Goal: Task Accomplishment & Management: Use online tool/utility

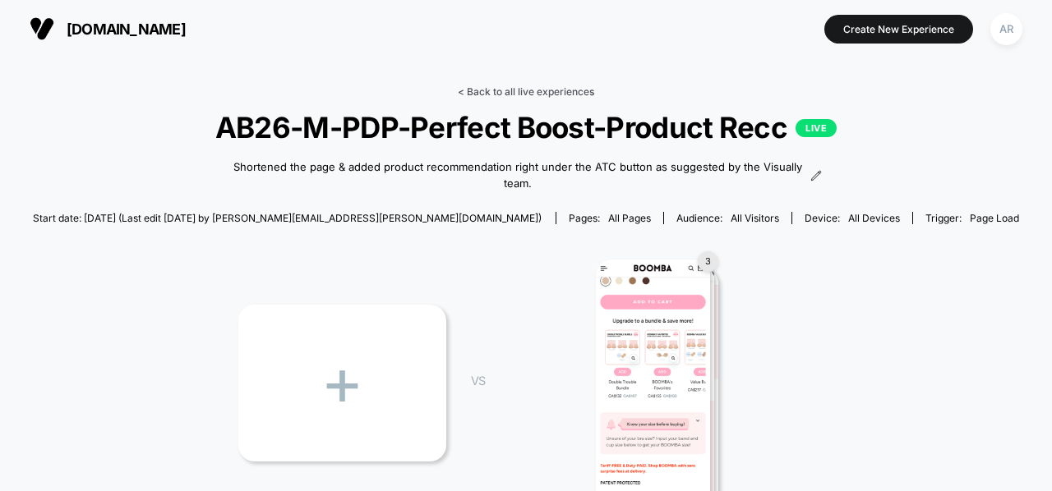
click at [523, 87] on link "< Back to all live experiences" at bounding box center [526, 91] width 136 height 12
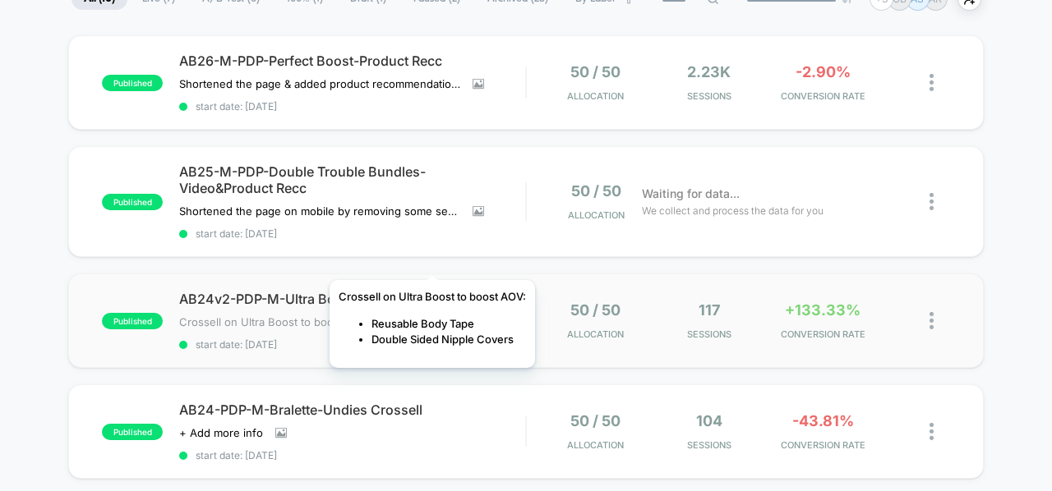
scroll to position [148, 0]
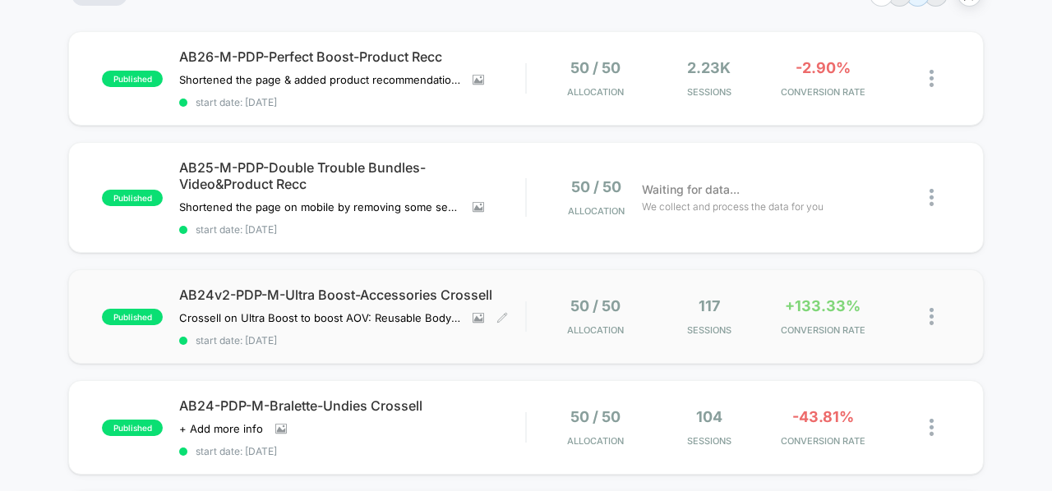
click at [413, 296] on span "AB24v2-PDP-M-Ultra Boost-Accessories Crossell" at bounding box center [352, 295] width 346 height 16
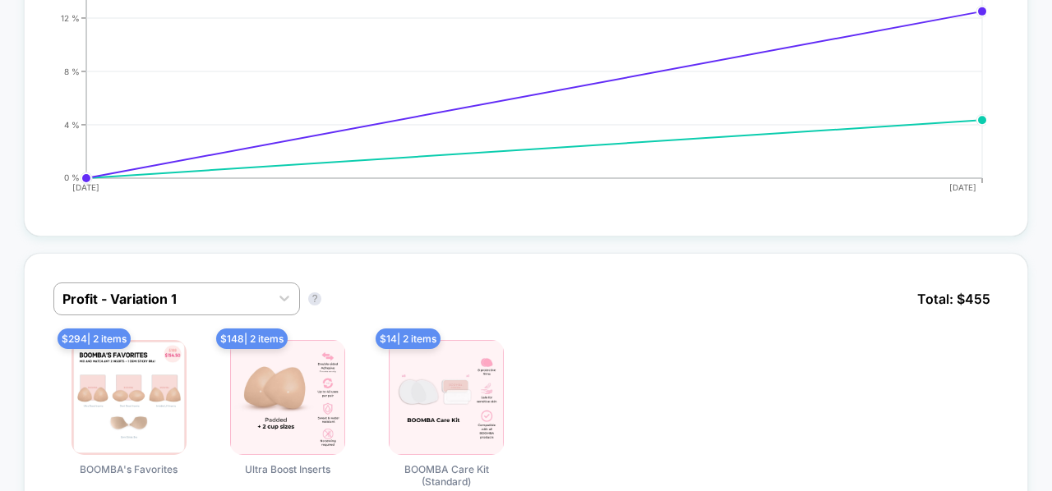
scroll to position [1210, 0]
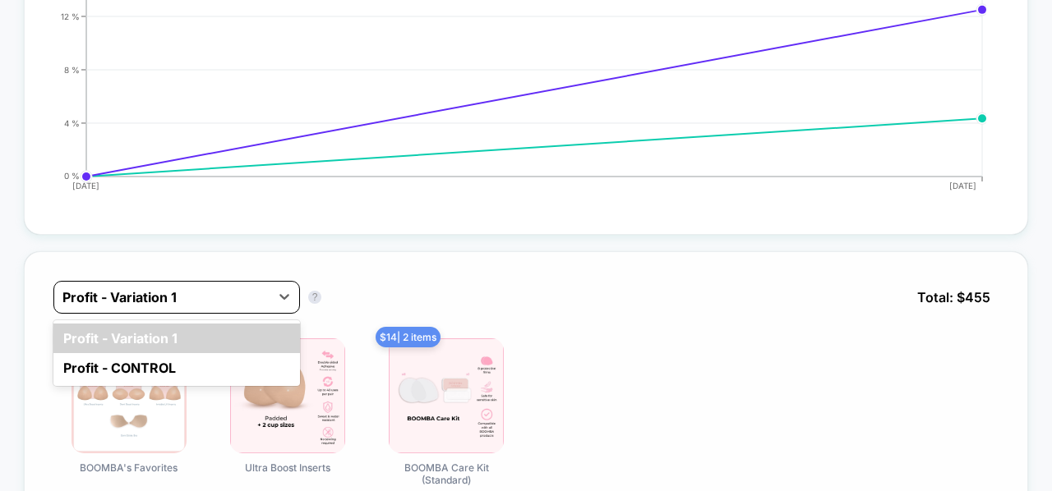
click at [247, 292] on div at bounding box center [161, 298] width 199 height 20
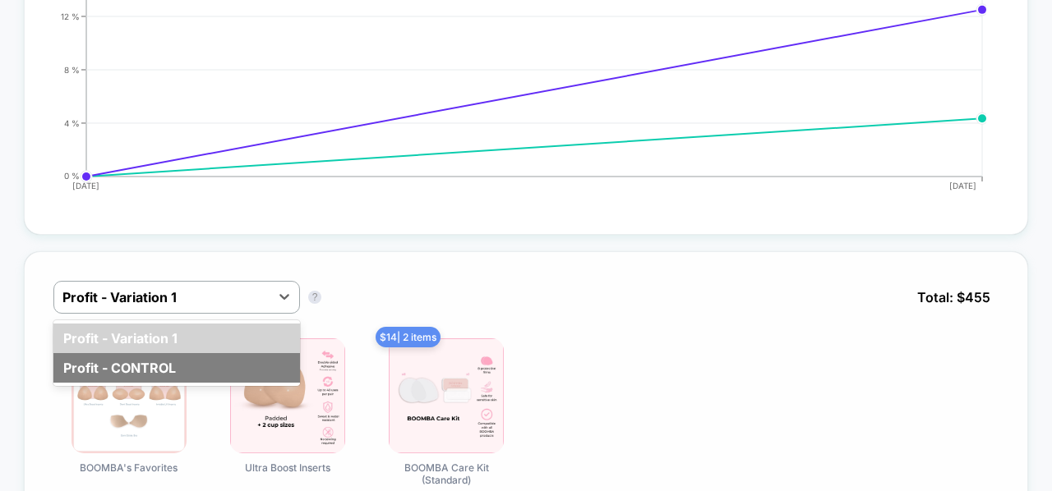
click at [243, 357] on div "Profit - CONTROL" at bounding box center [176, 368] width 247 height 30
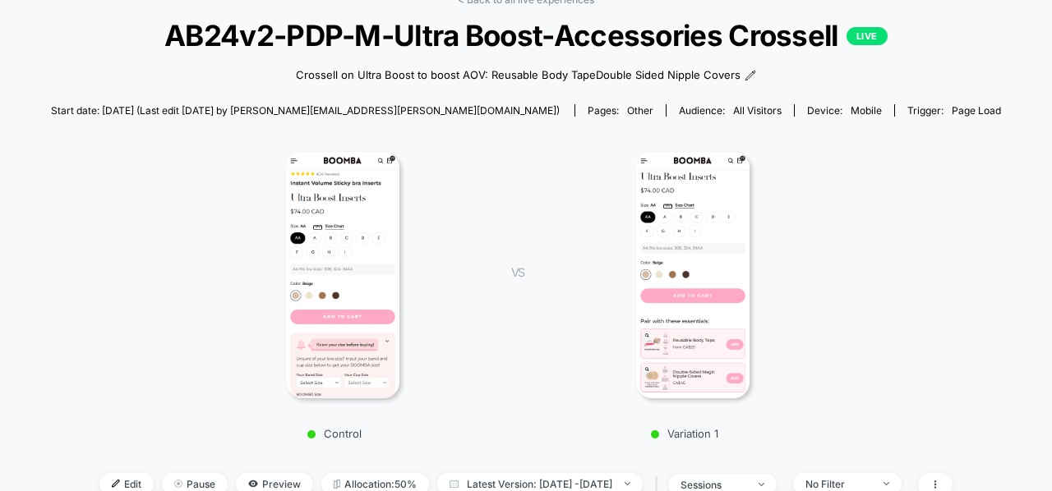
scroll to position [103, 0]
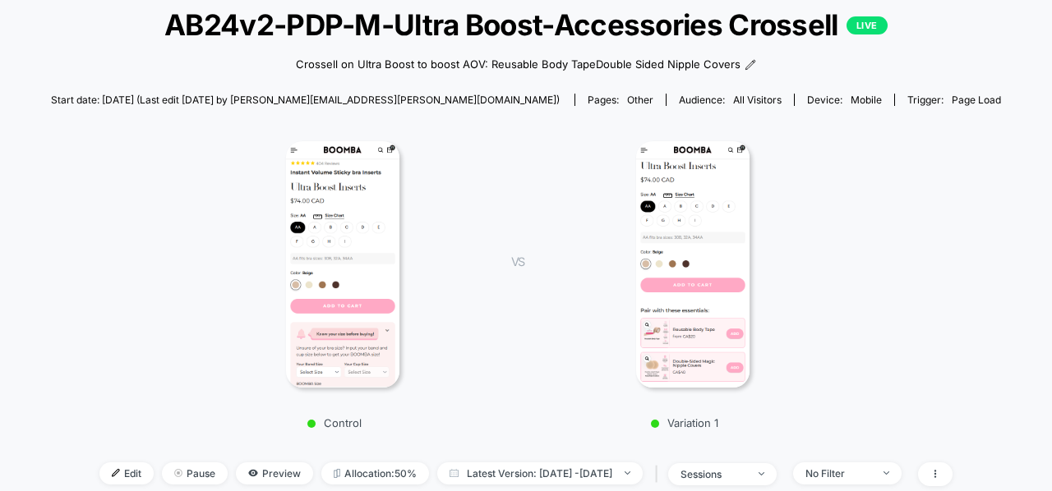
click at [689, 232] on img at bounding box center [693, 264] width 114 height 247
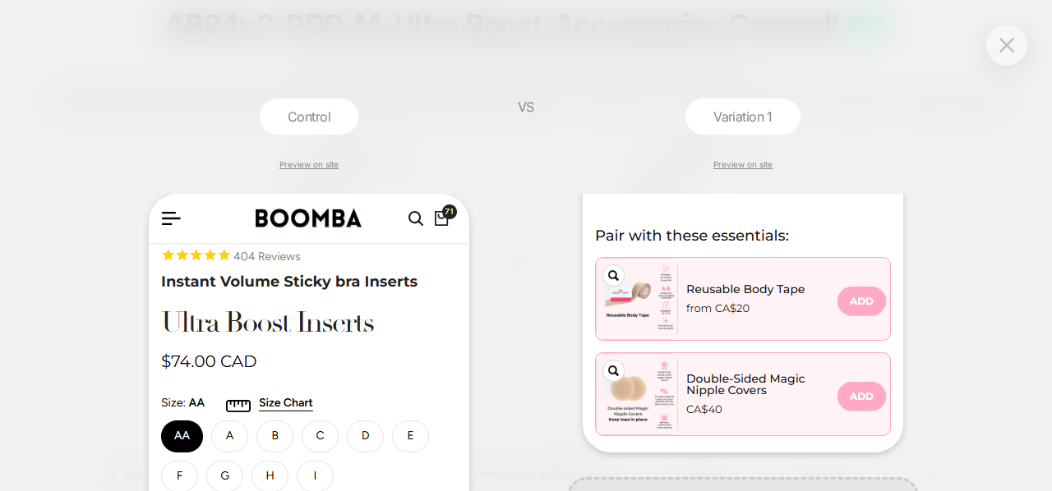
scroll to position [544, 0]
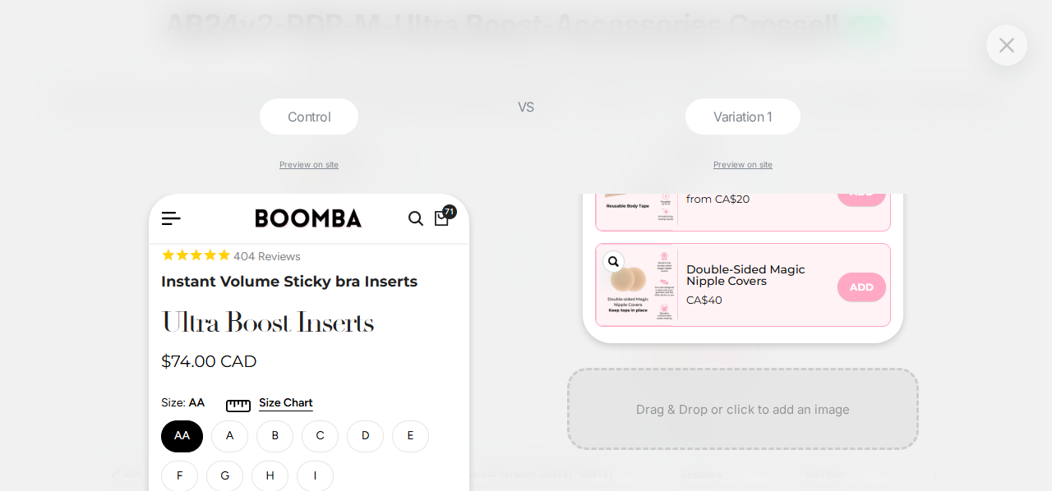
click at [1035, 255] on div "Control Preview on site VS Variation 1 Preview on site" at bounding box center [526, 245] width 1052 height 491
click at [1012, 50] on img at bounding box center [1006, 45] width 15 height 14
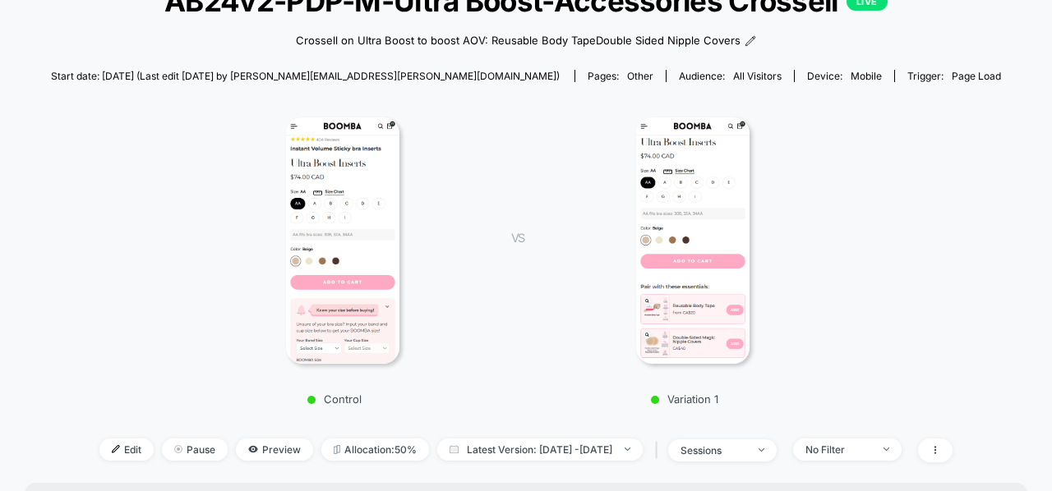
scroll to position [0, 0]
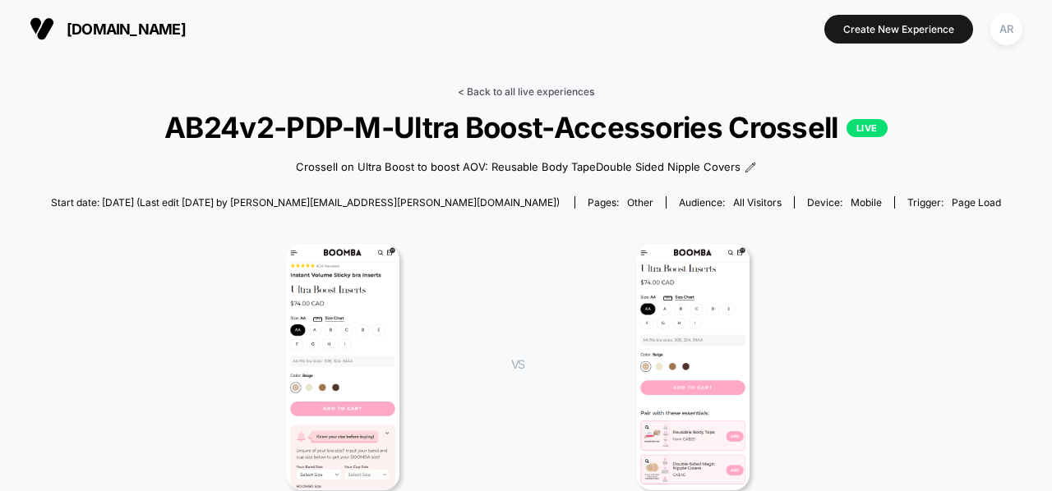
click at [490, 92] on link "< Back to all live experiences" at bounding box center [526, 91] width 136 height 12
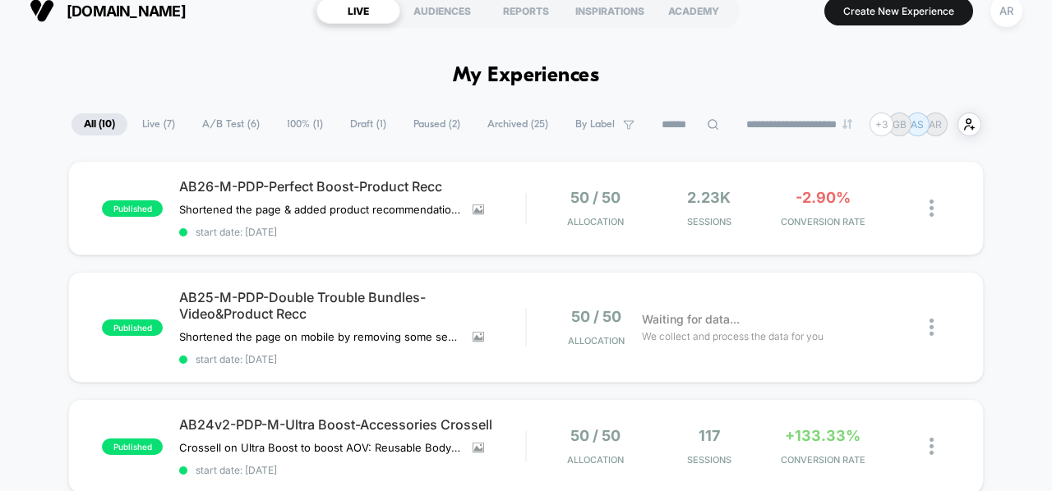
scroll to position [19, 0]
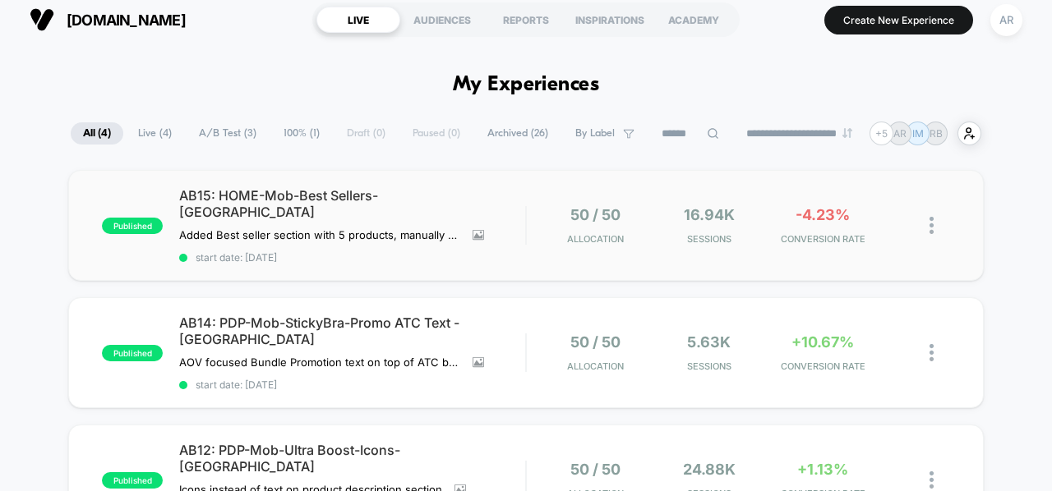
scroll to position [10, 0]
click at [1006, 22] on div "AR" at bounding box center [1006, 19] width 32 height 32
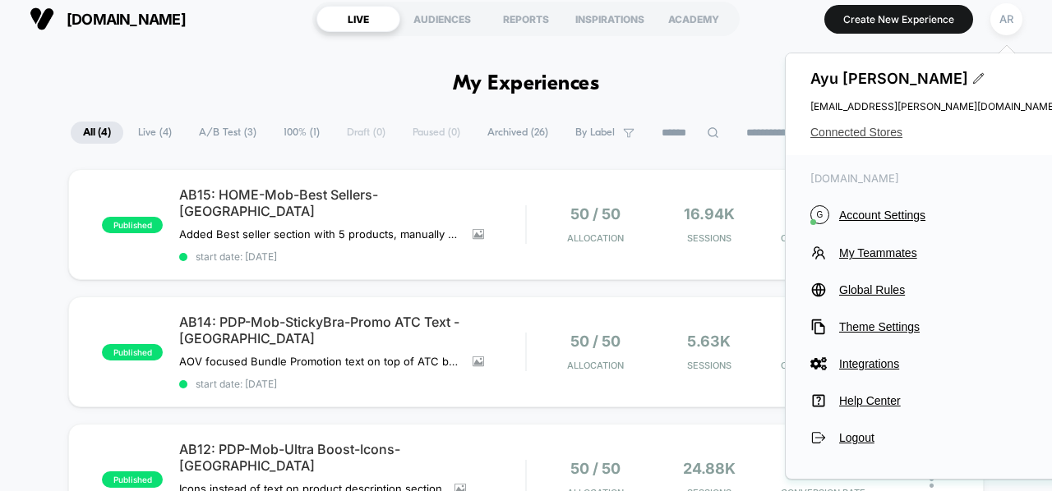
click at [882, 132] on span "Connected Stores" at bounding box center [933, 132] width 247 height 13
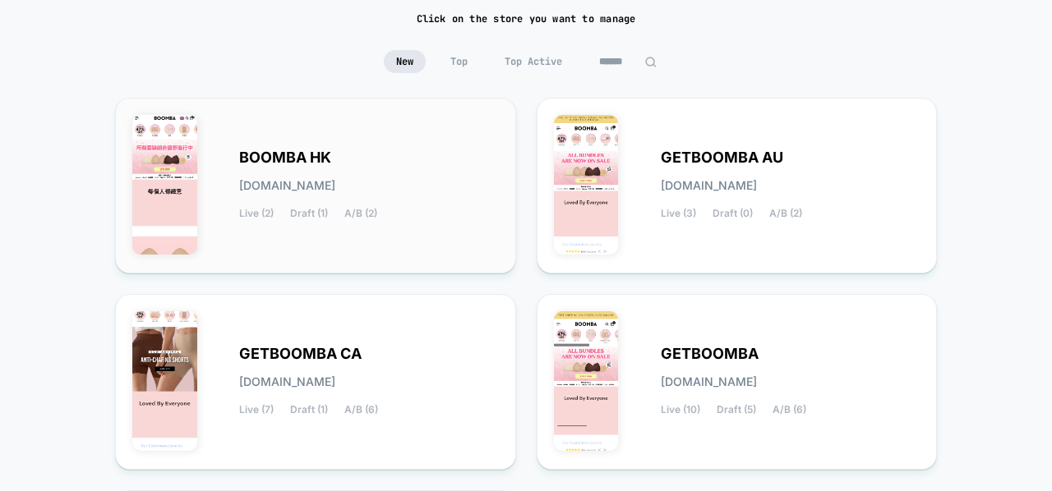
scroll to position [123, 0]
click at [601, 196] on img at bounding box center [586, 184] width 65 height 140
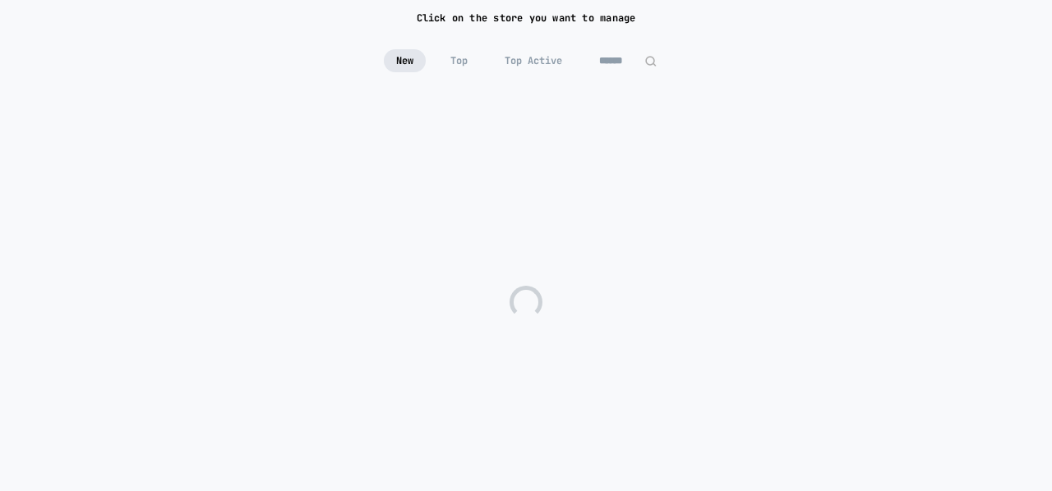
click at [601, 196] on div at bounding box center [526, 302] width 1052 height 411
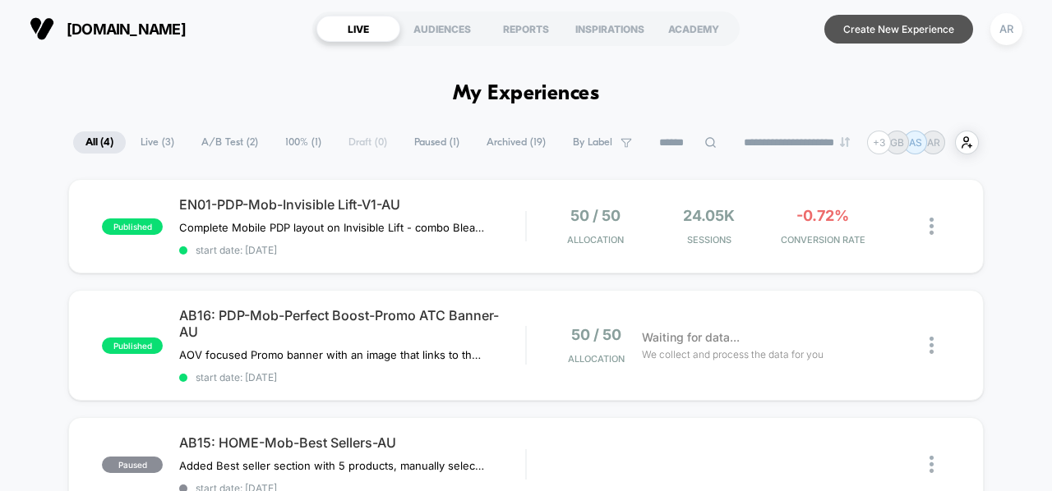
click at [882, 24] on button "Create New Experience" at bounding box center [898, 29] width 149 height 29
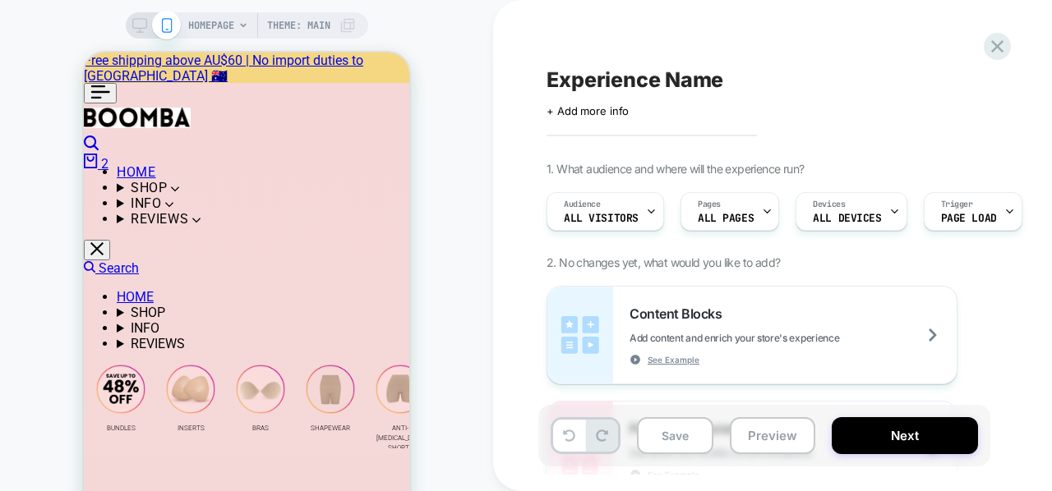
click at [242, 22] on icon at bounding box center [243, 26] width 10 height 10
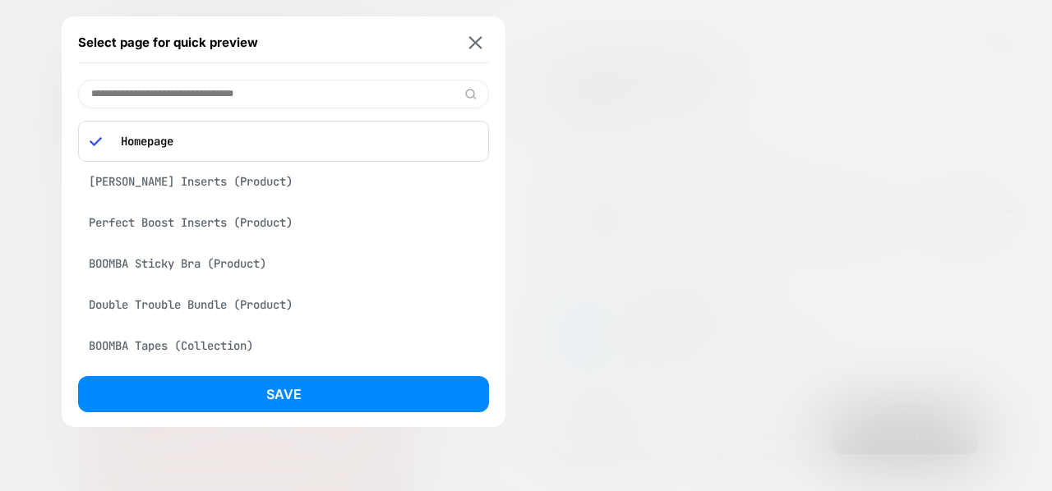
click at [220, 103] on input at bounding box center [283, 94] width 411 height 29
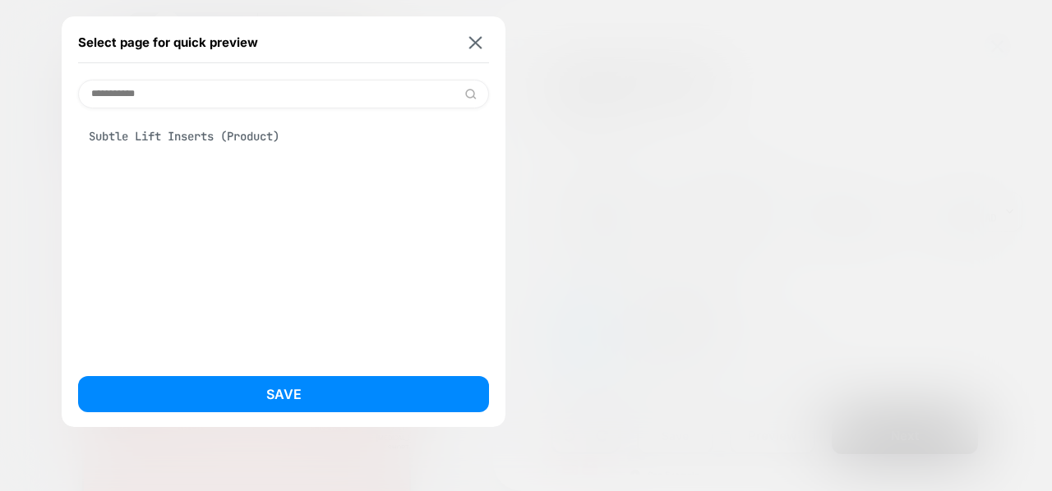
type input "**********"
click at [220, 141] on div "Subtle Lift Inserts (Product)" at bounding box center [283, 136] width 411 height 31
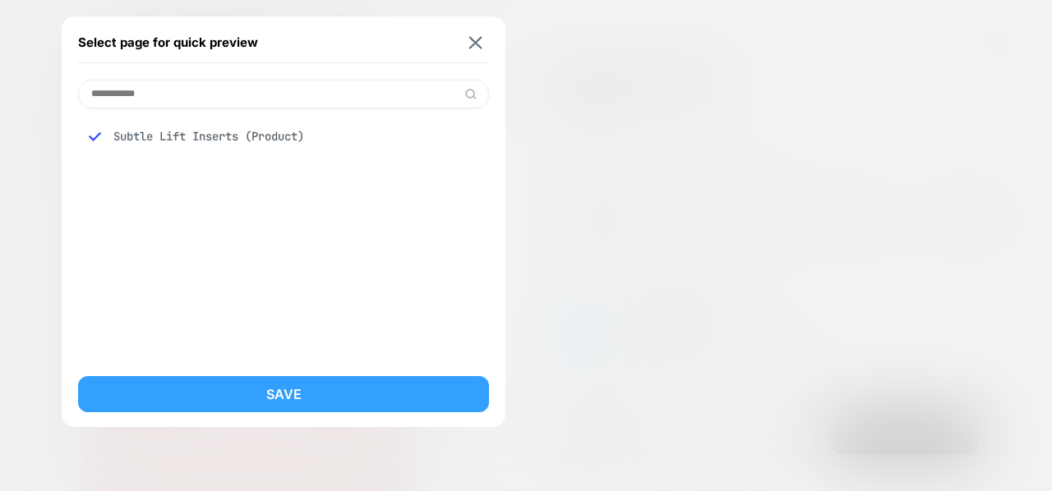
click at [222, 377] on button "Save" at bounding box center [283, 394] width 411 height 36
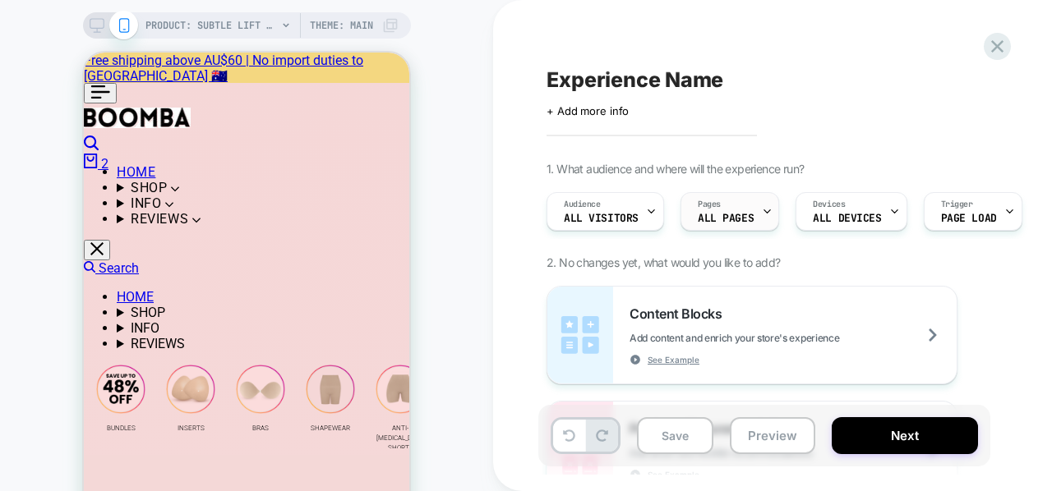
click at [730, 213] on span "ALL PAGES" at bounding box center [726, 219] width 56 height 12
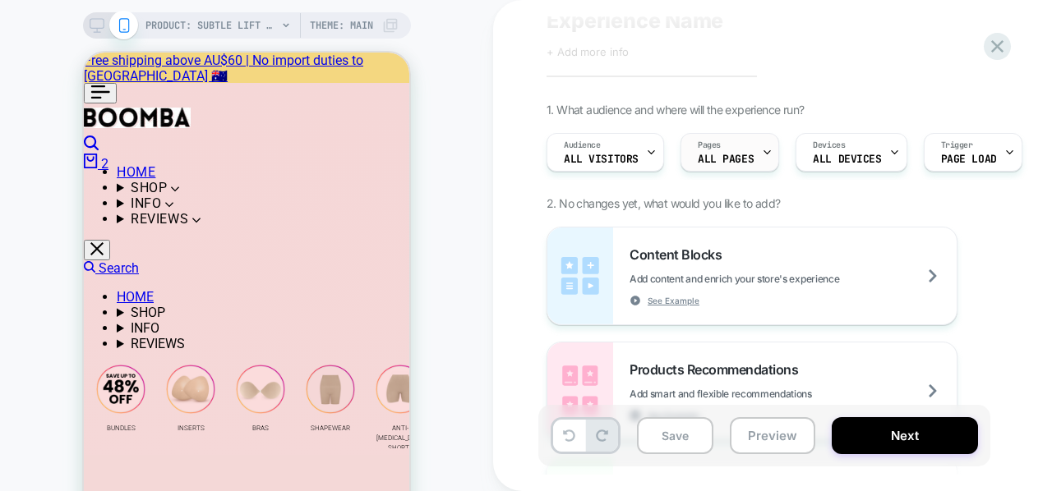
click at [730, 155] on span "ALL PAGES" at bounding box center [726, 160] width 56 height 12
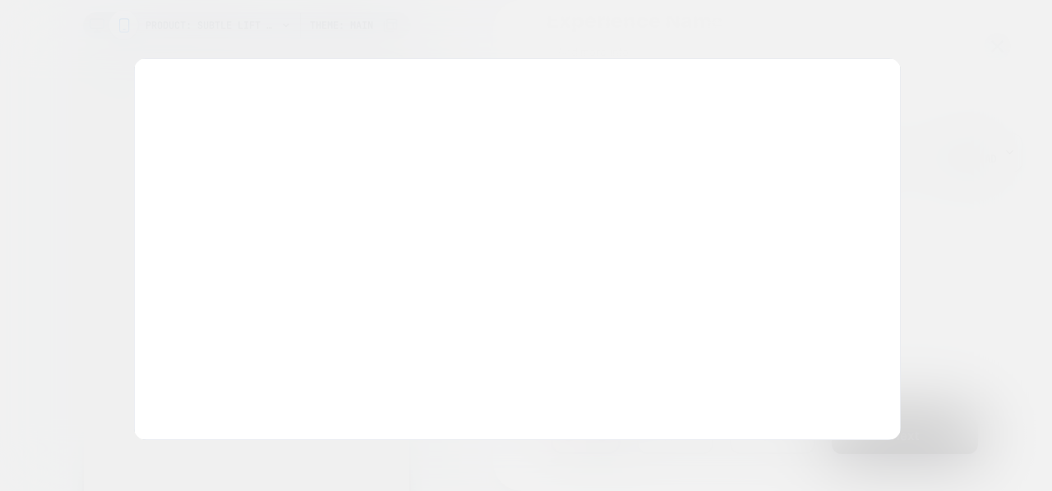
select select "**********"
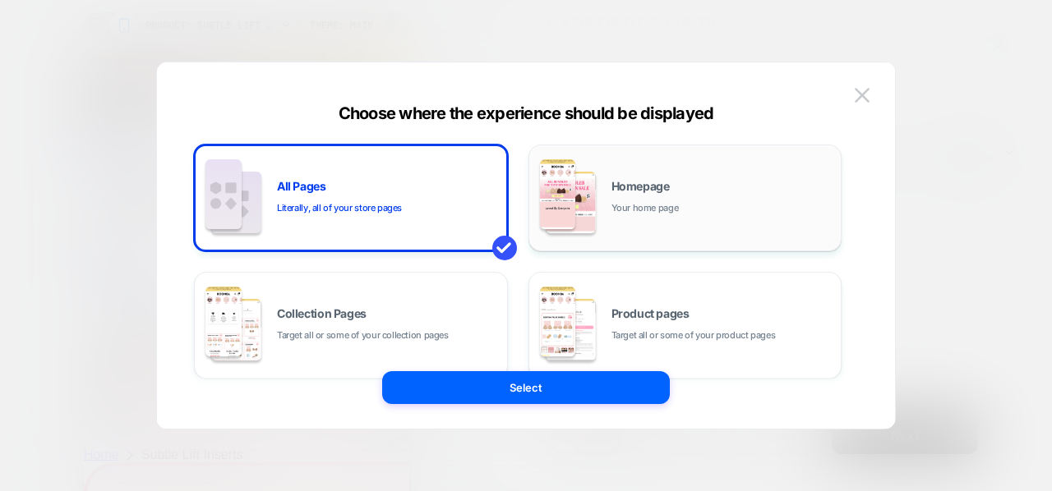
scroll to position [0, 0]
click at [649, 284] on div "Product pages Target all or some of your product pages" at bounding box center [685, 325] width 296 height 90
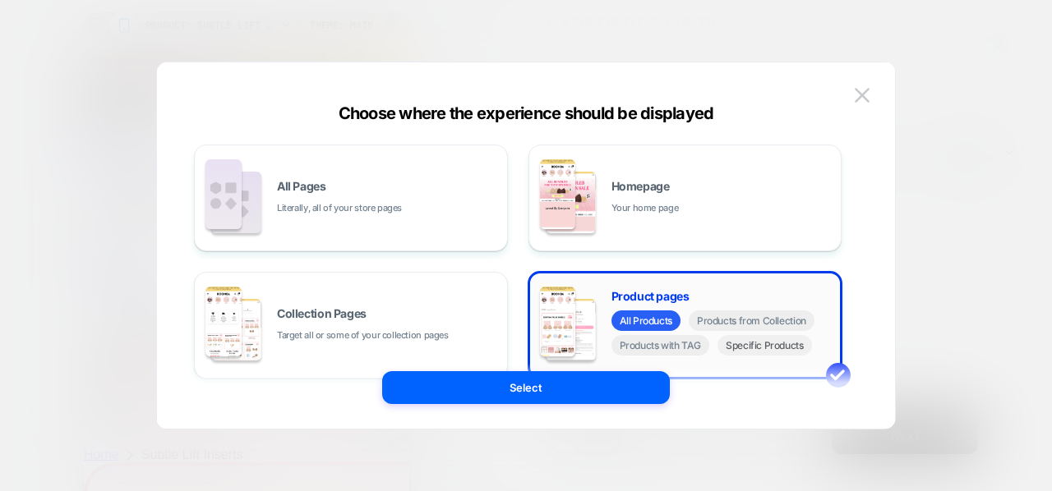
click at [736, 348] on span "Specific Products" at bounding box center [764, 345] width 95 height 21
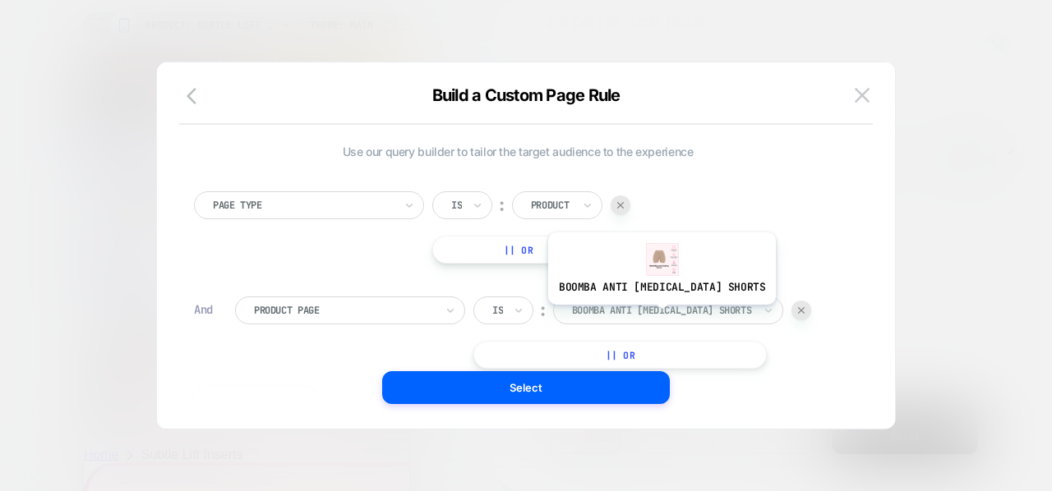
click at [636, 319] on div "boomba anti chafing shorts" at bounding box center [668, 311] width 230 height 28
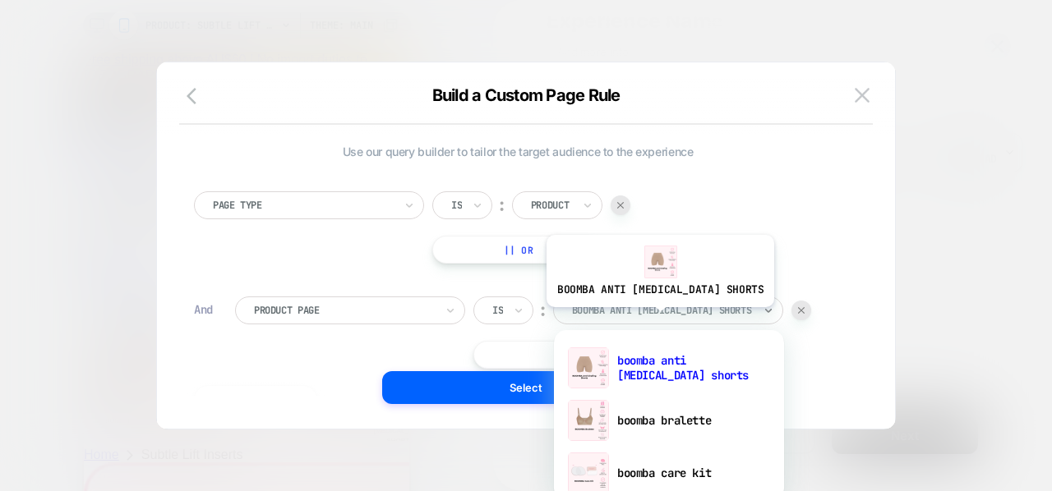
type input "*"
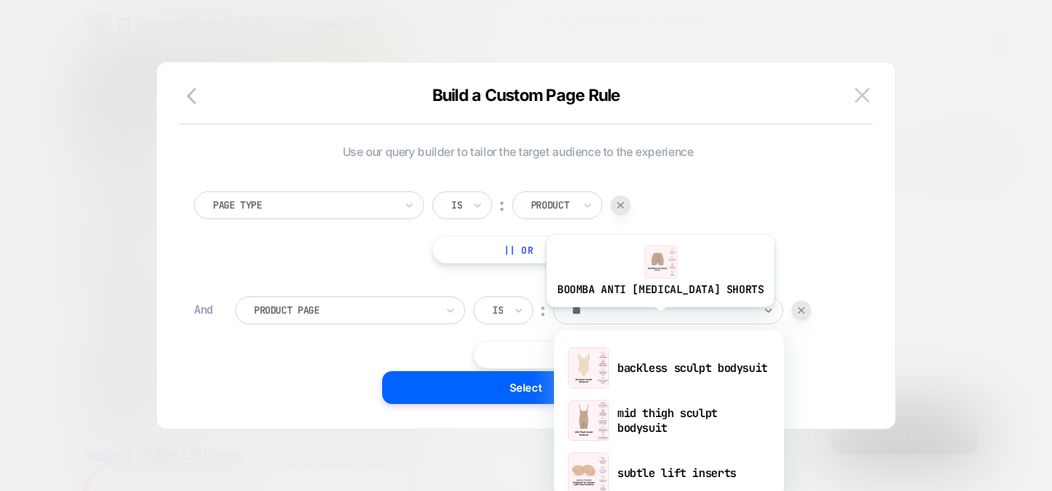
type input "***"
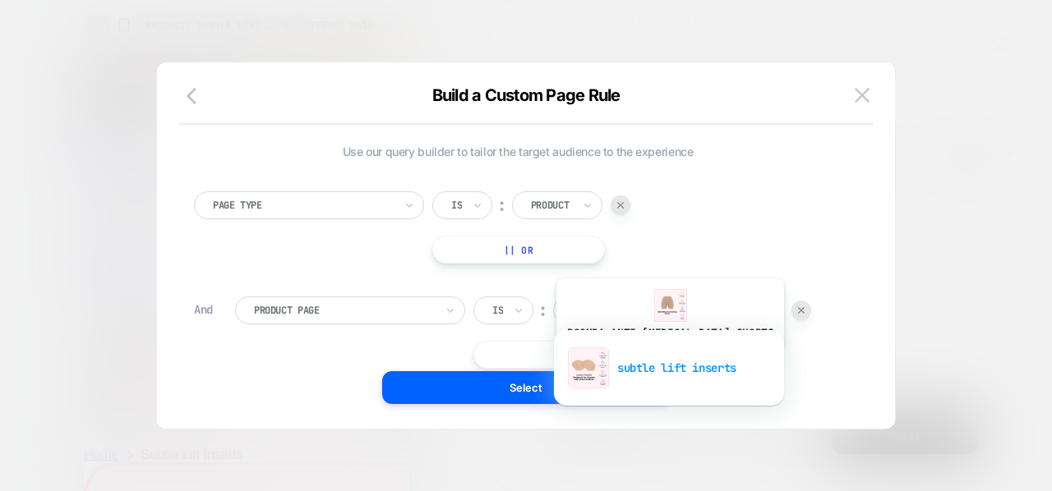
click at [646, 362] on div "subtle lift inserts" at bounding box center [669, 368] width 214 height 53
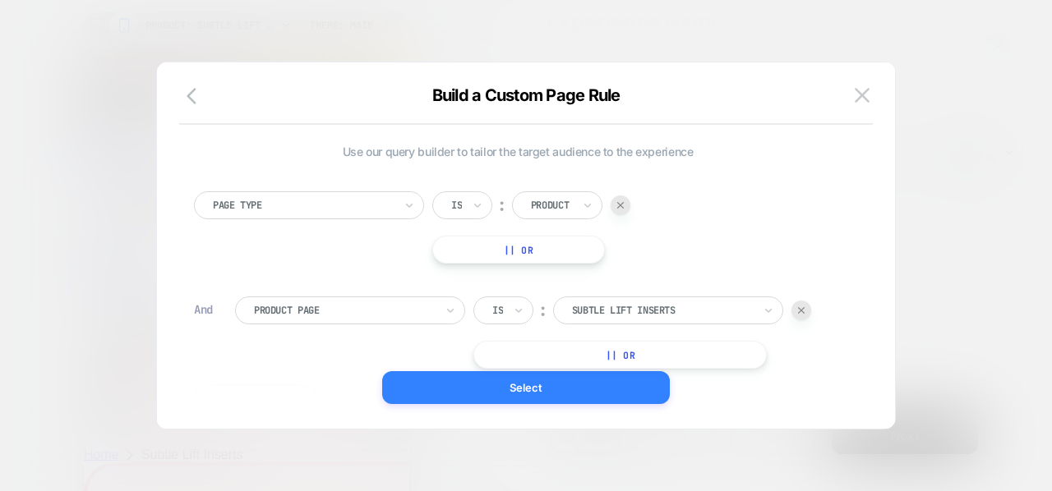
click at [567, 382] on button "Select" at bounding box center [526, 387] width 288 height 33
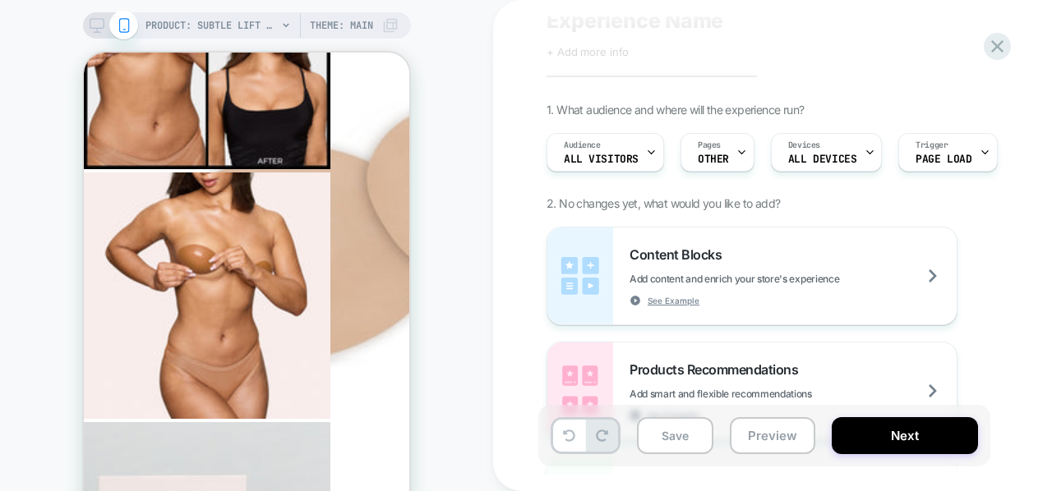
scroll to position [5866, 0]
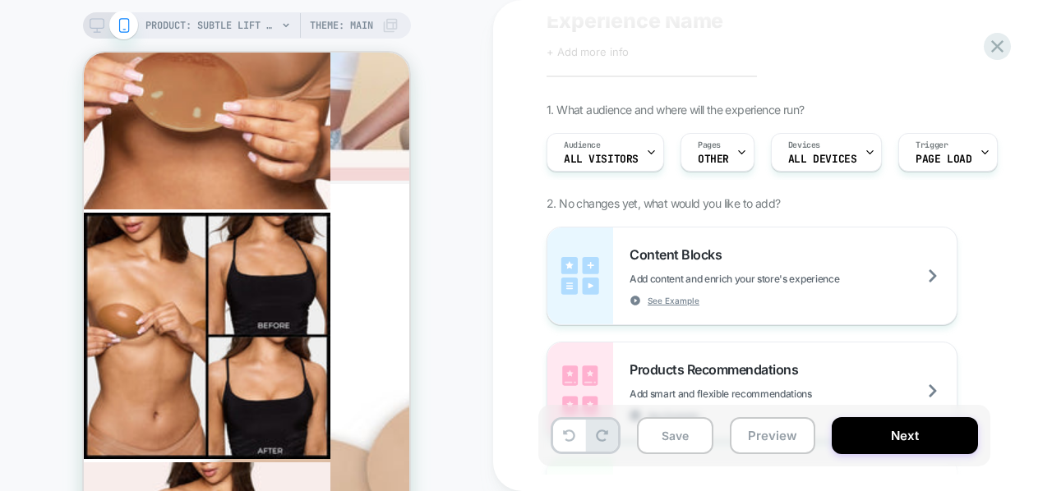
scroll to position [5500, 0]
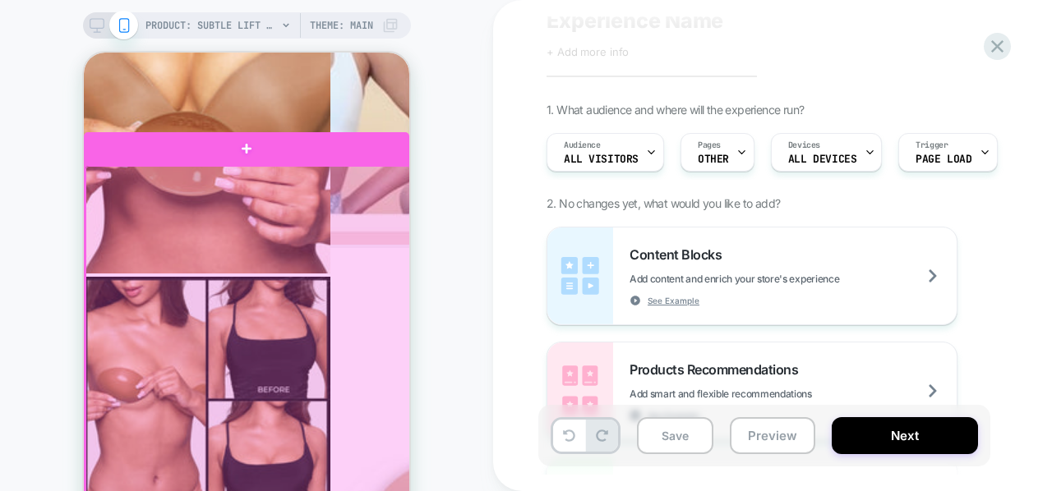
drag, startPoint x: 358, startPoint y: 191, endPoint x: 343, endPoint y: 216, distance: 29.5
click at [343, 216] on div at bounding box center [247, 432] width 325 height 532
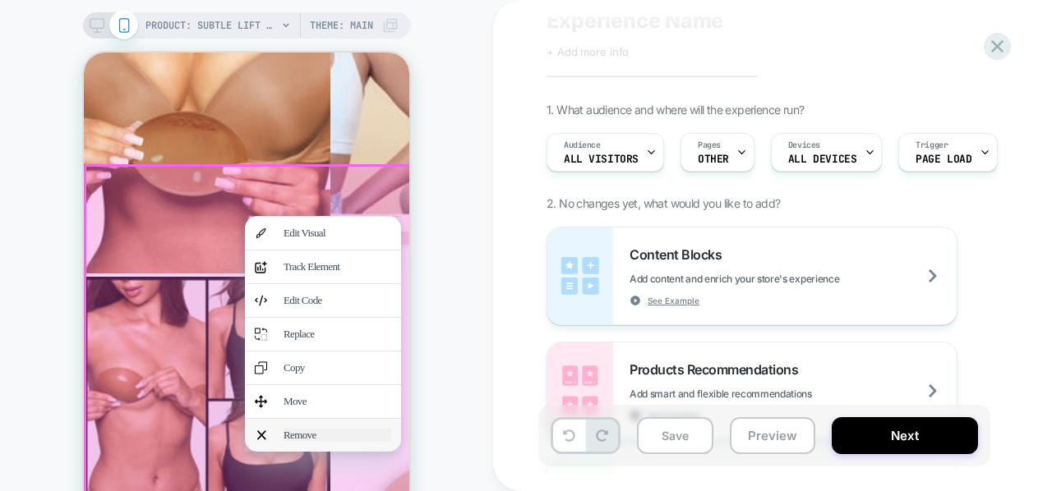
click at [309, 442] on div "Remove" at bounding box center [338, 435] width 108 height 13
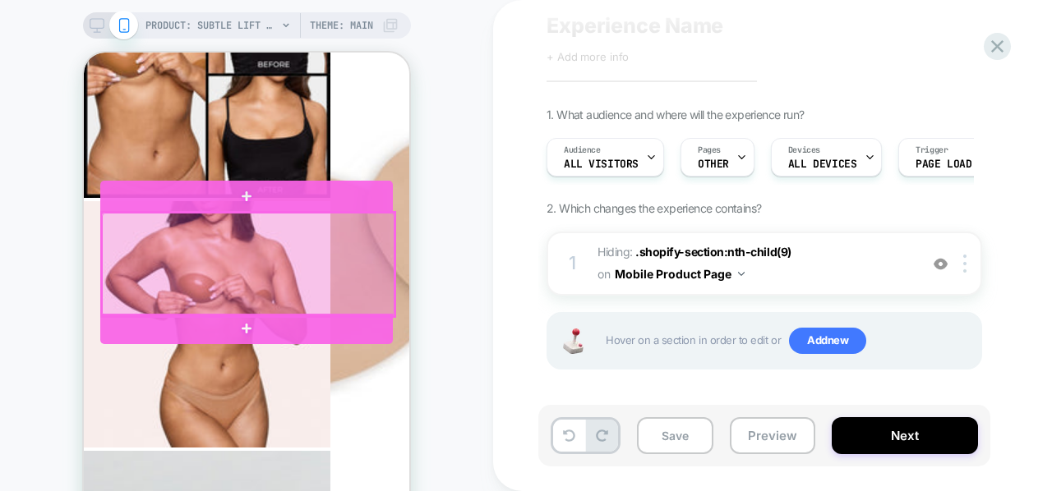
scroll to position [5834, 0]
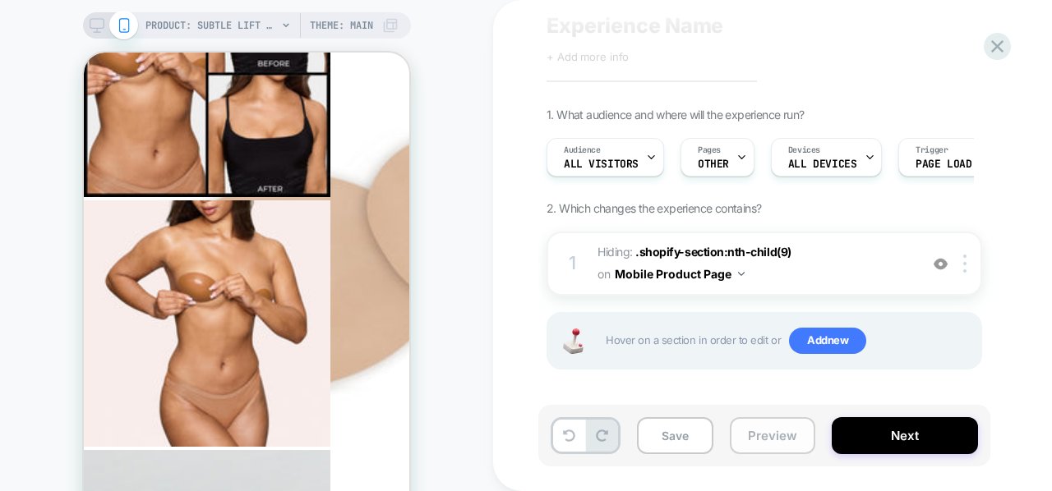
click at [764, 418] on button "Preview" at bounding box center [772, 435] width 85 height 37
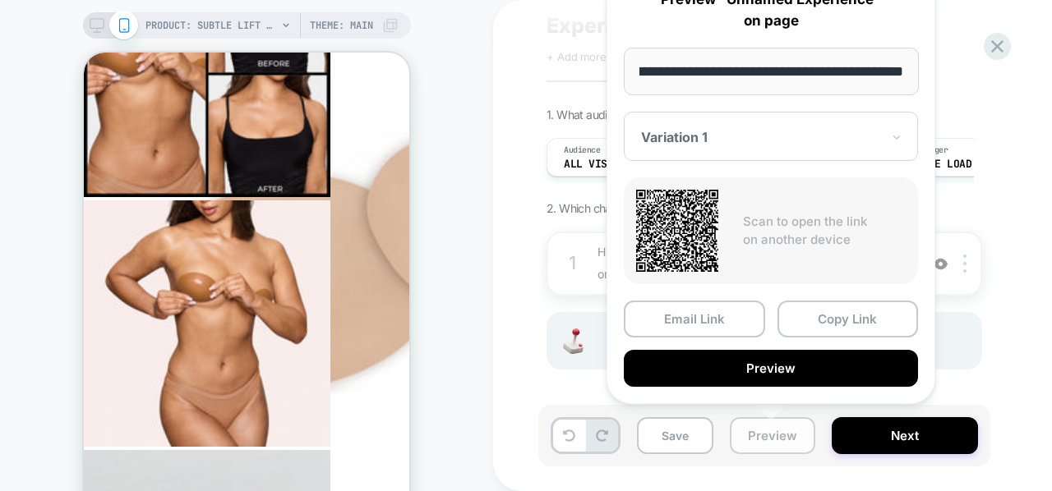
scroll to position [0, 0]
click at [763, 437] on button "Preview" at bounding box center [772, 435] width 85 height 37
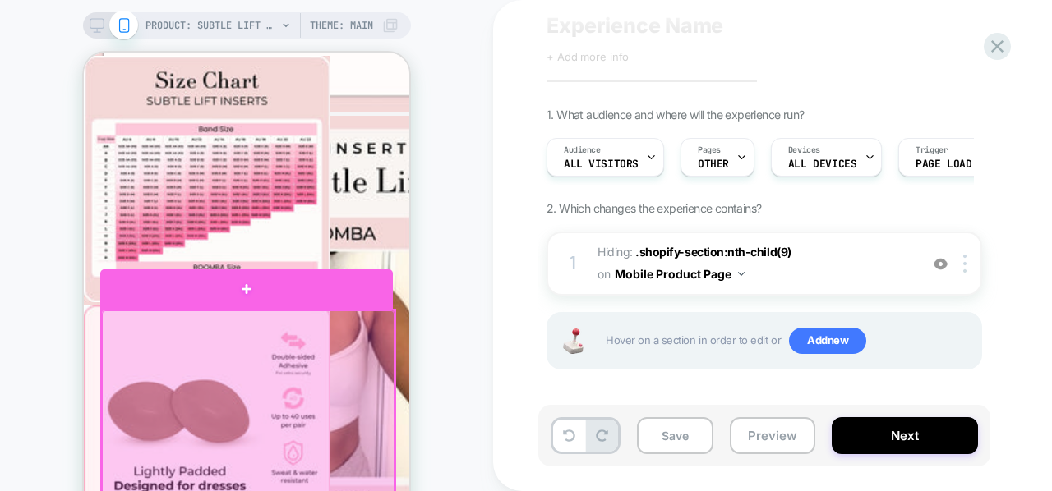
scroll to position [4979, 0]
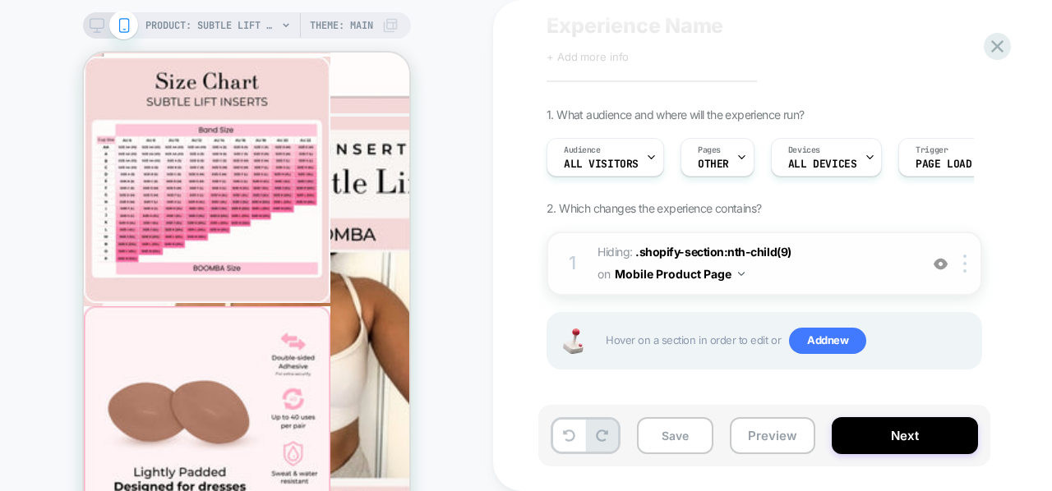
click at [934, 258] on img at bounding box center [941, 264] width 14 height 14
click at [943, 263] on img at bounding box center [941, 264] width 14 height 14
click at [563, 444] on button at bounding box center [569, 436] width 32 height 32
click at [565, 438] on icon at bounding box center [569, 436] width 12 height 12
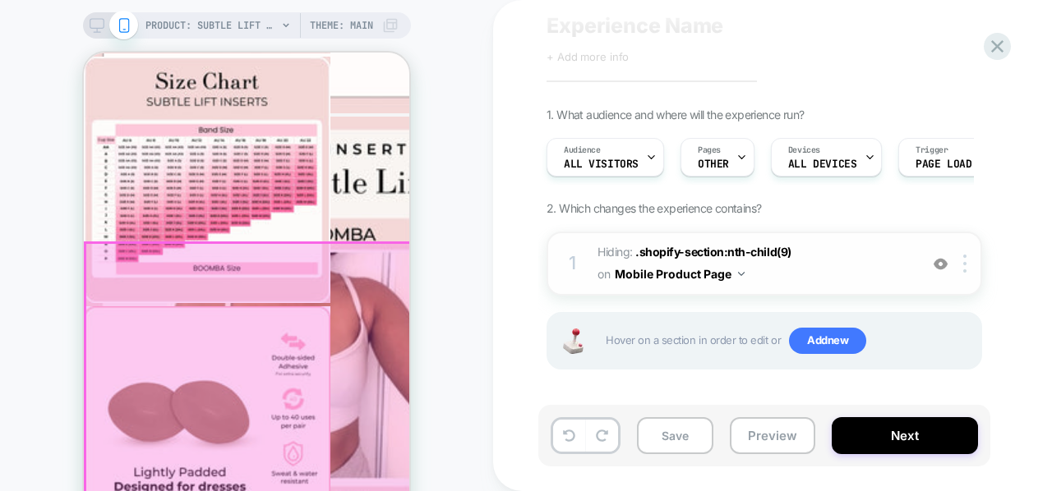
click at [330, 256] on div at bounding box center [247, 461] width 325 height 436
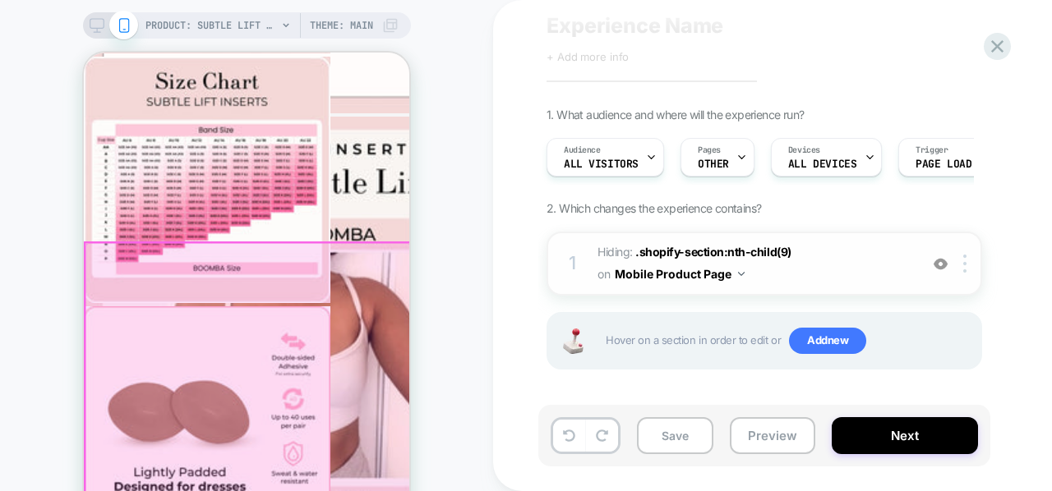
scroll to position [5168, 0]
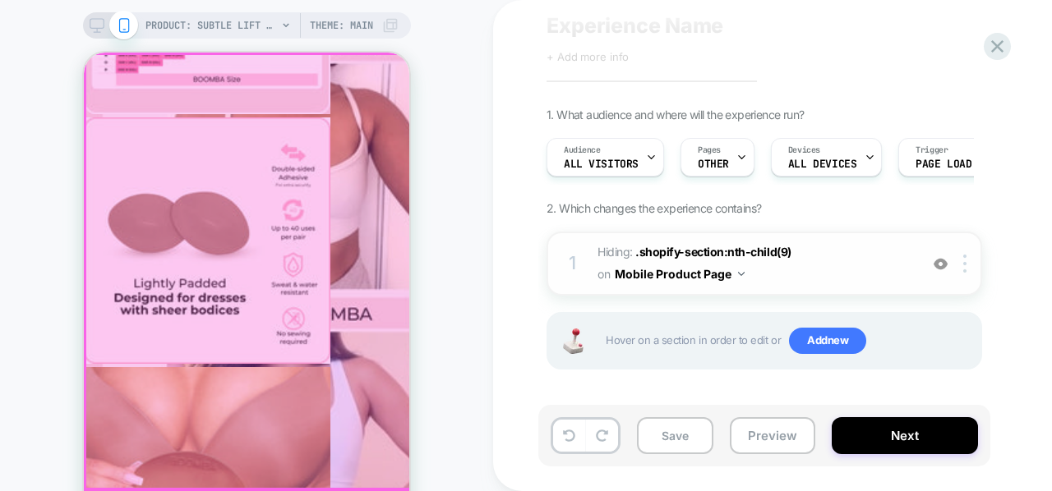
click at [313, 269] on div at bounding box center [247, 272] width 325 height 436
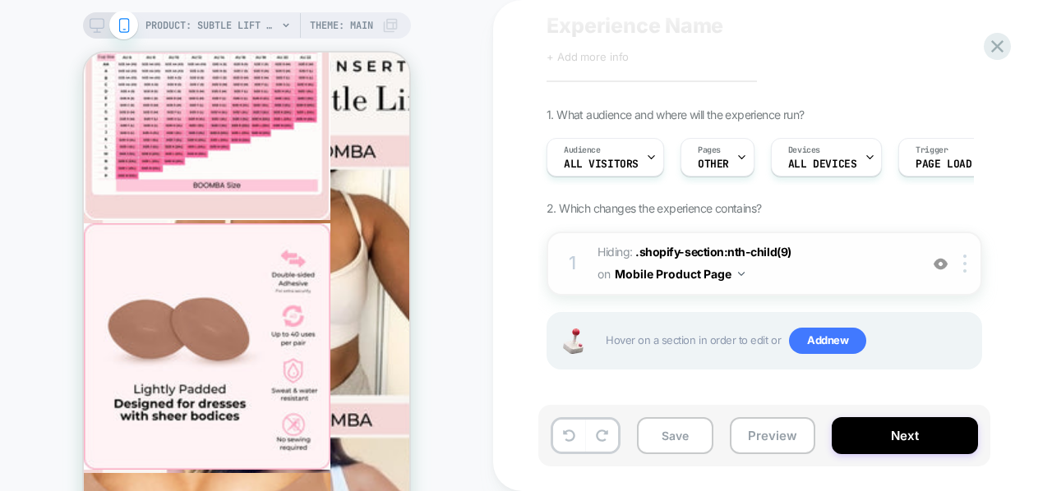
scroll to position [5060, 0]
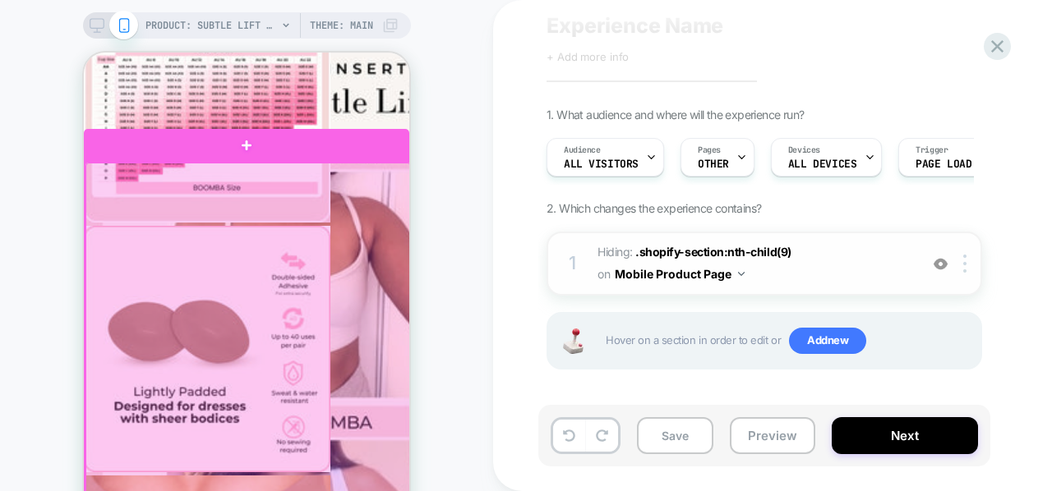
click at [304, 180] on div at bounding box center [247, 381] width 325 height 436
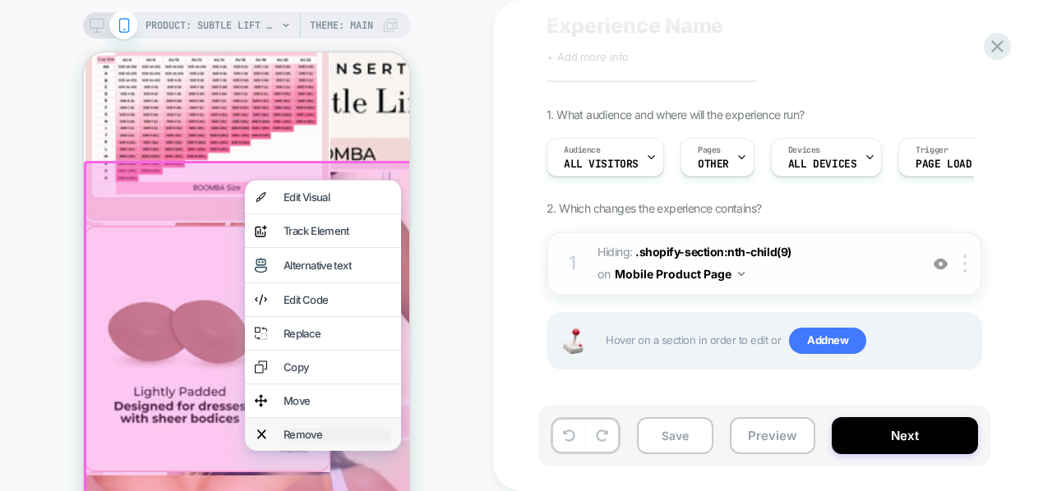
click at [302, 441] on div "Remove" at bounding box center [338, 434] width 108 height 13
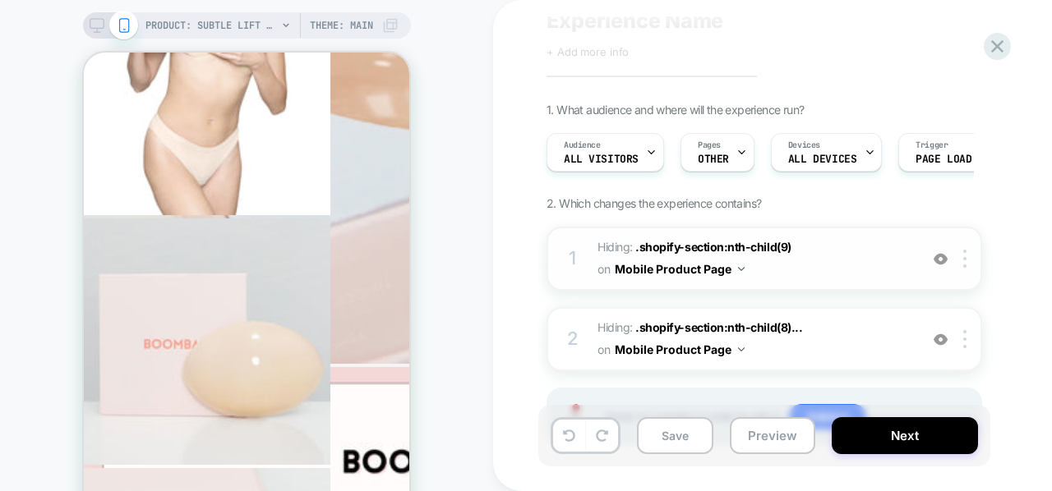
scroll to position [4068, 0]
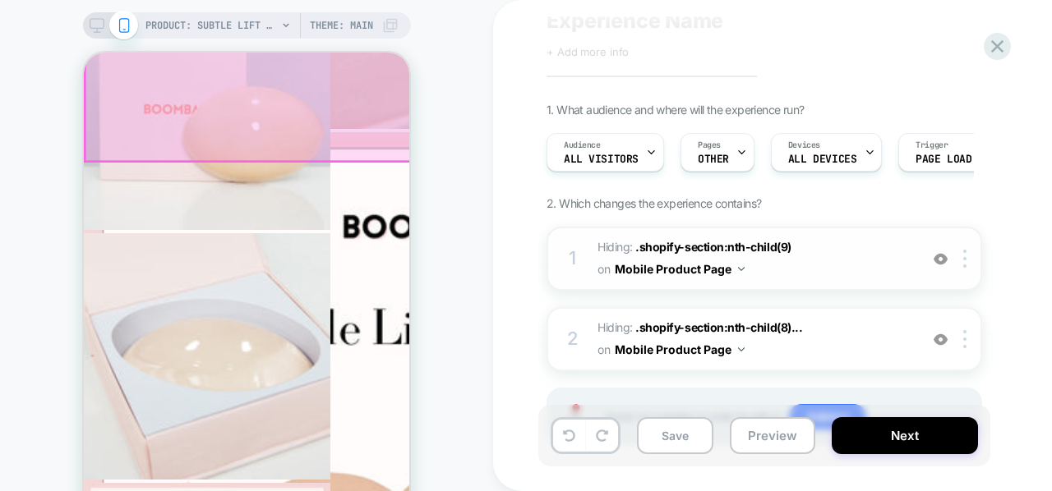
scroll to position [4304, 0]
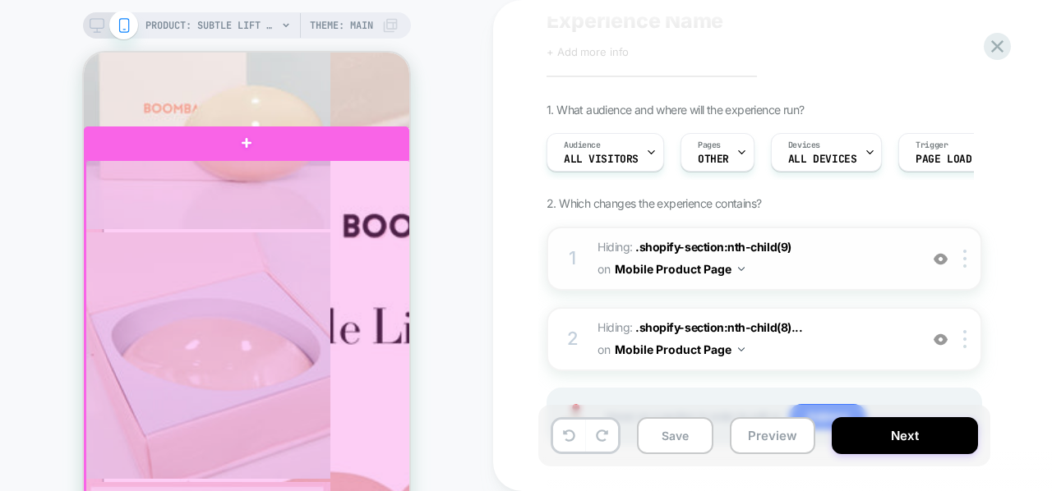
drag, startPoint x: 390, startPoint y: 193, endPoint x: 332, endPoint y: 190, distance: 57.6
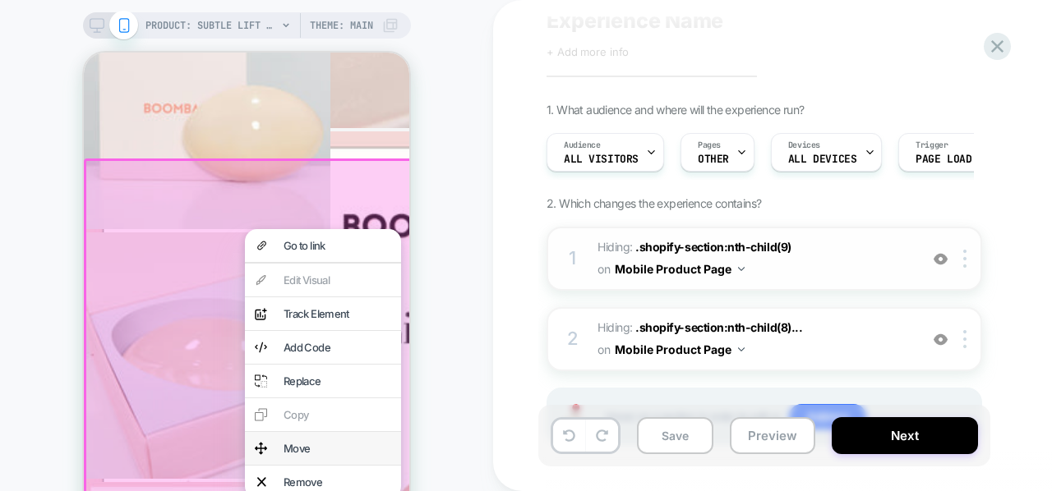
click at [276, 460] on div "Move" at bounding box center [323, 448] width 156 height 33
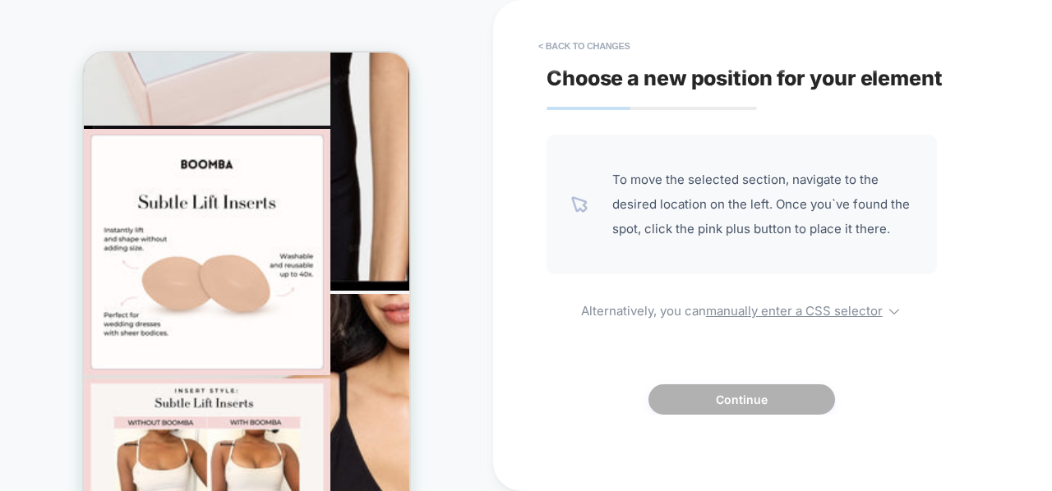
scroll to position [2160, 0]
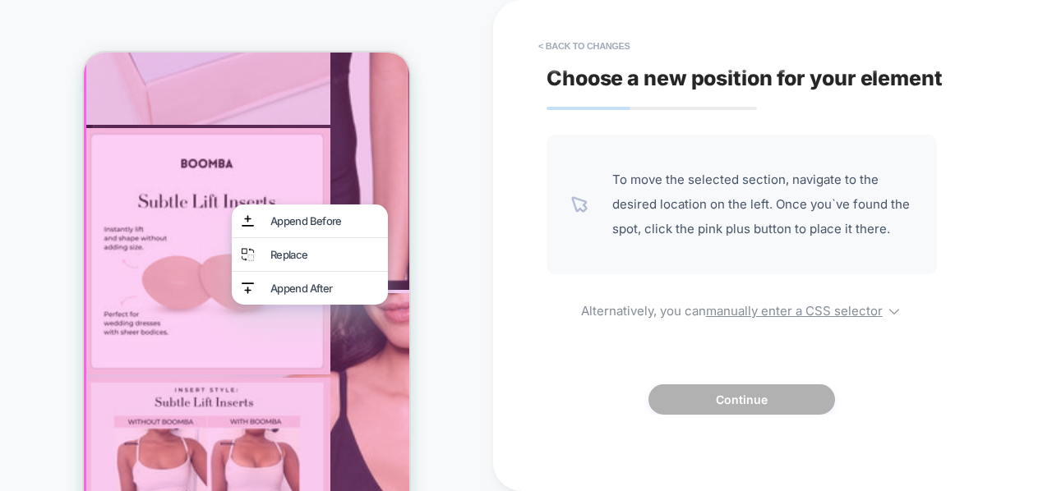
click at [232, 205] on div "Append Before" at bounding box center [310, 221] width 156 height 33
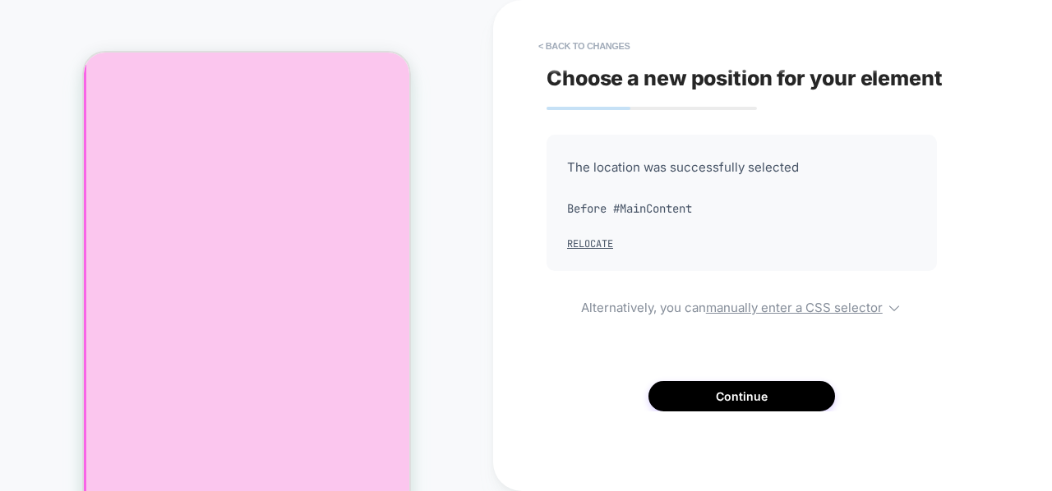
scroll to position [5444, 0]
click at [546, 51] on button "< Back to changes" at bounding box center [584, 46] width 108 height 26
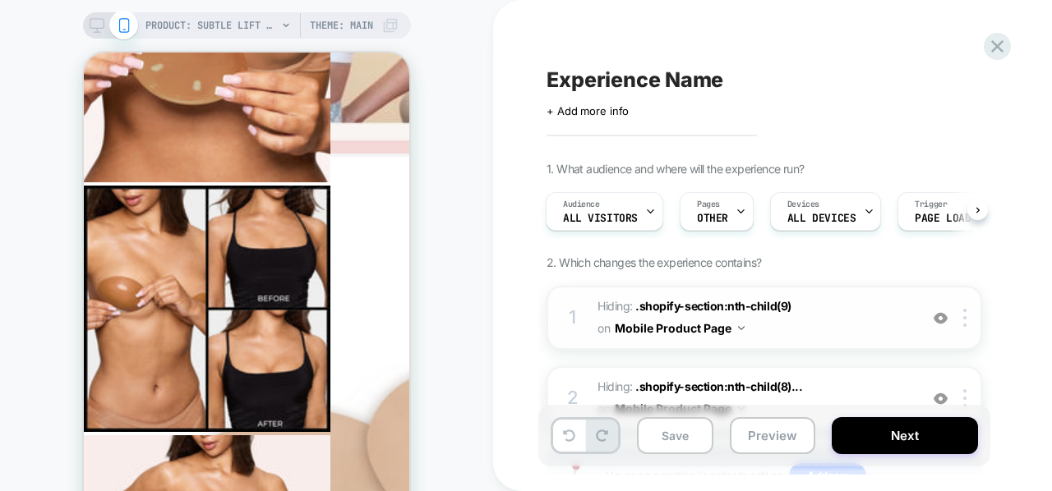
scroll to position [135, 0]
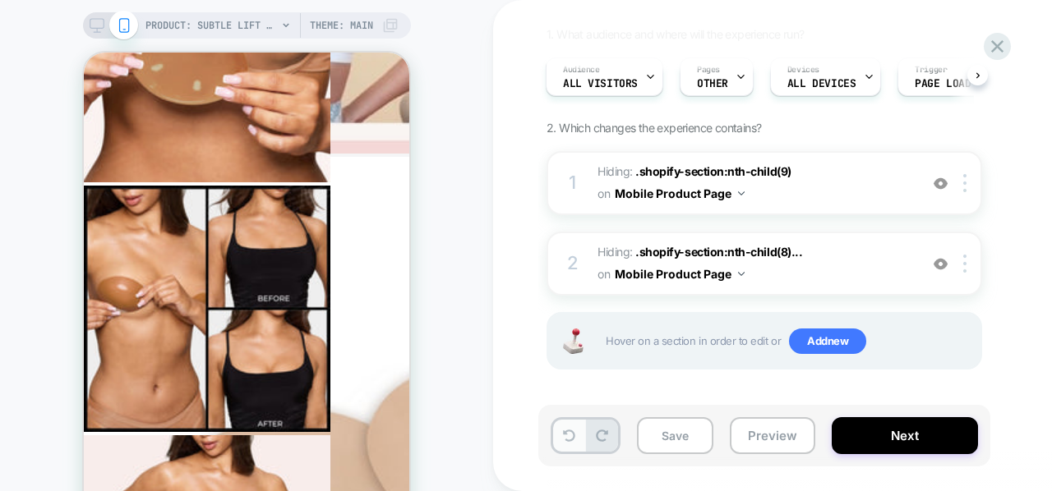
click at [565, 440] on icon at bounding box center [569, 436] width 12 height 12
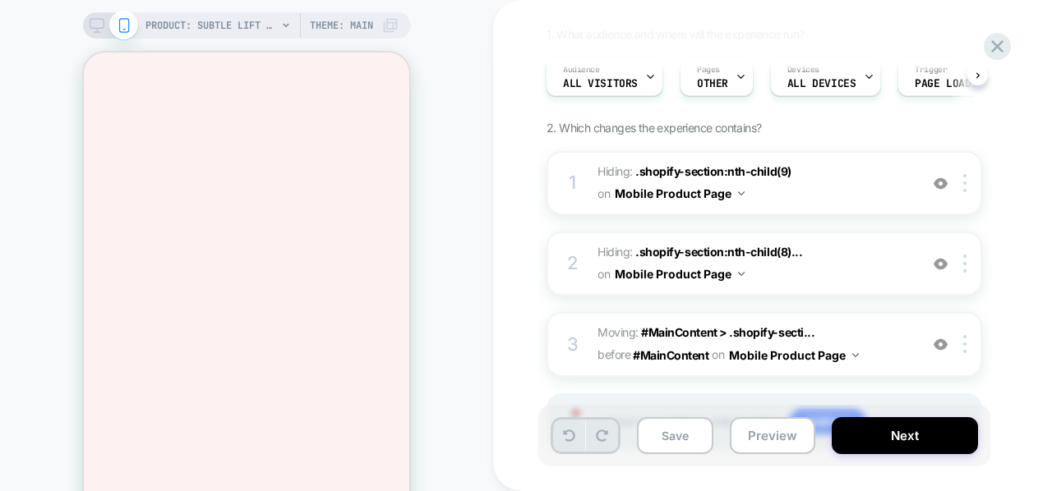
scroll to position [6332, 0]
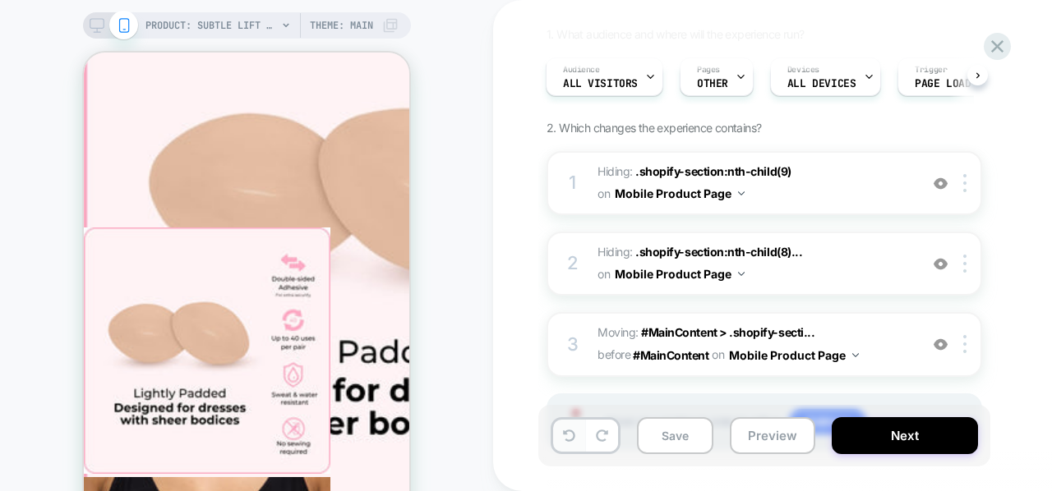
click at [565, 440] on icon at bounding box center [569, 436] width 12 height 12
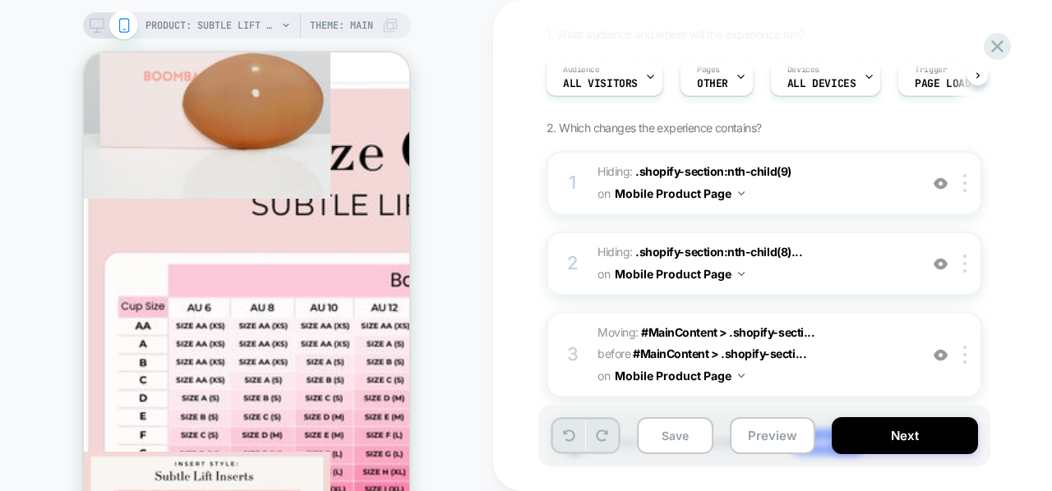
scroll to position [5599, 0]
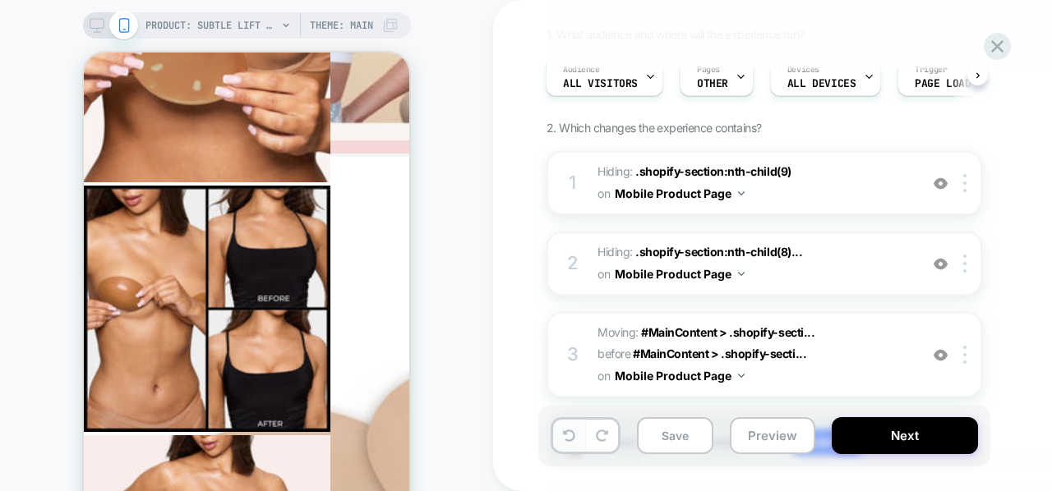
click at [565, 440] on icon at bounding box center [569, 436] width 12 height 12
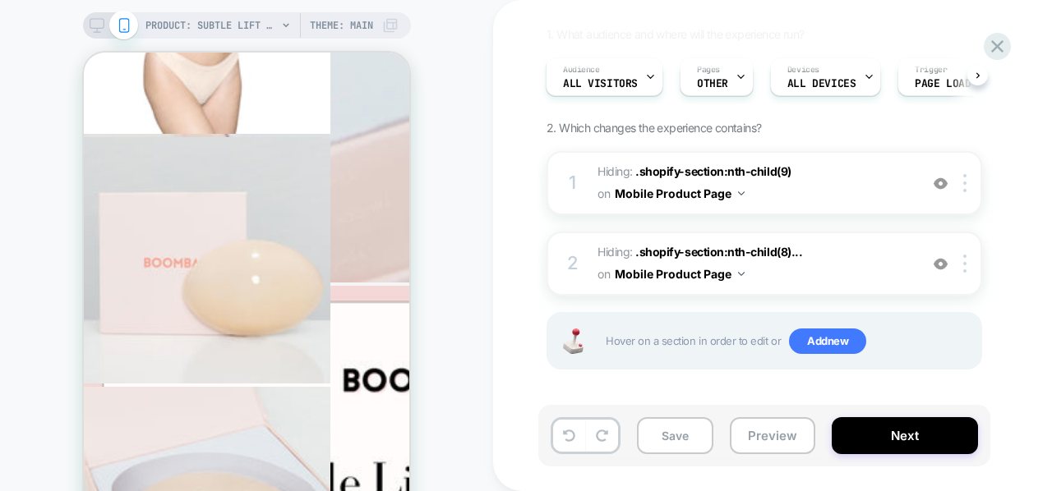
scroll to position [4179, 0]
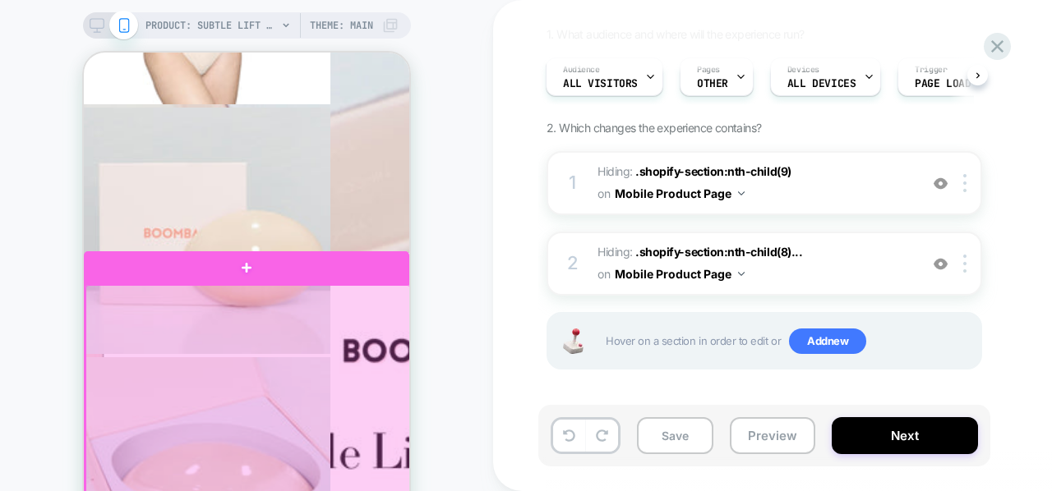
drag, startPoint x: 260, startPoint y: 318, endPoint x: 234, endPoint y: 307, distance: 28.4
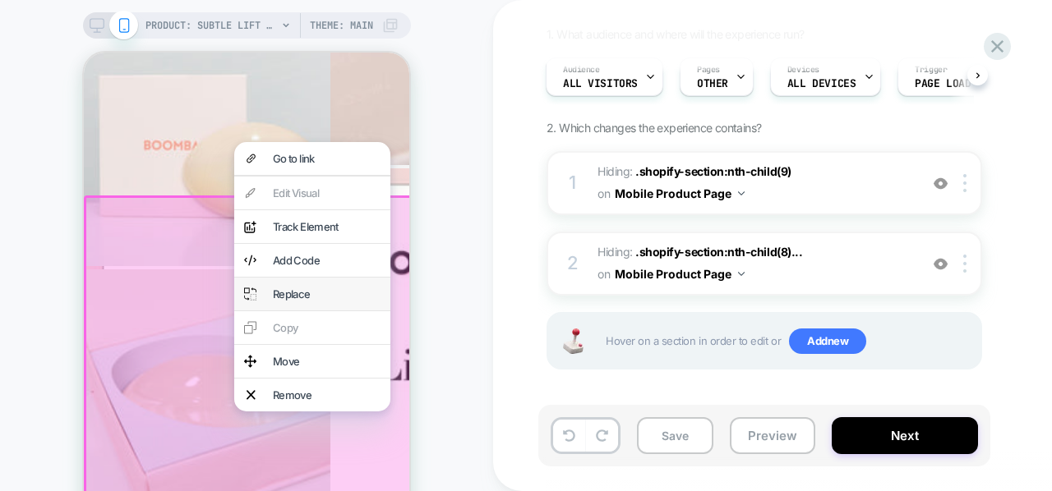
scroll to position [4266, 0]
click at [265, 378] on div "Move" at bounding box center [312, 361] width 156 height 33
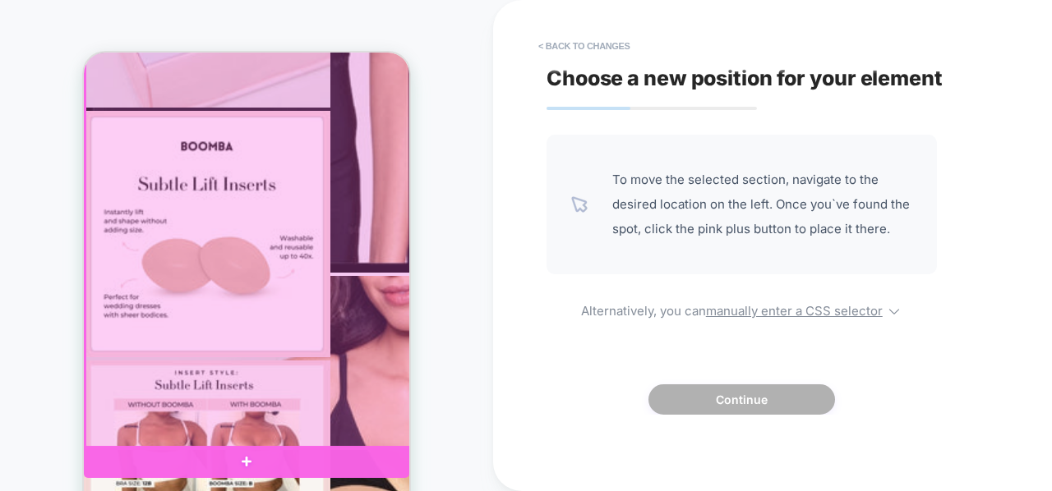
scroll to position [2158, 0]
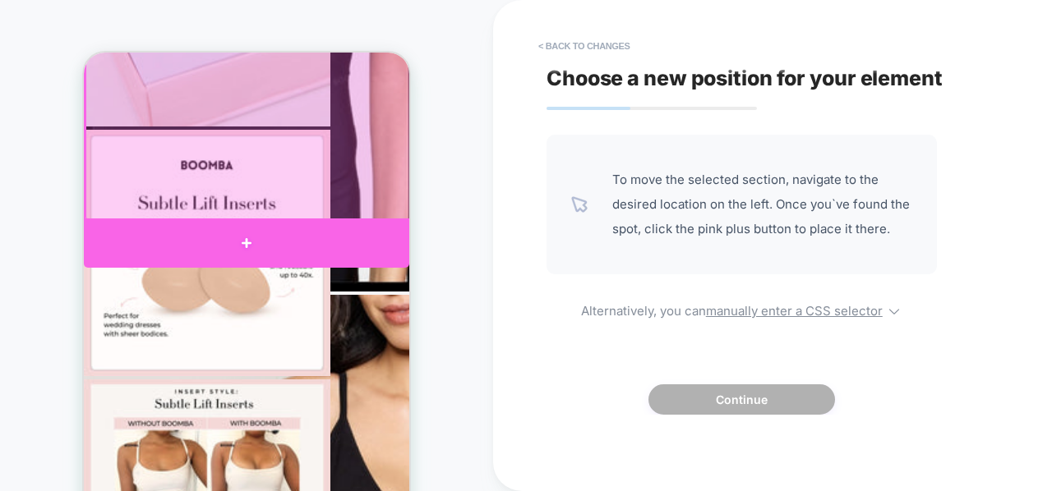
click at [365, 229] on div at bounding box center [246, 243] width 325 height 49
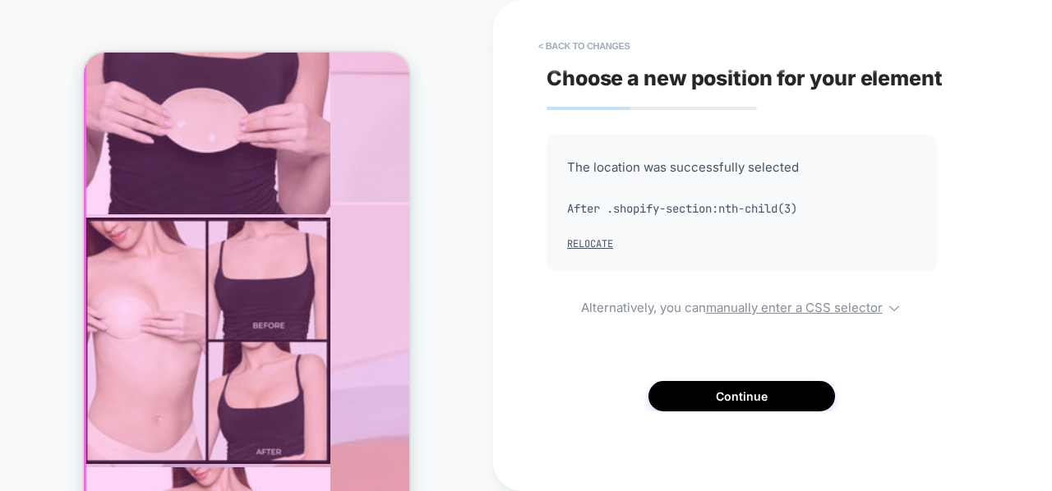
scroll to position [3570, 0]
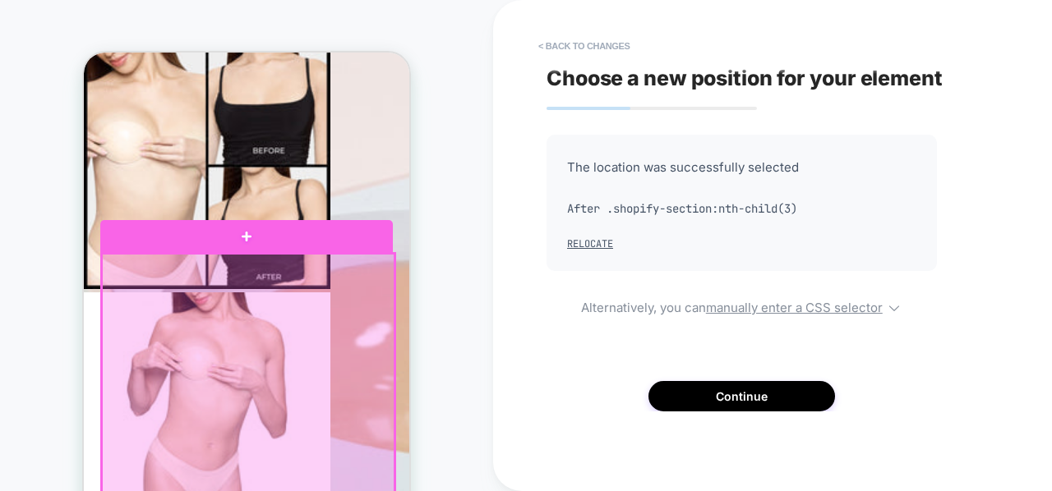
scroll to position [3489, 0]
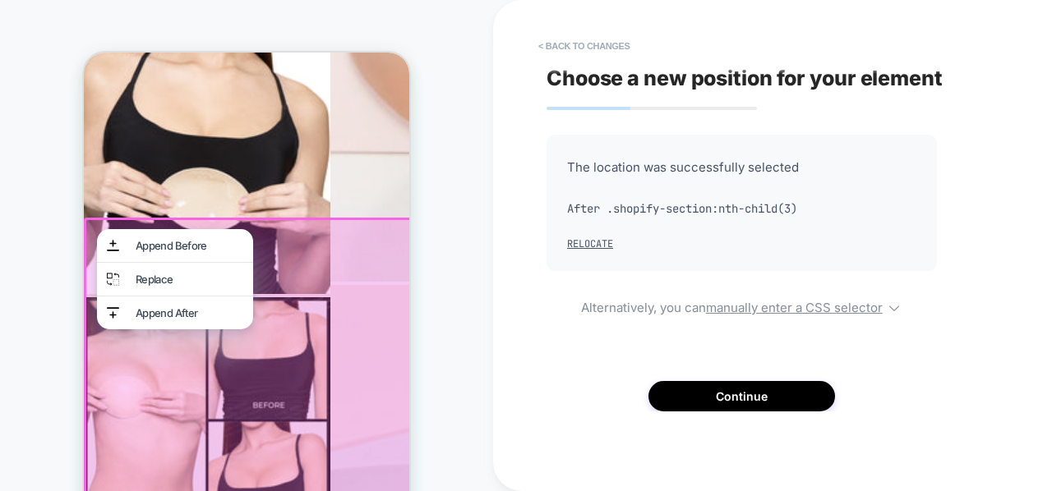
click at [594, 393] on div "The location was successfully selected After .shopify-section:nth-child(3) Relo…" at bounding box center [741, 273] width 390 height 277
click at [506, 322] on div "< Back to changes Choose a new position for your element The location was succe…" at bounding box center [854, 245] width 723 height 491
click at [455, 272] on div "PRODUCT: Subtle Lift Inserts PRODUCT: Subtle Lift Inserts Theme: MAIN" at bounding box center [246, 295] width 493 height 559
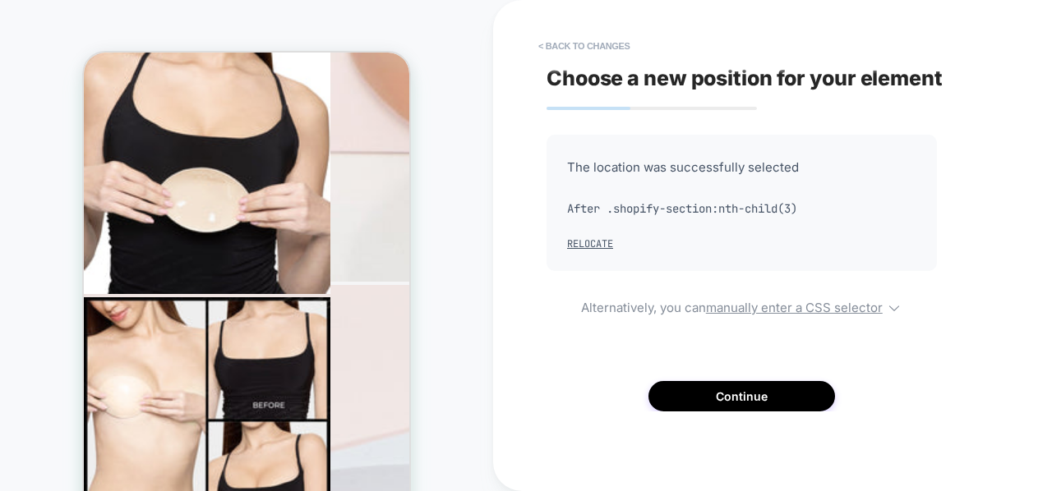
click at [506, 351] on div "< Back to changes Choose a new position for your element The location was succe…" at bounding box center [854, 245] width 723 height 491
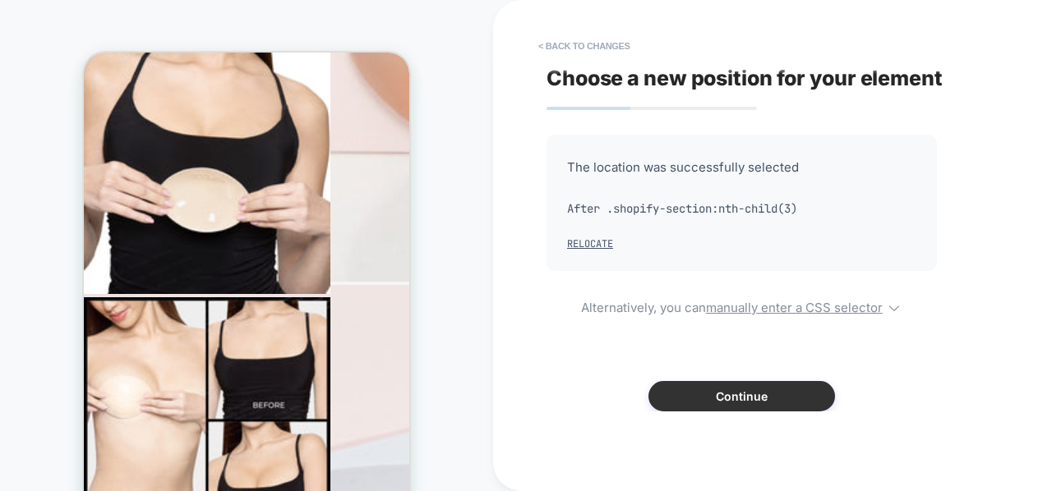
click at [726, 398] on button "Continue" at bounding box center [741, 396] width 187 height 30
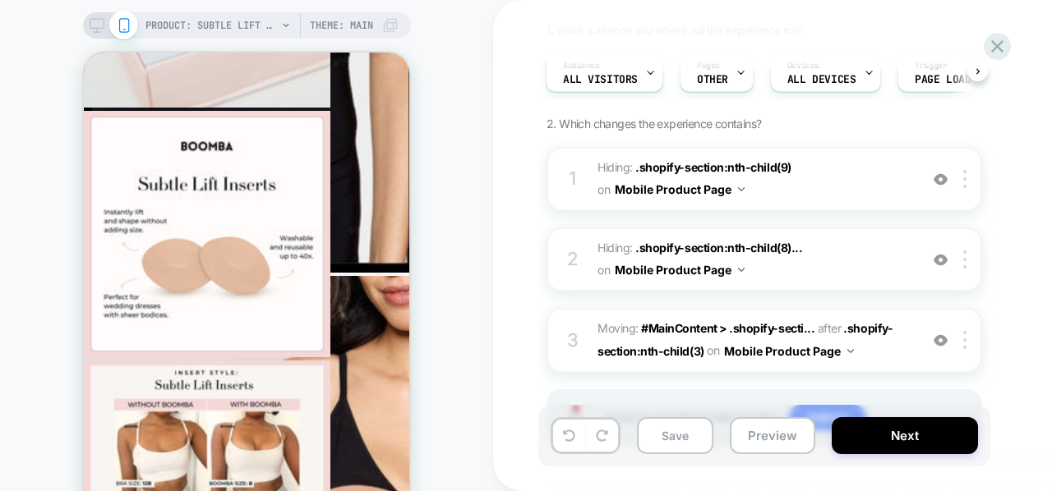
scroll to position [2192, 0]
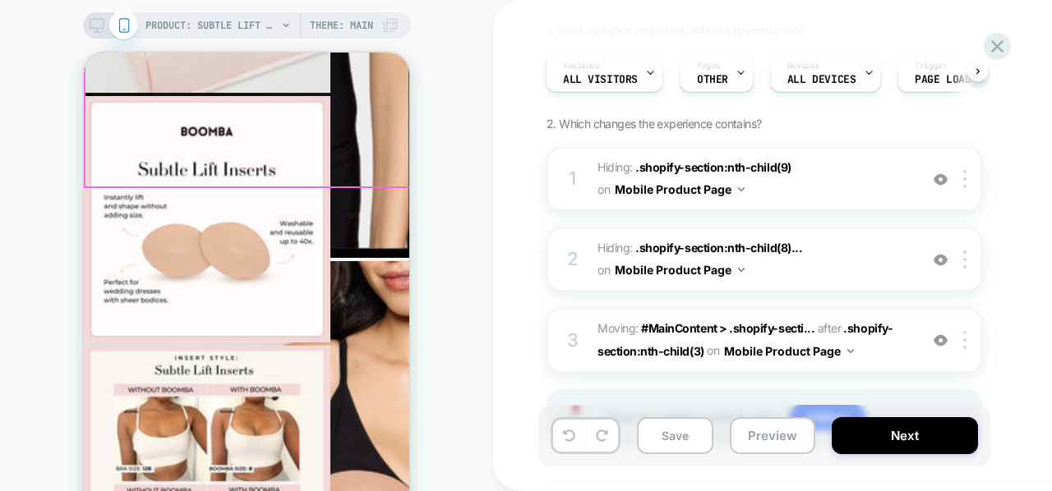
click at [446, 226] on div "PRODUCT: Subtle Lift Inserts PRODUCT: Subtle Lift Inserts Theme: MAIN" at bounding box center [246, 295] width 493 height 559
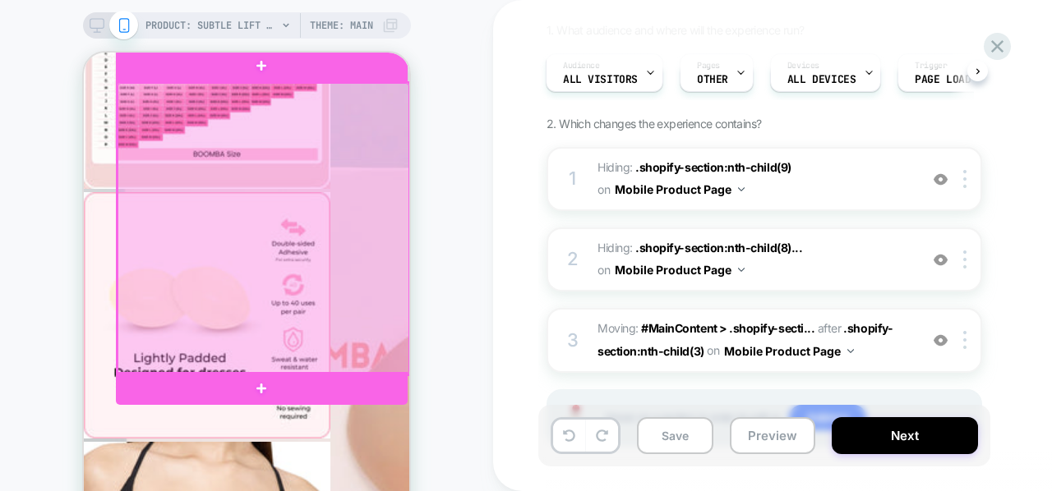
scroll to position [3098, 0]
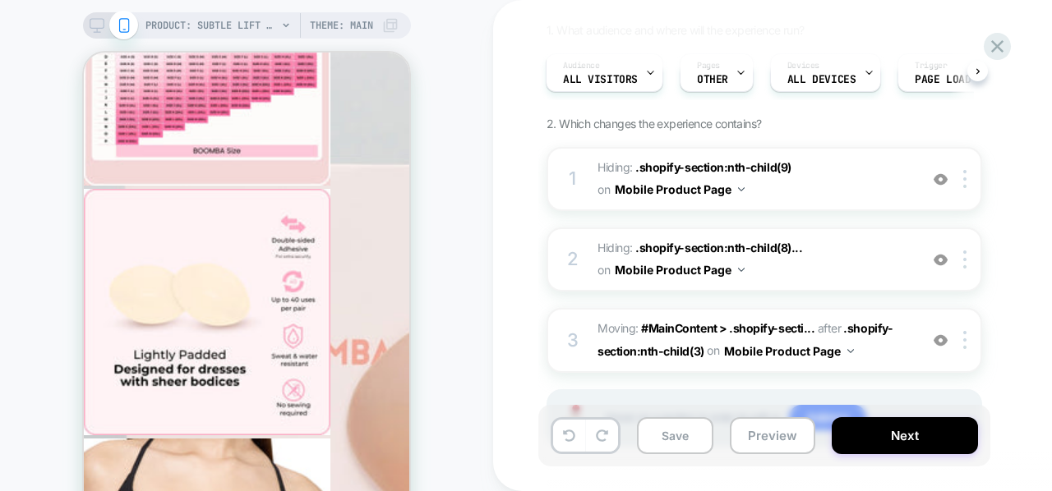
click at [449, 288] on div "PRODUCT: Subtle Lift Inserts PRODUCT: Subtle Lift Inserts Theme: MAIN" at bounding box center [246, 295] width 493 height 559
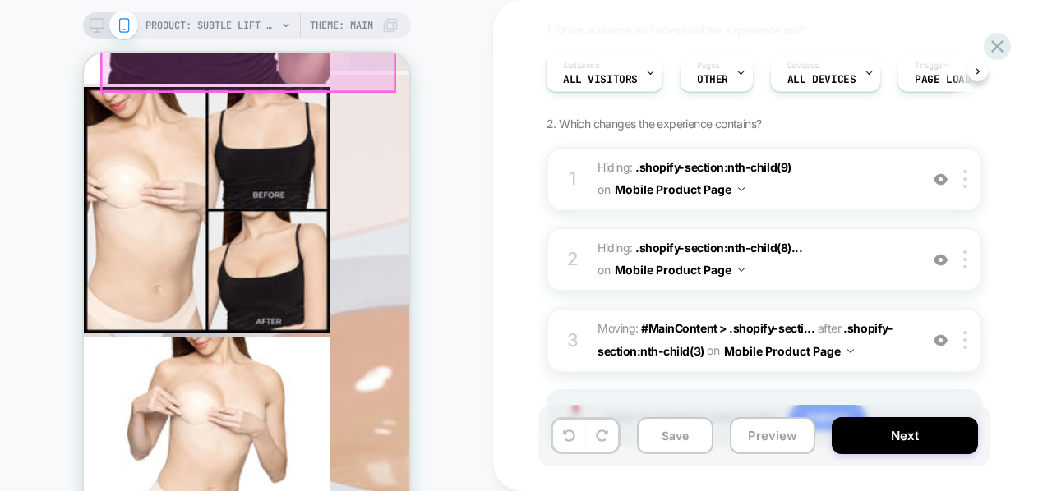
scroll to position [3700, 0]
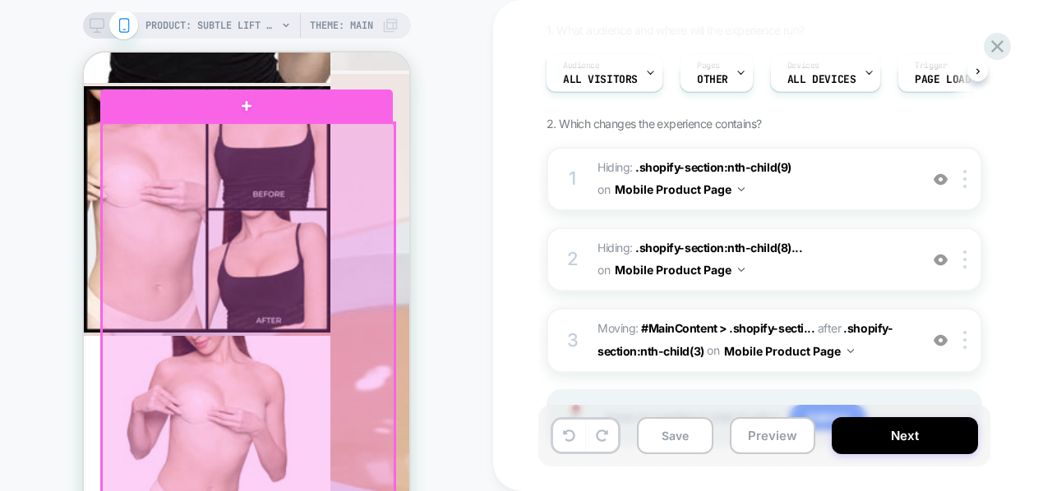
click at [370, 320] on div at bounding box center [248, 404] width 293 height 562
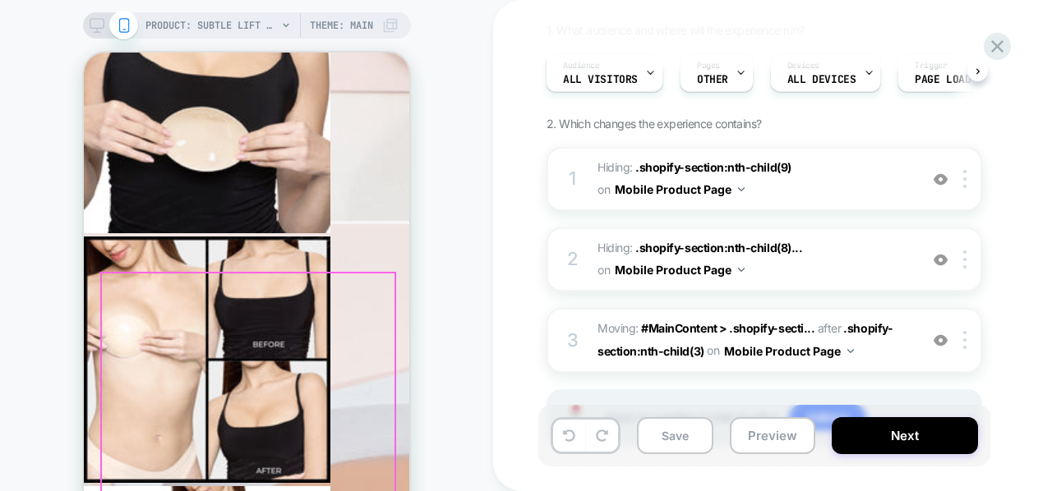
scroll to position [3538, 0]
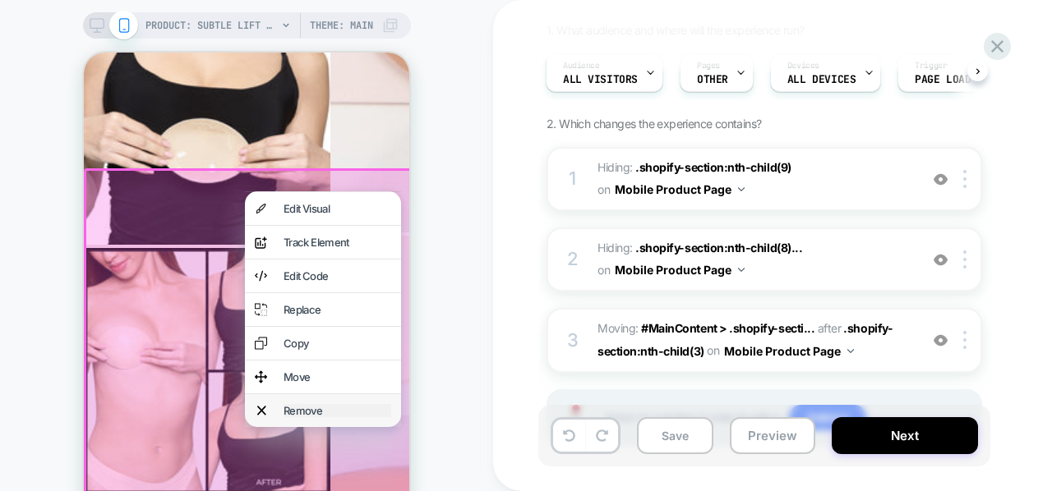
click at [314, 417] on div "Remove" at bounding box center [338, 410] width 108 height 13
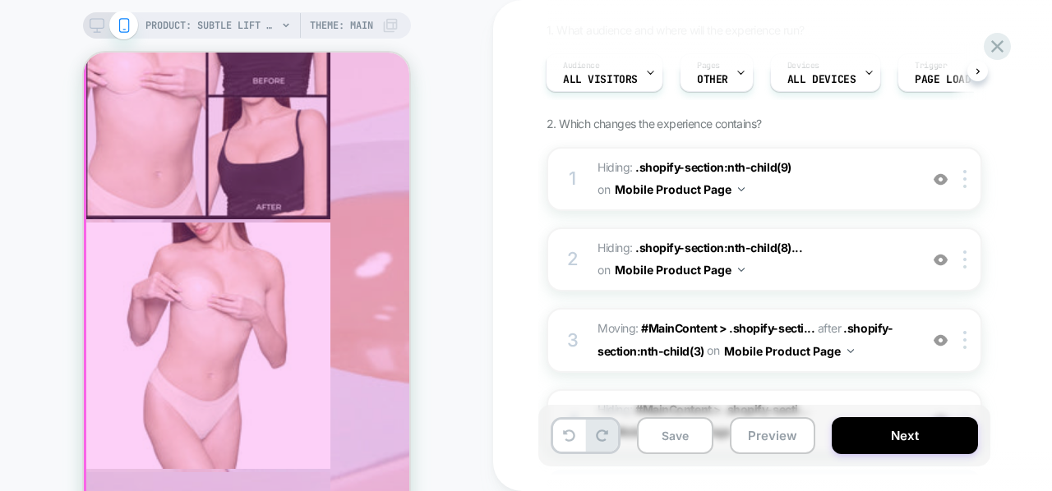
scroll to position [3815, 0]
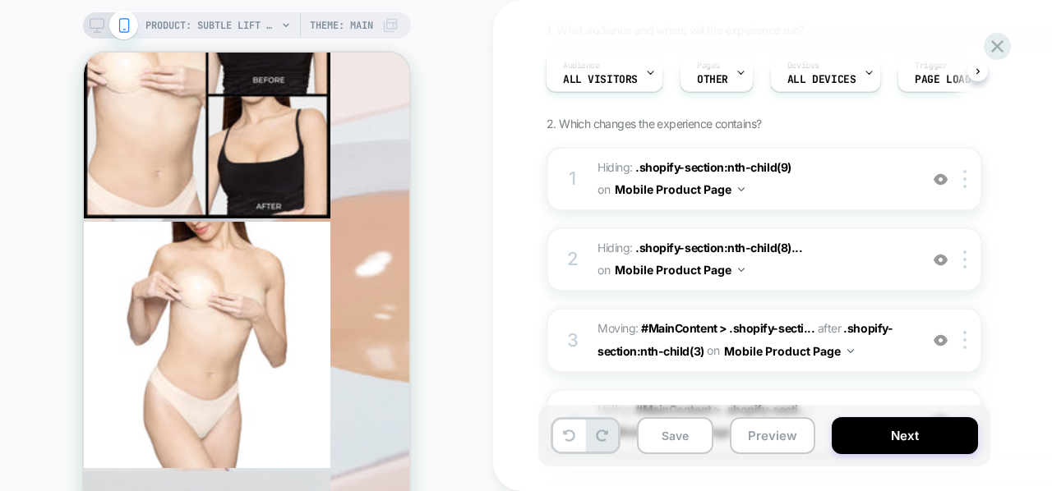
click at [411, 354] on div "PRODUCT: Subtle Lift Inserts PRODUCT: Subtle Lift Inserts Theme: MAIN" at bounding box center [246, 295] width 493 height 559
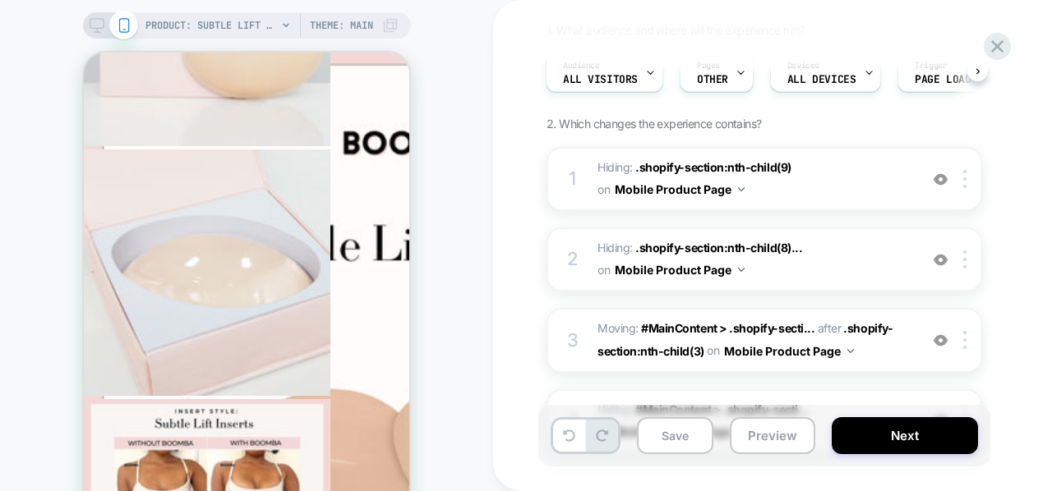
scroll to position [4400, 0]
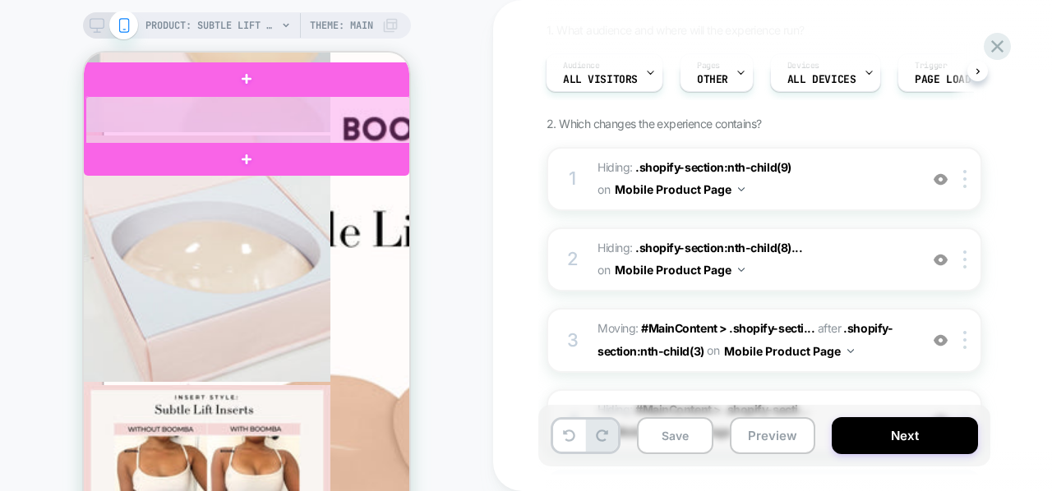
click at [322, 126] on div at bounding box center [247, 120] width 325 height 49
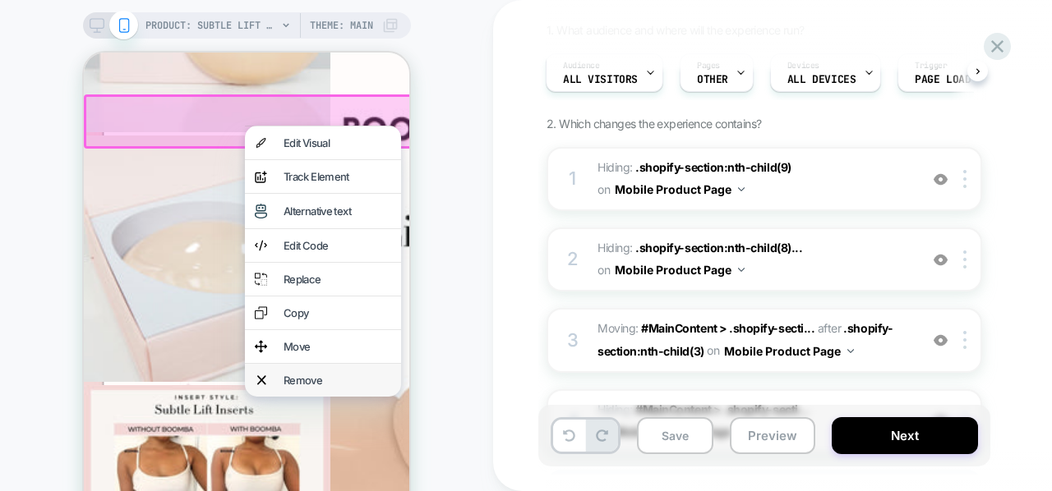
click at [294, 397] on div "Remove" at bounding box center [323, 380] width 156 height 33
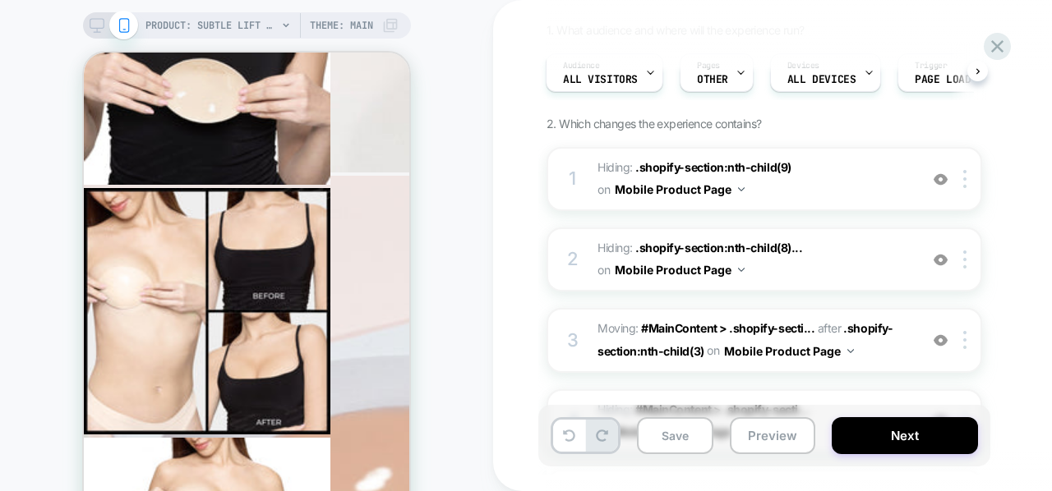
scroll to position [3599, 0]
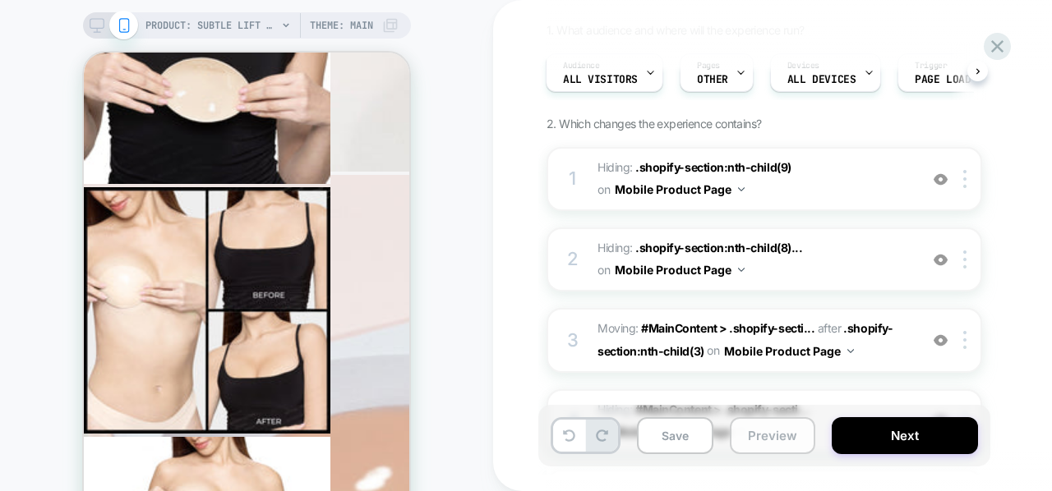
click at [776, 445] on button "Preview" at bounding box center [772, 435] width 85 height 37
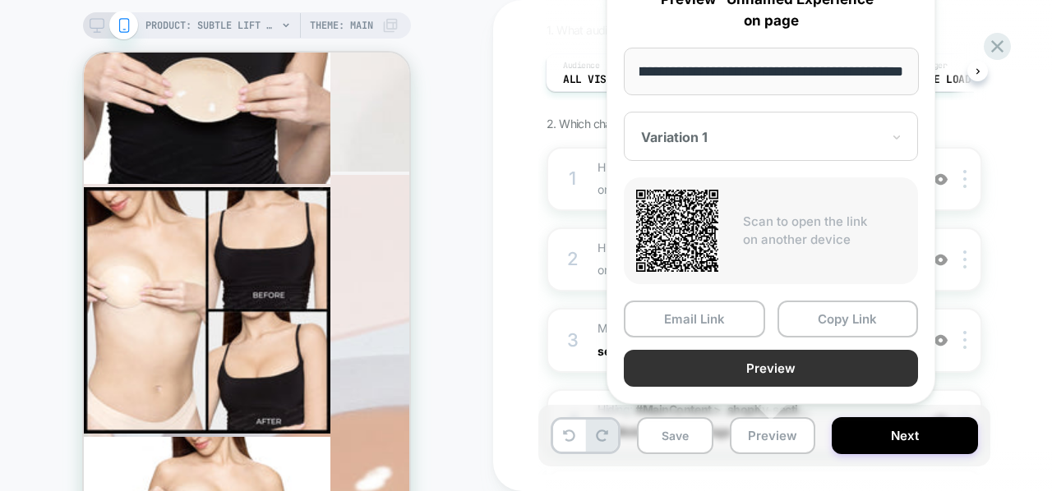
scroll to position [0, 0]
click at [712, 368] on button "Preview" at bounding box center [771, 368] width 294 height 37
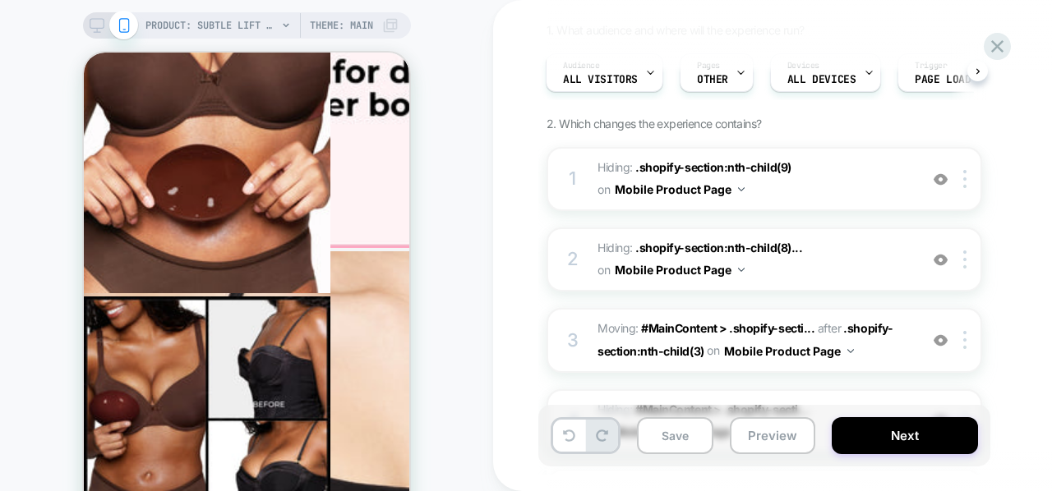
scroll to position [7488, 0]
click at [690, 427] on button "Save" at bounding box center [675, 435] width 76 height 37
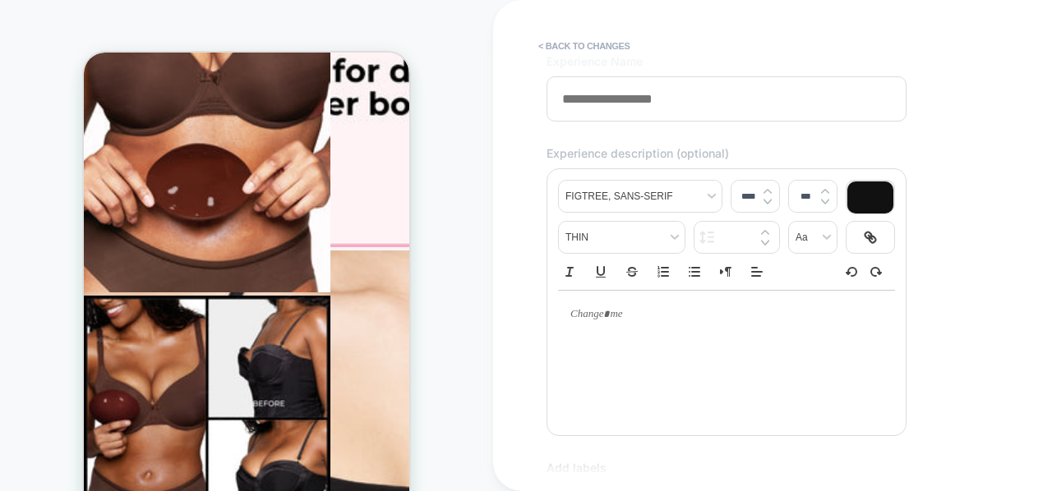
scroll to position [0, 0]
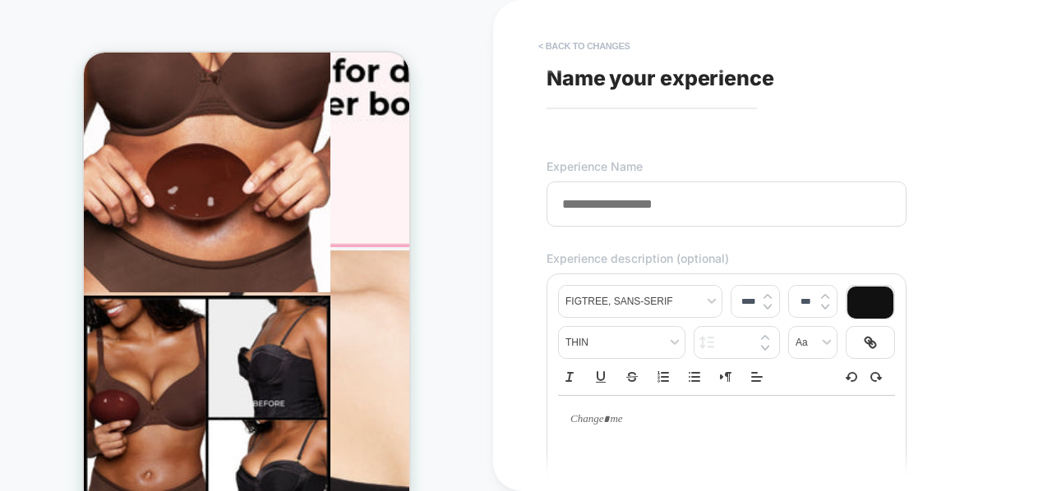
click at [615, 52] on button "< Back to changes" at bounding box center [584, 46] width 108 height 26
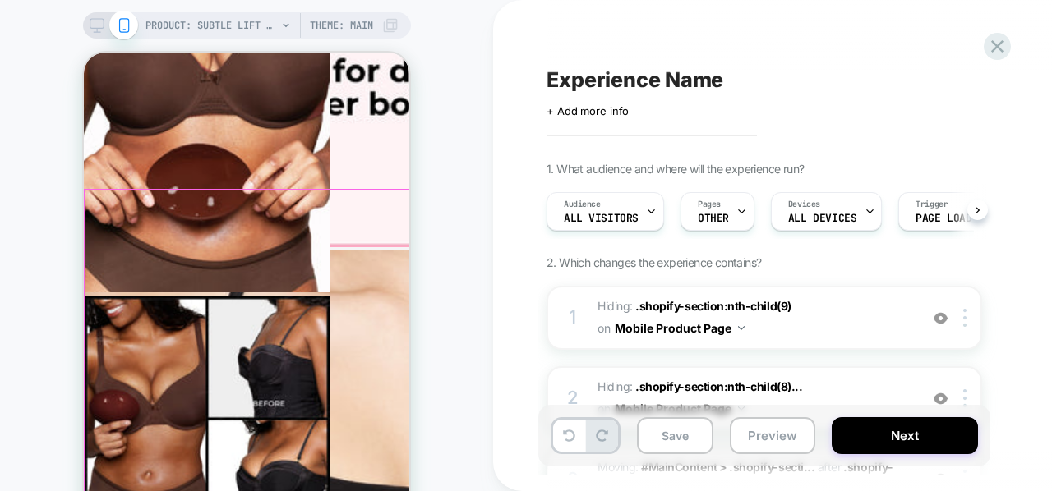
scroll to position [0, 1]
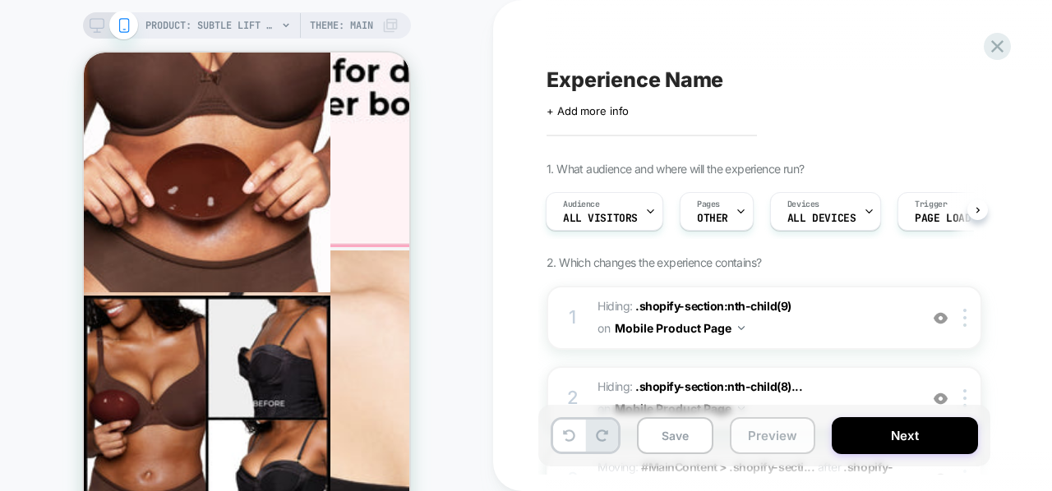
click at [777, 428] on button "Preview" at bounding box center [772, 435] width 85 height 37
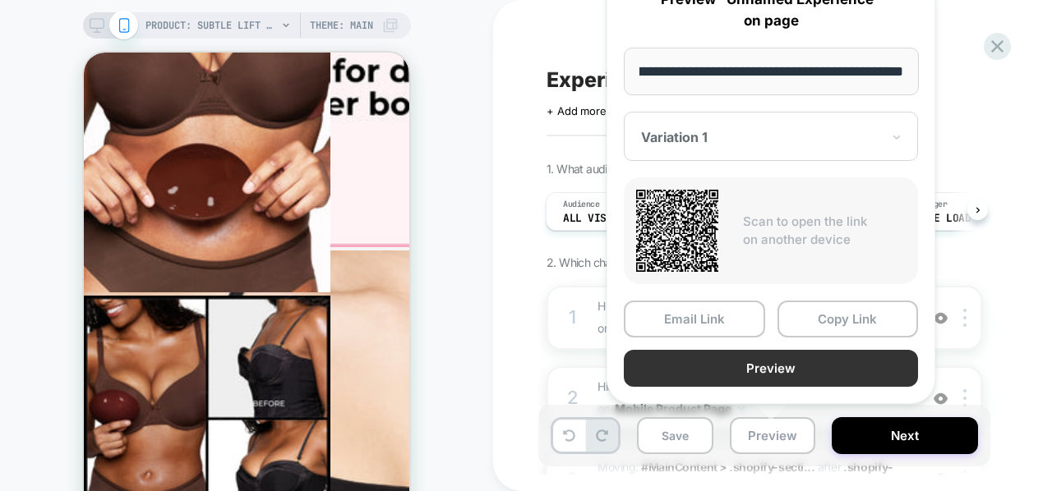
scroll to position [0, 0]
click at [728, 359] on button "Preview" at bounding box center [771, 368] width 294 height 37
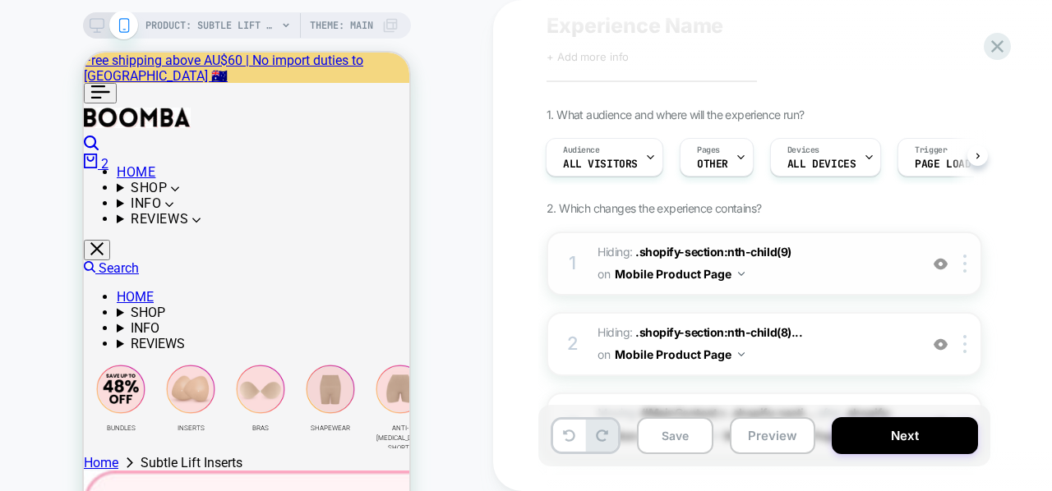
scroll to position [27, 0]
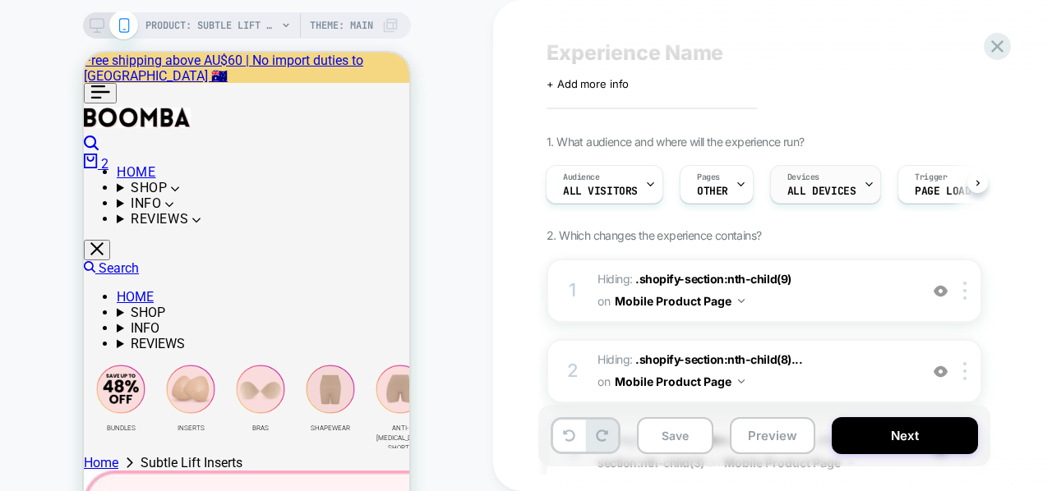
click at [819, 186] on span "ALL DEVICES" at bounding box center [821, 192] width 68 height 12
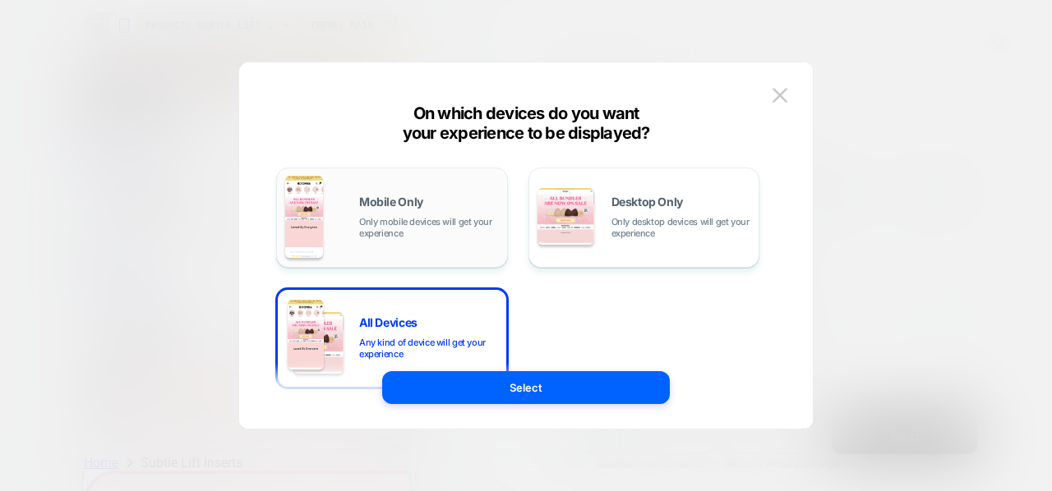
click at [465, 230] on span "Only mobile devices will get your experience" at bounding box center [429, 227] width 140 height 23
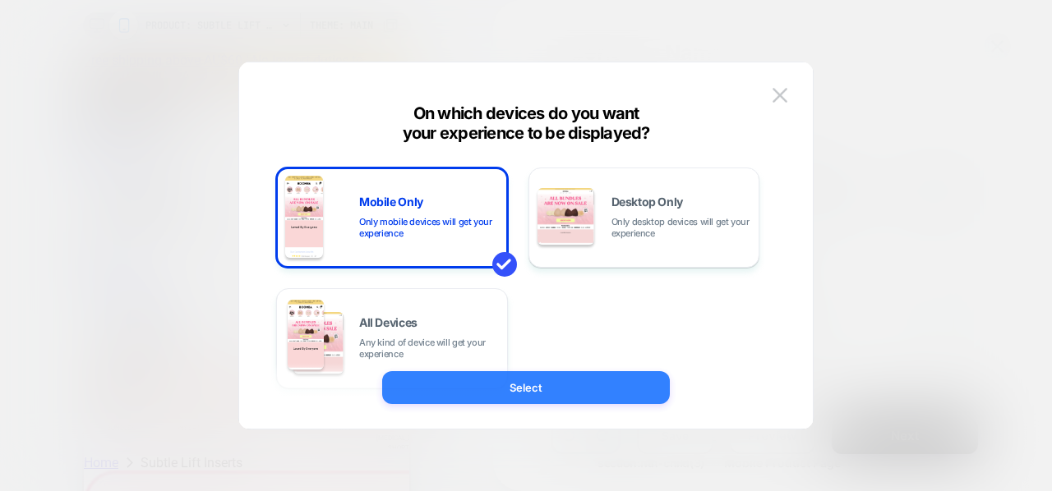
click at [529, 390] on button "Select" at bounding box center [526, 387] width 288 height 33
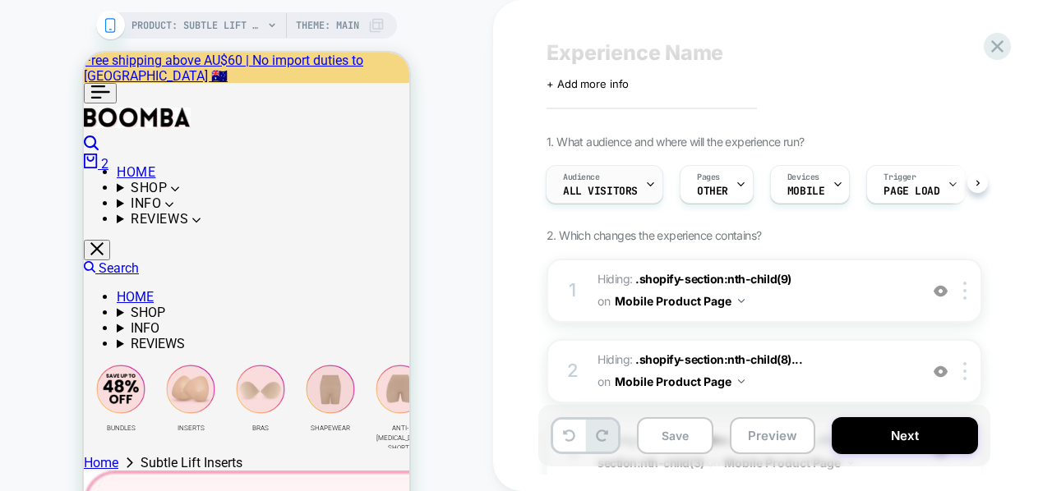
click at [615, 188] on span "All Visitors" at bounding box center [600, 192] width 75 height 12
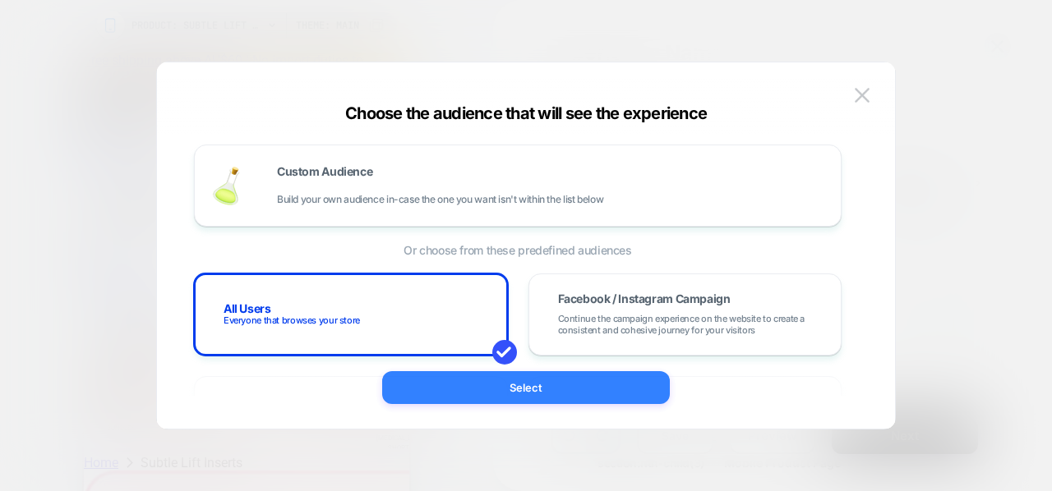
click at [565, 394] on button "Select" at bounding box center [526, 387] width 288 height 33
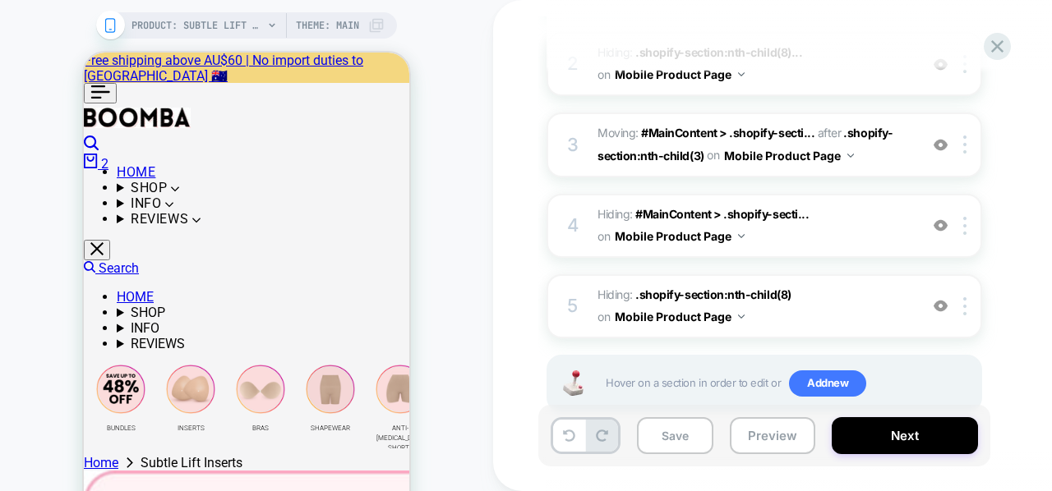
scroll to position [339, 0]
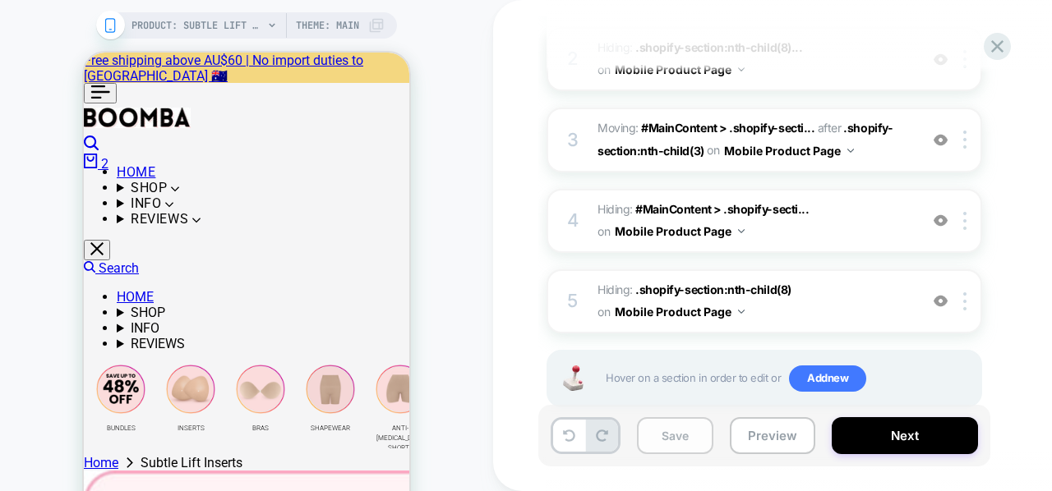
click at [675, 434] on button "Save" at bounding box center [675, 435] width 76 height 37
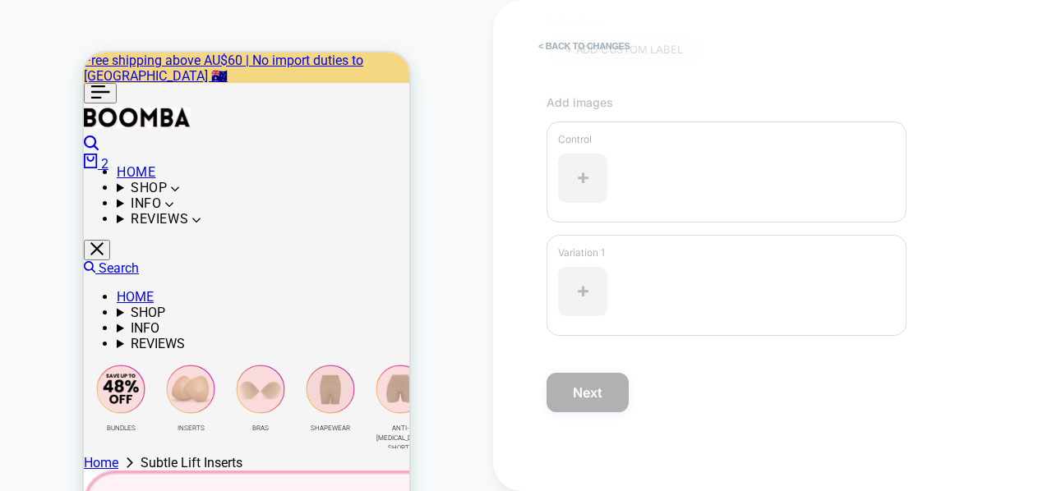
scroll to position [0, 0]
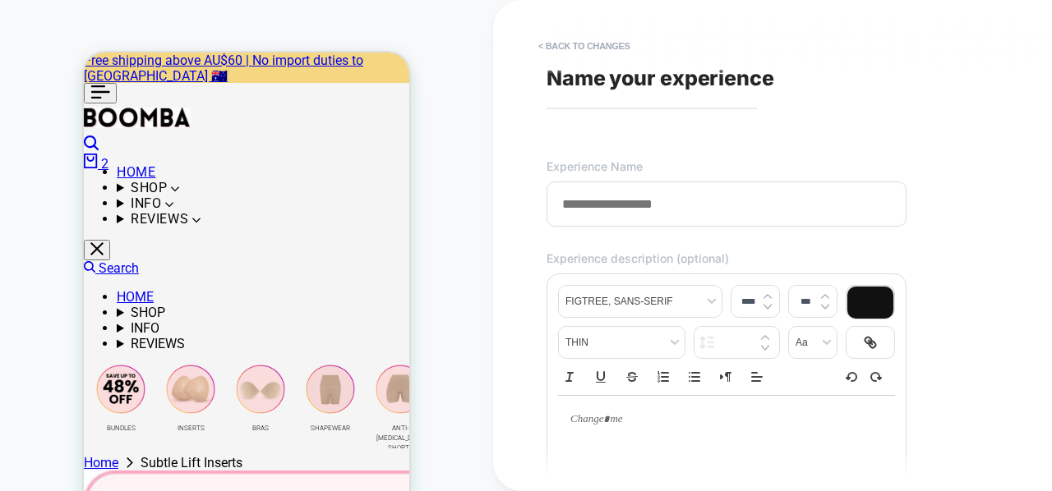
click at [593, 76] on span "Name your experience" at bounding box center [660, 78] width 228 height 25
click at [574, 158] on div "**********" at bounding box center [846, 245] width 616 height 459
click at [579, 197] on input at bounding box center [726, 204] width 360 height 45
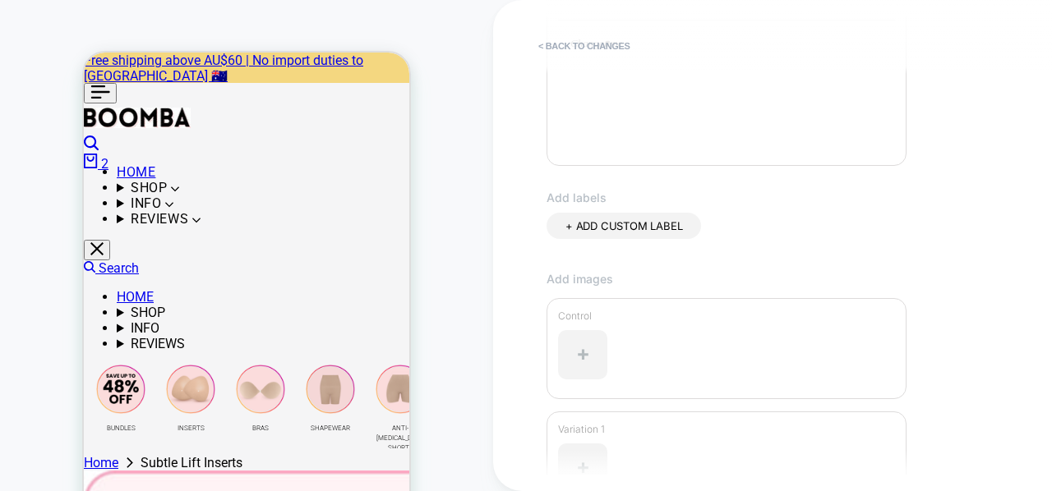
scroll to position [552, 0]
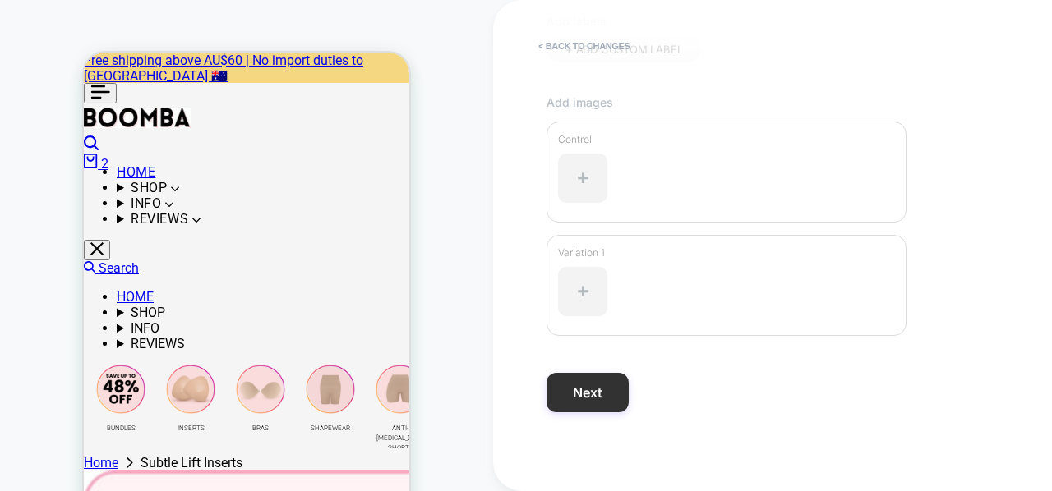
type input "**********"
click at [589, 389] on button "Next" at bounding box center [587, 392] width 82 height 39
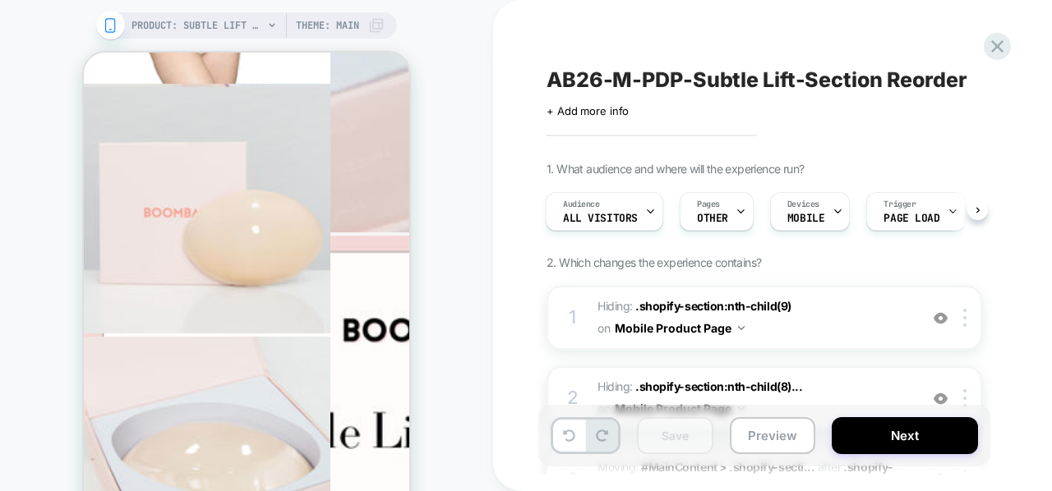
scroll to position [4255, 0]
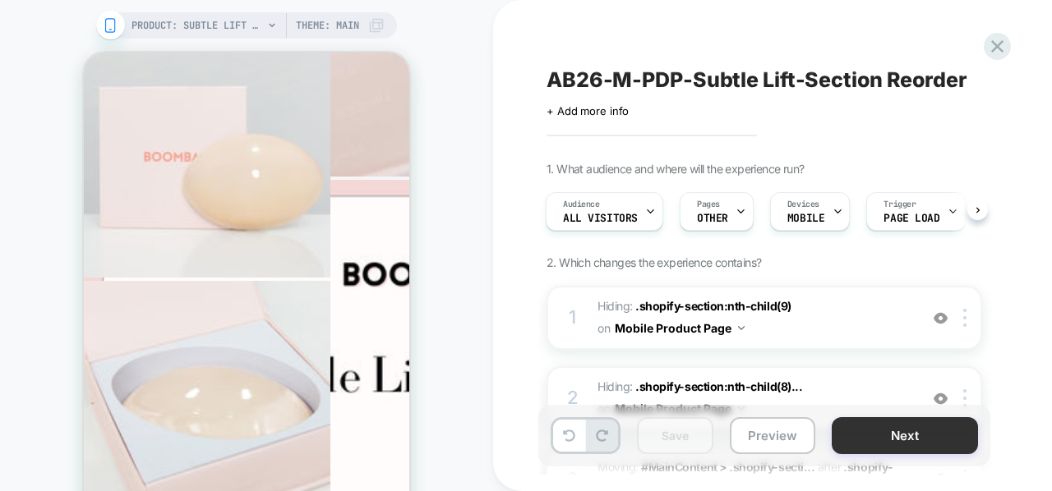
click at [851, 426] on button "Next" at bounding box center [905, 435] width 146 height 37
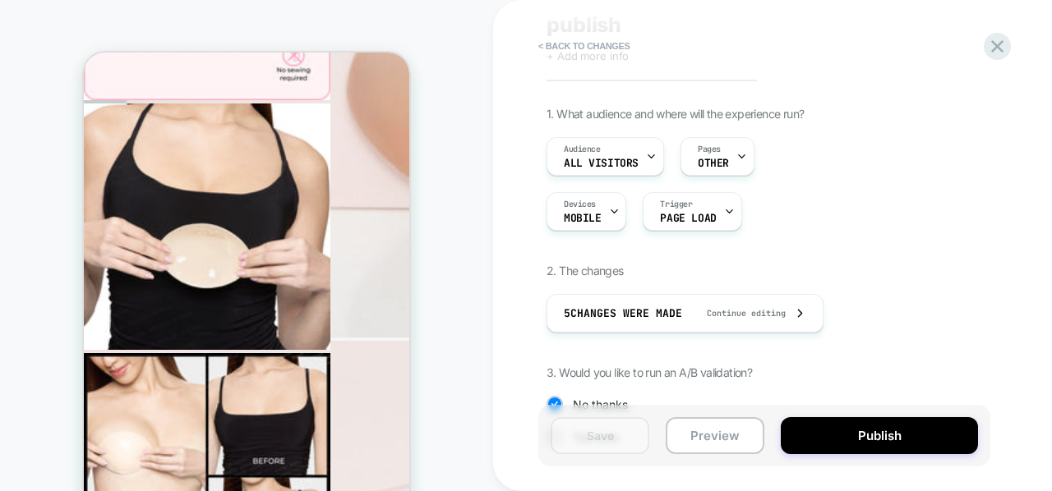
scroll to position [251, 0]
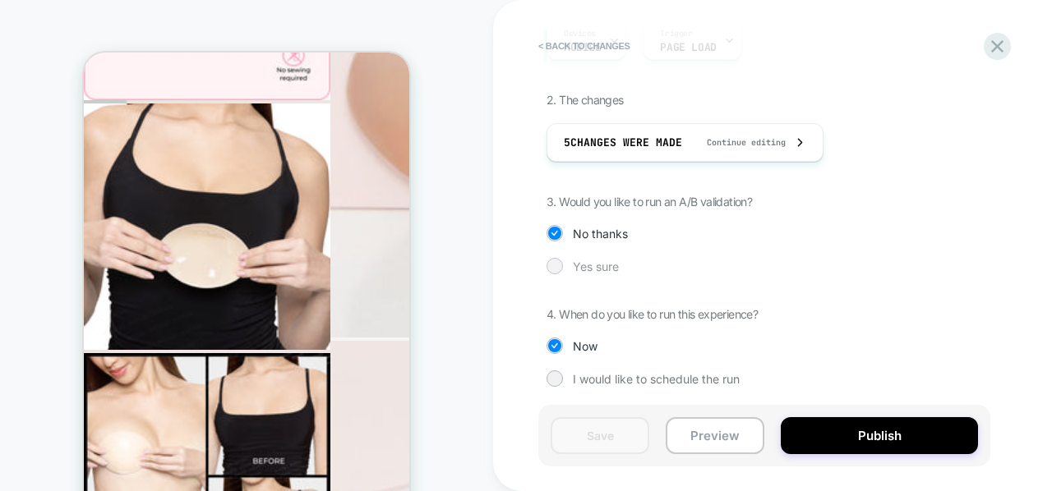
click at [571, 264] on div "Yes sure" at bounding box center [764, 266] width 436 height 16
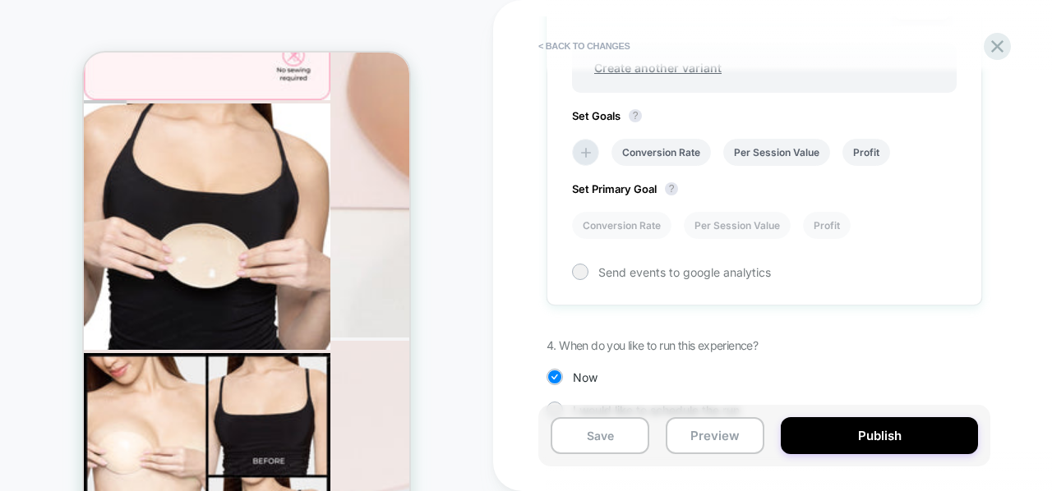
scroll to position [714, 0]
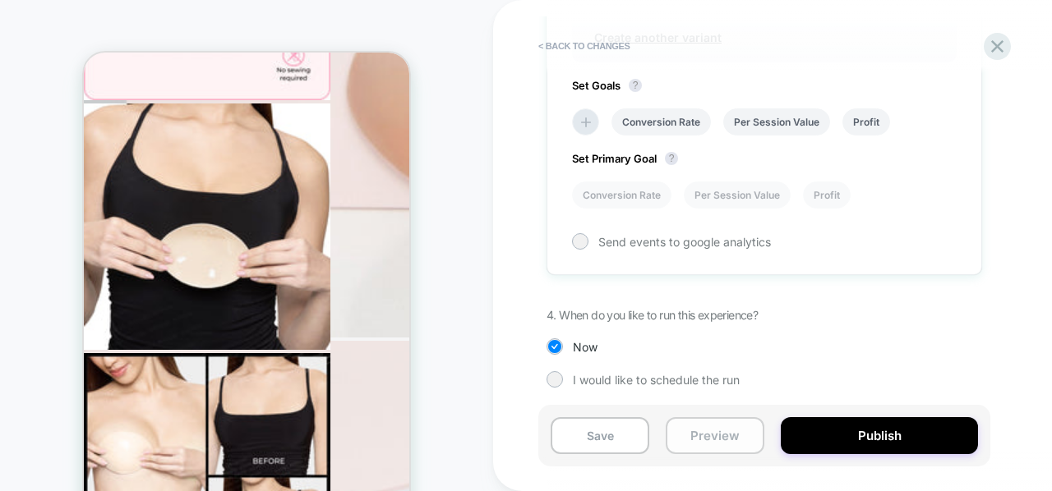
click at [746, 440] on button "Preview" at bounding box center [715, 435] width 99 height 37
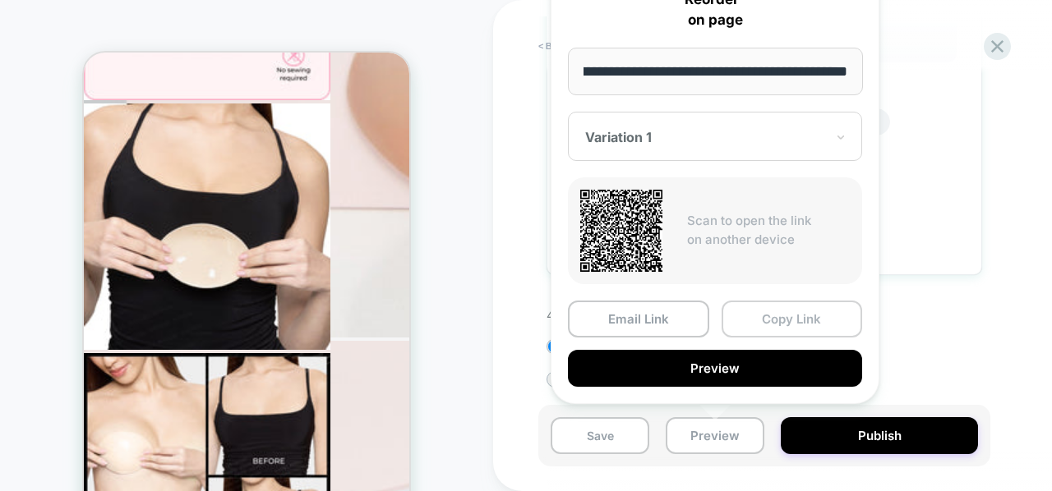
scroll to position [0, 0]
click at [756, 321] on button "Copy Link" at bounding box center [791, 319] width 141 height 37
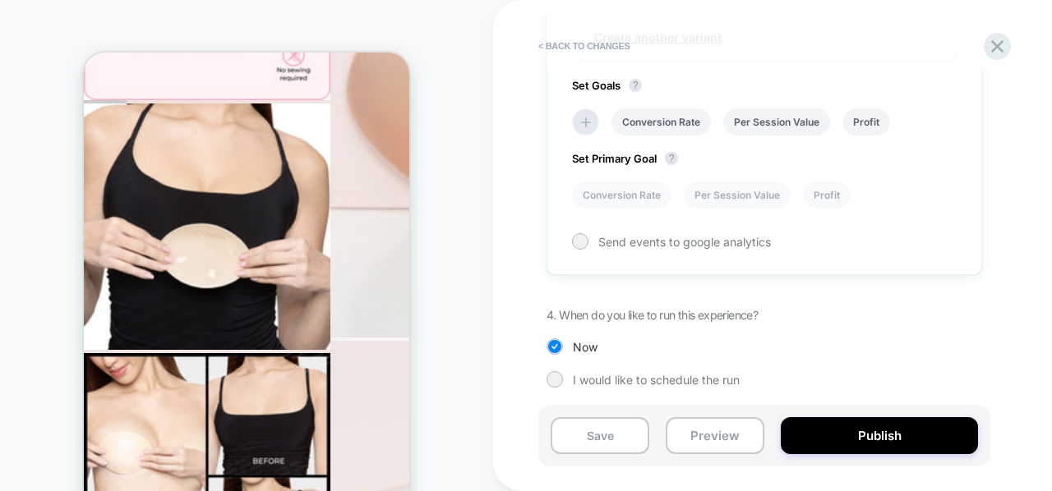
scroll to position [646, 0]
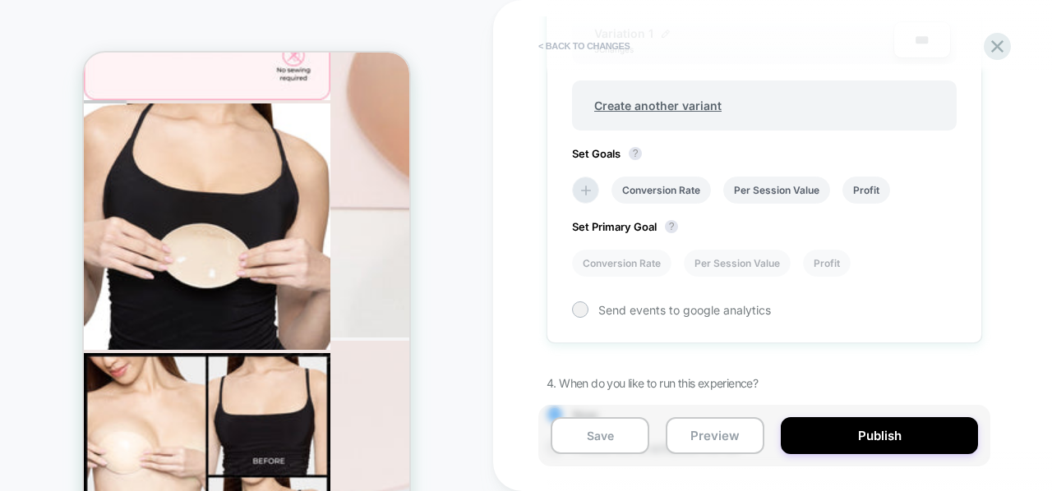
click at [590, 34] on button "< Back to changes" at bounding box center [584, 46] width 108 height 26
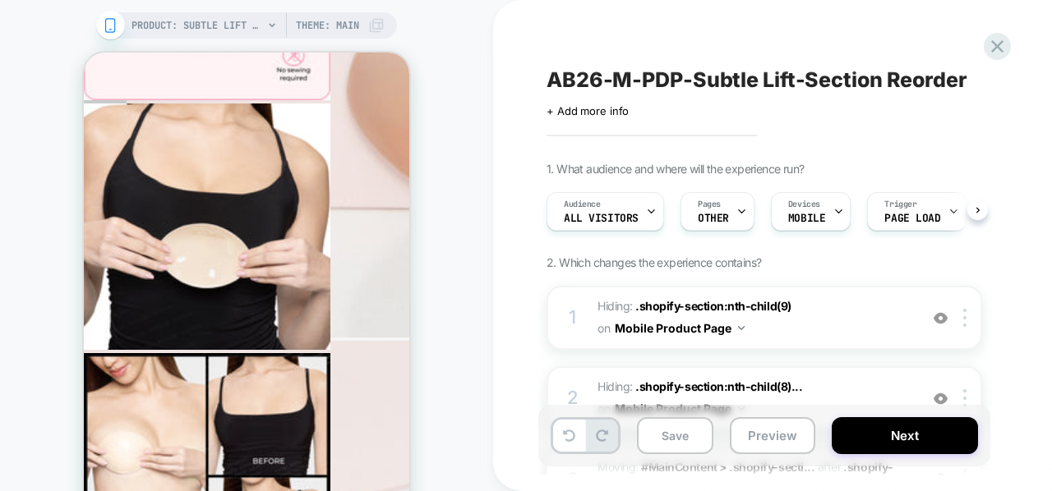
scroll to position [0, 1]
click at [577, 42] on div "AB26-M-PDP-Subtle Lift-Section Reorder Click to edit experience details + Add m…" at bounding box center [846, 245] width 616 height 459
click at [988, 40] on icon at bounding box center [997, 46] width 22 height 22
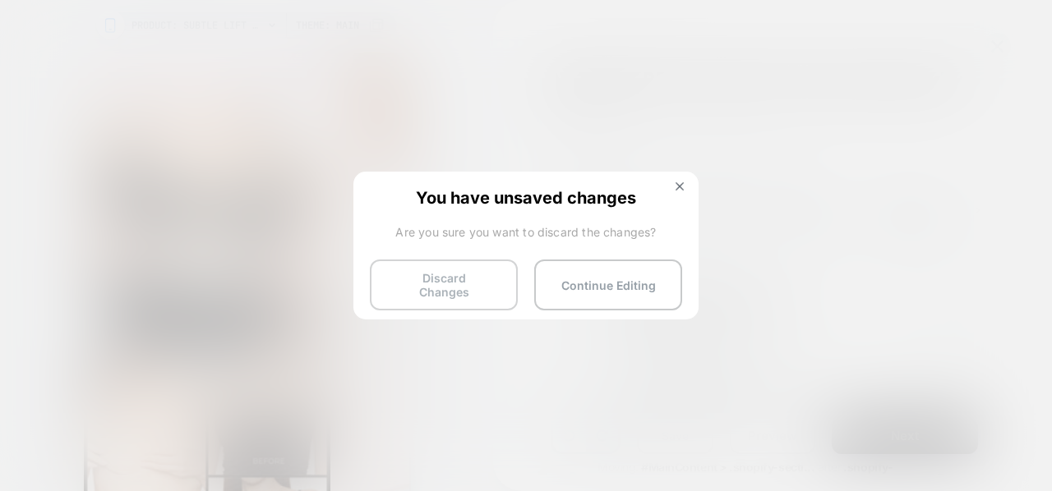
click at [482, 287] on button "Discard Changes" at bounding box center [444, 285] width 148 height 51
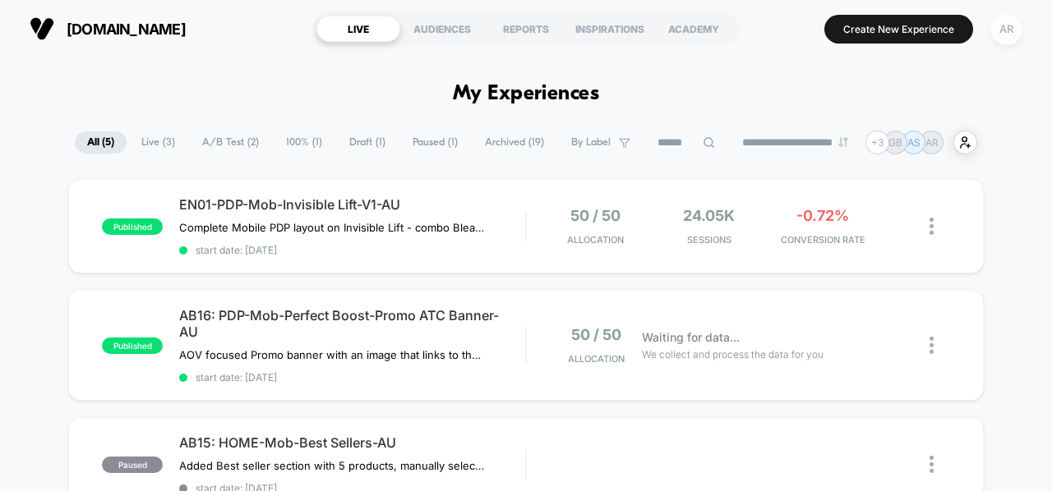
click at [1012, 16] on div "AR" at bounding box center [1006, 29] width 32 height 32
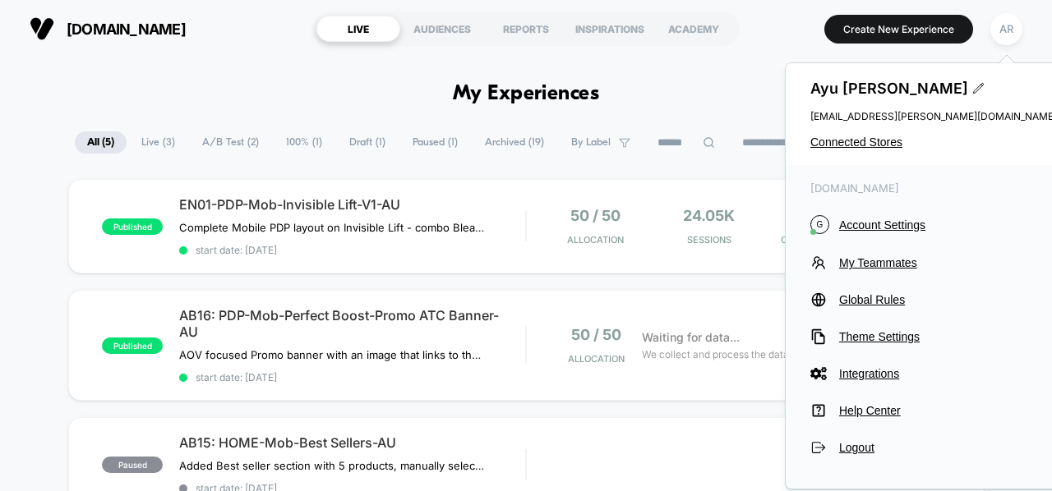
click at [879, 308] on div "getboomba.au G Account Settings My Teammates Global Rules Theme Settings Integr…" at bounding box center [934, 318] width 296 height 307
click at [879, 306] on span "Global Rules" at bounding box center [948, 299] width 218 height 13
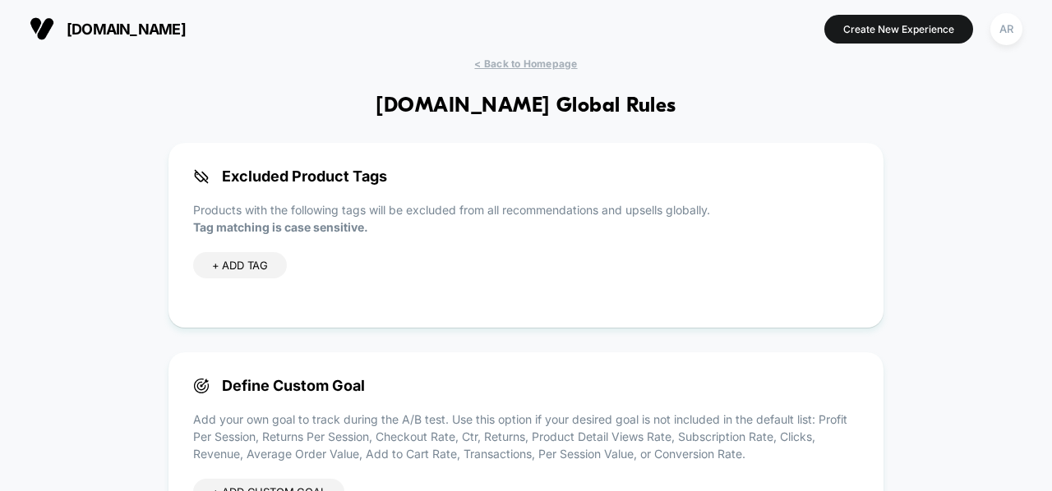
click at [547, 55] on div "getboomba.au Create New Experience AR" at bounding box center [526, 29] width 1052 height 58
click at [547, 58] on span "< Back to Homepage" at bounding box center [525, 64] width 103 height 12
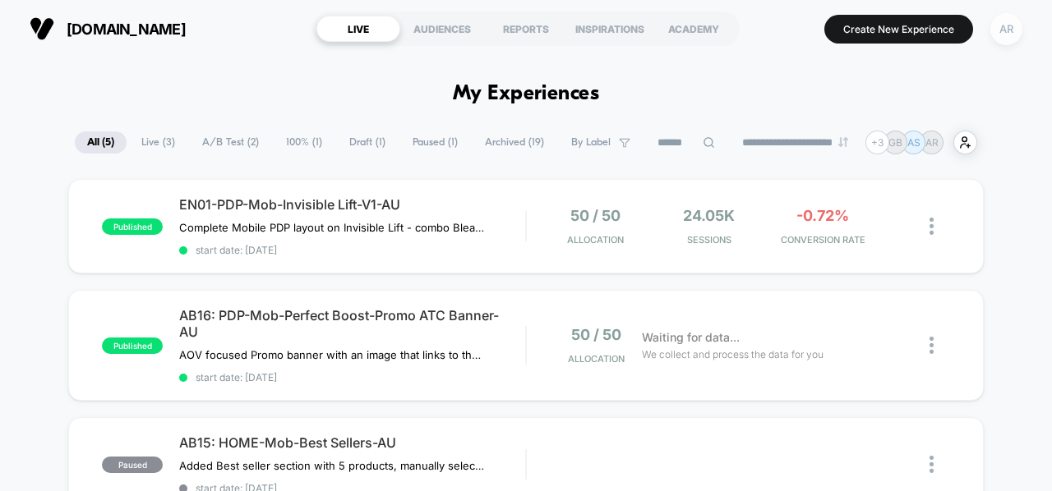
click at [1000, 26] on div "AR" at bounding box center [1006, 29] width 32 height 32
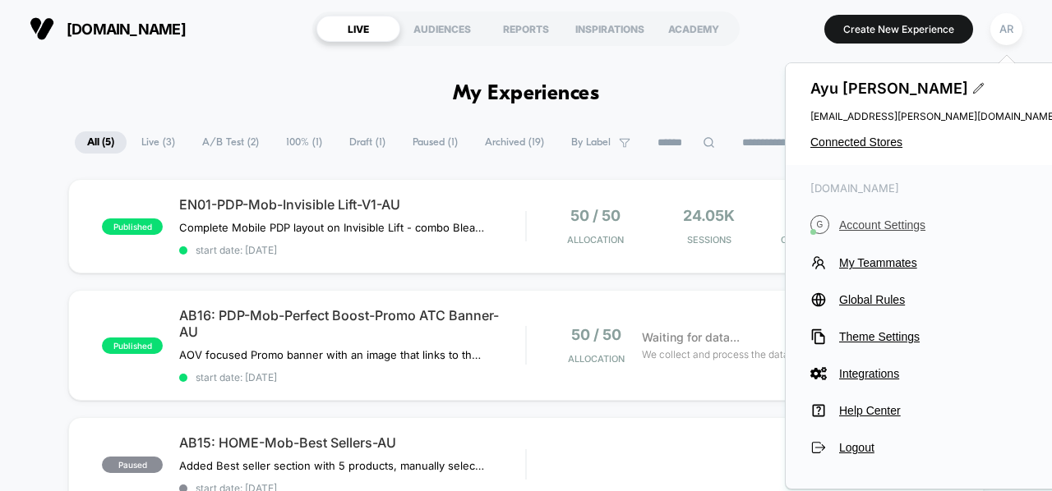
click at [881, 228] on span "Account Settings" at bounding box center [948, 225] width 218 height 13
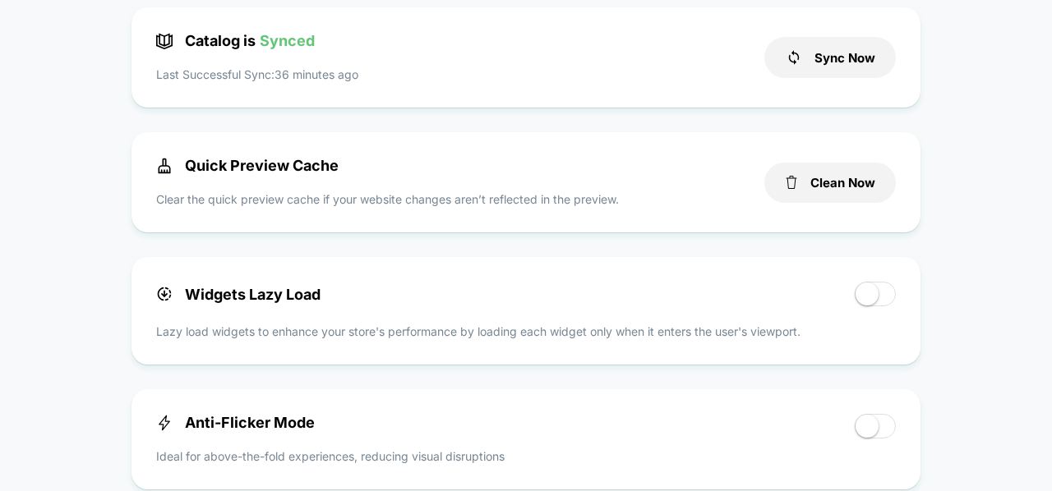
scroll to position [431, 0]
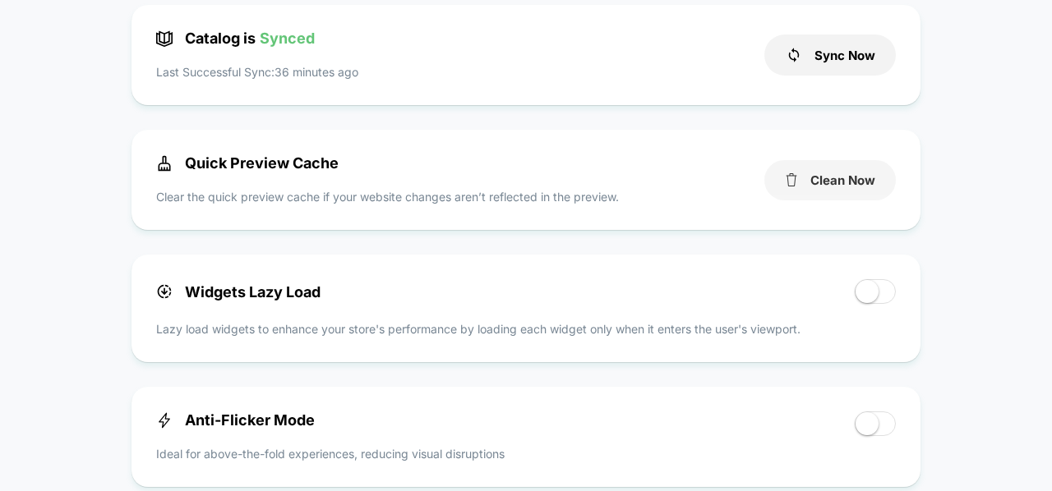
click at [822, 176] on button "Clean Now" at bounding box center [829, 180] width 131 height 40
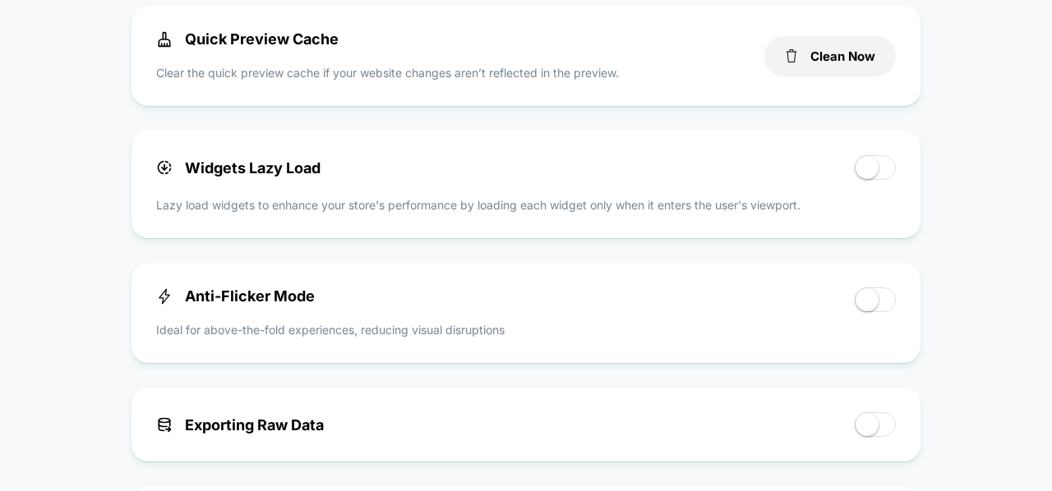
scroll to position [556, 0]
click at [886, 314] on div "Anti-Flicker Mode Ideal for above-the-fold experiences, reducing visual disrupt…" at bounding box center [526, 312] width 740 height 51
click at [879, 301] on span at bounding box center [875, 299] width 41 height 25
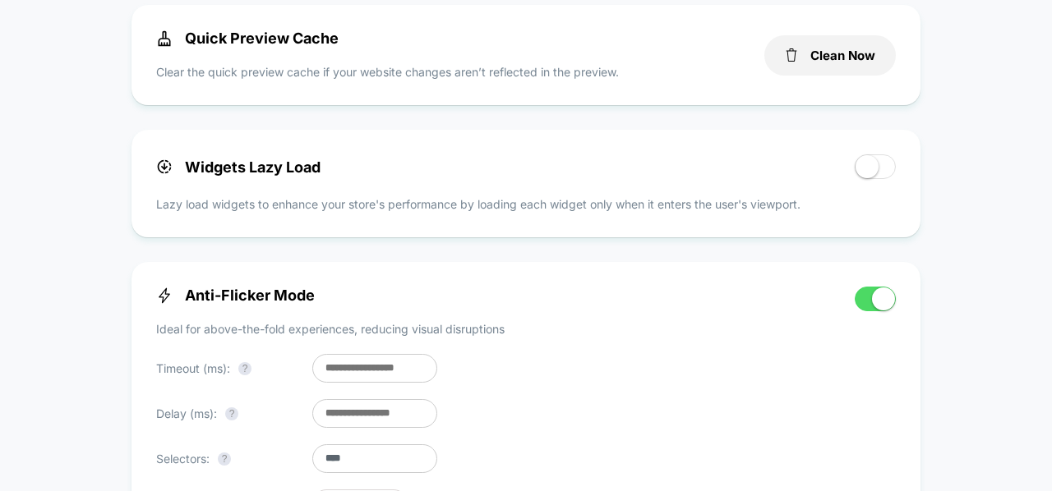
click at [883, 295] on span at bounding box center [883, 299] width 23 height 23
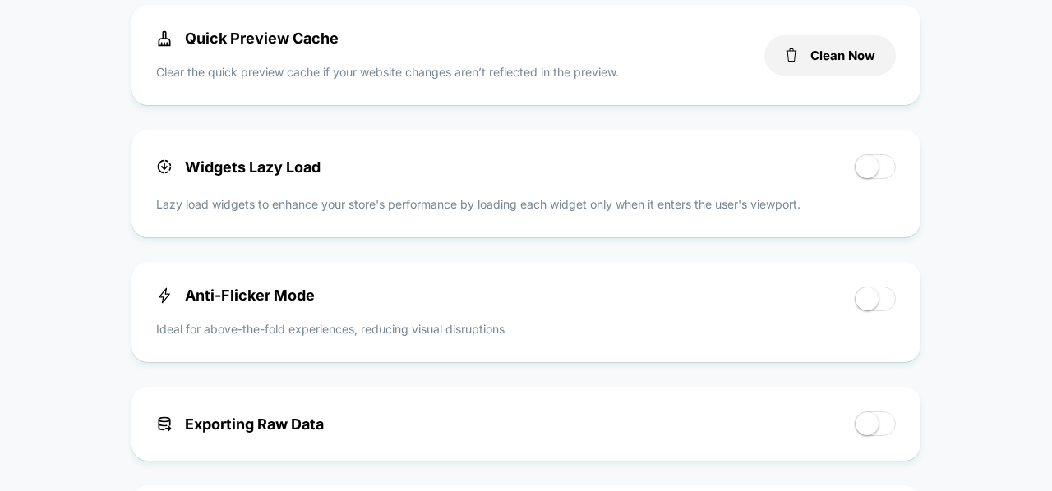
click at [881, 179] on span at bounding box center [875, 166] width 41 height 25
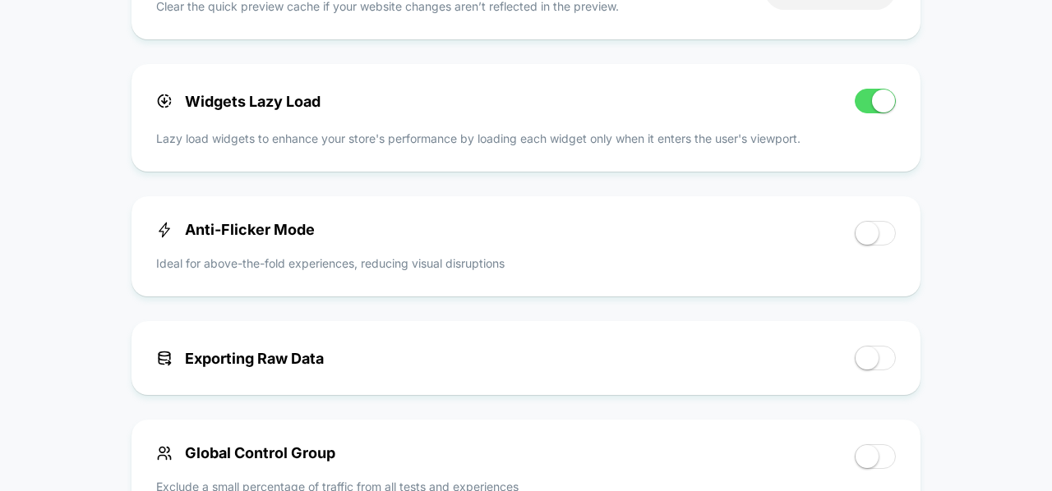
scroll to position [0, 0]
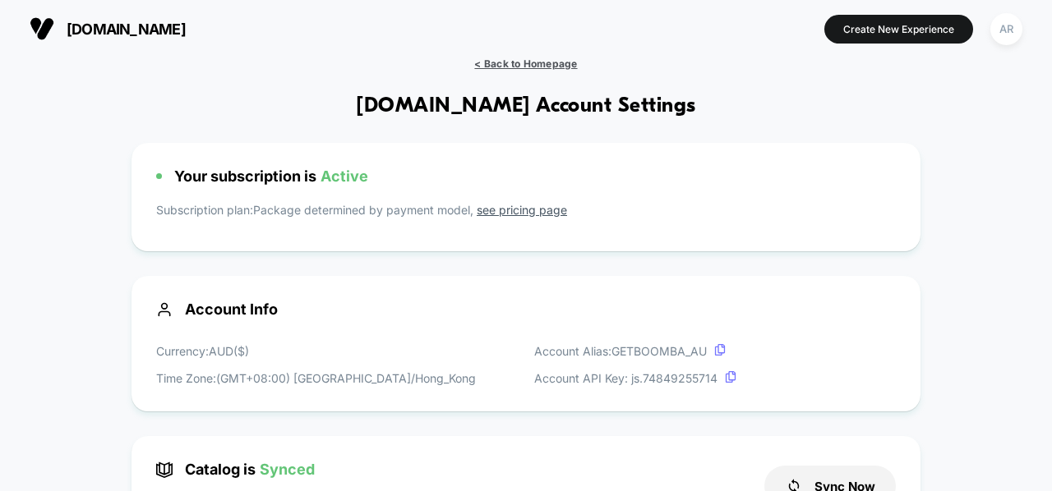
click at [496, 63] on span "< Back to Homepage" at bounding box center [525, 64] width 103 height 12
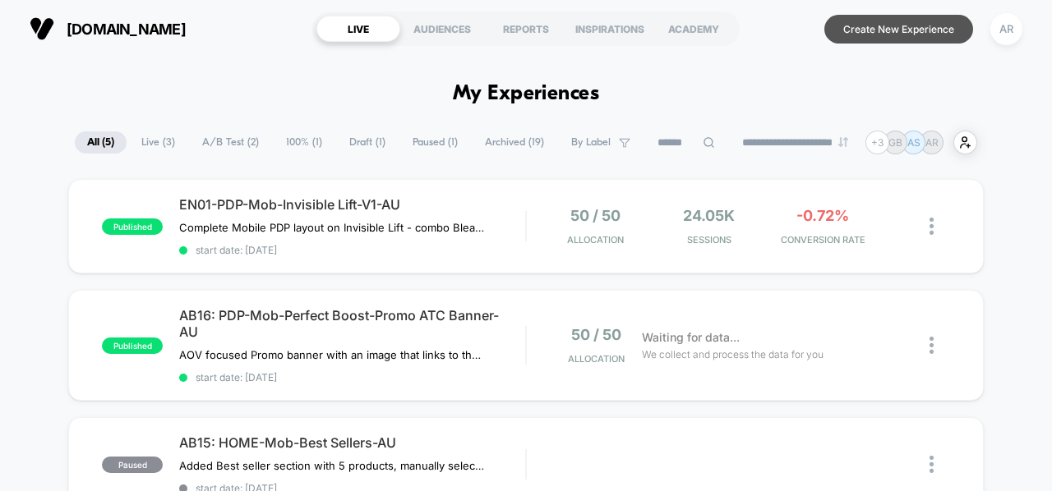
click at [860, 39] on button "Create New Experience" at bounding box center [898, 29] width 149 height 29
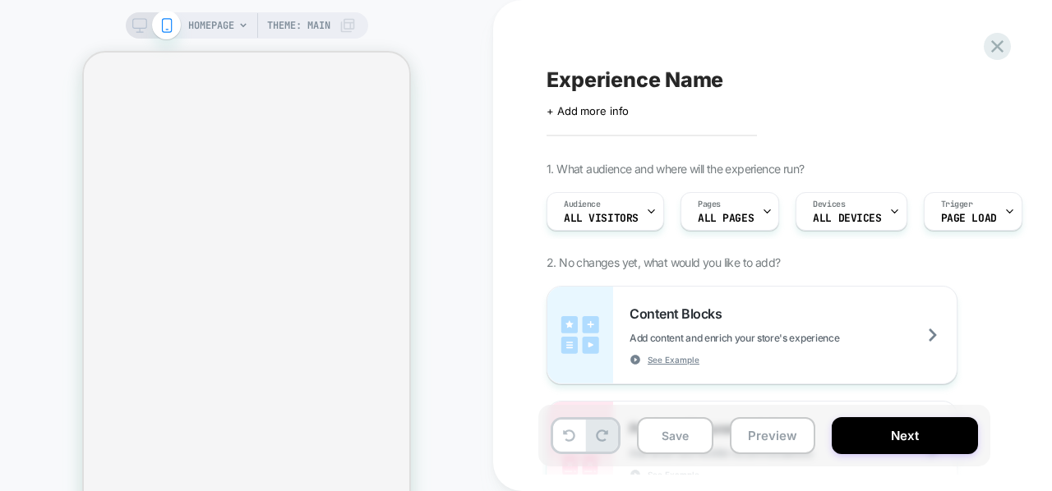
click at [957, 67] on div "Experience Name Click to edit experience details + Add more info" at bounding box center [846, 92] width 600 height 52
click at [941, 206] on span "Trigger" at bounding box center [957, 205] width 32 height 12
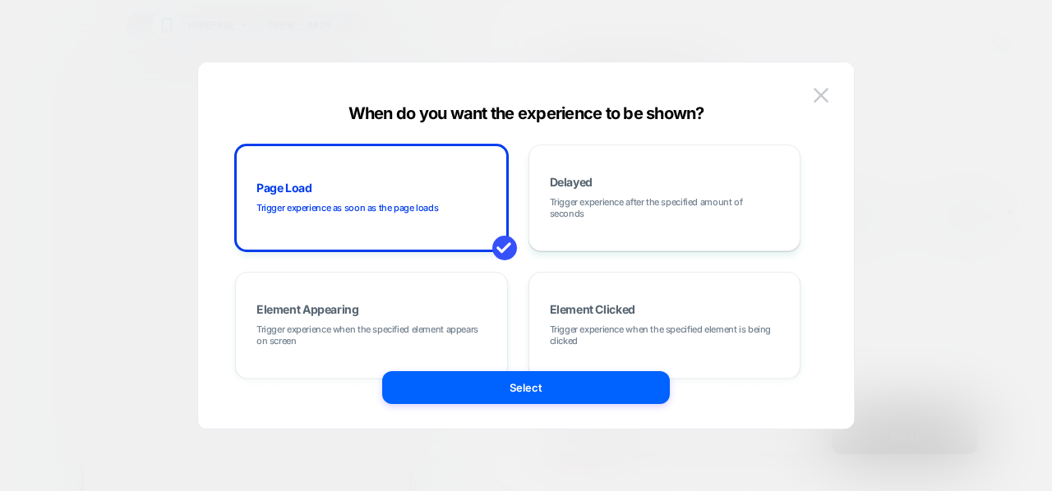
click at [889, 122] on div at bounding box center [526, 245] width 1052 height 491
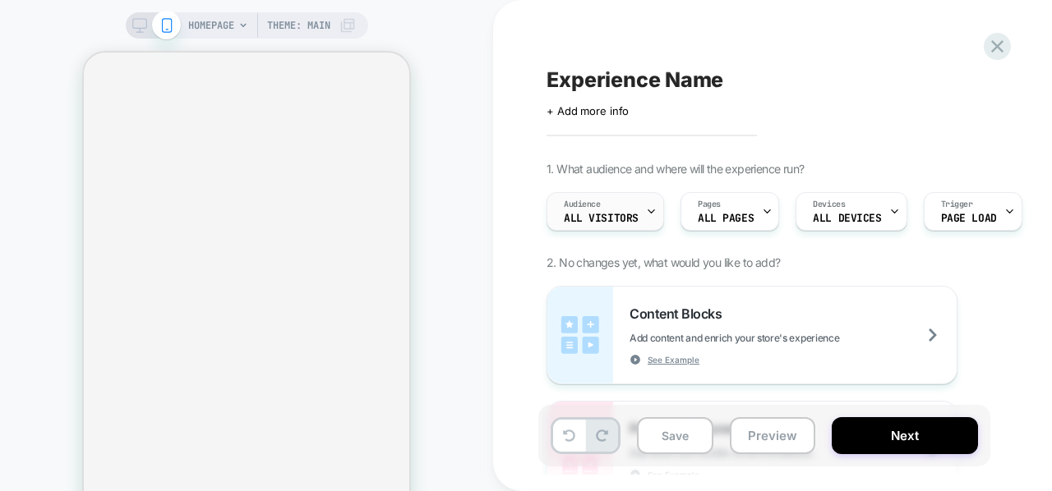
click at [636, 220] on span "All Visitors" at bounding box center [601, 219] width 75 height 12
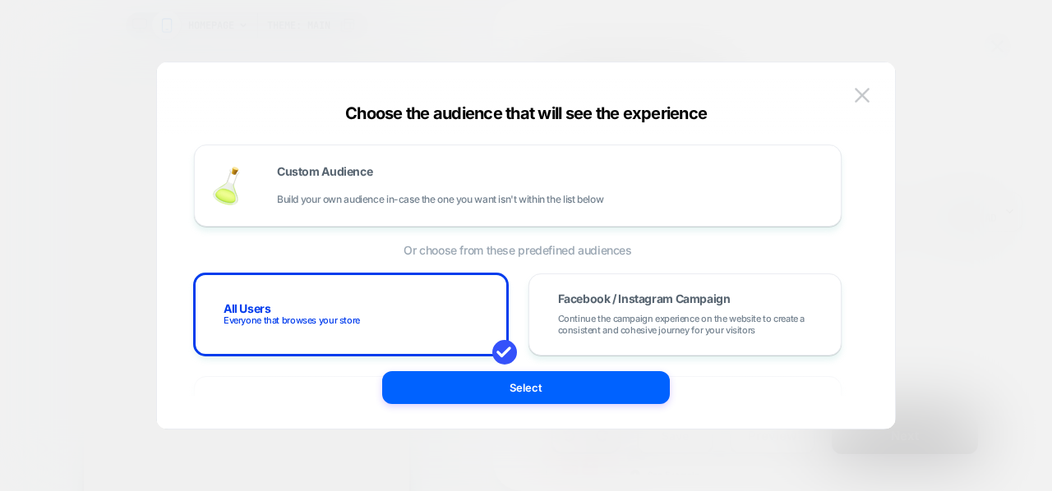
click at [920, 170] on div at bounding box center [526, 245] width 1052 height 491
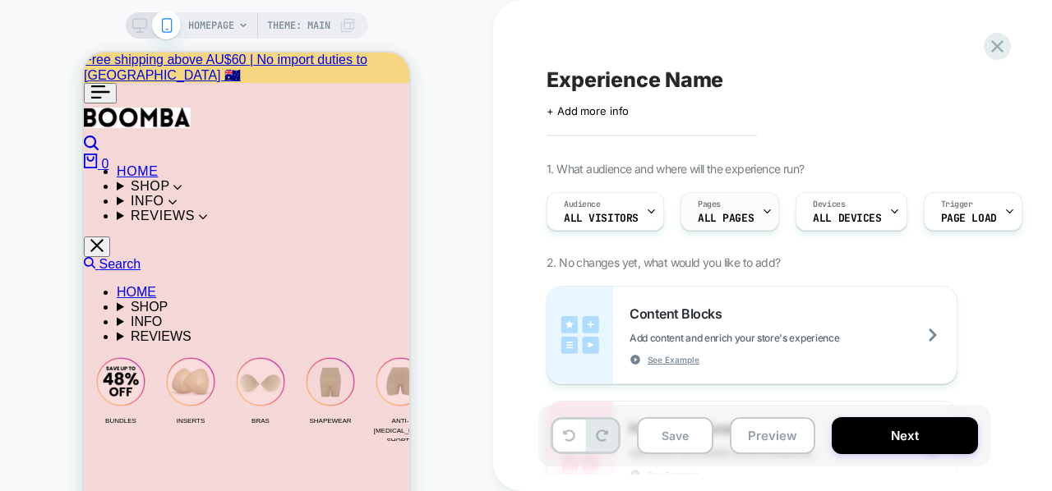
click at [770, 214] on div "Pages ALL PAGES" at bounding box center [729, 211] width 99 height 39
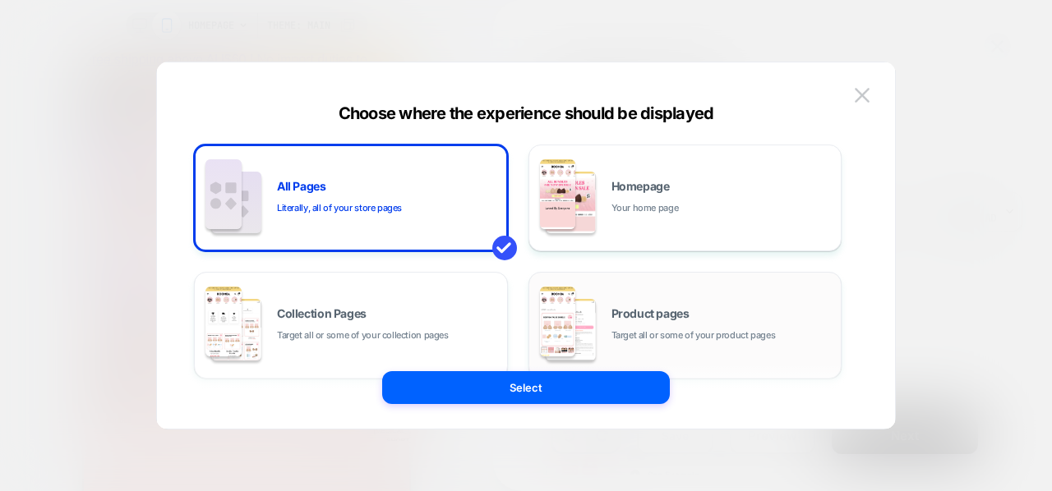
click at [722, 336] on span "Target all or some of your product pages" at bounding box center [693, 336] width 164 height 16
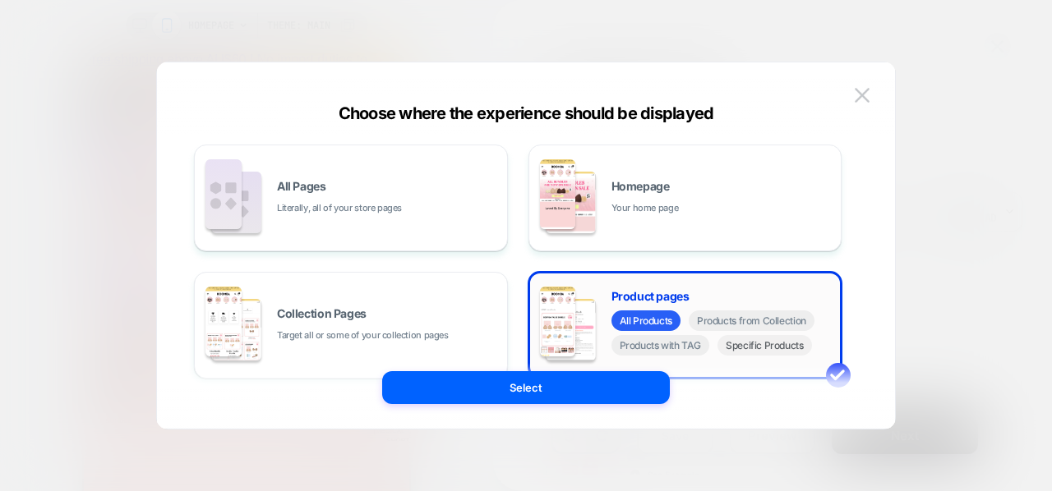
click at [770, 351] on span "Specific Products" at bounding box center [764, 345] width 95 height 21
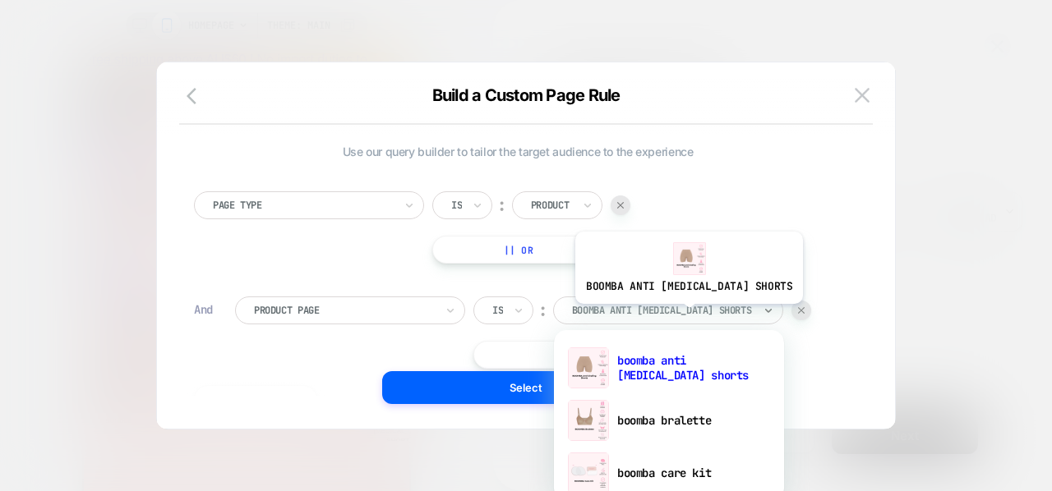
click at [665, 316] on div at bounding box center [662, 310] width 181 height 15
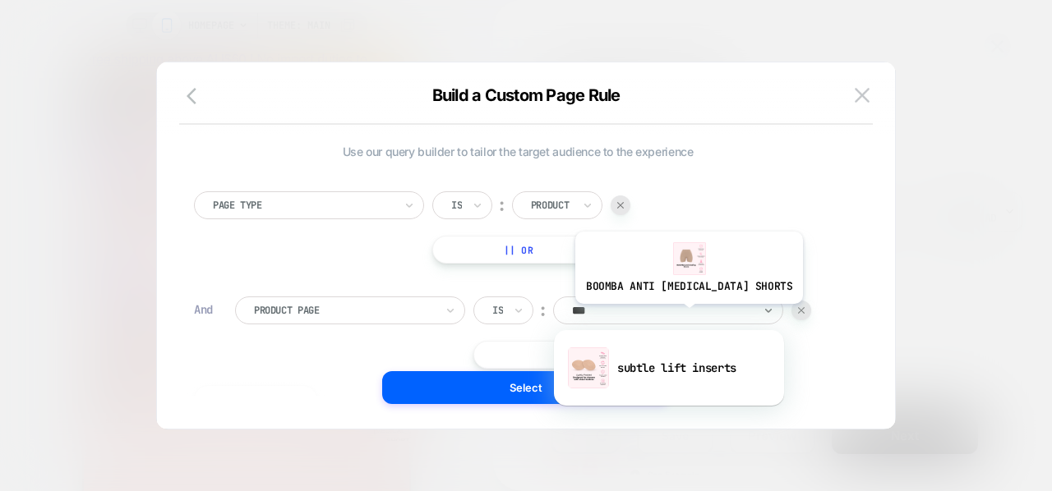
type input "****"
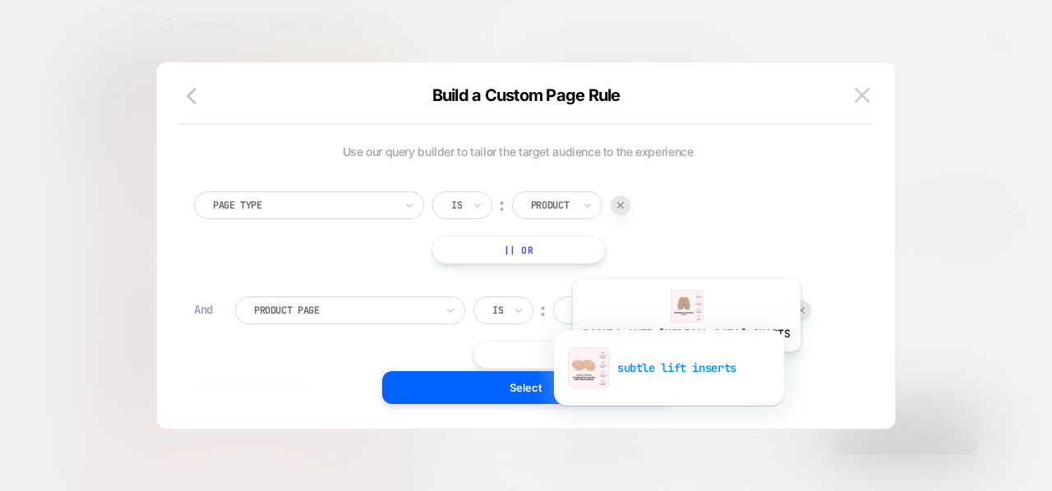
click at [662, 363] on div "subtle lift inserts" at bounding box center [669, 368] width 214 height 53
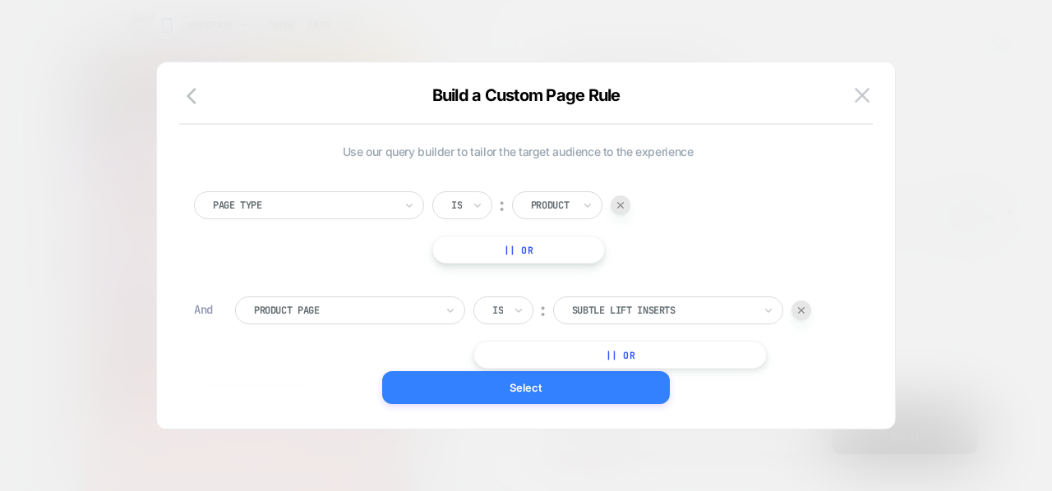
click at [591, 392] on button "Select" at bounding box center [526, 387] width 288 height 33
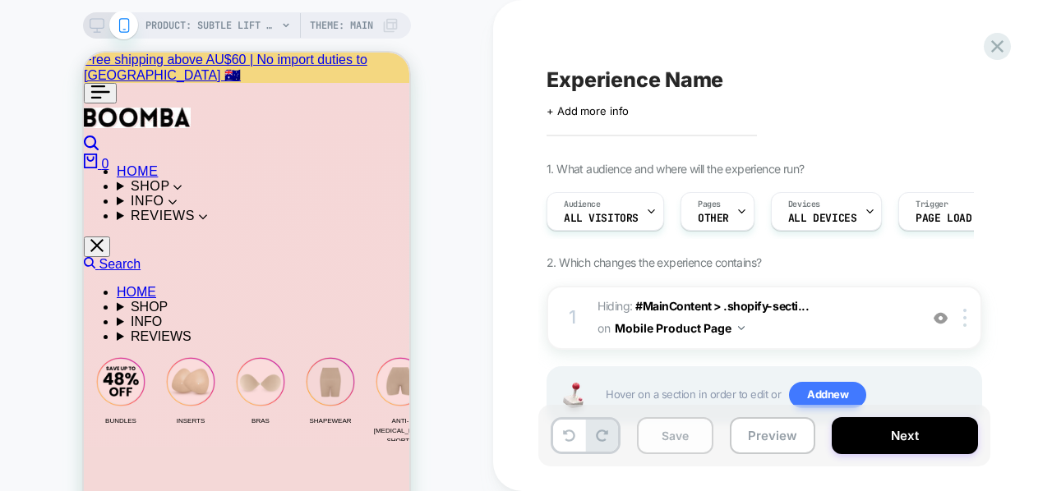
click at [680, 449] on button "Save" at bounding box center [675, 435] width 76 height 37
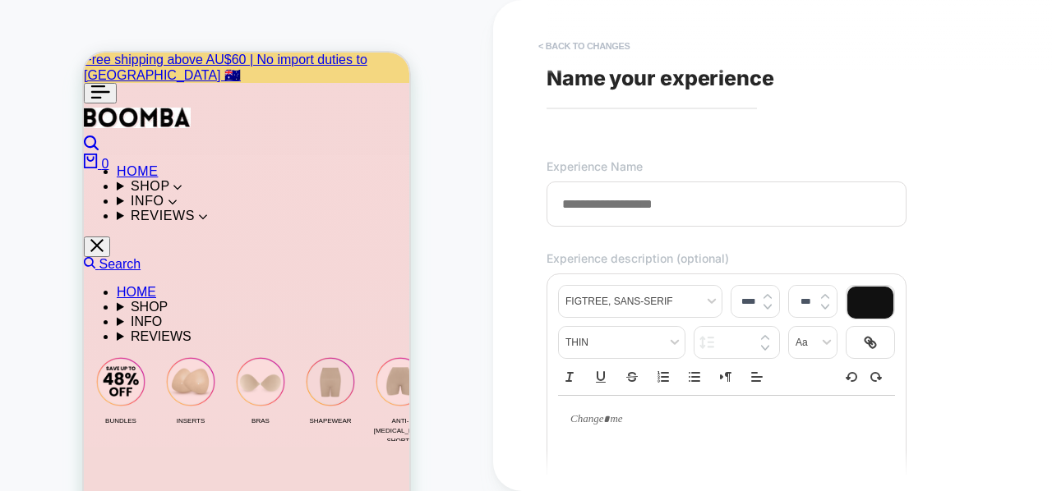
click at [605, 42] on button "< Back to changes" at bounding box center [584, 46] width 108 height 26
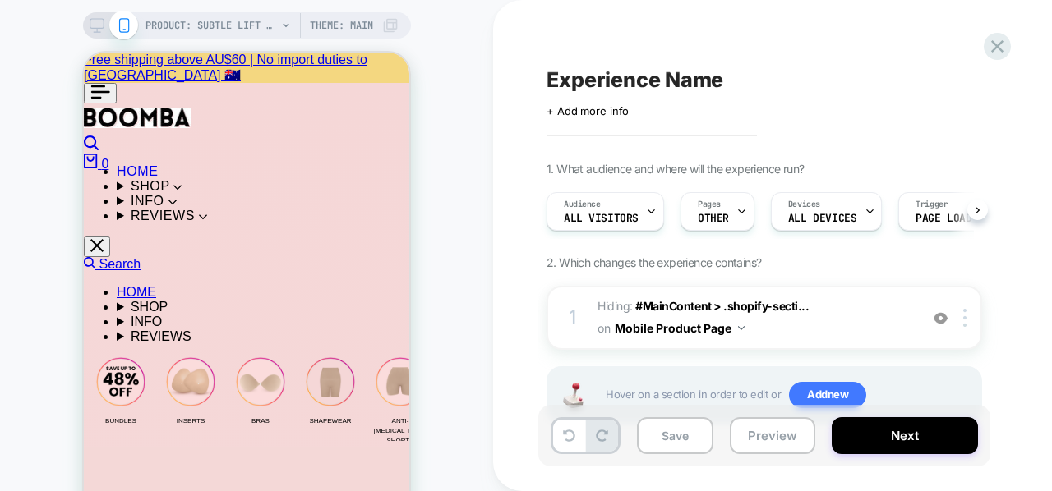
scroll to position [0, 1]
click at [761, 426] on button "Preview" at bounding box center [772, 435] width 85 height 37
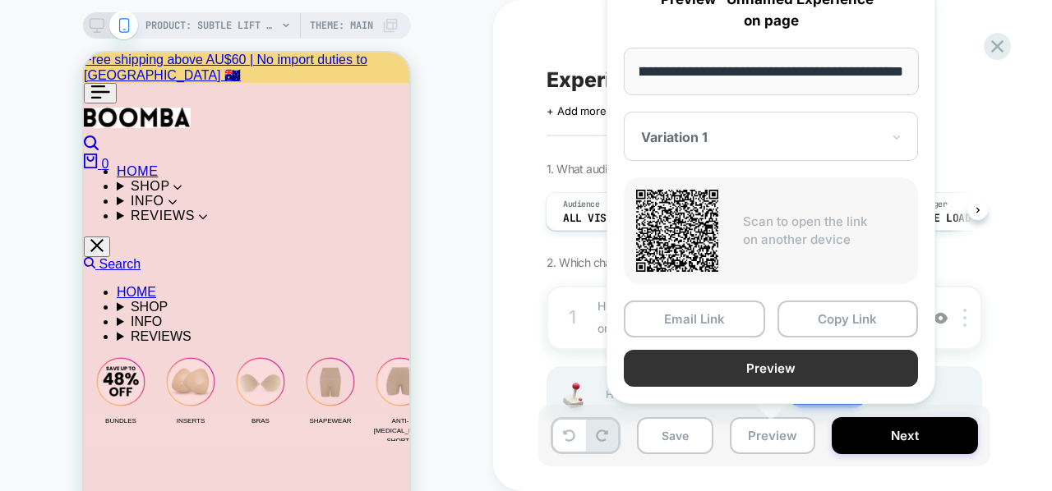
scroll to position [0, 0]
click at [761, 361] on button "Preview" at bounding box center [771, 368] width 294 height 37
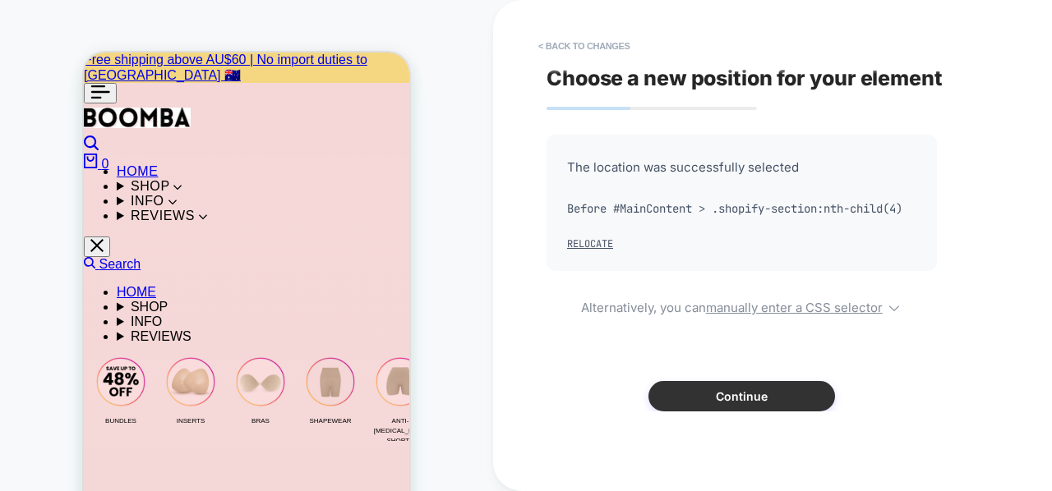
click at [752, 412] on button "Continue" at bounding box center [741, 396] width 187 height 30
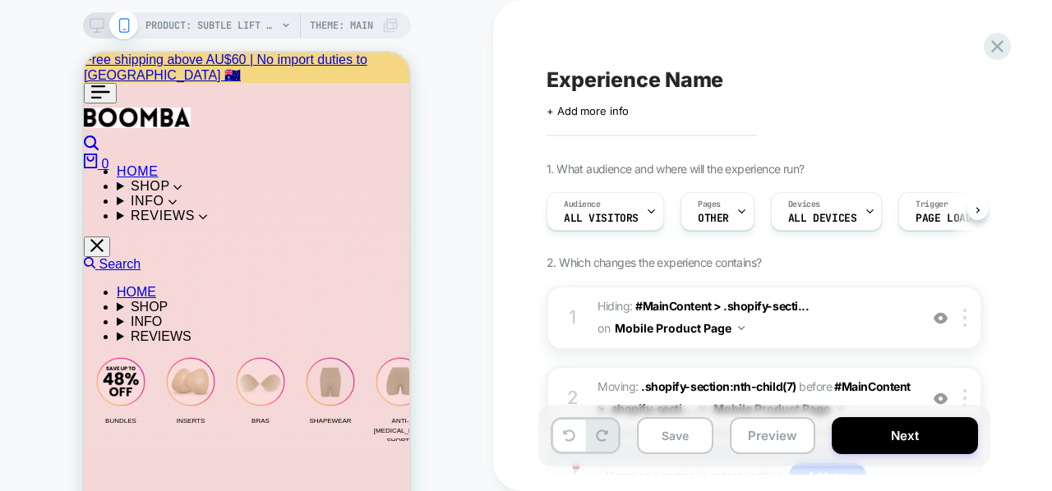
scroll to position [0, 1]
click at [750, 426] on button "Preview" at bounding box center [772, 435] width 85 height 37
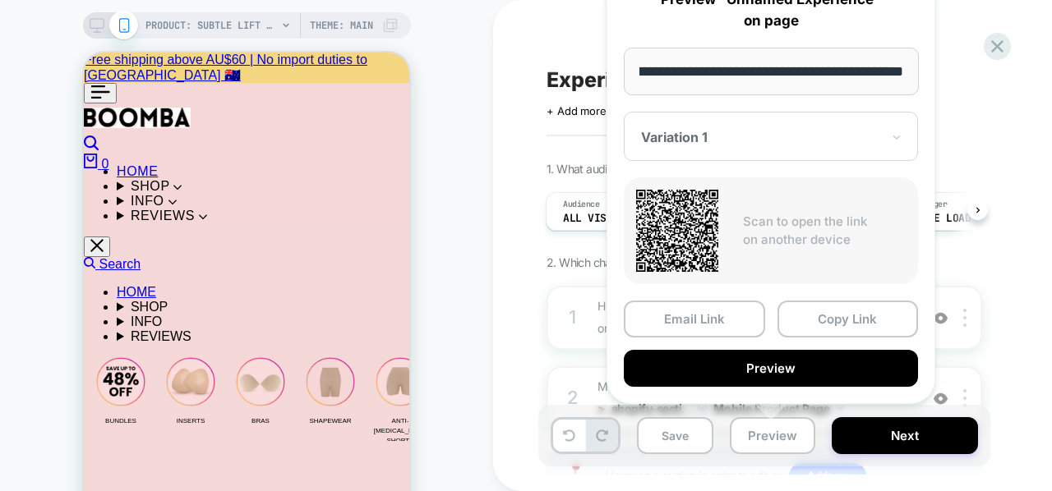
scroll to position [0, 0]
click at [996, 45] on icon at bounding box center [997, 46] width 12 height 12
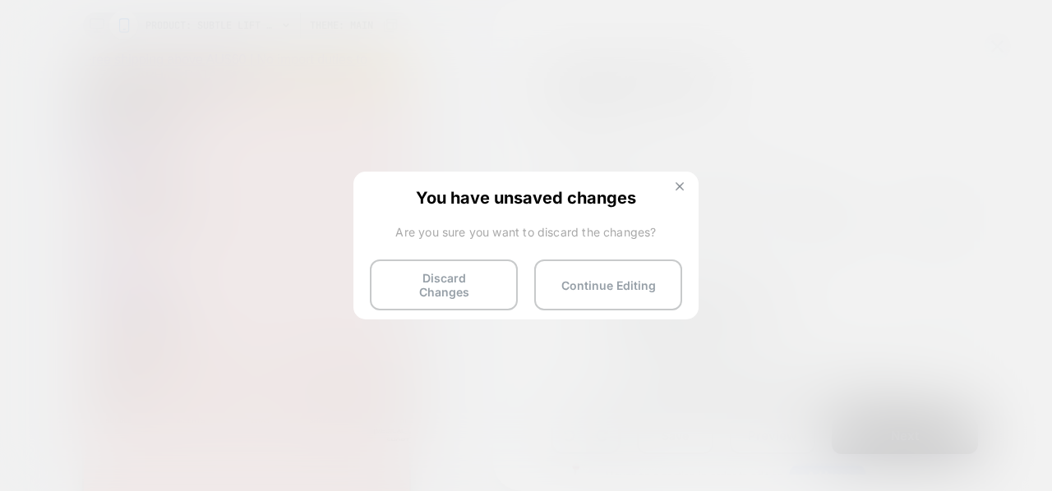
click at [682, 182] on img at bounding box center [679, 186] width 8 height 8
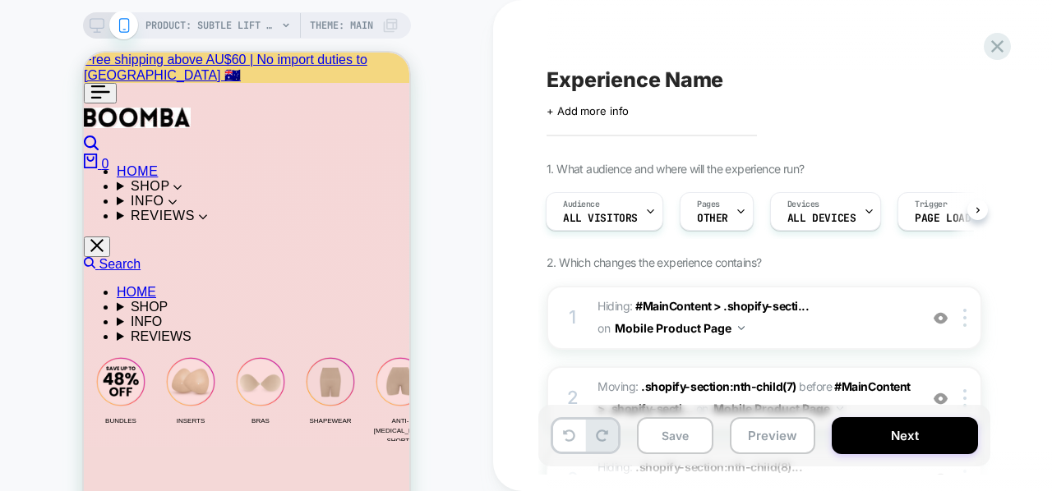
click at [463, 210] on div "PRODUCT: Subtle Lift Inserts PRODUCT: Subtle Lift Inserts Theme: MAIN" at bounding box center [246, 295] width 493 height 559
click at [763, 439] on button "Preview" at bounding box center [772, 435] width 85 height 37
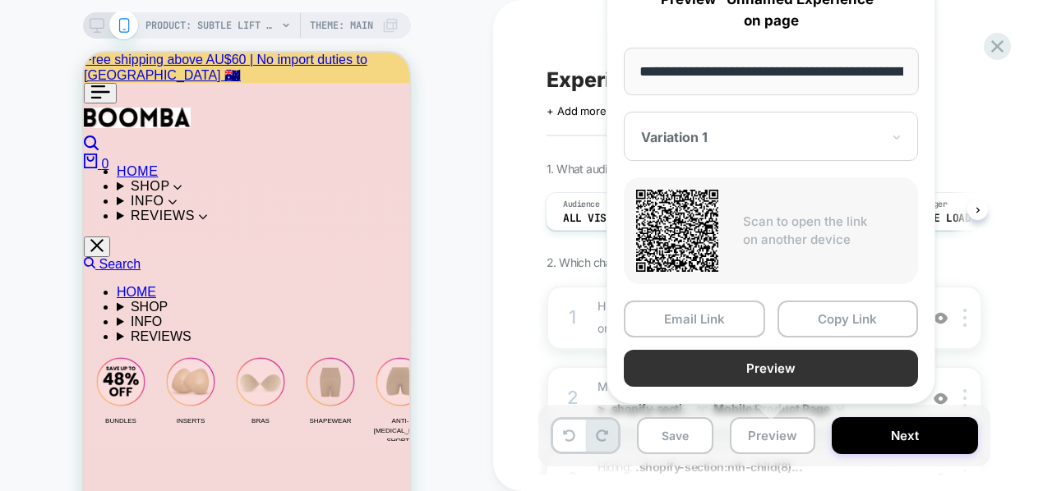
click at [731, 368] on button "Preview" at bounding box center [771, 368] width 294 height 37
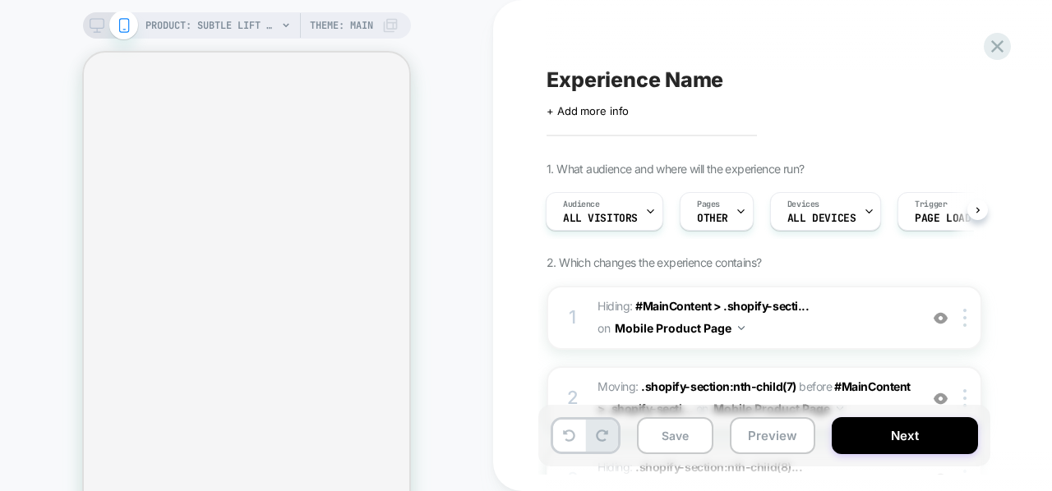
select select "**********"
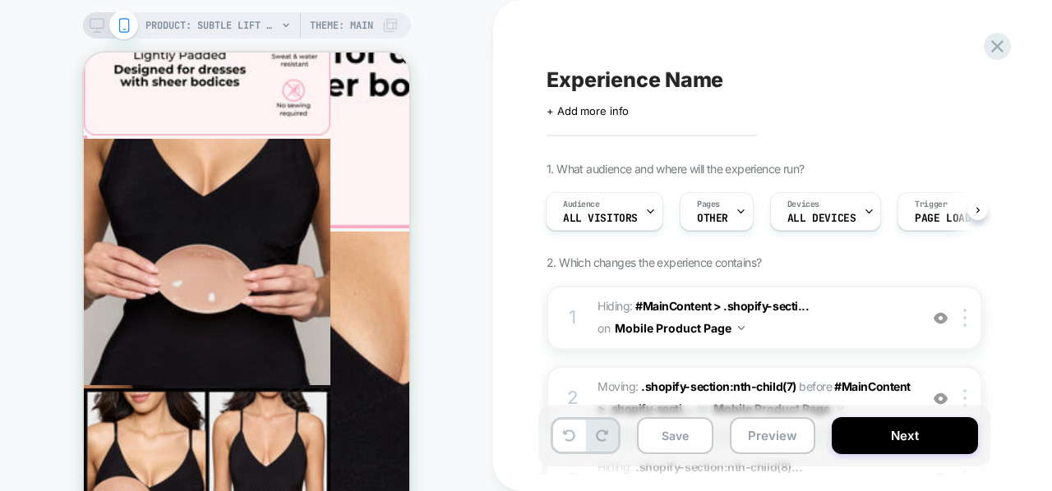
scroll to position [897, 0]
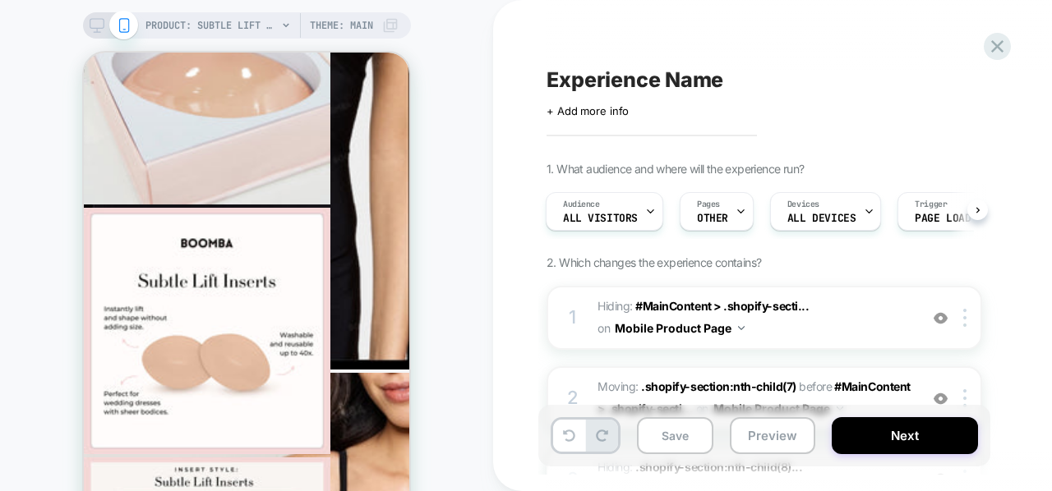
scroll to position [2068, 0]
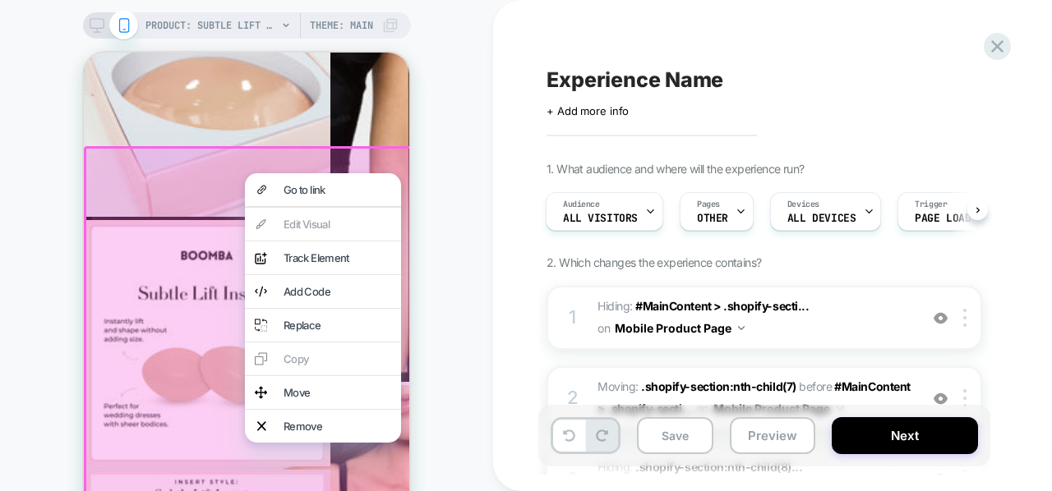
click at [444, 321] on div "PRODUCT: Subtle Lift Inserts PRODUCT: Subtle Lift Inserts Theme: MAIN" at bounding box center [246, 295] width 493 height 559
click at [523, 273] on div "Experience Name Click to edit experience details + Add more info 1. What audien…" at bounding box center [854, 245] width 723 height 491
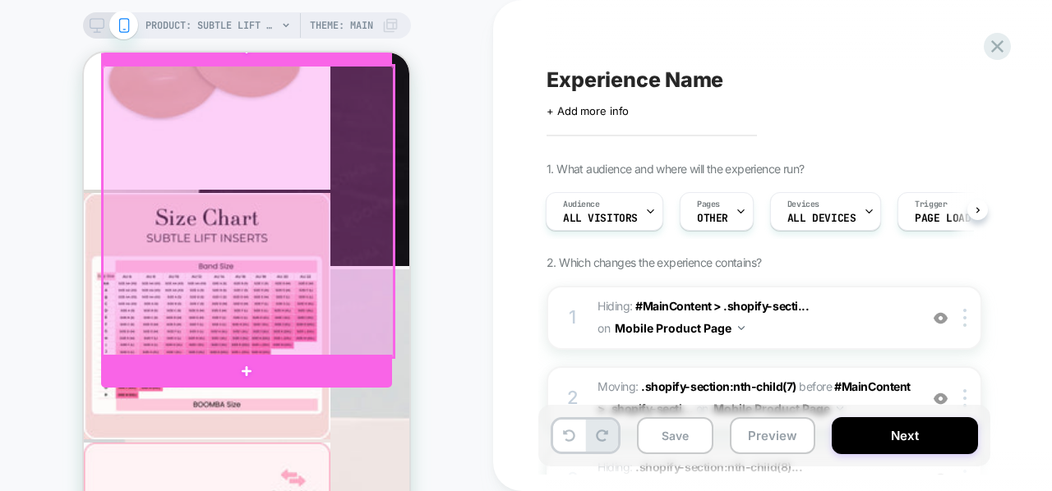
scroll to position [3040, 0]
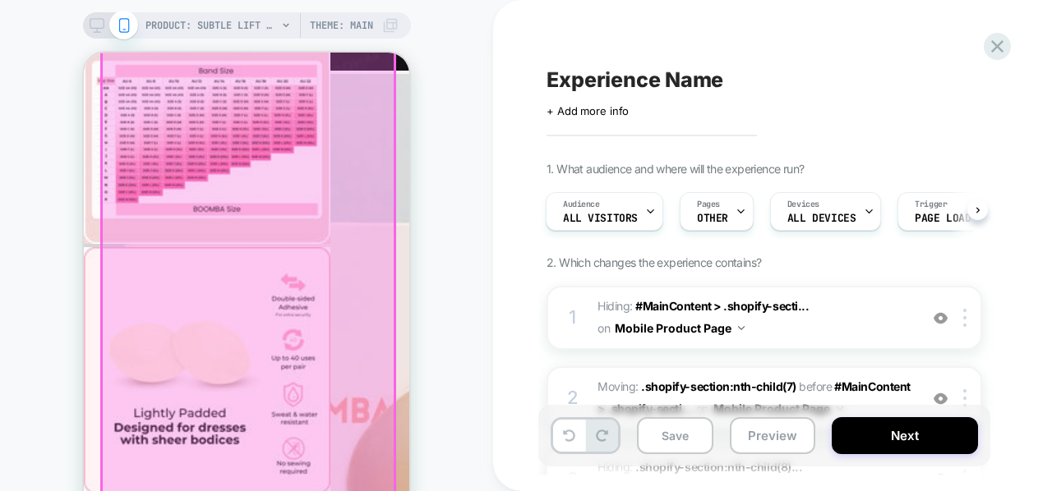
click at [346, 256] on div at bounding box center [248, 323] width 293 height 562
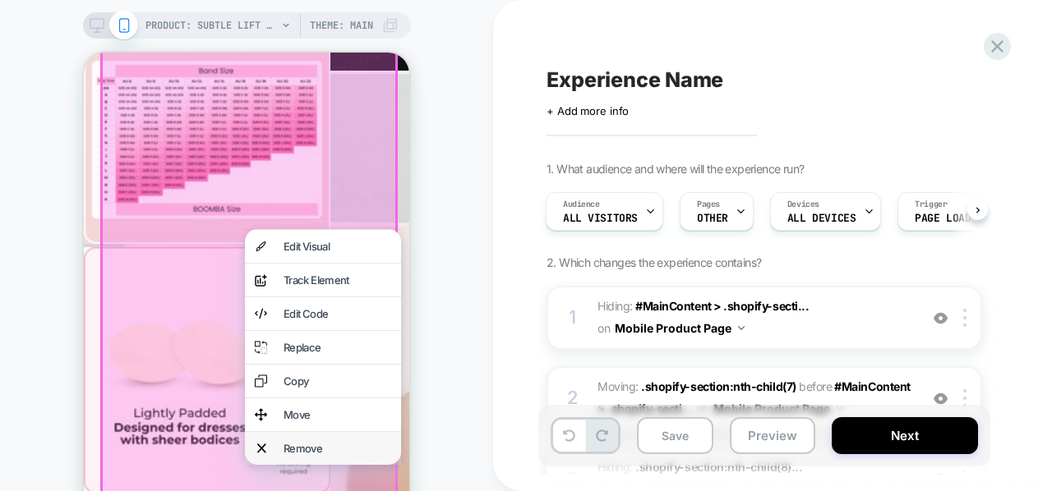
click at [279, 465] on div "Remove" at bounding box center [323, 448] width 156 height 33
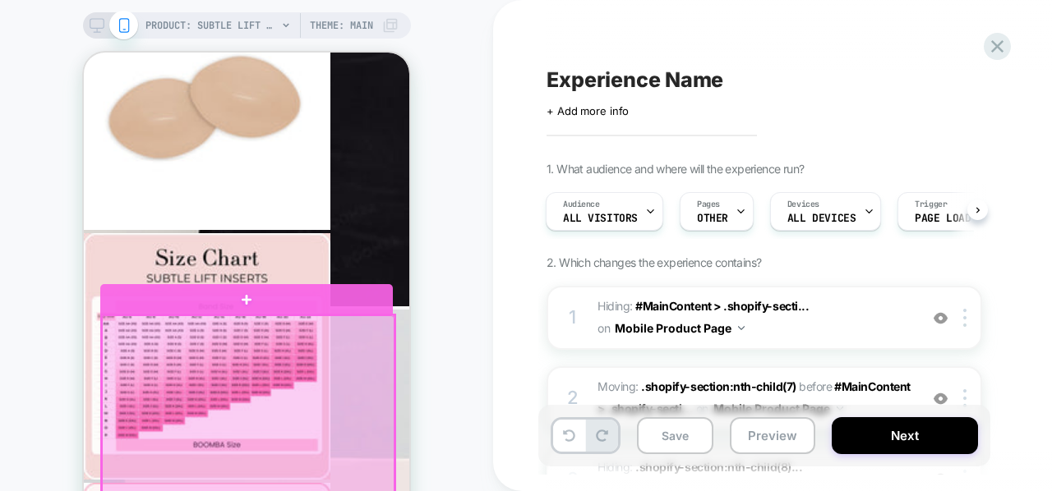
scroll to position [2797, 0]
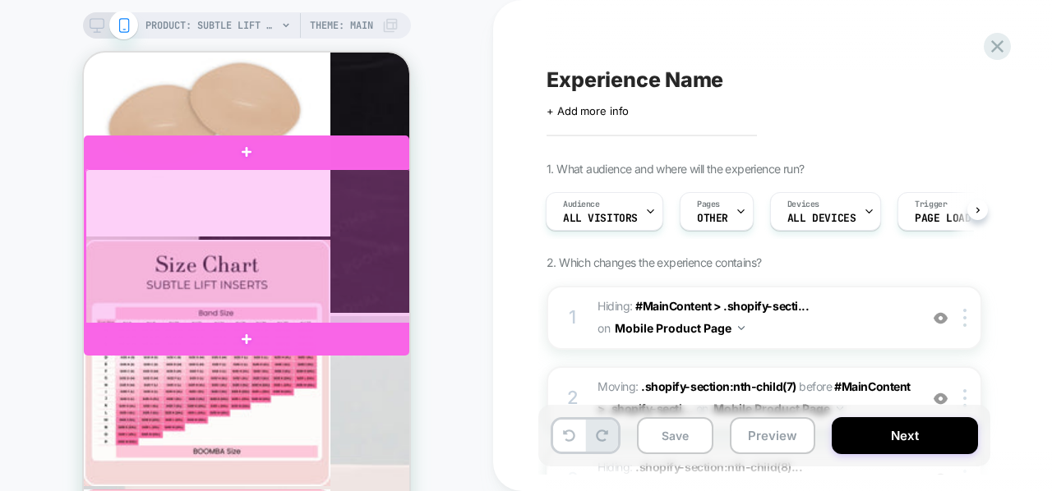
click at [393, 284] on div at bounding box center [247, 247] width 325 height 156
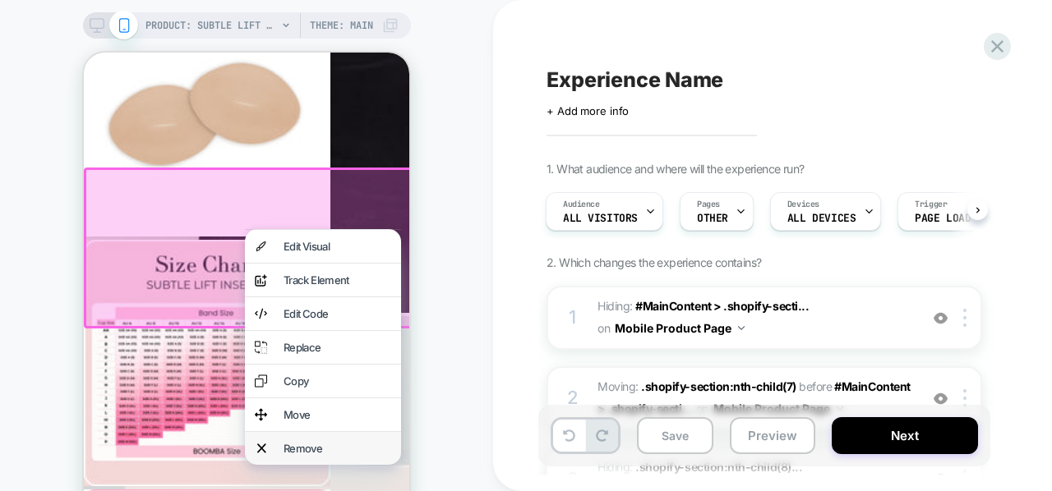
click at [339, 463] on div "Remove" at bounding box center [323, 448] width 156 height 33
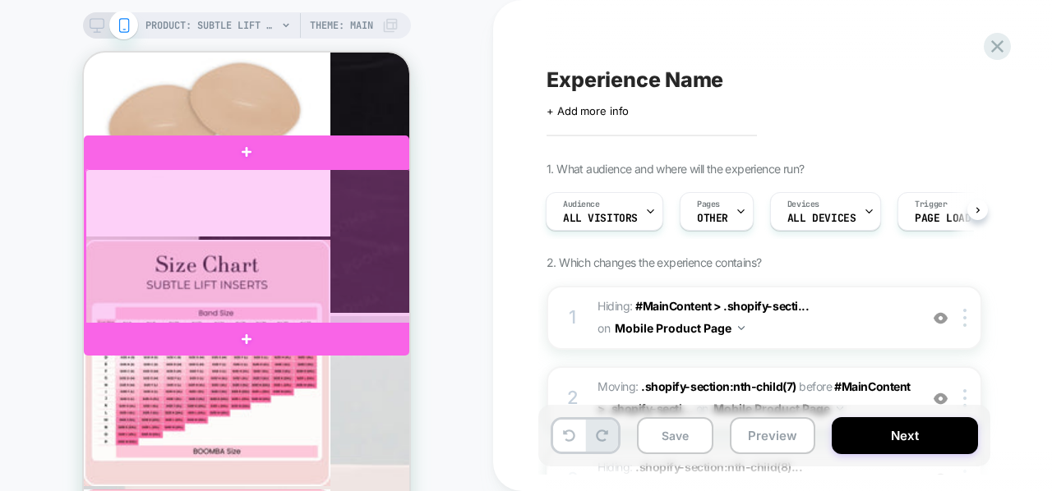
click at [376, 292] on div at bounding box center [247, 247] width 325 height 156
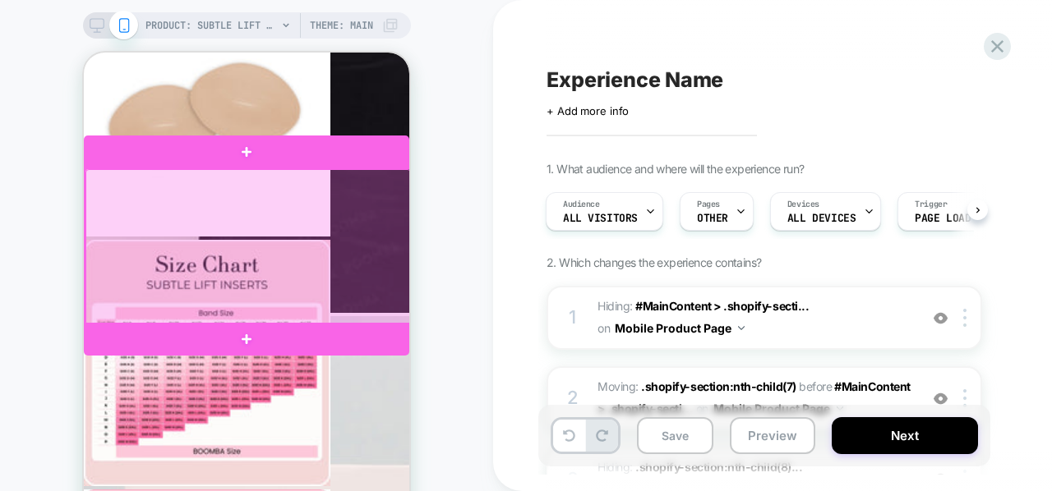
click at [353, 278] on div at bounding box center [247, 247] width 325 height 156
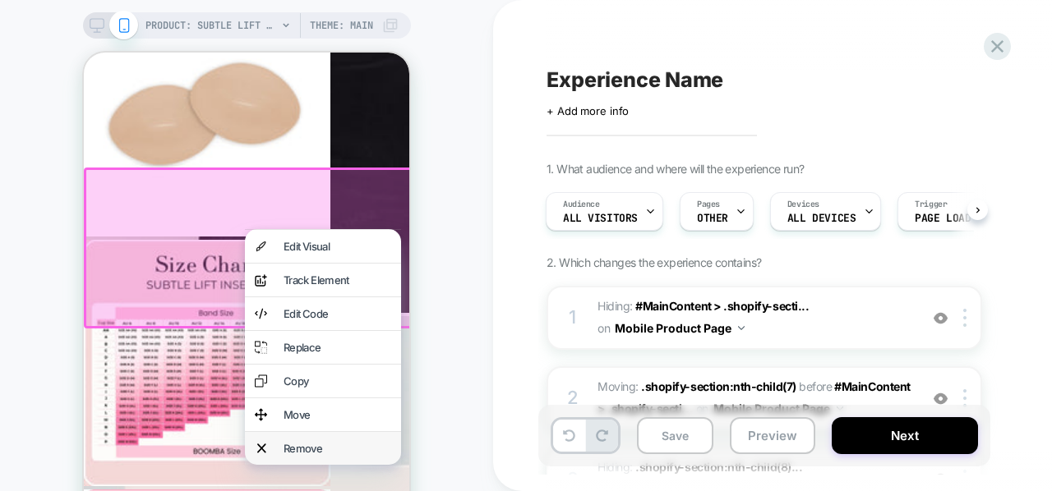
click at [293, 459] on div "Remove" at bounding box center [323, 448] width 156 height 33
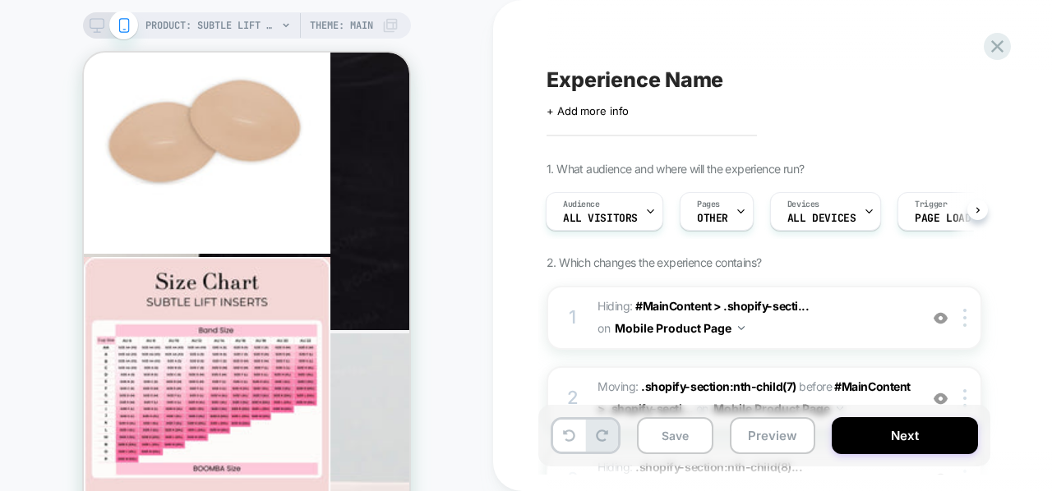
scroll to position [2782, 0]
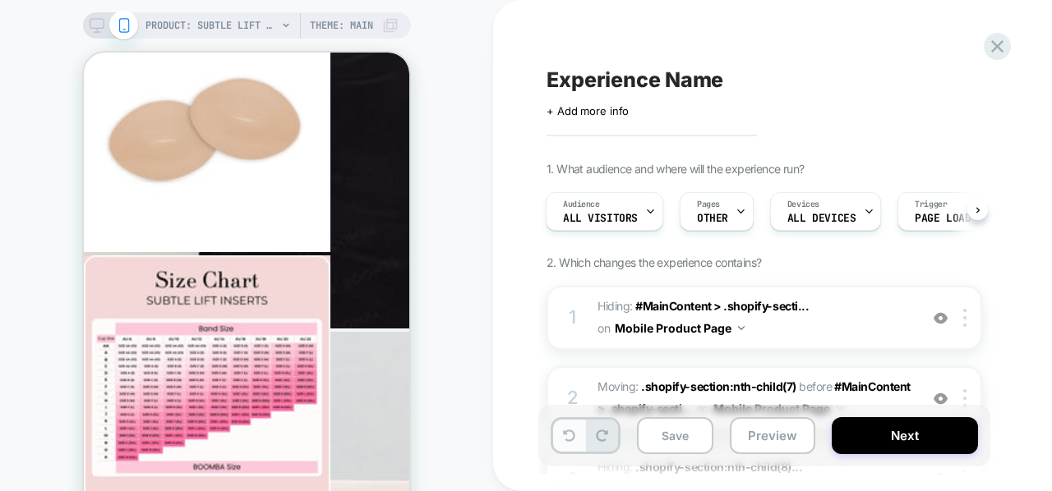
click at [572, 443] on button at bounding box center [569, 436] width 32 height 32
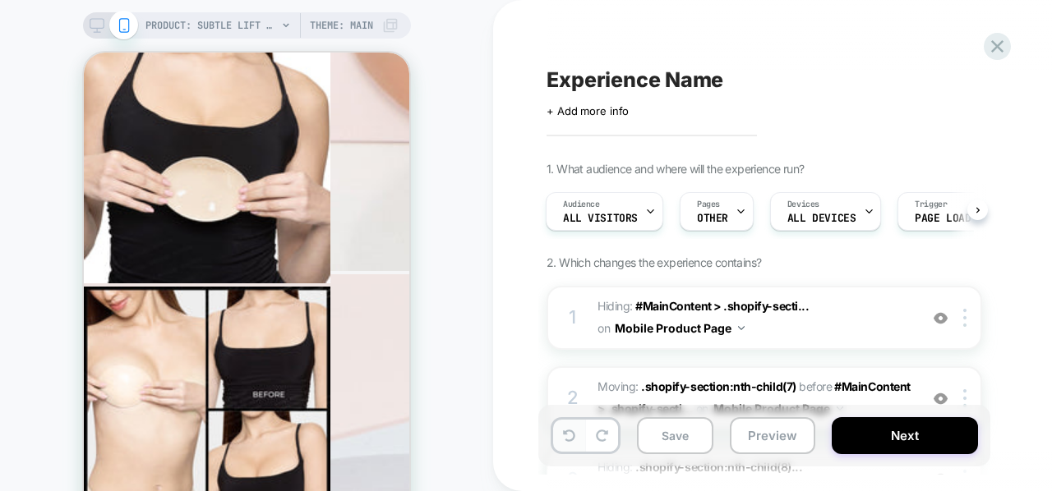
click at [572, 443] on button at bounding box center [569, 436] width 32 height 32
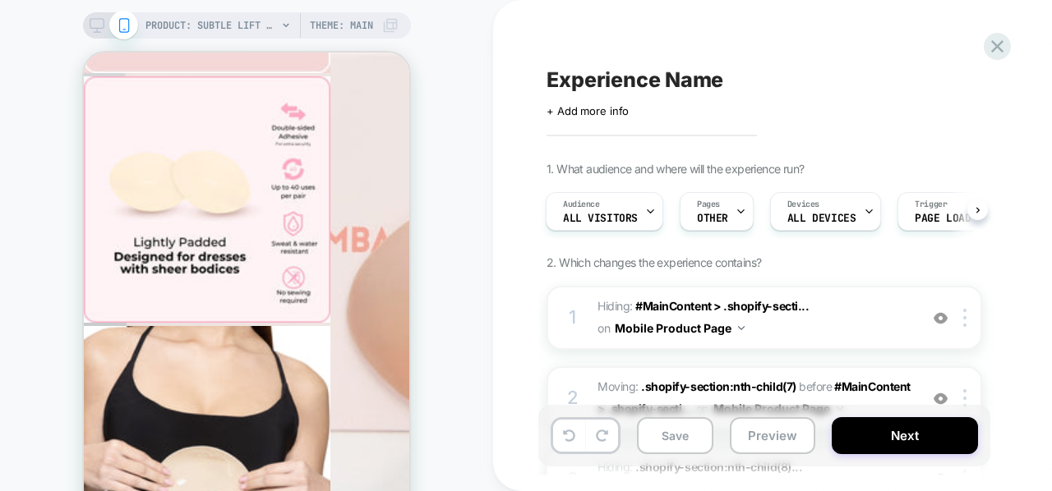
scroll to position [3160, 0]
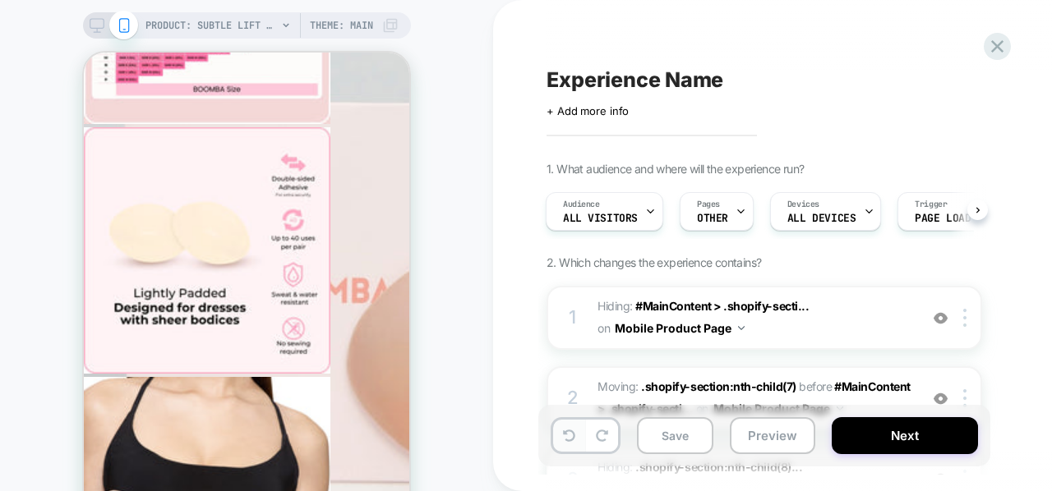
click at [575, 433] on button at bounding box center [569, 436] width 32 height 32
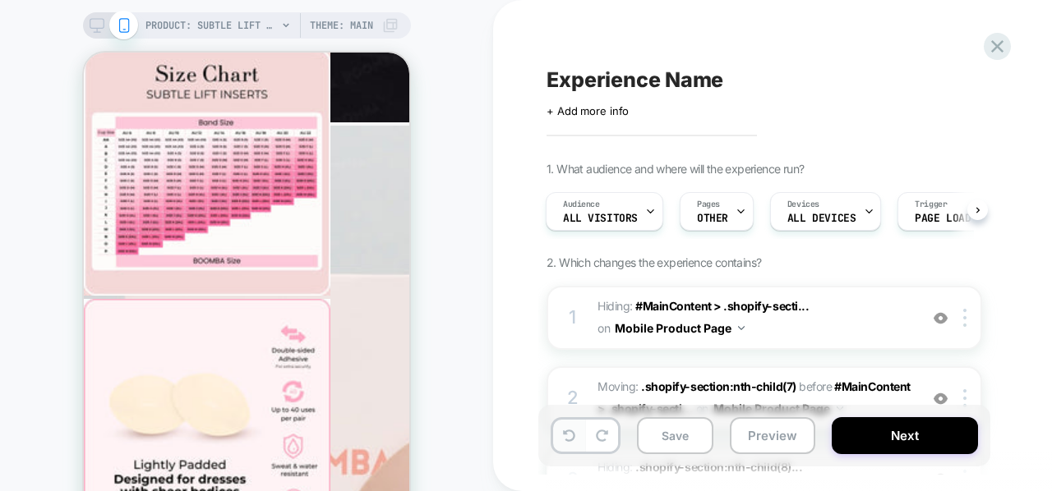
click at [575, 433] on button at bounding box center [569, 436] width 32 height 32
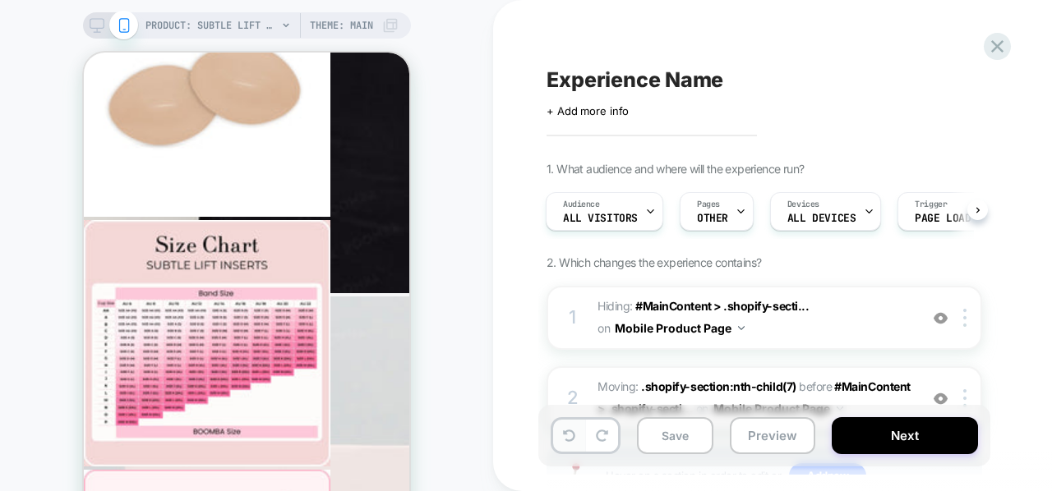
click at [575, 433] on button at bounding box center [569, 436] width 32 height 32
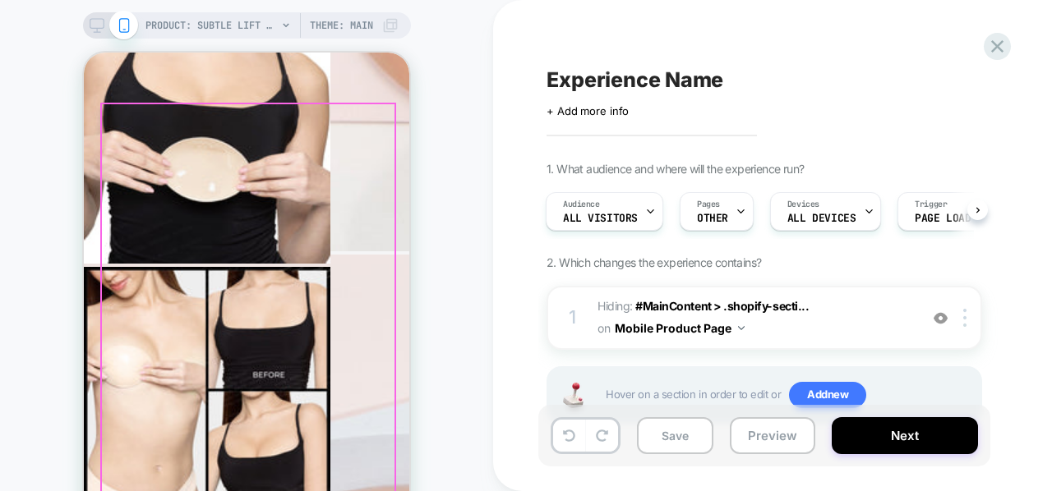
scroll to position [3520, 0]
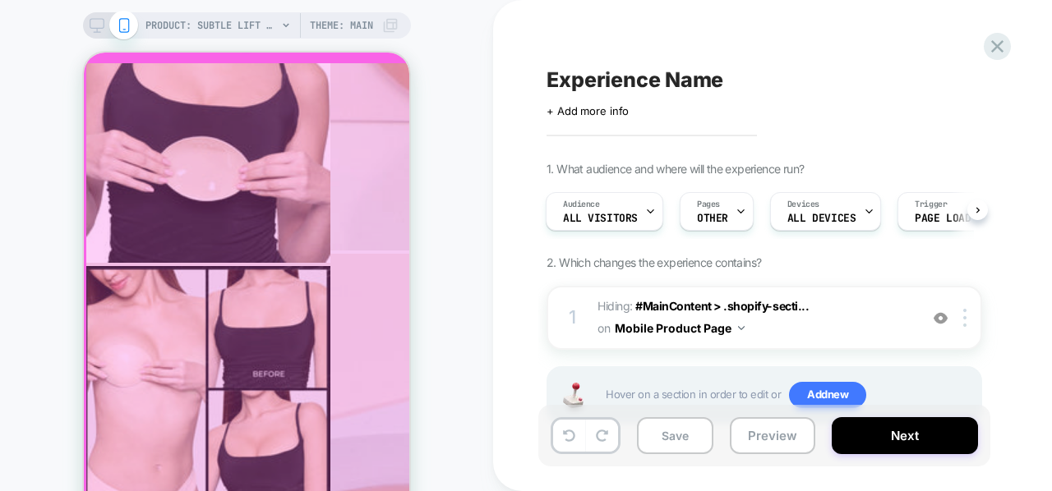
click at [381, 189] on div at bounding box center [247, 437] width 325 height 751
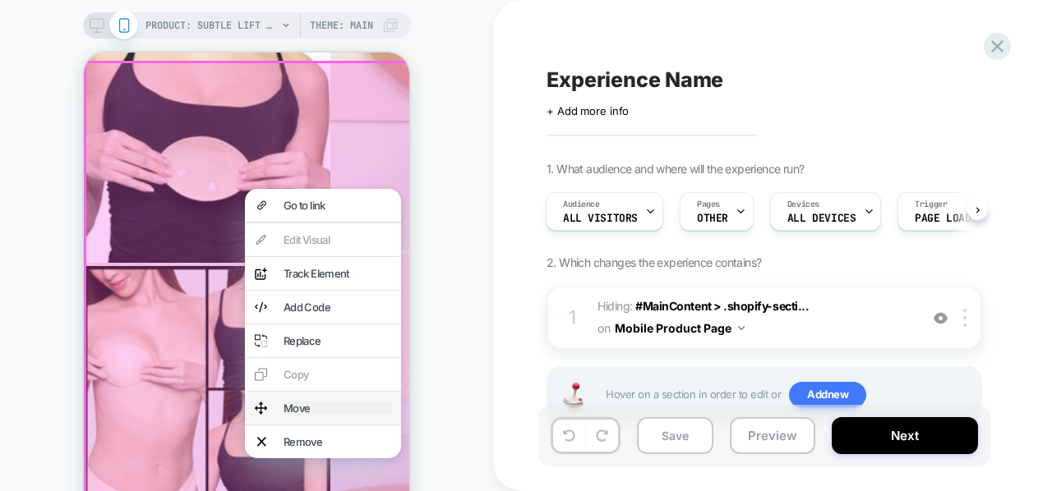
click at [285, 415] on div "Move" at bounding box center [338, 408] width 108 height 13
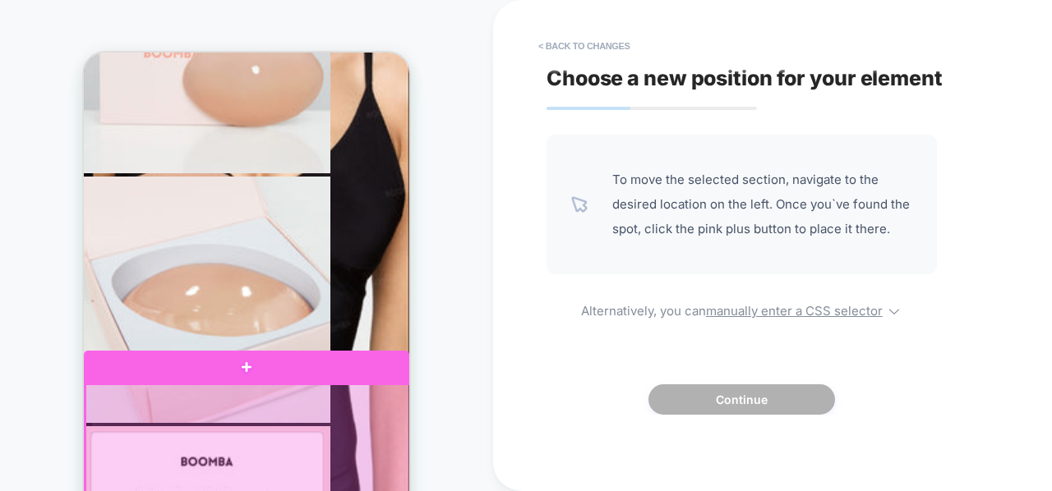
scroll to position [1864, 0]
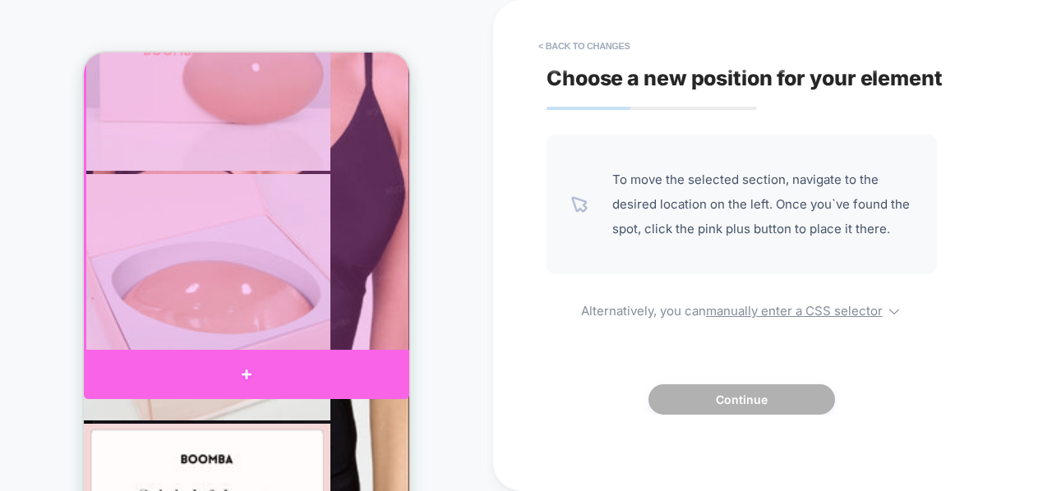
click at [283, 360] on div at bounding box center [246, 374] width 325 height 49
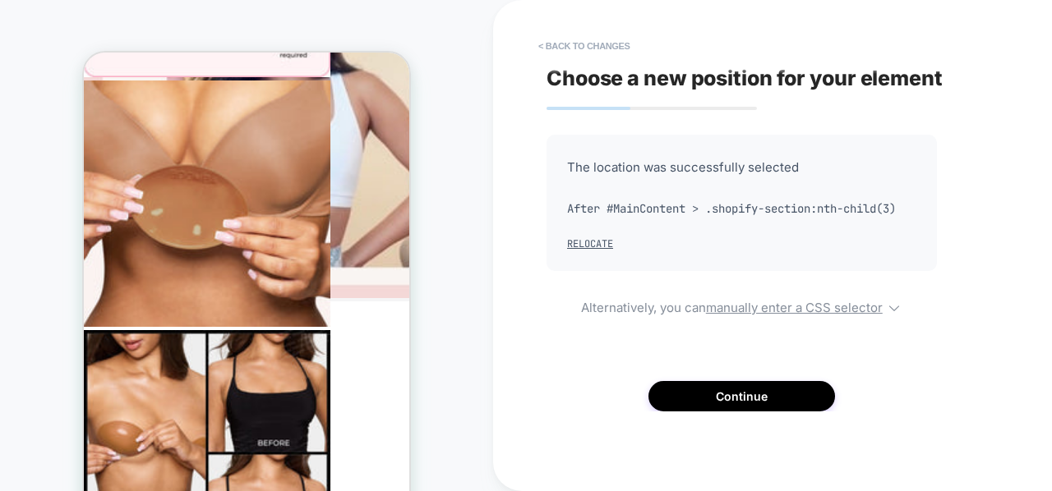
scroll to position [5459, 0]
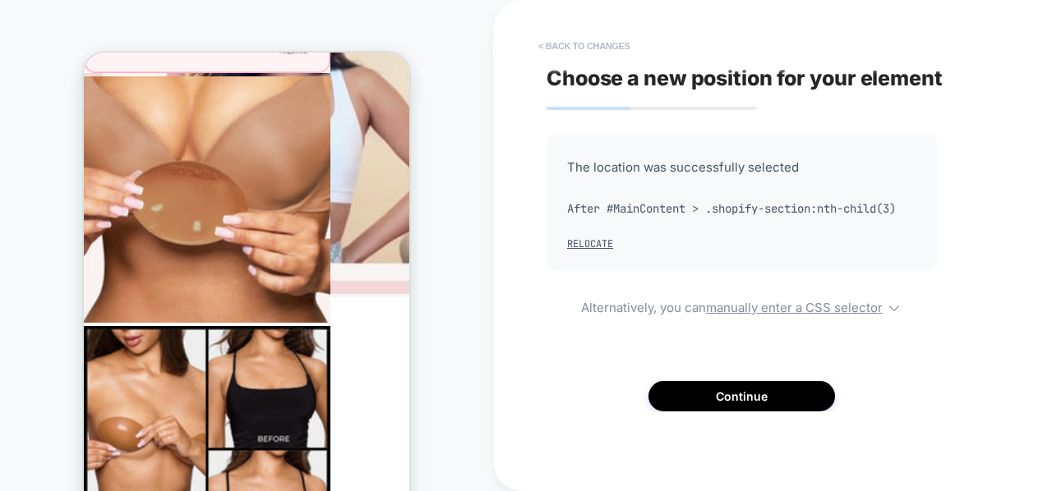
click at [546, 50] on button "< Back to changes" at bounding box center [584, 46] width 108 height 26
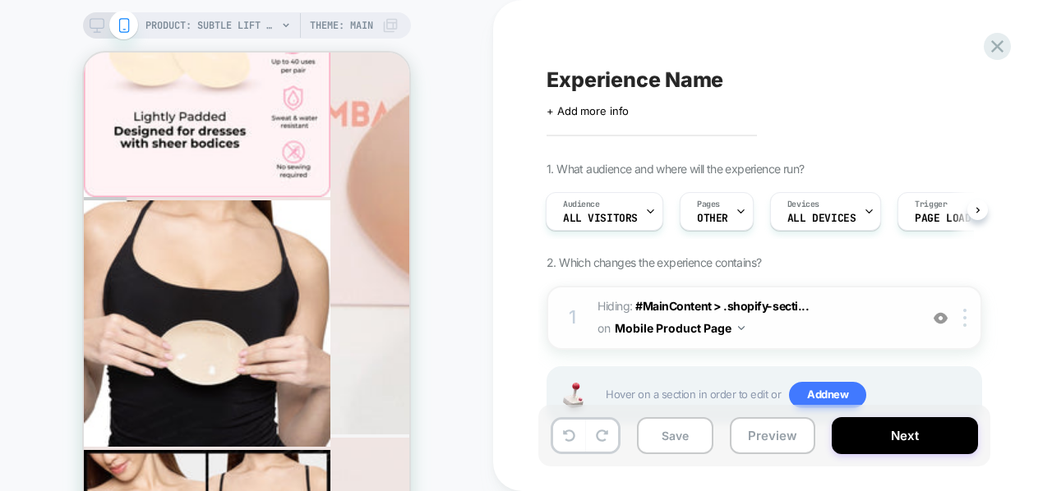
scroll to position [54, 0]
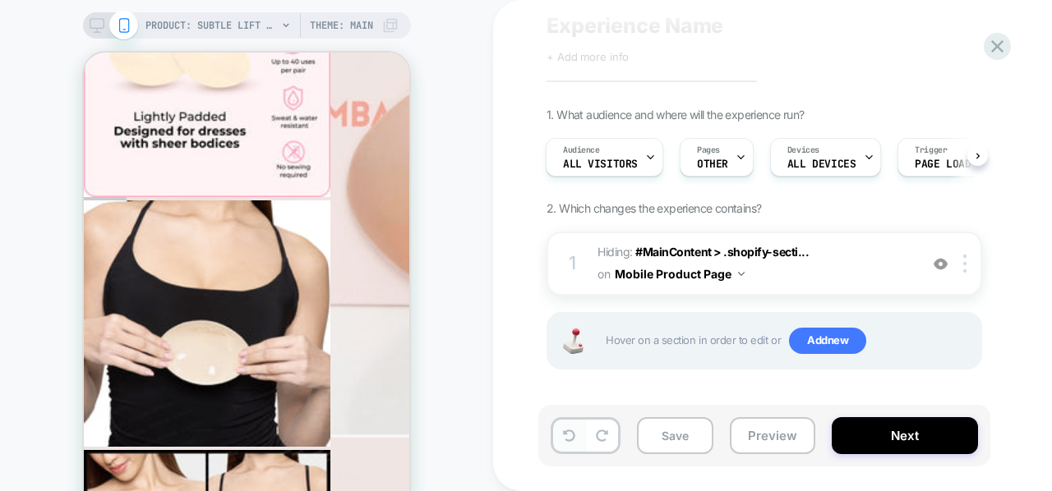
click at [570, 425] on button at bounding box center [569, 436] width 32 height 32
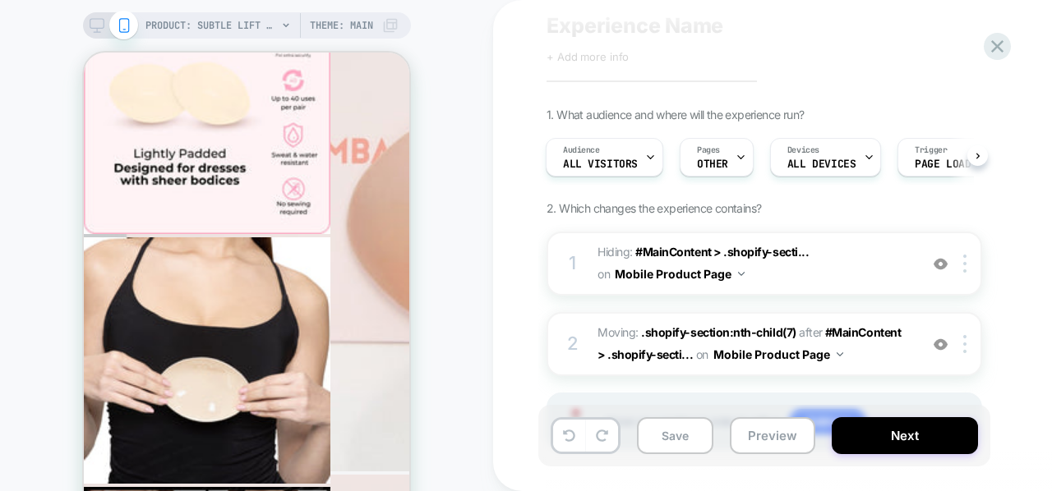
scroll to position [3329, 0]
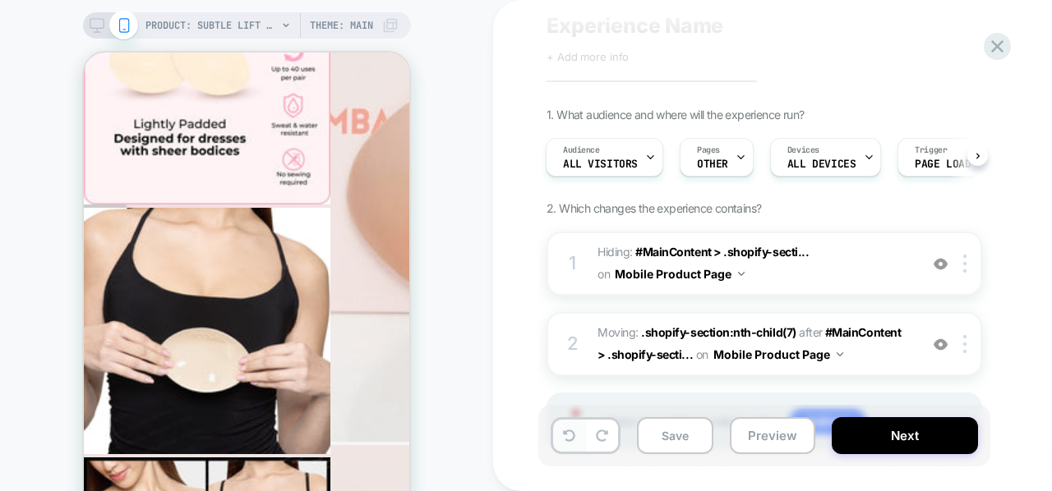
click at [572, 441] on icon at bounding box center [569, 436] width 12 height 12
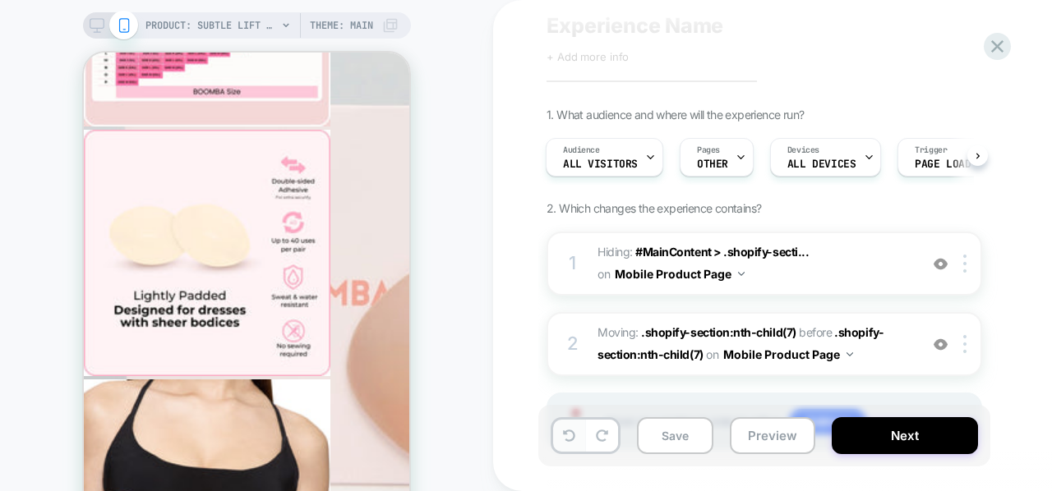
click at [572, 441] on icon at bounding box center [569, 436] width 12 height 12
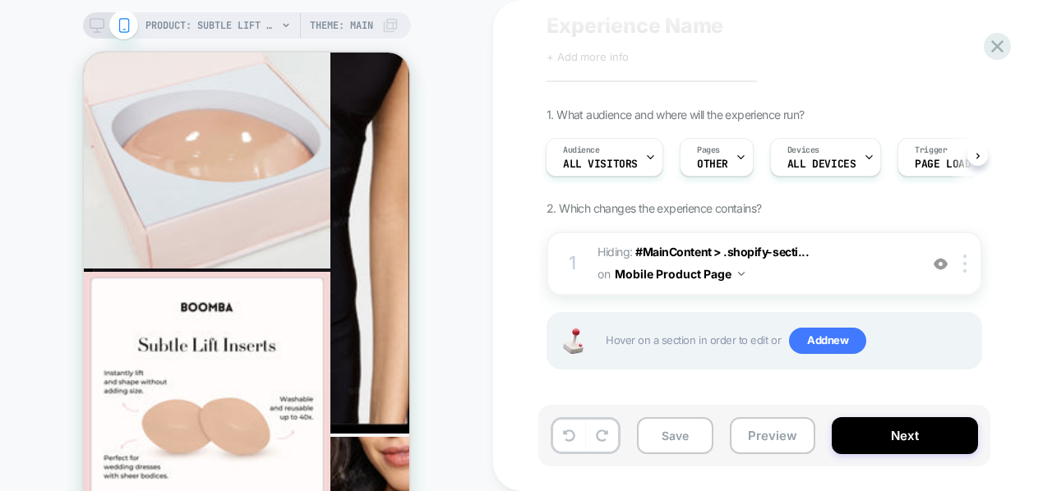
scroll to position [1955, 0]
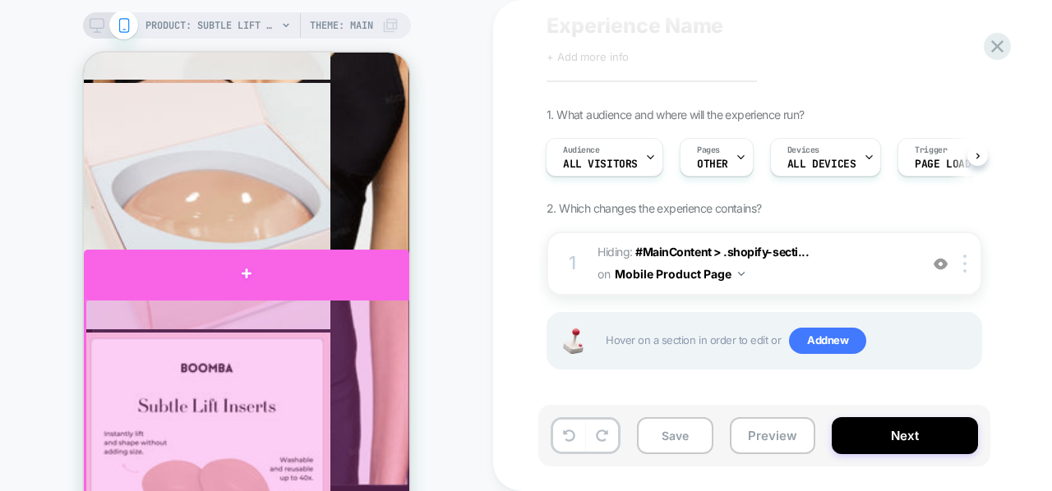
click at [348, 282] on div at bounding box center [246, 274] width 325 height 49
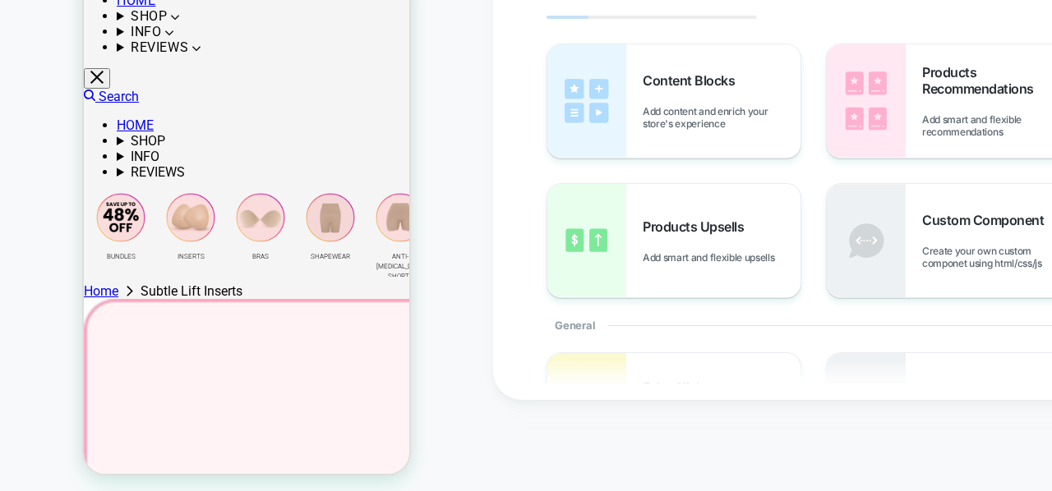
scroll to position [0, 0]
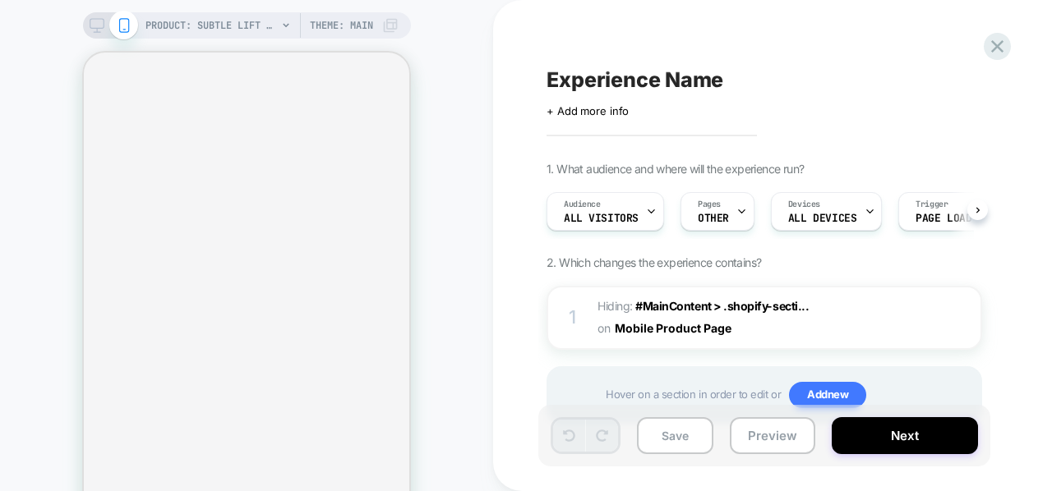
scroll to position [0, 1]
select select "**********"
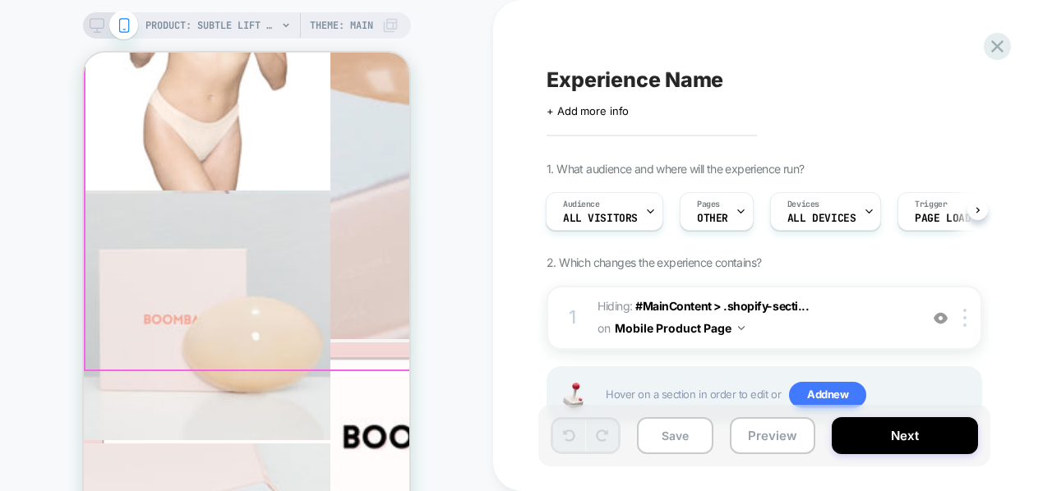
scroll to position [4366, 0]
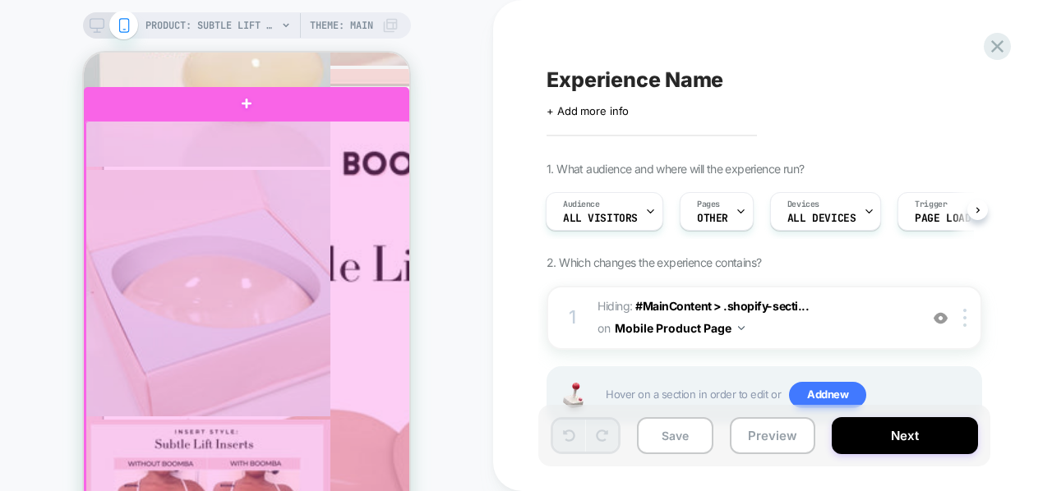
click at [390, 139] on div at bounding box center [247, 339] width 325 height 436
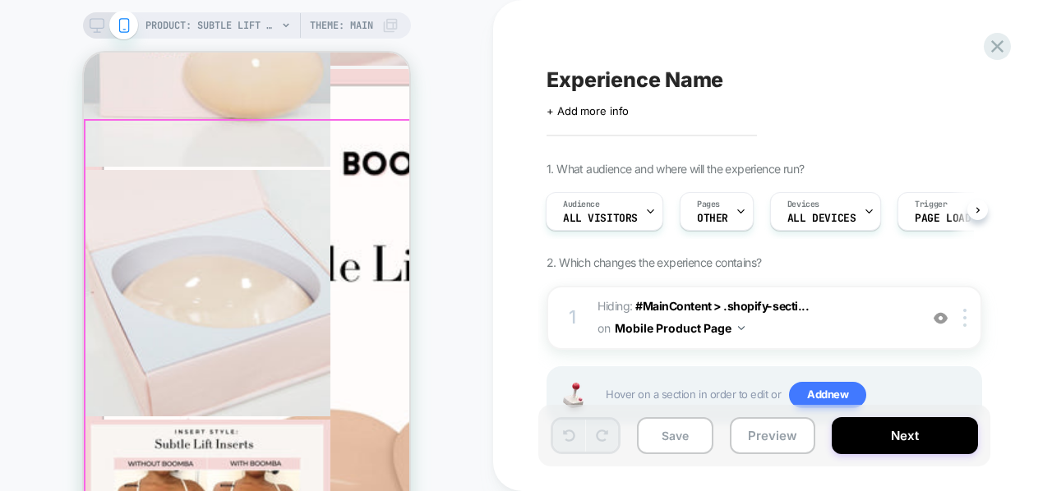
click at [390, 139] on div at bounding box center [247, 339] width 325 height 436
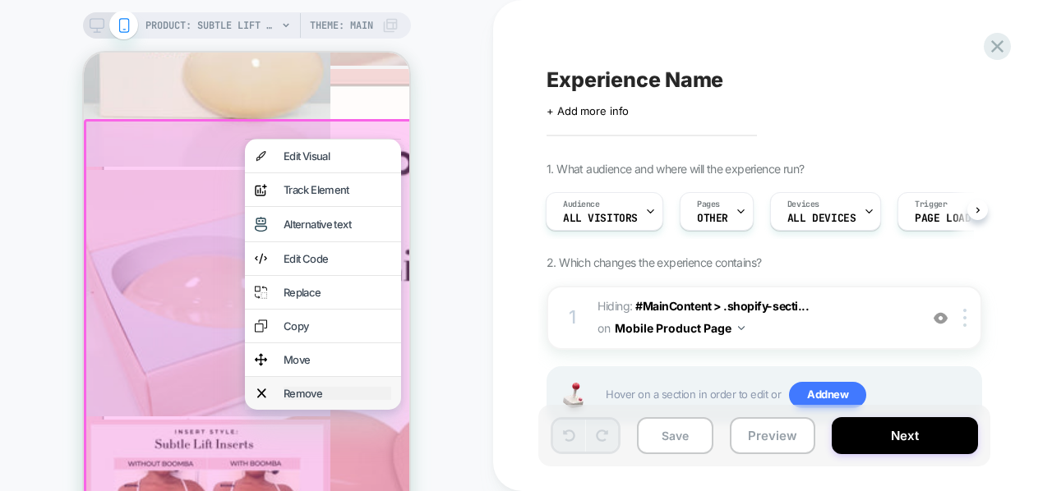
click at [343, 400] on div "Remove" at bounding box center [338, 393] width 108 height 13
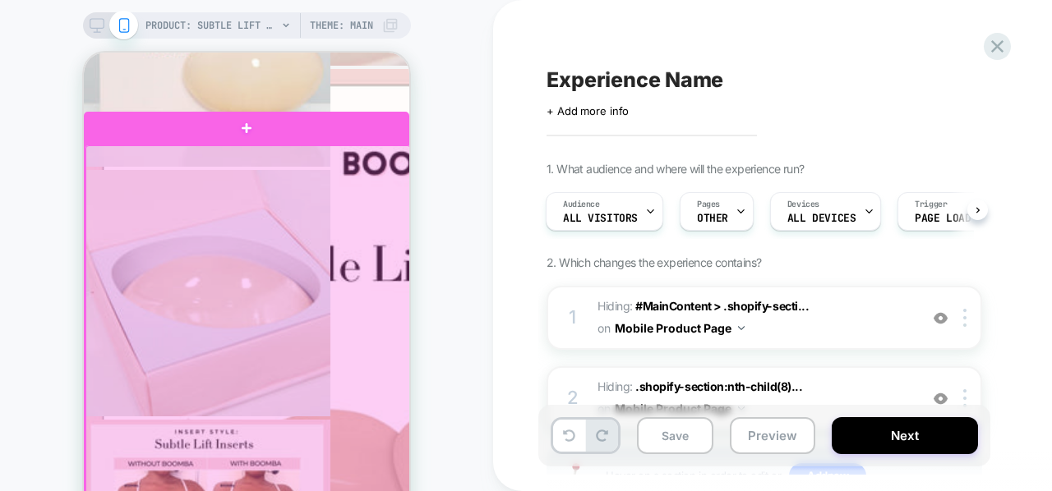
click at [385, 160] on div at bounding box center [247, 411] width 325 height 532
click at [373, 183] on div at bounding box center [247, 411] width 325 height 532
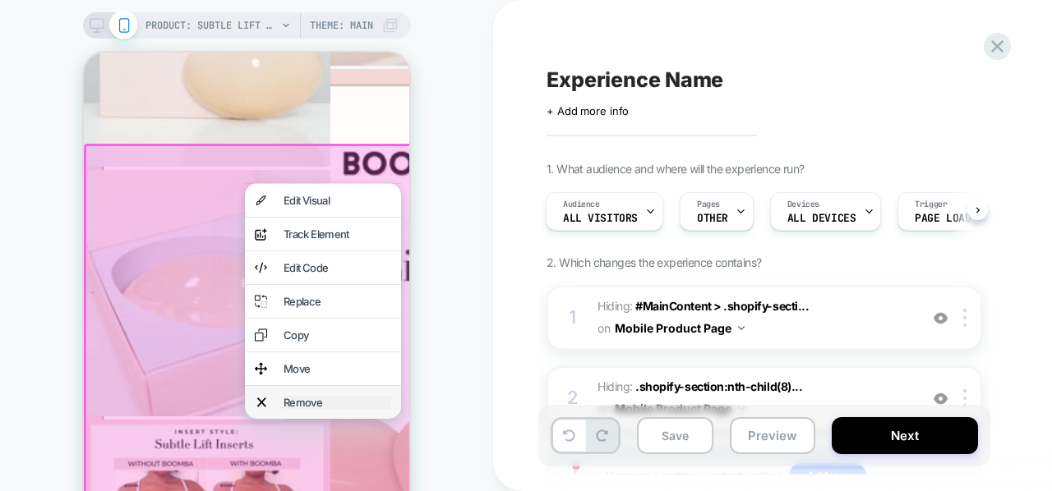
click at [286, 409] on div "Remove" at bounding box center [338, 402] width 108 height 13
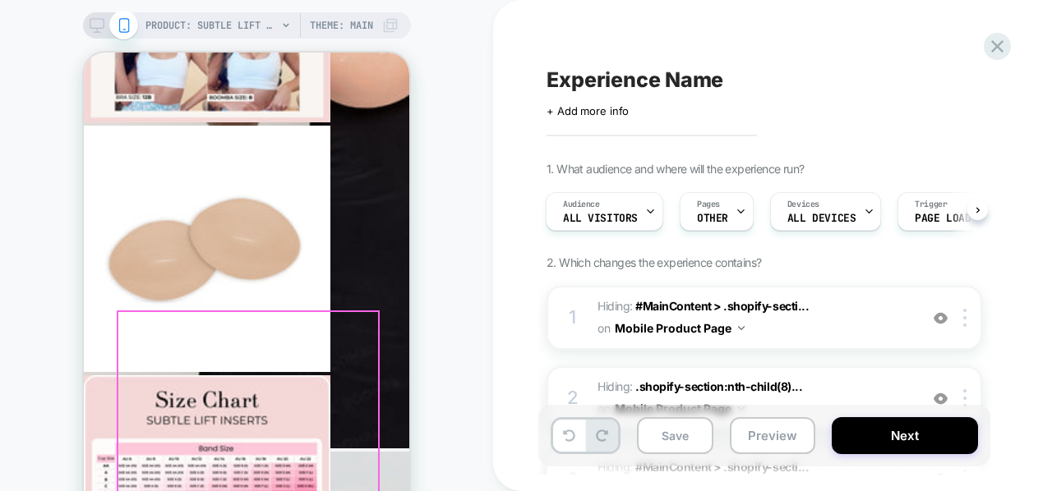
scroll to position [2659, 0]
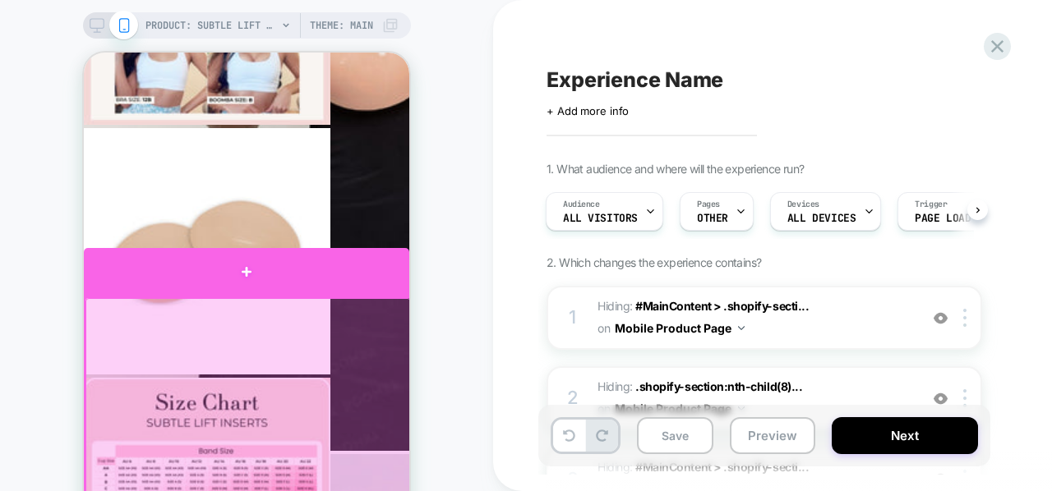
click at [371, 265] on div at bounding box center [246, 272] width 325 height 49
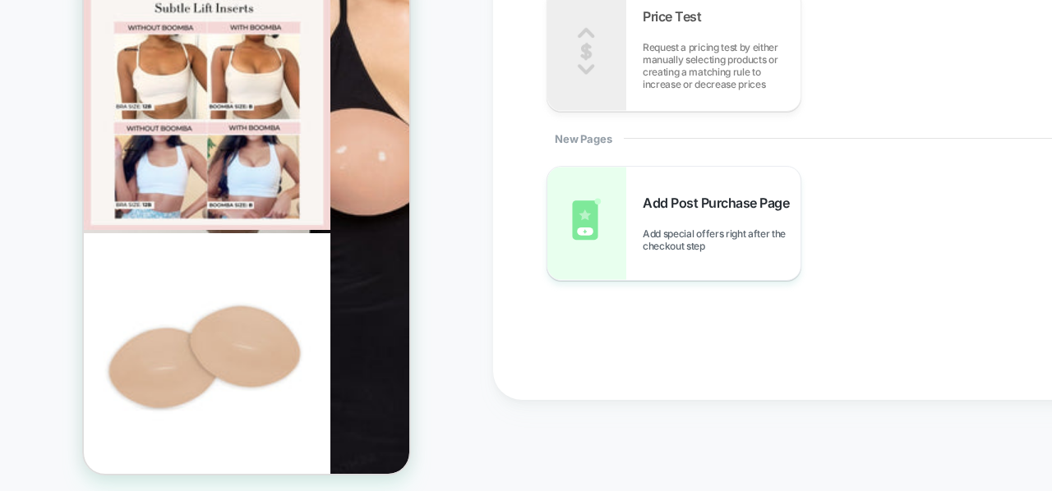
scroll to position [838, 0]
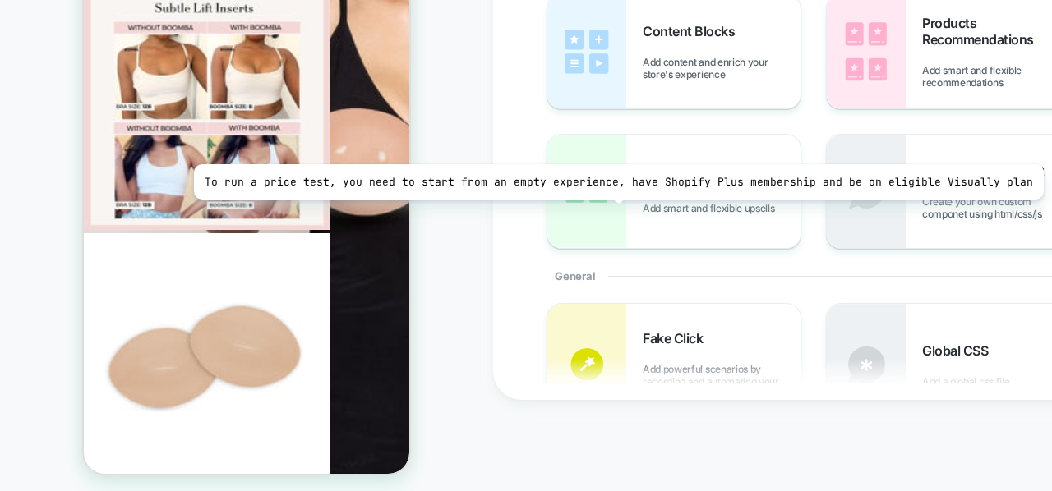
scroll to position [0, 0]
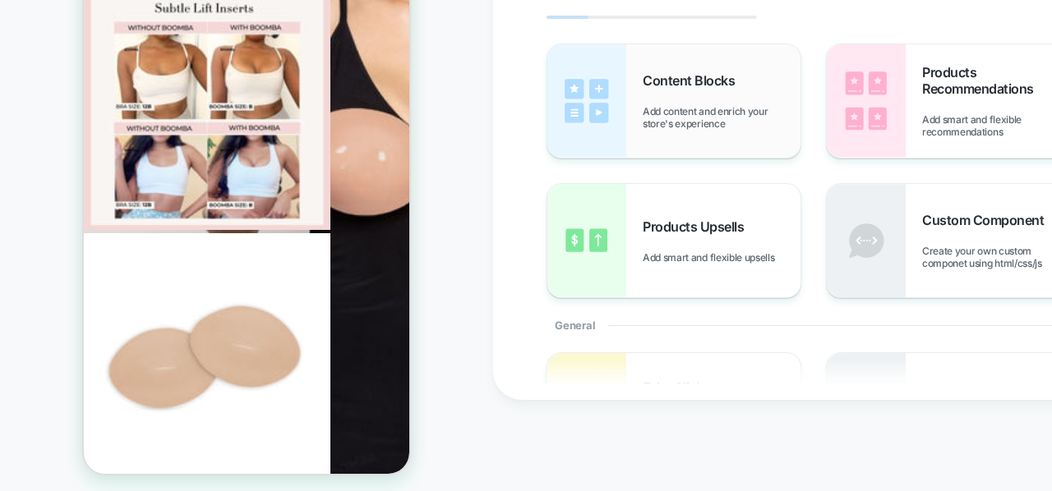
click at [613, 142] on img at bounding box center [586, 100] width 79 height 113
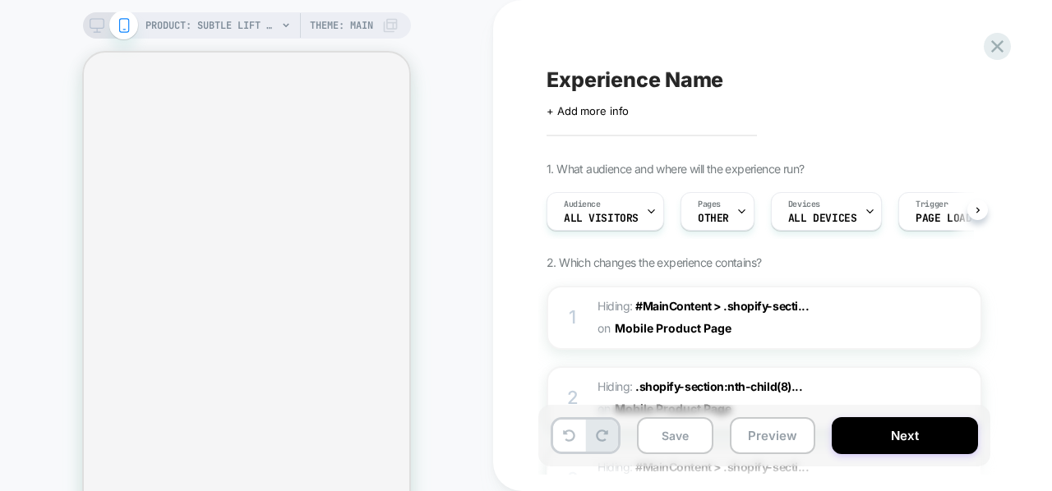
scroll to position [0, 1]
select select "**********"
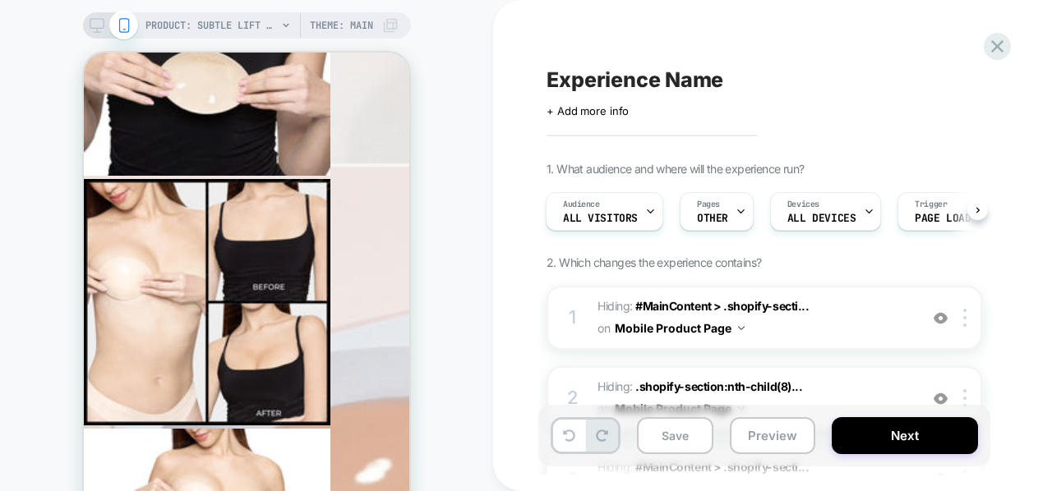
scroll to position [3608, 0]
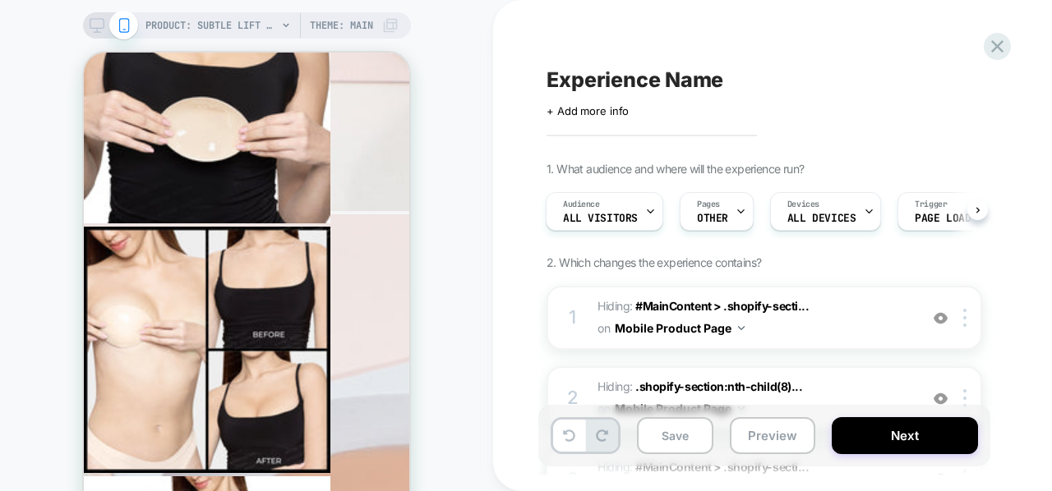
scroll to position [3462, 0]
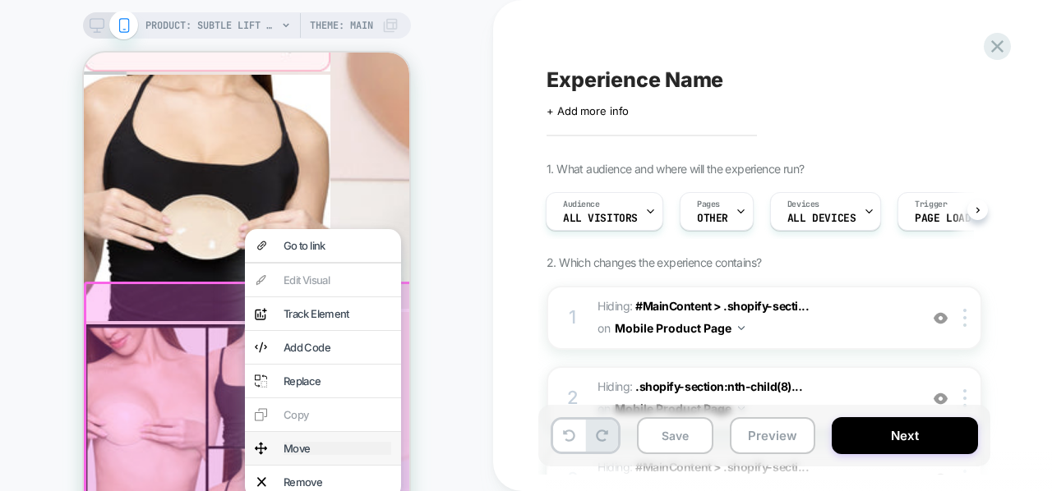
click at [303, 455] on div "Move" at bounding box center [338, 448] width 108 height 13
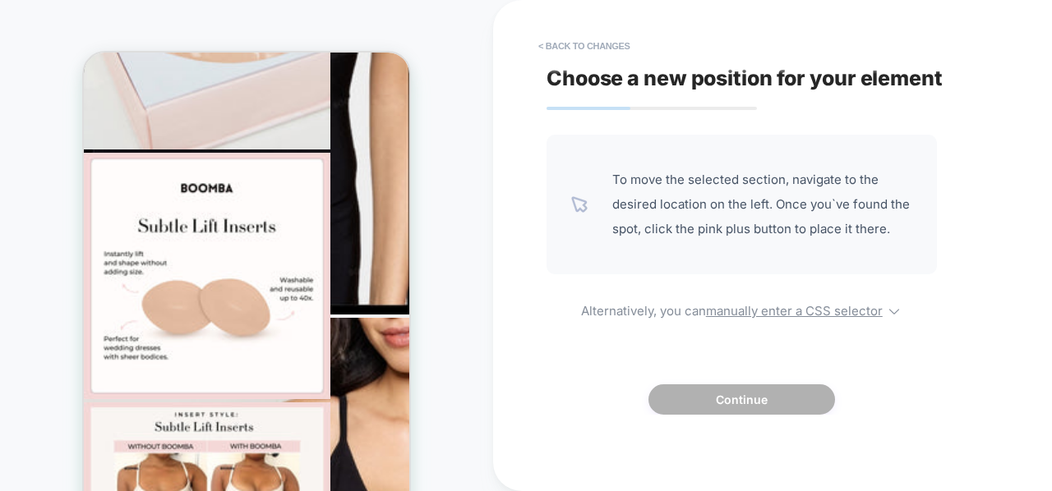
scroll to position [2134, 0]
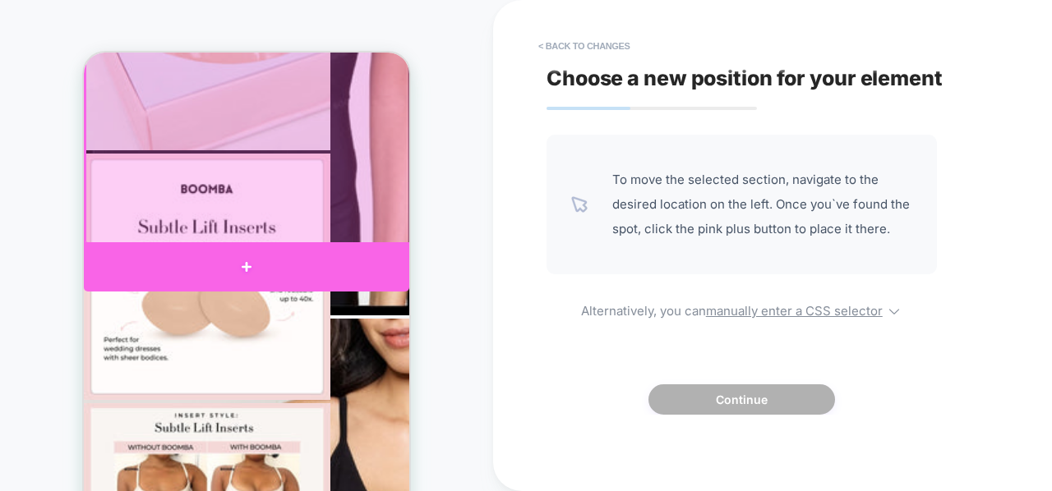
click at [233, 270] on div at bounding box center [246, 266] width 325 height 49
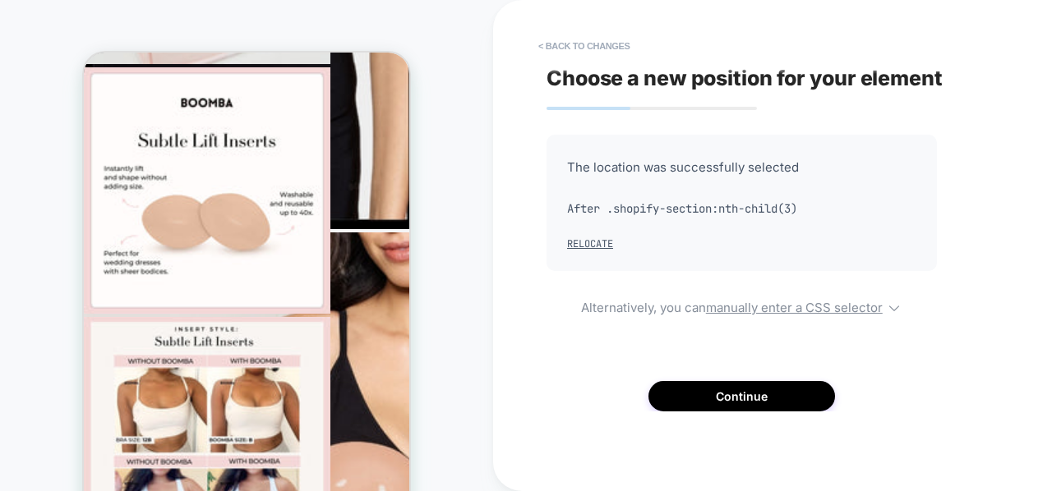
scroll to position [2215, 0]
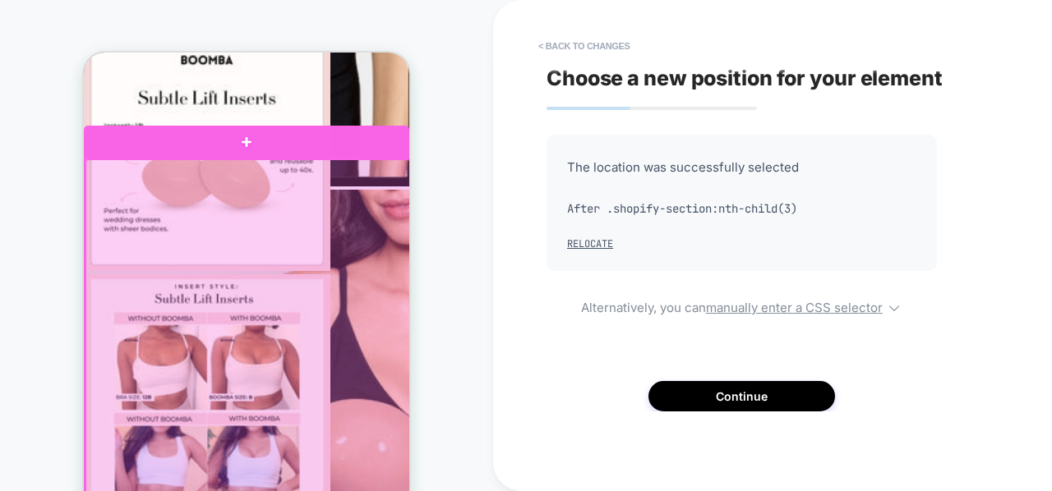
scroll to position [2268, 0]
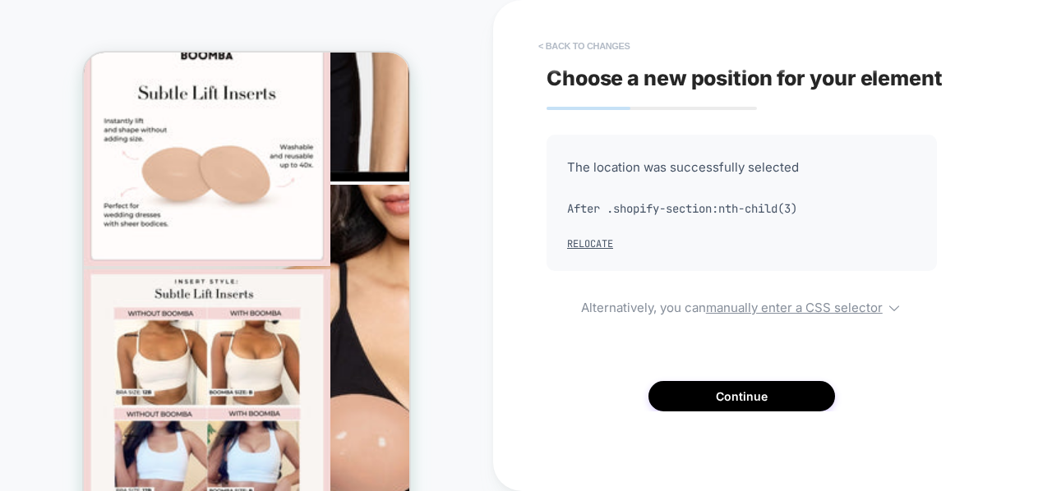
click at [590, 37] on button "< Back to changes" at bounding box center [584, 46] width 108 height 26
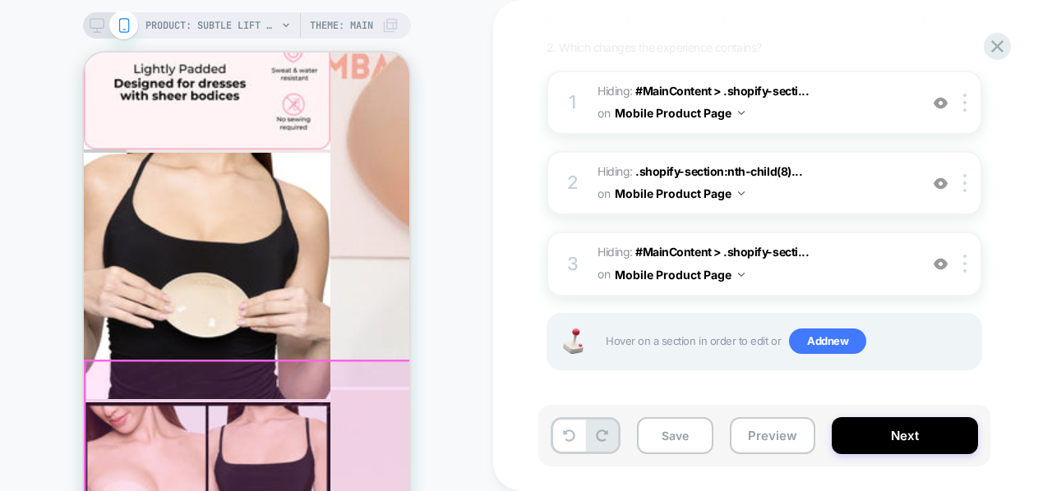
scroll to position [3383, 0]
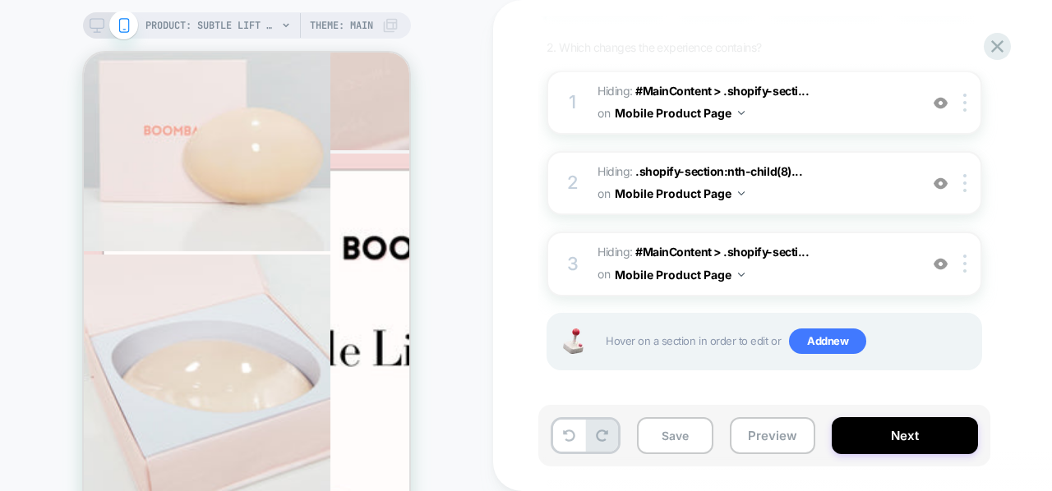
scroll to position [4282, 0]
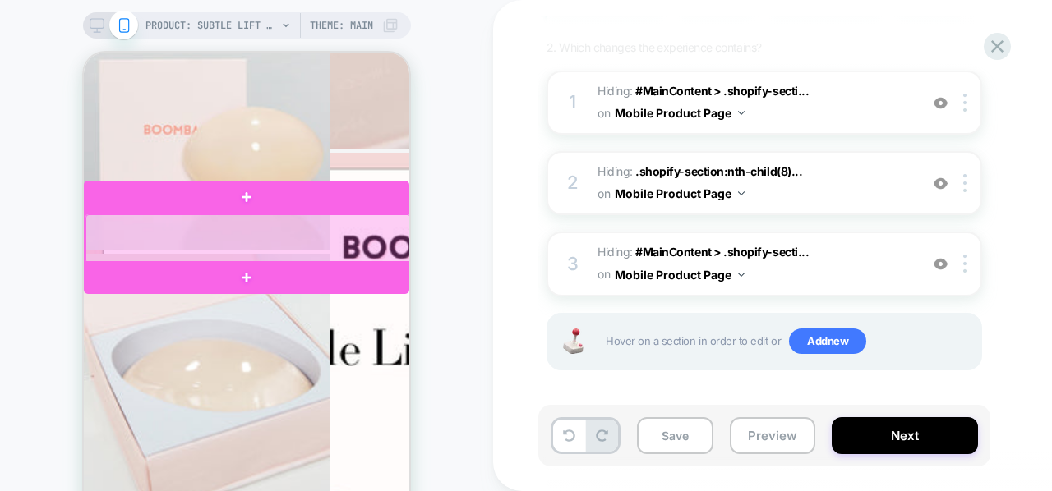
click at [368, 237] on div at bounding box center [247, 238] width 325 height 49
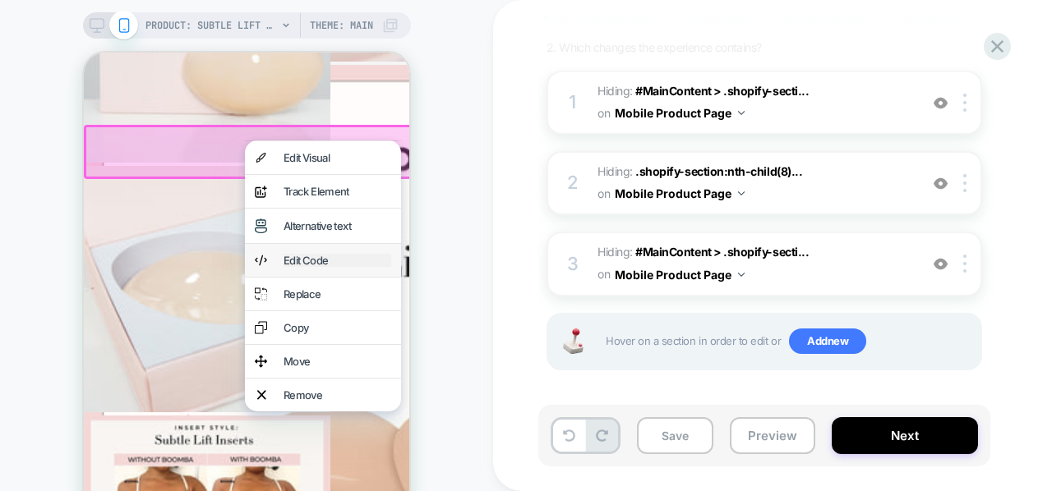
scroll to position [4371, 0]
click at [312, 402] on div "Remove" at bounding box center [338, 395] width 108 height 13
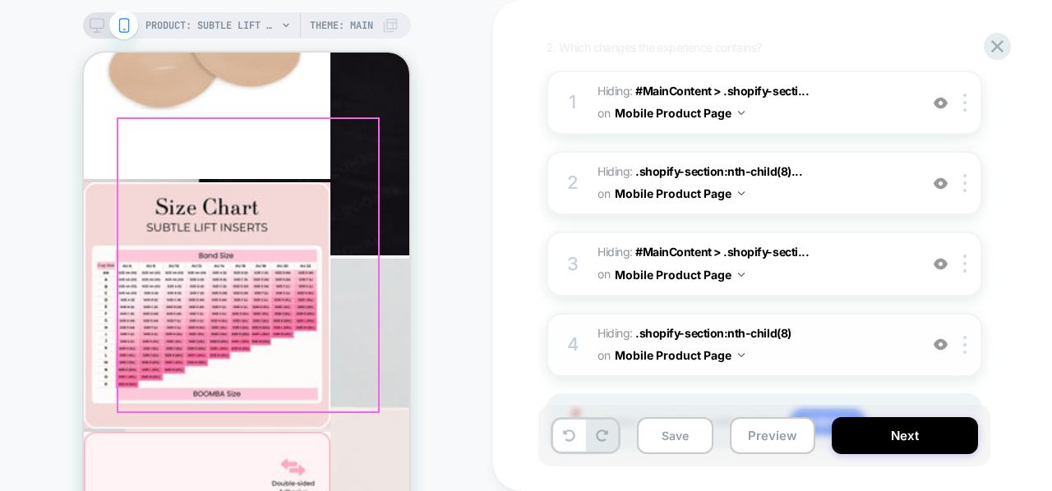
scroll to position [2852, 0]
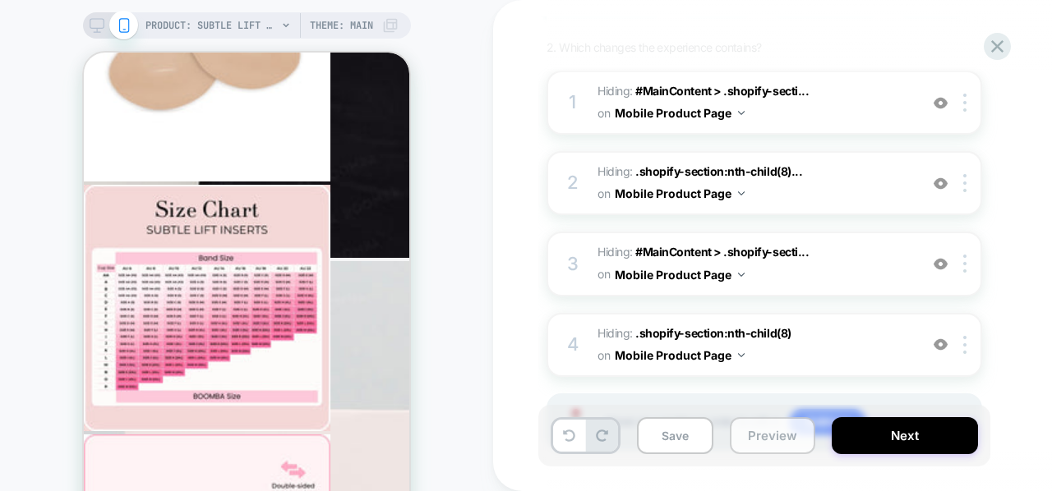
click at [753, 431] on button "Preview" at bounding box center [772, 435] width 85 height 37
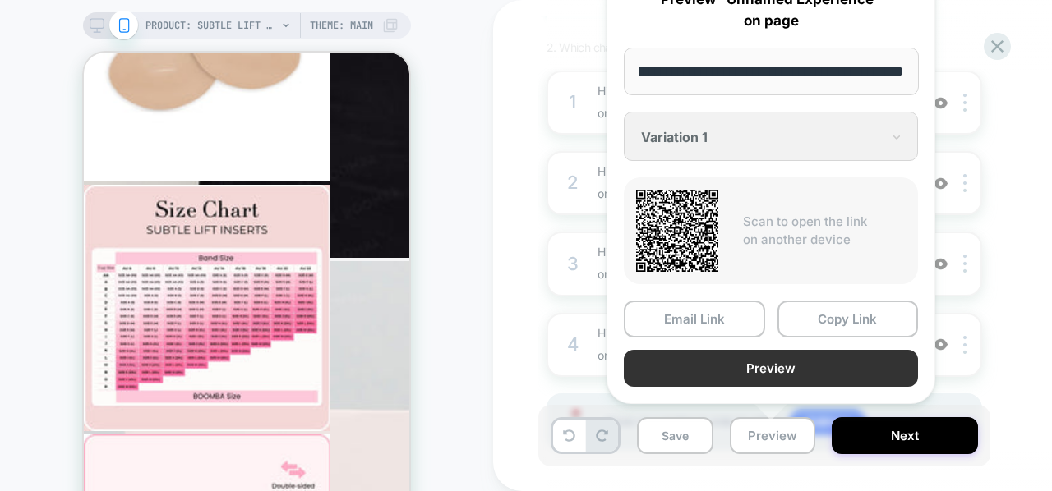
scroll to position [0, 0]
click at [743, 357] on button "Preview" at bounding box center [771, 368] width 294 height 37
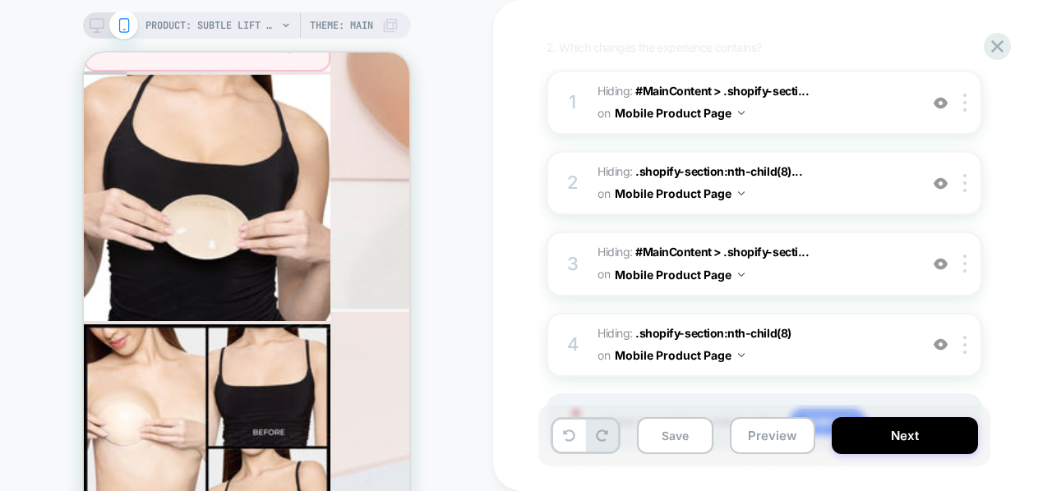
scroll to position [3472, 0]
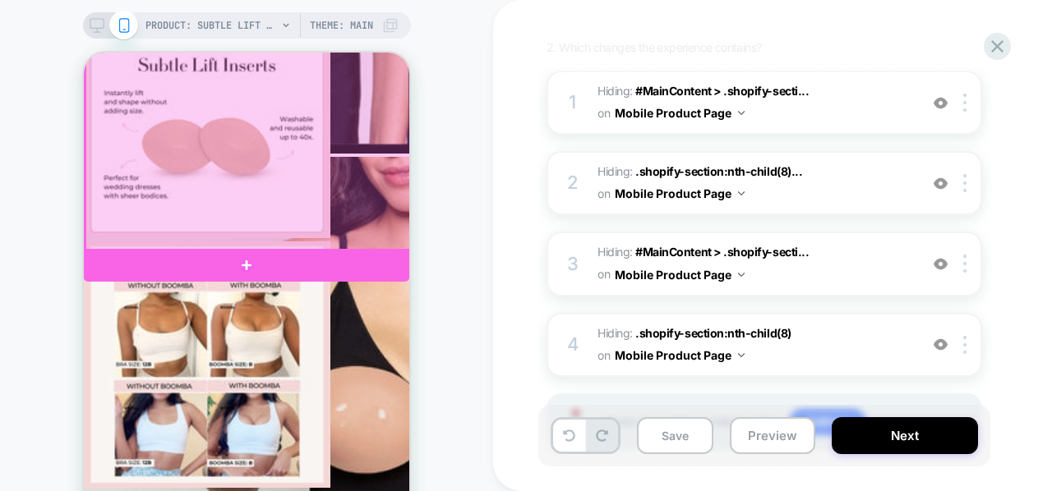
scroll to position [2315, 0]
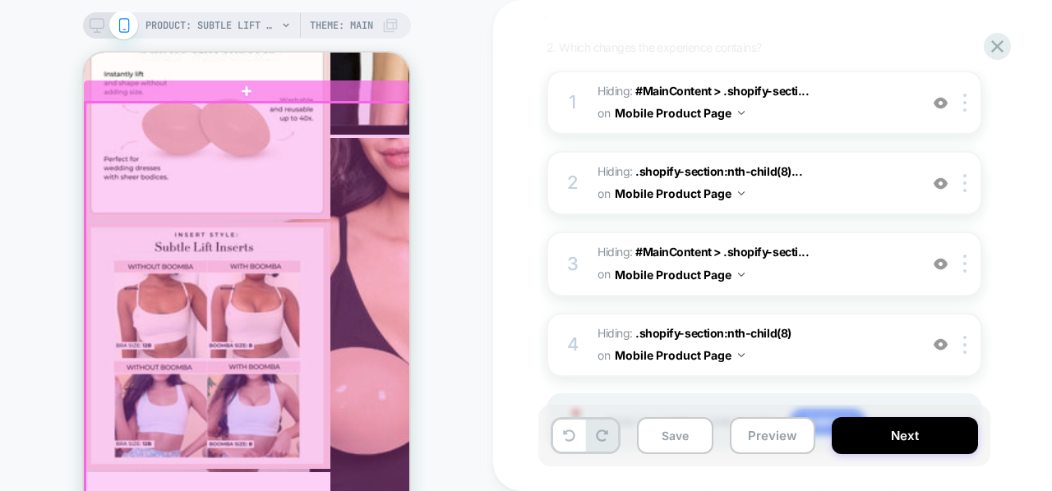
click at [394, 122] on div at bounding box center [247, 373] width 325 height 540
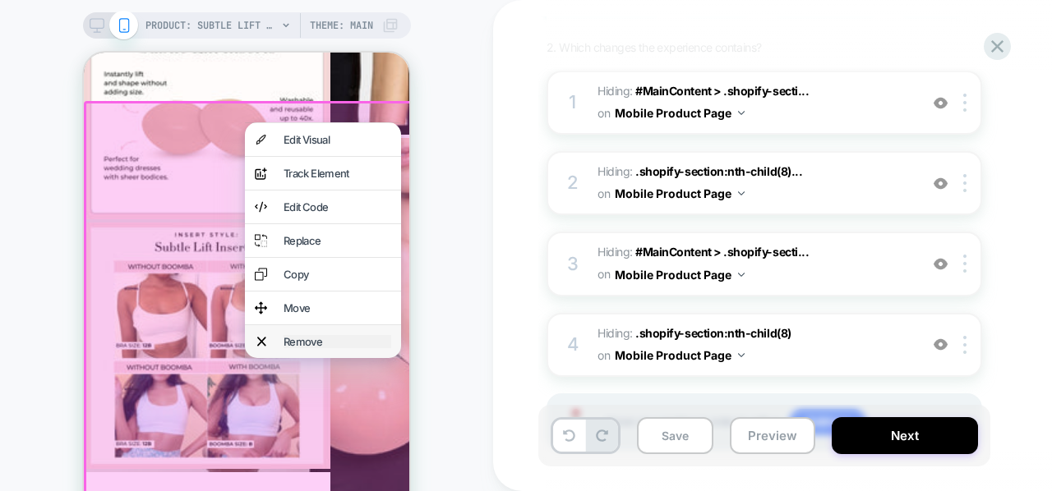
click at [325, 348] on div "Remove" at bounding box center [338, 341] width 108 height 13
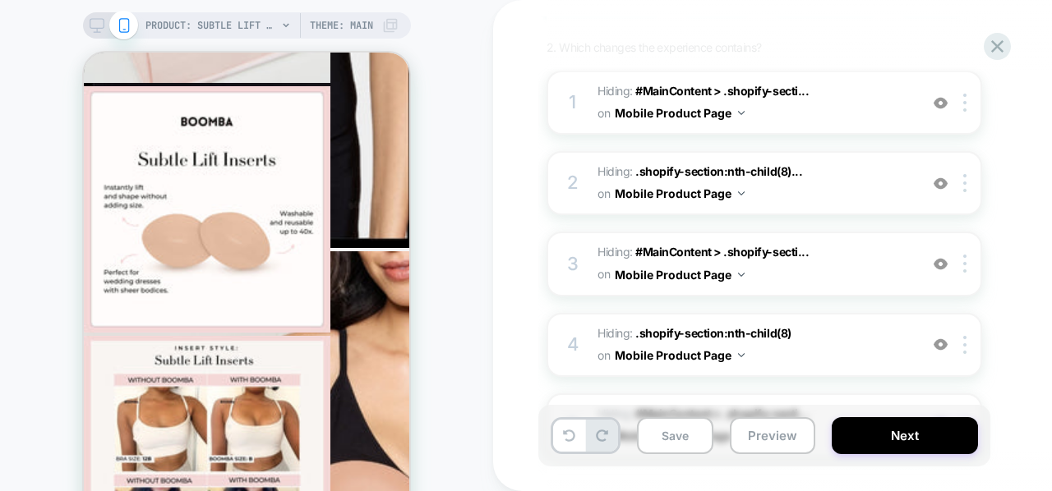
scroll to position [2202, 0]
click at [567, 438] on icon at bounding box center [569, 436] width 12 height 12
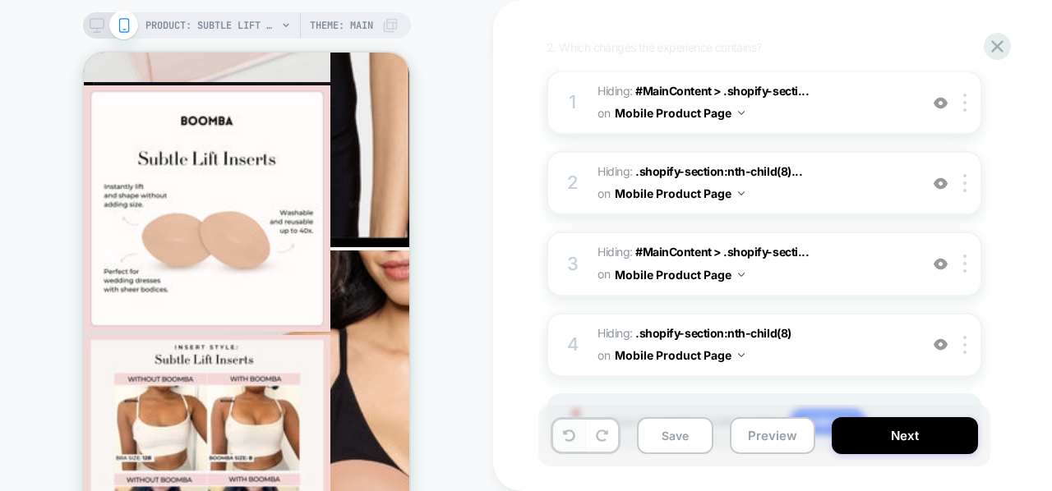
click at [567, 438] on icon at bounding box center [569, 436] width 12 height 12
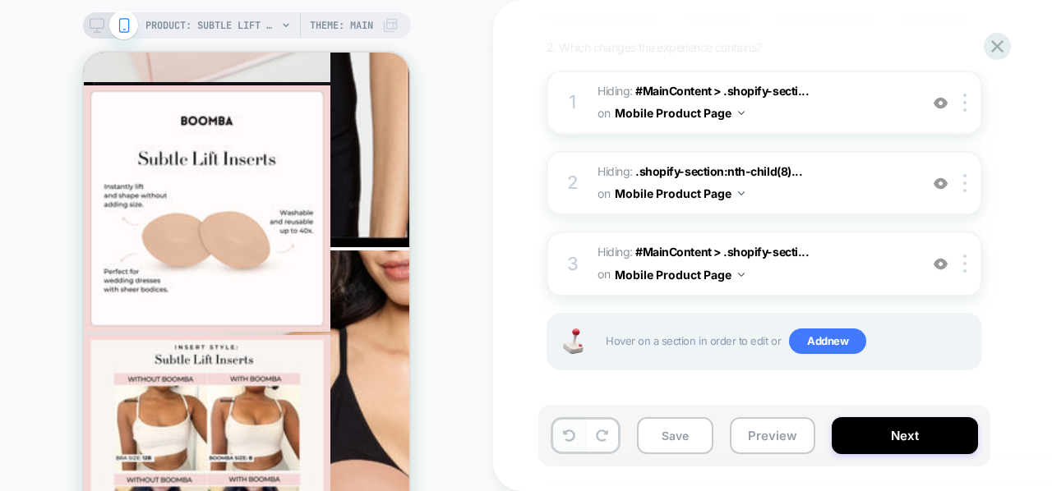
click at [567, 438] on icon at bounding box center [569, 436] width 12 height 12
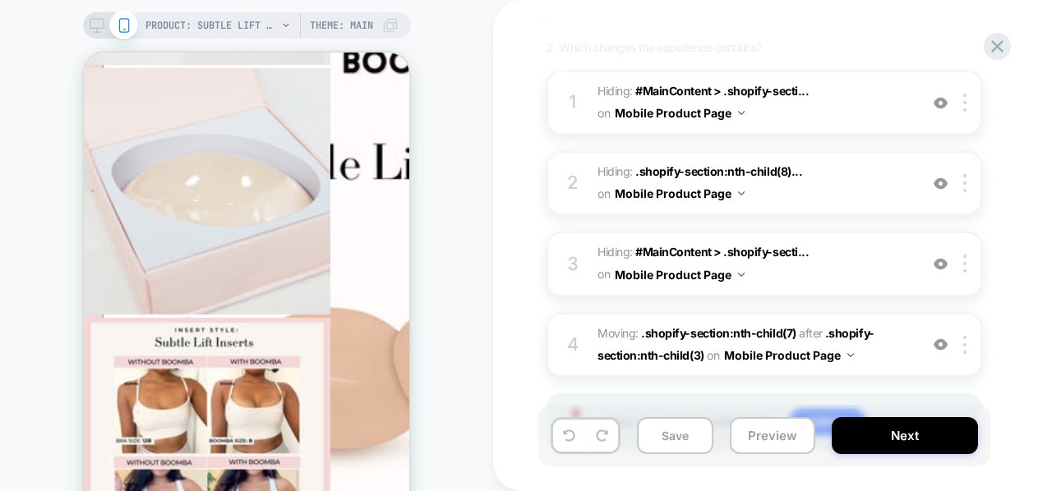
scroll to position [4490, 0]
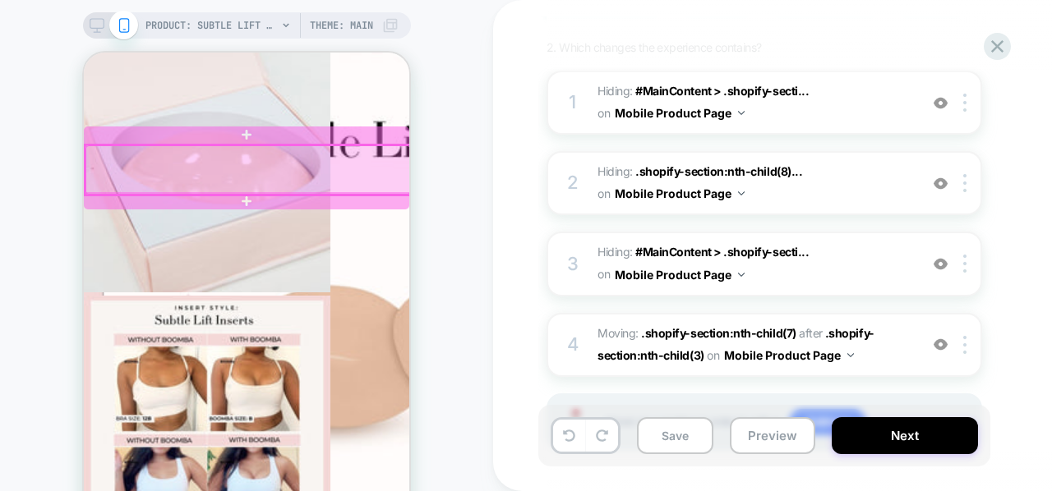
click at [268, 171] on div at bounding box center [247, 169] width 325 height 49
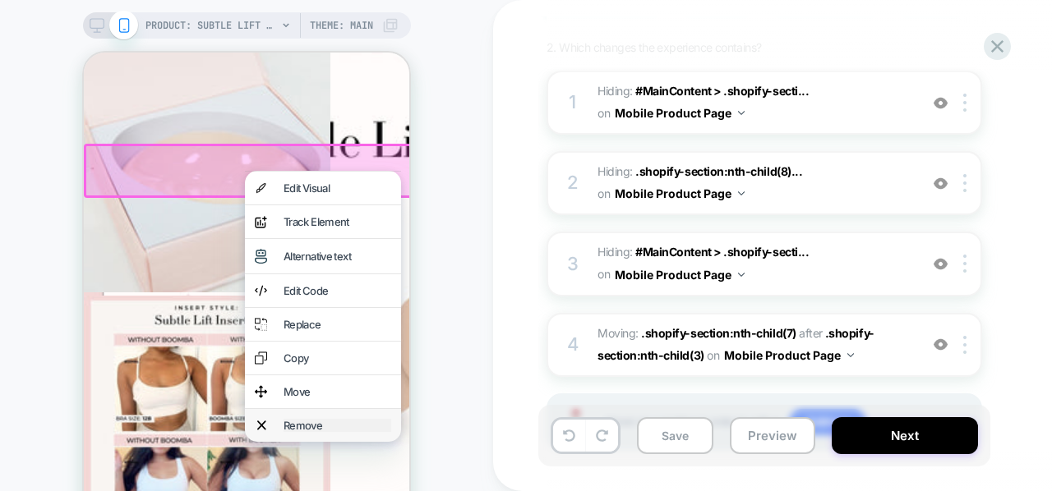
click at [314, 432] on div "Remove" at bounding box center [338, 425] width 108 height 13
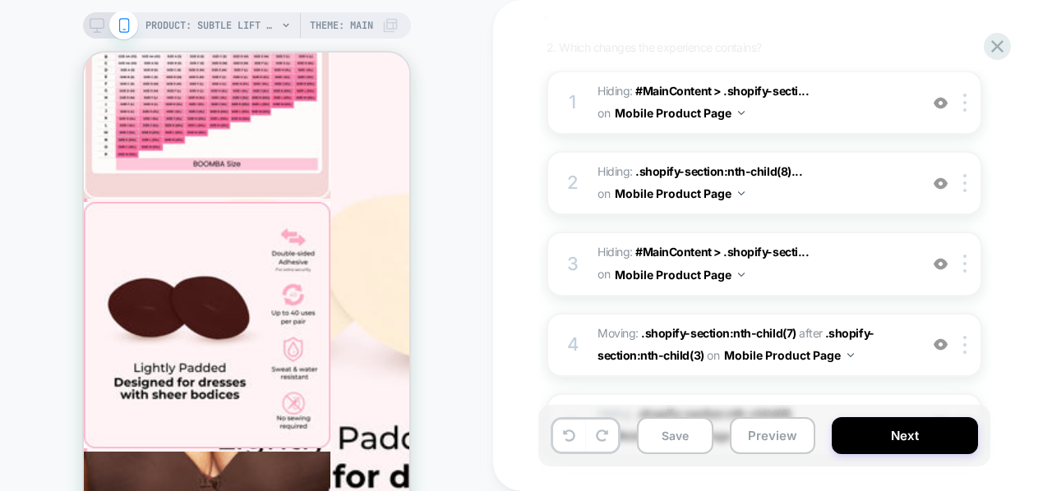
scroll to position [7083, 0]
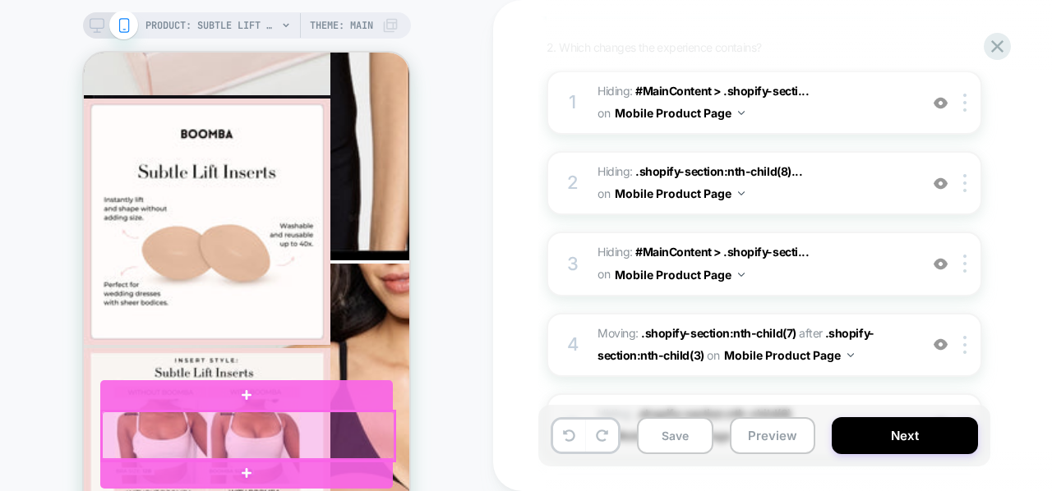
scroll to position [2187, 0]
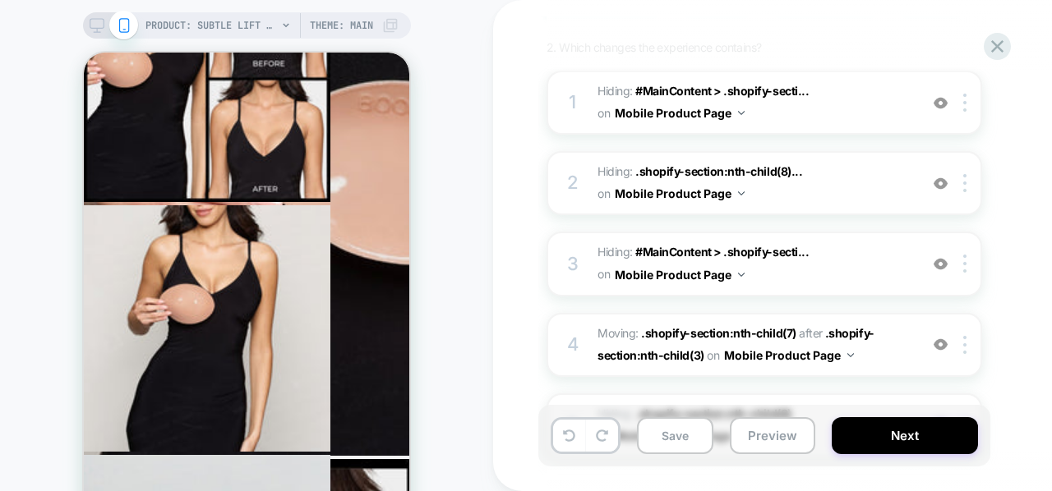
scroll to position [1349, 0]
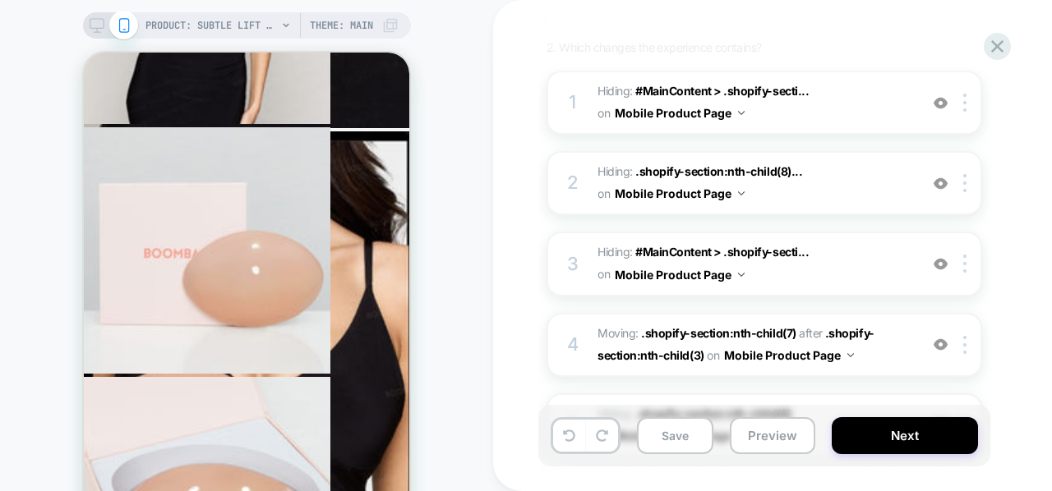
scroll to position [1665, 0]
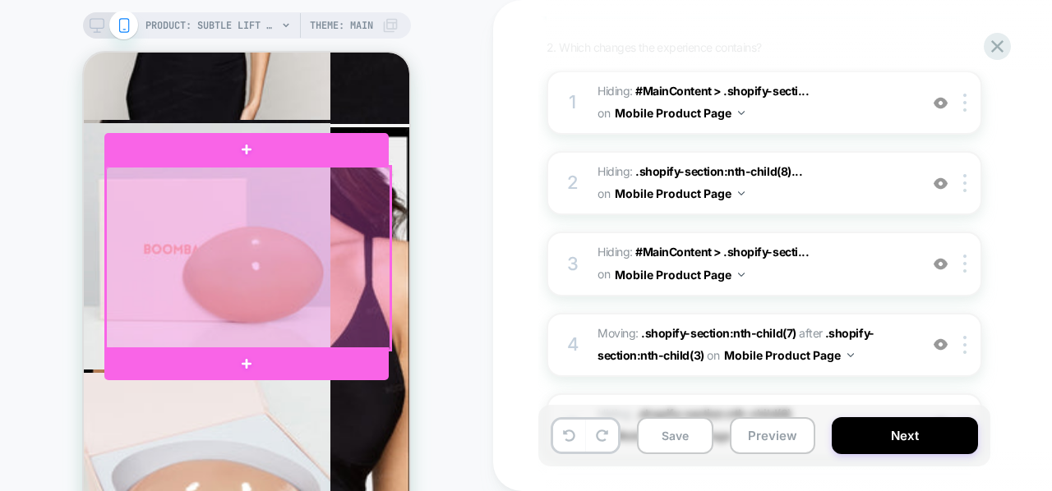
click at [313, 260] on div at bounding box center [248, 258] width 284 height 183
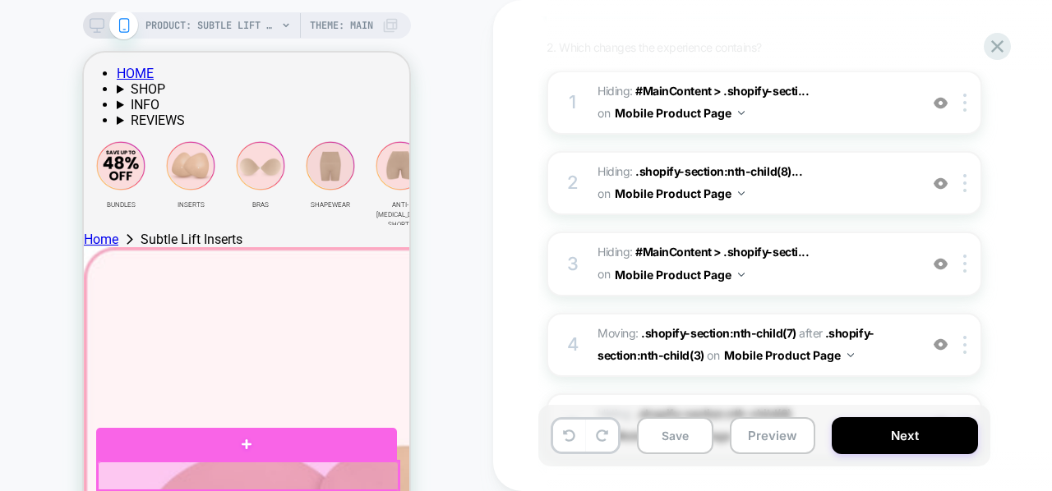
scroll to position [226, 0]
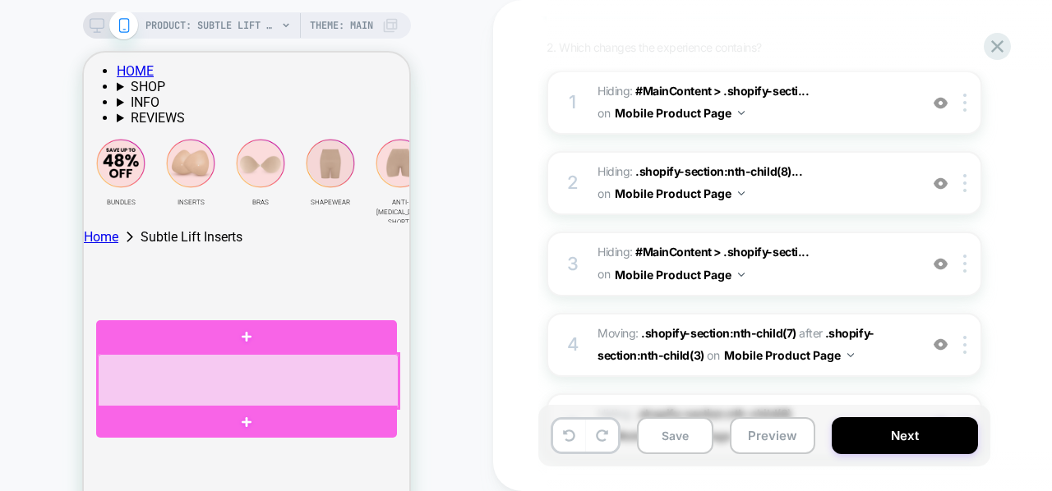
click at [371, 369] on div at bounding box center [248, 380] width 301 height 53
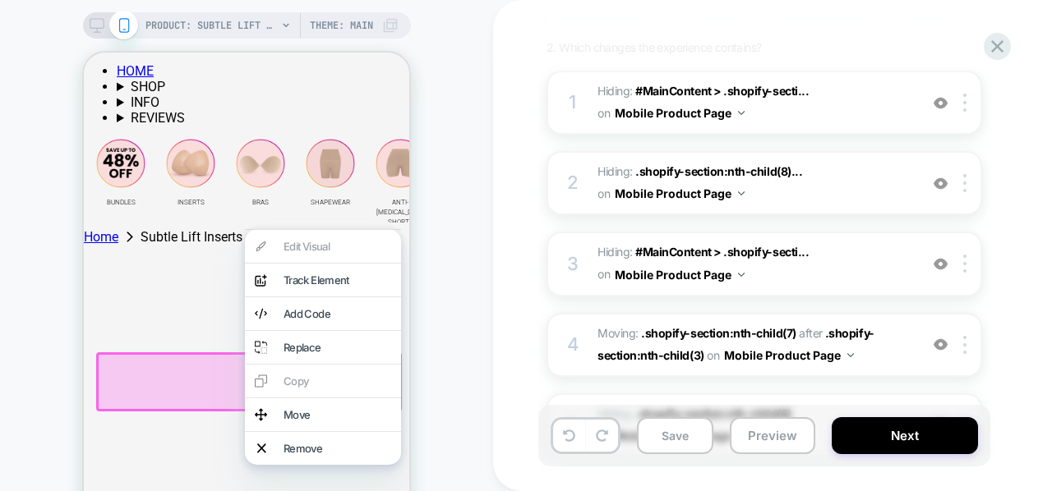
click at [447, 366] on div "PRODUCT: Subtle Lift Inserts PRODUCT: Subtle Lift Inserts Theme: MAIN" at bounding box center [246, 295] width 493 height 559
click at [428, 380] on div "PRODUCT: Subtle Lift Inserts PRODUCT: Subtle Lift Inserts Theme: MAIN" at bounding box center [246, 295] width 493 height 559
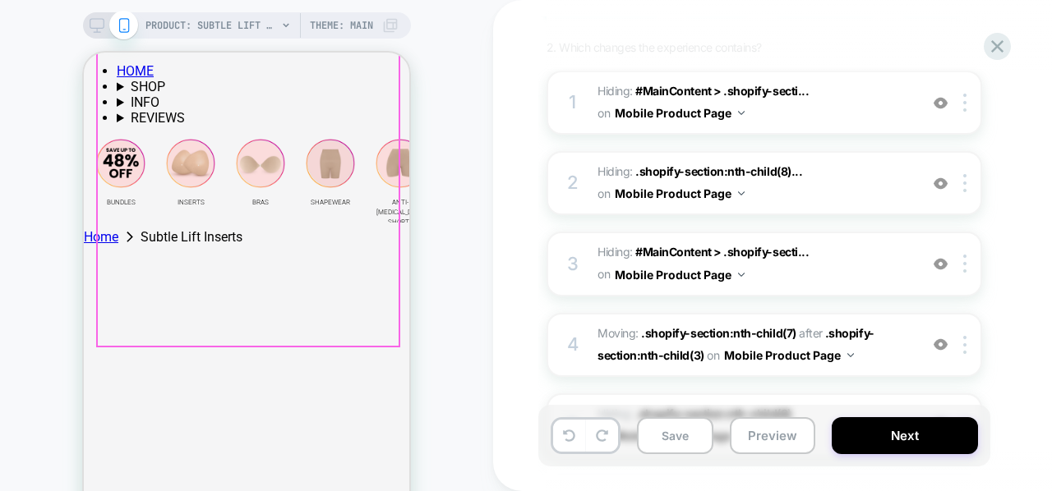
click at [315, 149] on div at bounding box center [248, 195] width 301 height 301
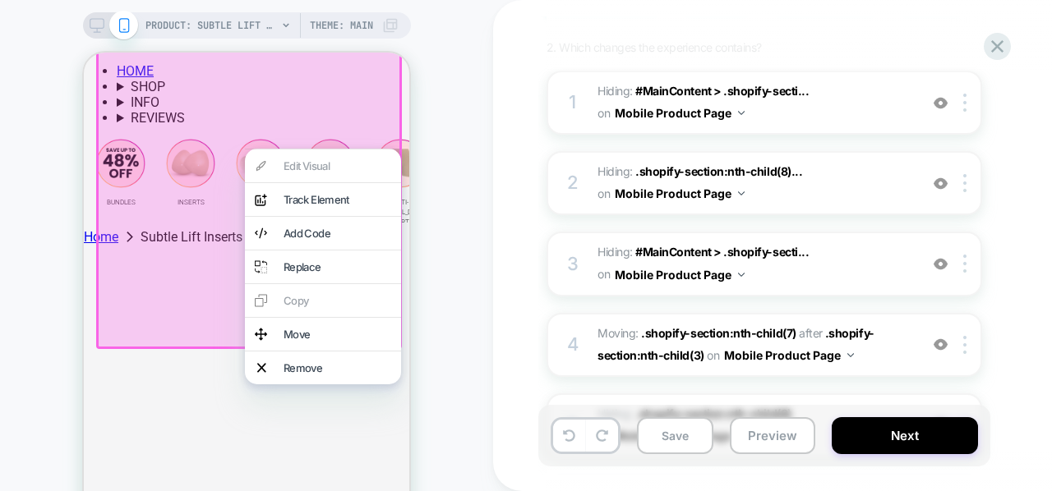
click at [305, 165] on div "Edit Visual analytics-plus-line-svgrepo-com Track Element Add Code Replace Copy…" at bounding box center [323, 267] width 156 height 236
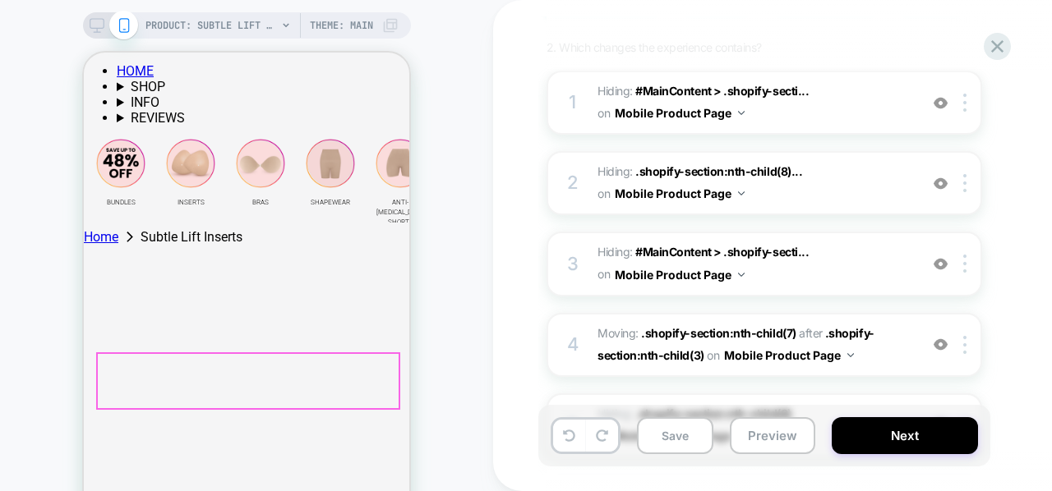
click at [314, 376] on div at bounding box center [248, 380] width 301 height 53
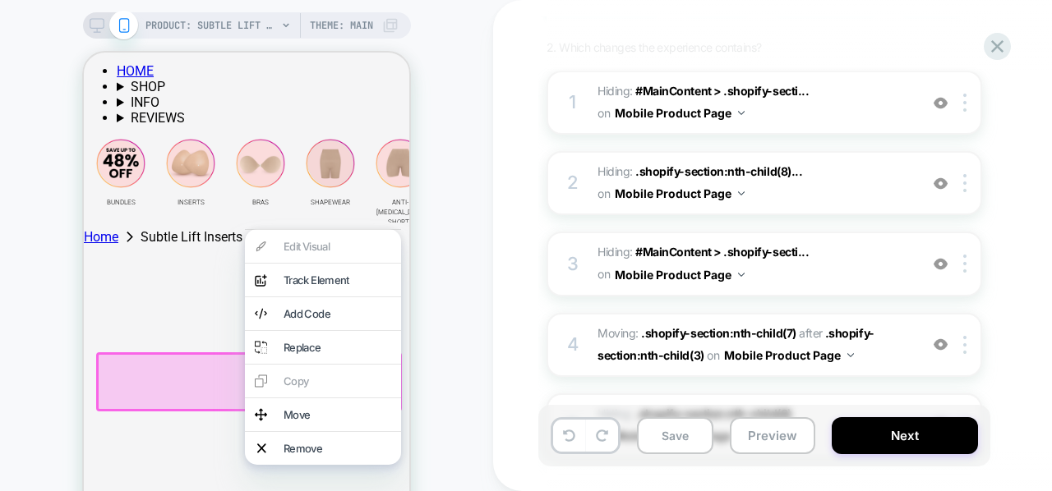
click at [448, 348] on div "PRODUCT: Subtle Lift Inserts PRODUCT: Subtle Lift Inserts Theme: MAIN" at bounding box center [246, 295] width 493 height 559
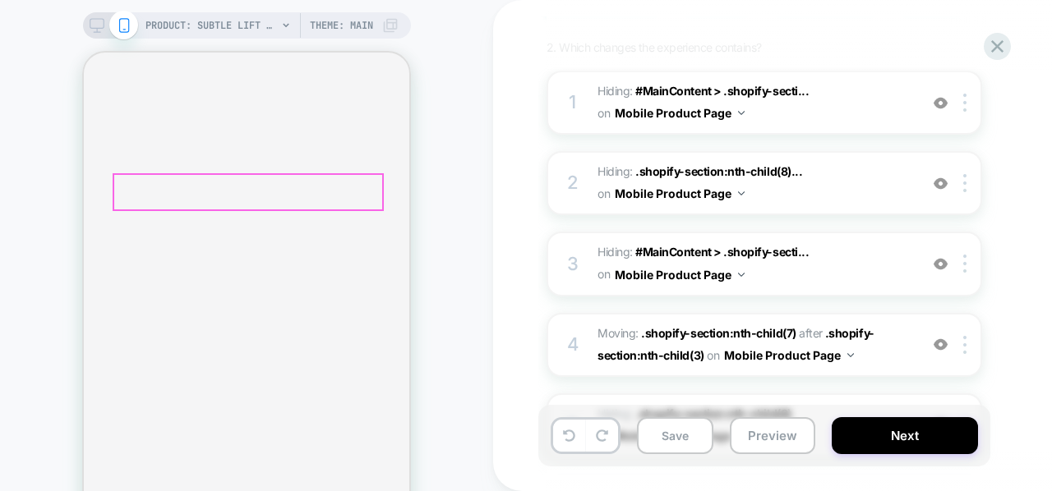
scroll to position [978, 0]
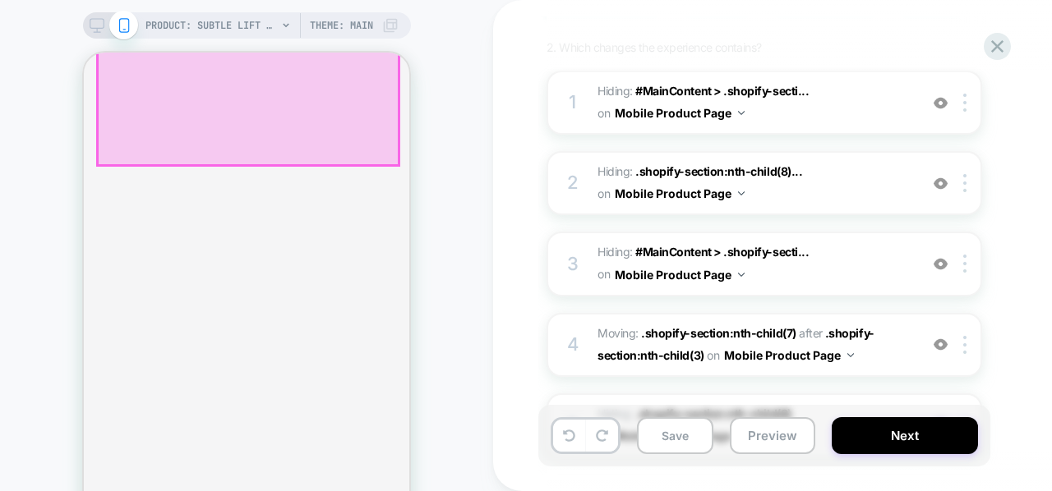
scroll to position [1333, 0]
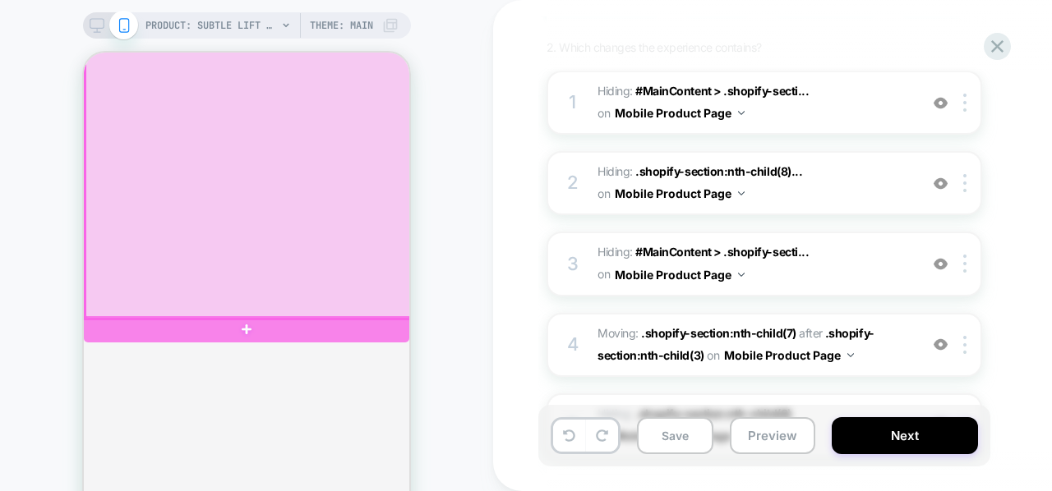
scroll to position [2032, 0]
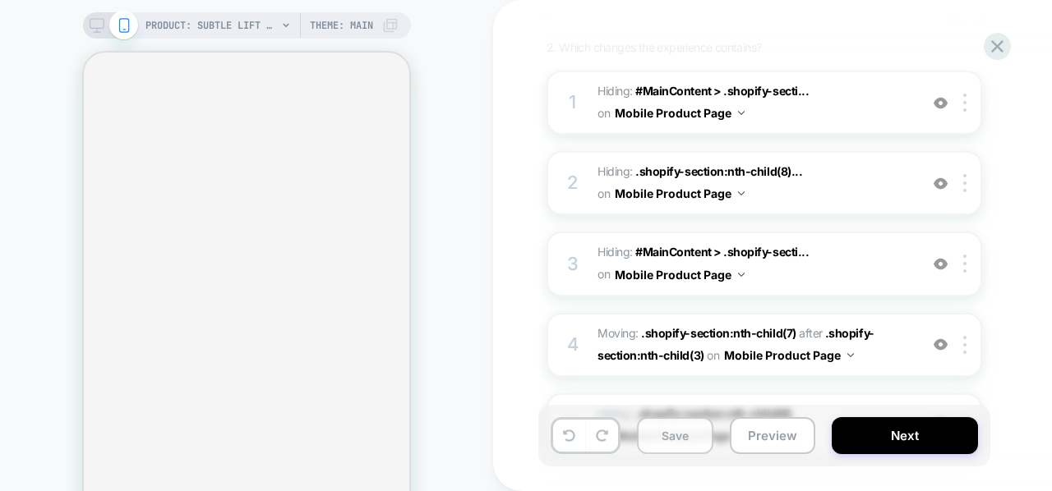
click at [698, 436] on button "Save" at bounding box center [675, 435] width 76 height 37
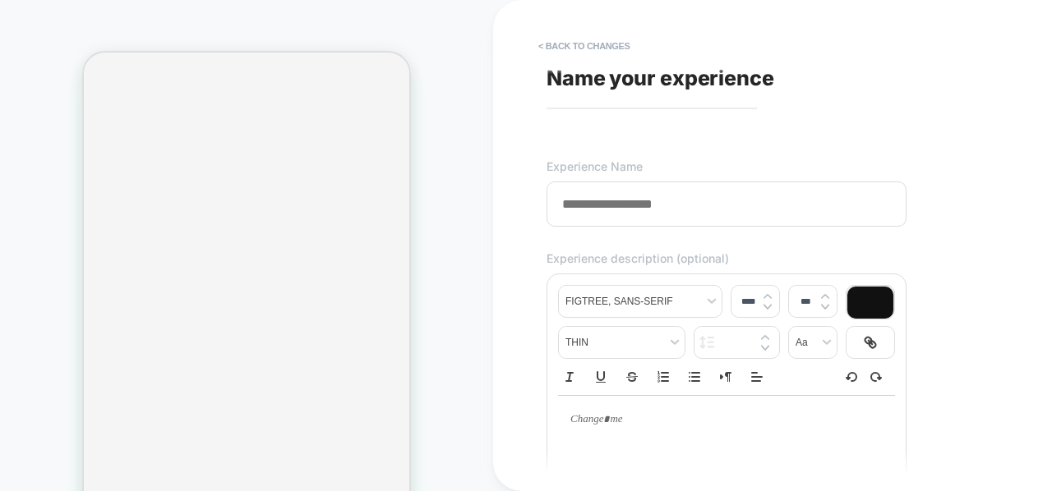
scroll to position [2073, 0]
click at [579, 93] on div "**********" at bounding box center [846, 245] width 616 height 459
click at [584, 73] on span "Name your experience" at bounding box center [660, 78] width 228 height 25
drag, startPoint x: 574, startPoint y: 96, endPoint x: 581, endPoint y: 63, distance: 33.5
click at [581, 63] on div "**********" at bounding box center [846, 245] width 616 height 459
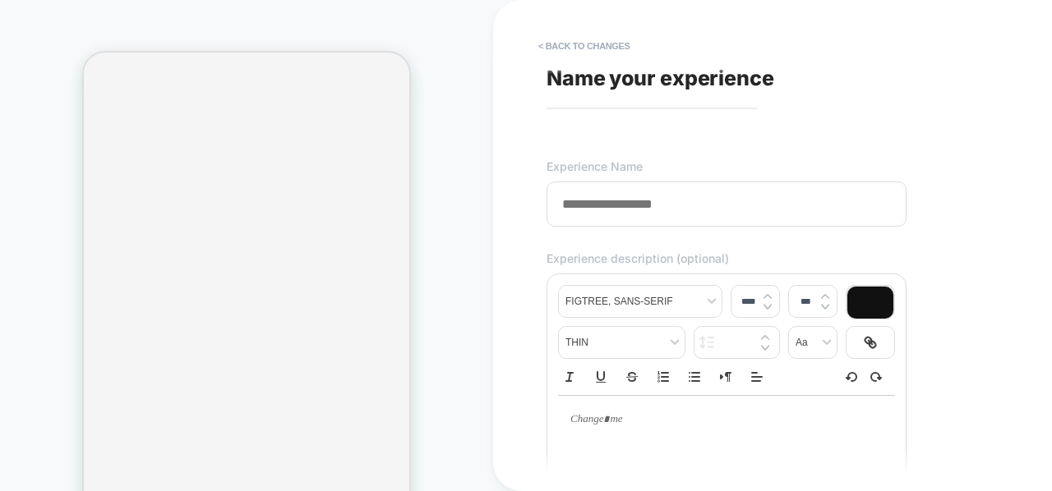
click at [579, 209] on input at bounding box center [726, 204] width 360 height 45
click at [755, 207] on input "**********" at bounding box center [726, 204] width 360 height 45
click at [835, 215] on input "**********" at bounding box center [726, 204] width 360 height 45
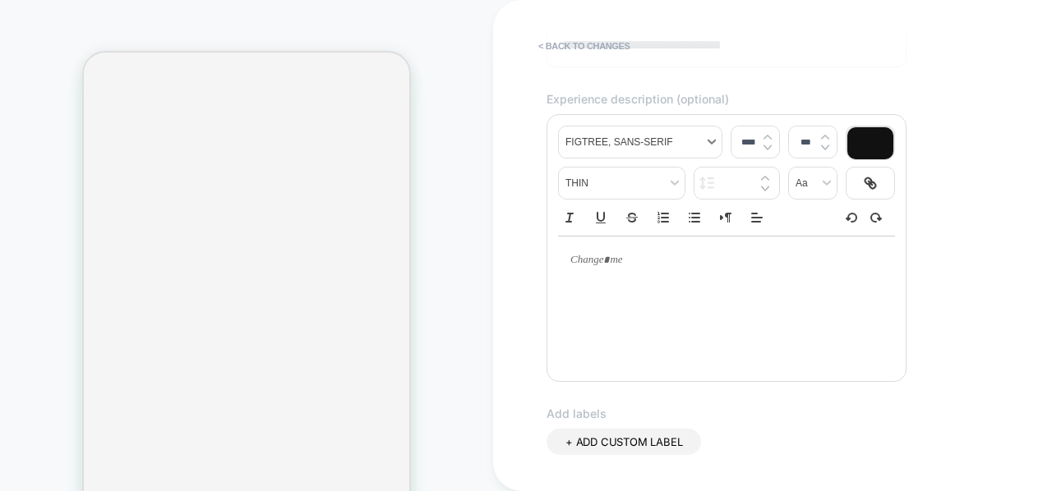
scroll to position [162, 0]
type input "**********"
click at [649, 271] on div "To enrich screen reader interactions, please activate Accessibility in Grammarl…" at bounding box center [726, 258] width 337 height 48
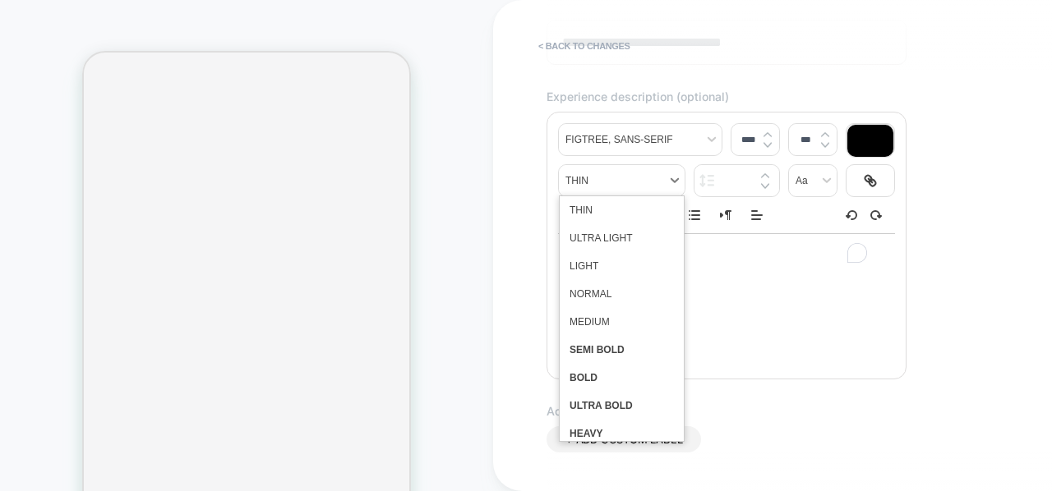
click at [637, 190] on span "fontWeight" at bounding box center [622, 180] width 126 height 31
click at [616, 321] on span "fontWeight" at bounding box center [621, 322] width 104 height 28
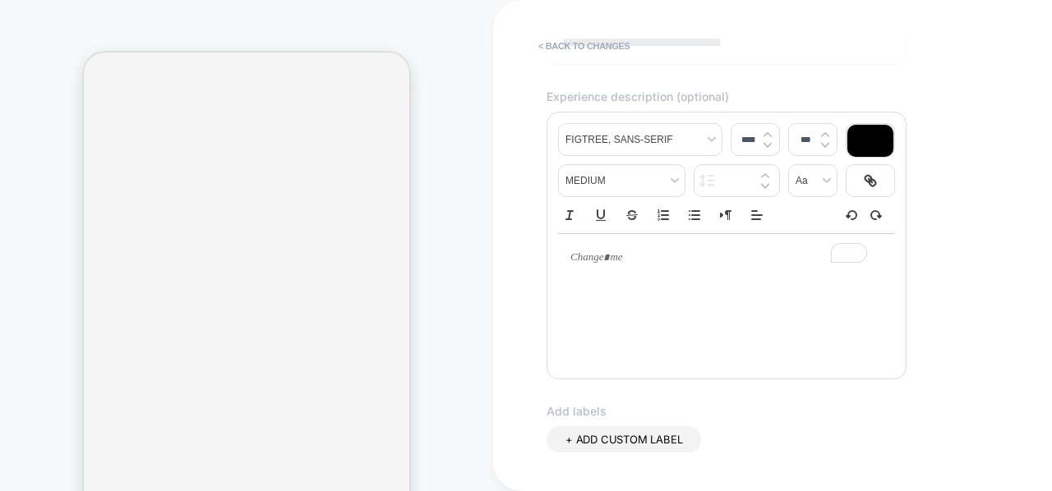
click at [761, 137] on input "****" at bounding box center [748, 141] width 34 height 12
click at [767, 135] on img at bounding box center [767, 134] width 8 height 7
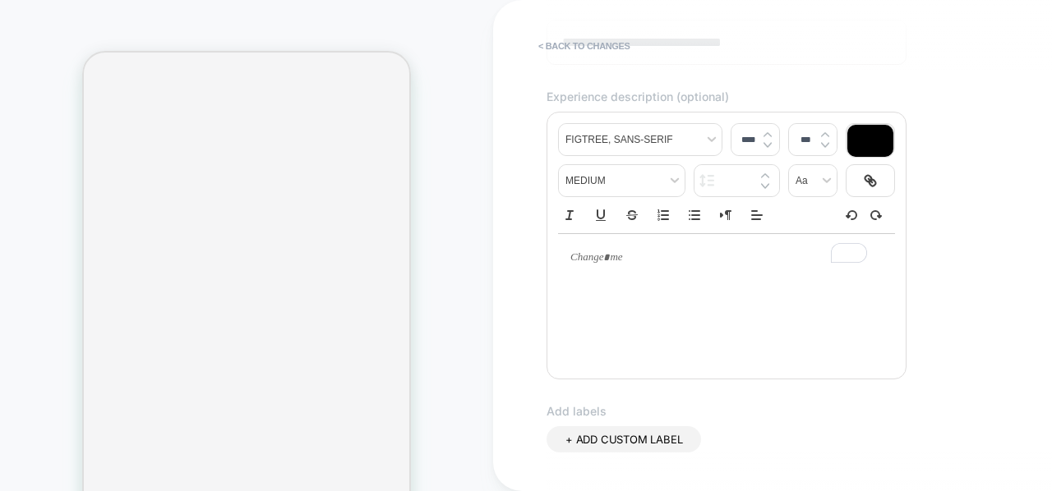
click at [767, 135] on img at bounding box center [767, 134] width 8 height 7
click at [767, 145] on img at bounding box center [767, 145] width 8 height 7
click at [769, 134] on img at bounding box center [767, 134] width 8 height 7
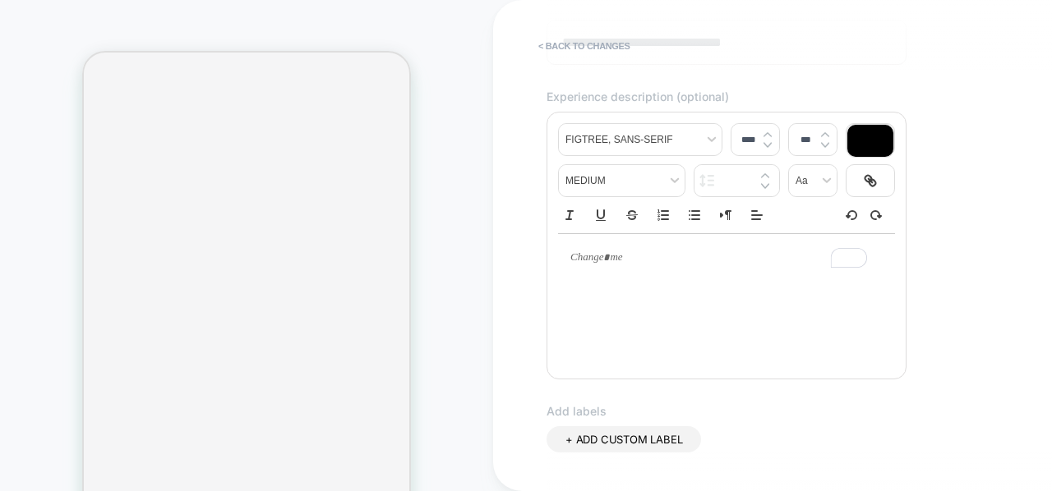
click at [740, 144] on input "****" at bounding box center [748, 141] width 34 height 12
type input "****"
click at [698, 210] on icon "Bullet list" at bounding box center [694, 215] width 15 height 15
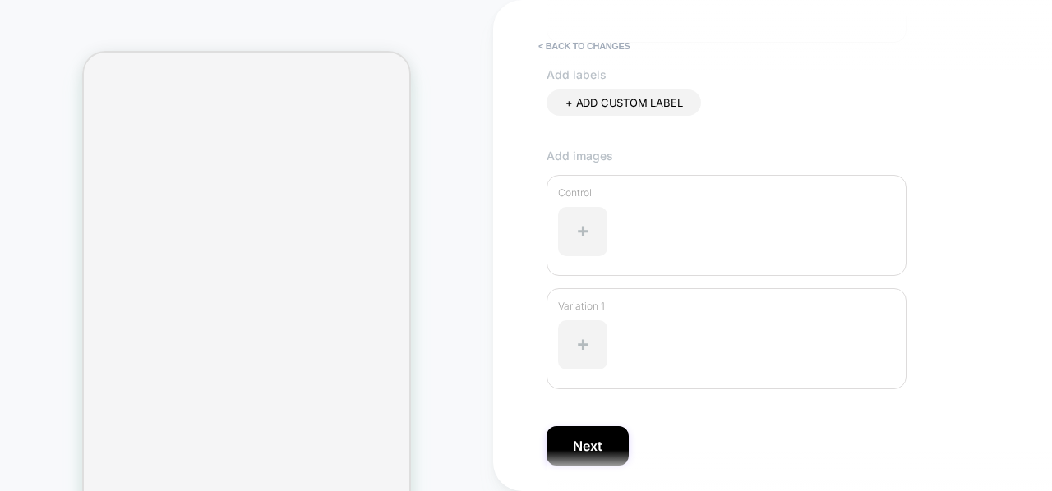
scroll to position [502, 0]
click at [600, 441] on button "Next" at bounding box center [587, 442] width 82 height 39
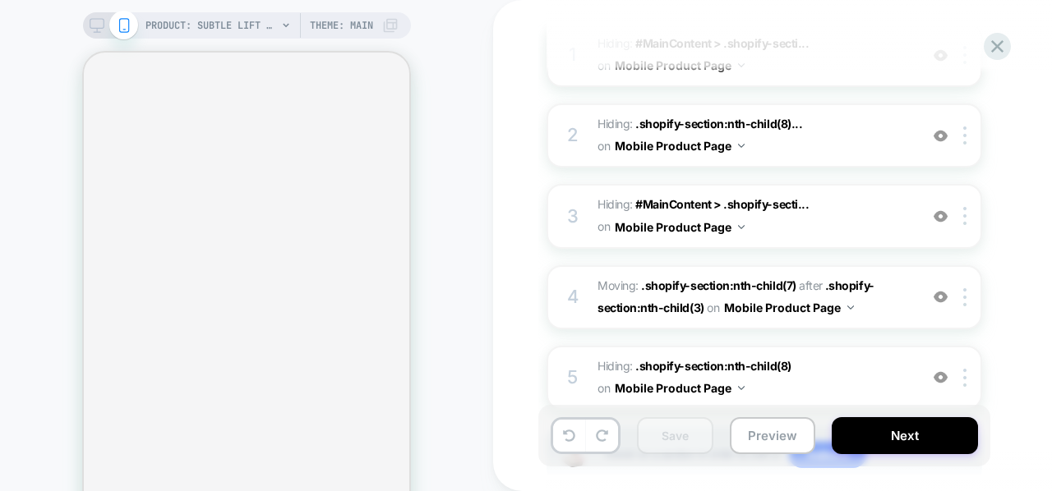
scroll to position [3565, 0]
click at [783, 440] on button "Preview" at bounding box center [772, 435] width 85 height 37
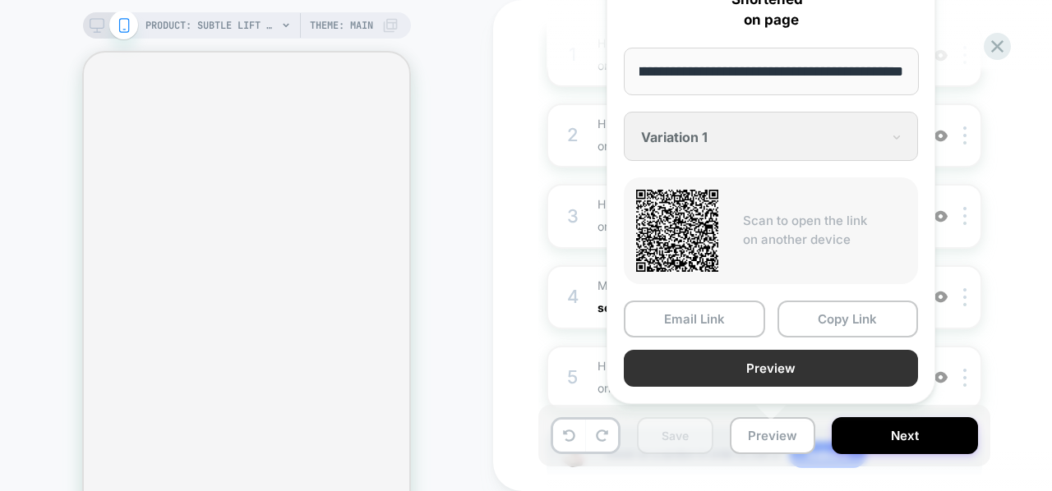
scroll to position [0, 0]
click at [782, 371] on button "Preview" at bounding box center [771, 368] width 294 height 37
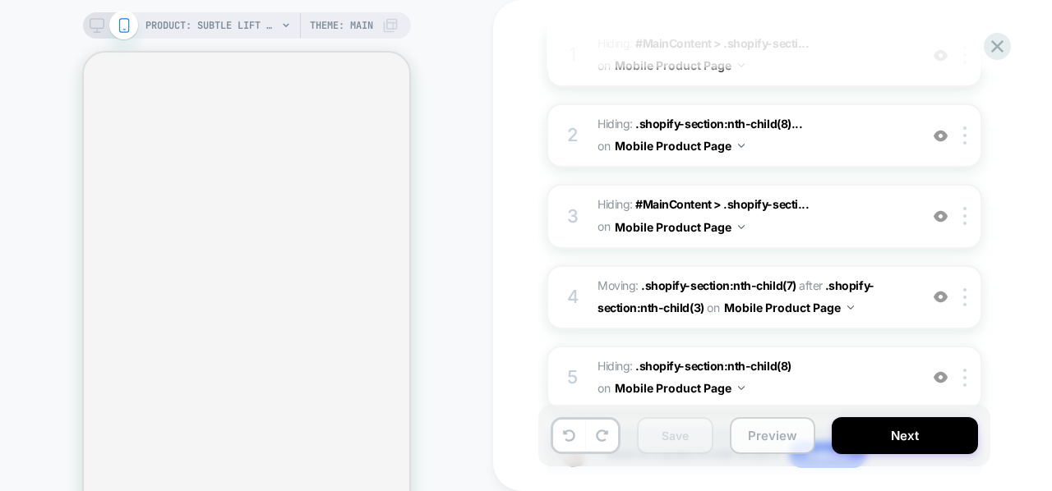
click at [754, 434] on button "Preview" at bounding box center [772, 435] width 85 height 37
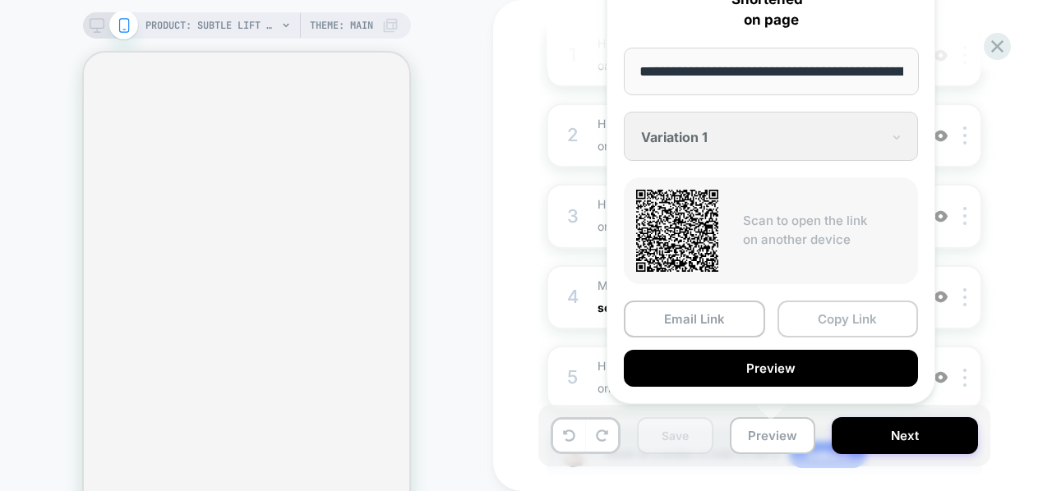
click at [845, 325] on button "Copy Link" at bounding box center [847, 319] width 141 height 37
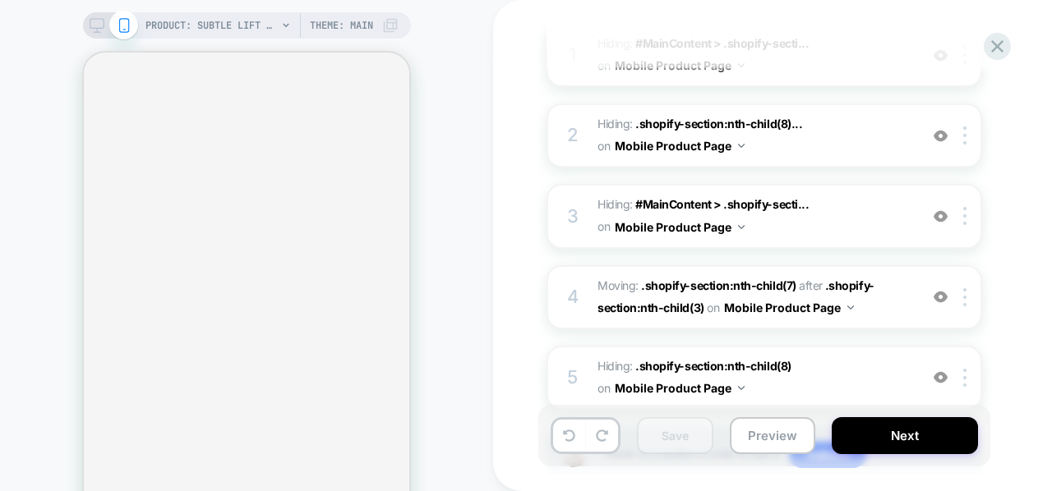
scroll to position [2985, 0]
click at [916, 420] on button "Next" at bounding box center [905, 435] width 146 height 37
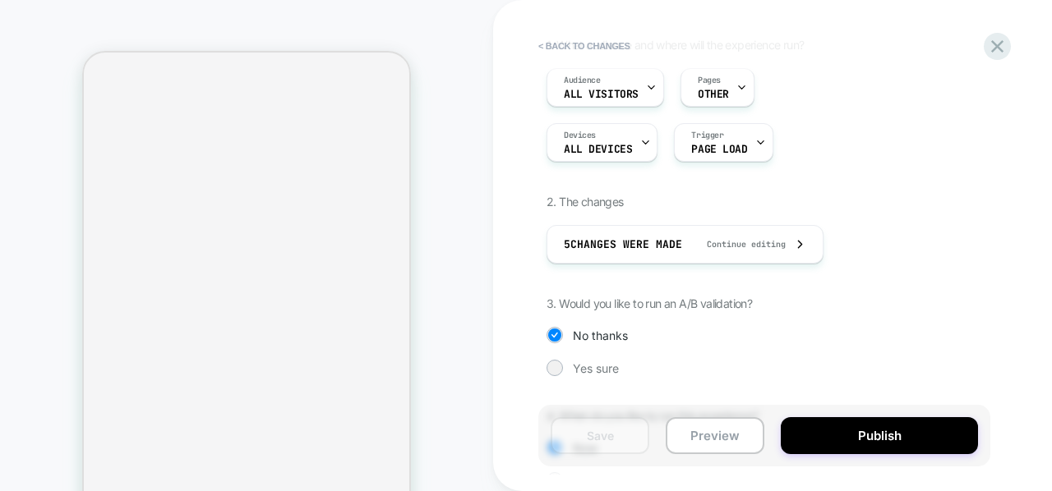
scroll to position [150, 0]
click at [636, 127] on div "Devices ALL DEVICES" at bounding box center [597, 141] width 101 height 37
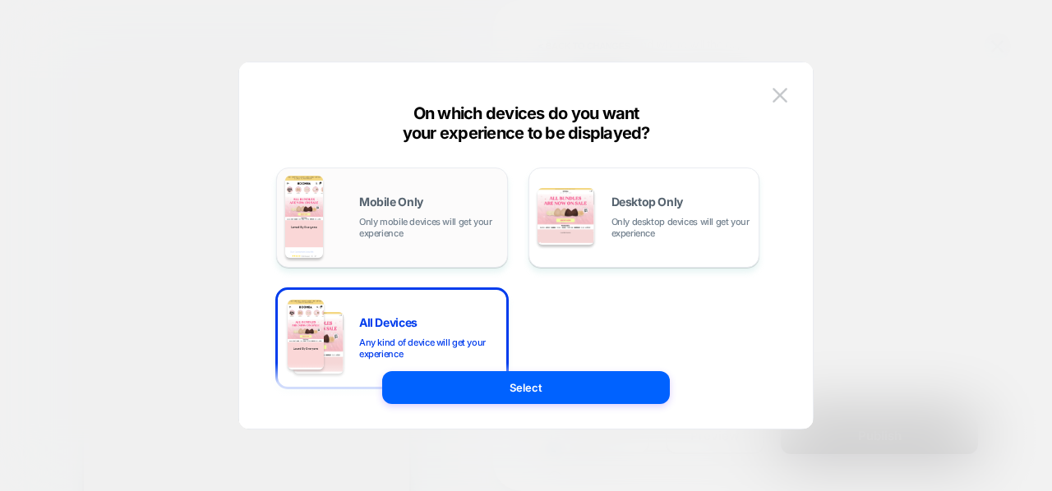
click at [449, 188] on div "Mobile Only Only mobile devices will get your experience" at bounding box center [392, 218] width 214 height 84
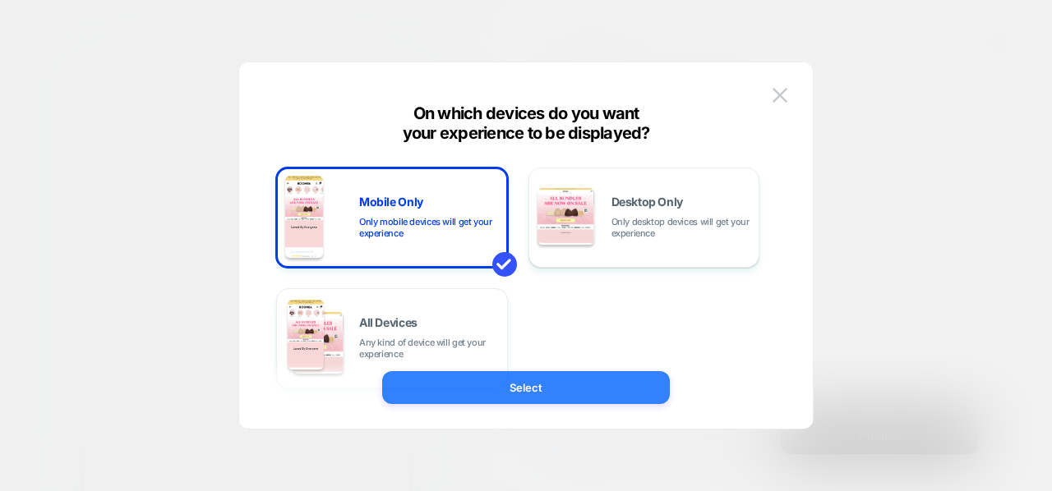
click at [546, 389] on button "Select" at bounding box center [526, 387] width 288 height 33
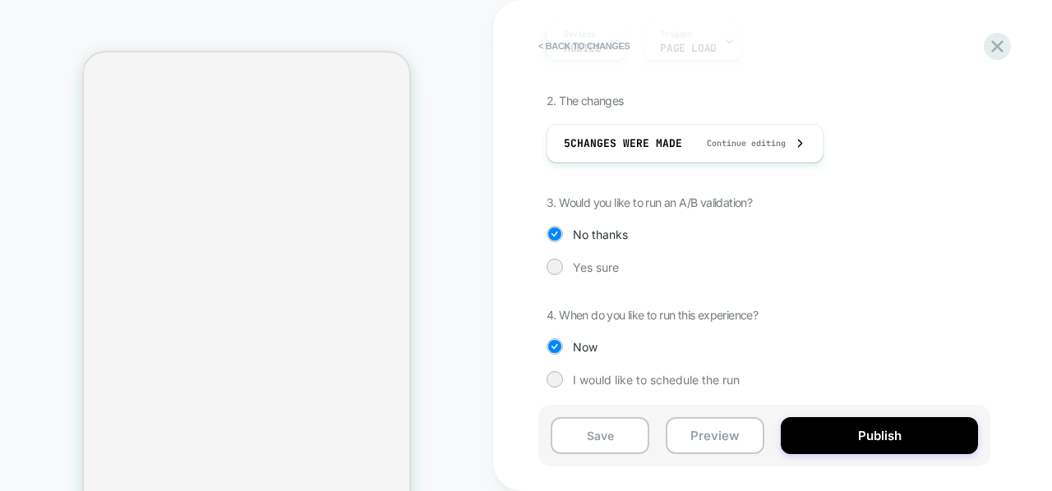
scroll to position [251, 0]
click at [597, 265] on span "Yes sure" at bounding box center [596, 267] width 46 height 14
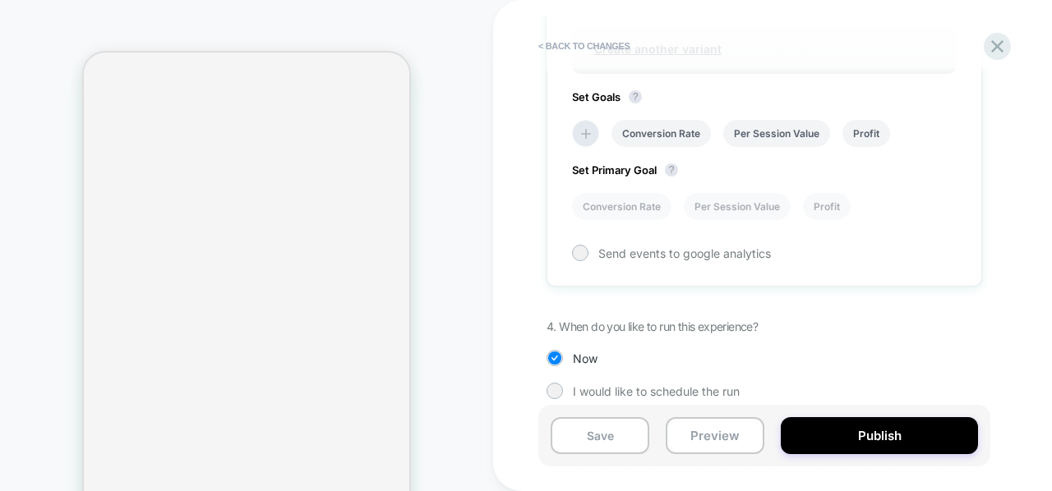
scroll to position [714, 0]
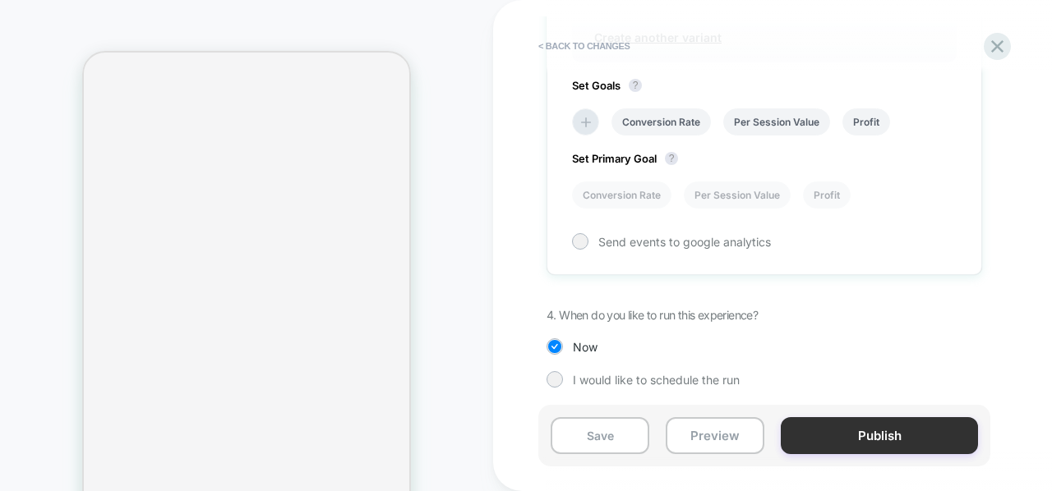
click at [822, 431] on button "Publish" at bounding box center [879, 435] width 197 height 37
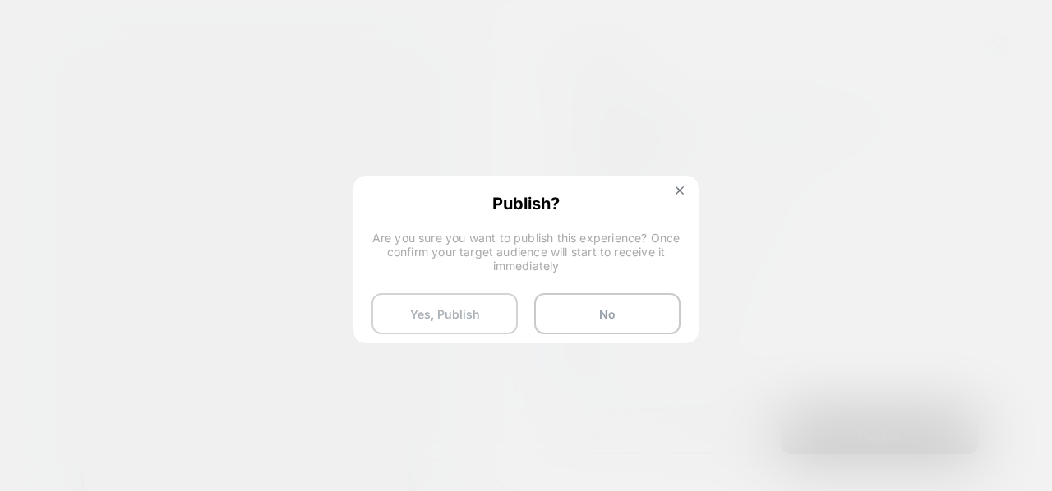
click at [468, 311] on button "Yes, Publish" at bounding box center [444, 313] width 146 height 41
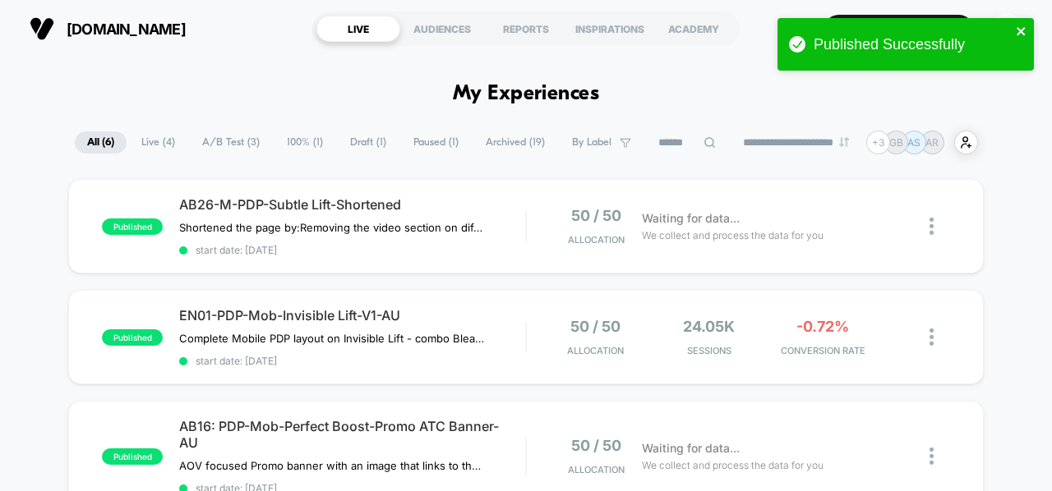
click at [1024, 28] on icon "close" at bounding box center [1021, 31] width 8 height 8
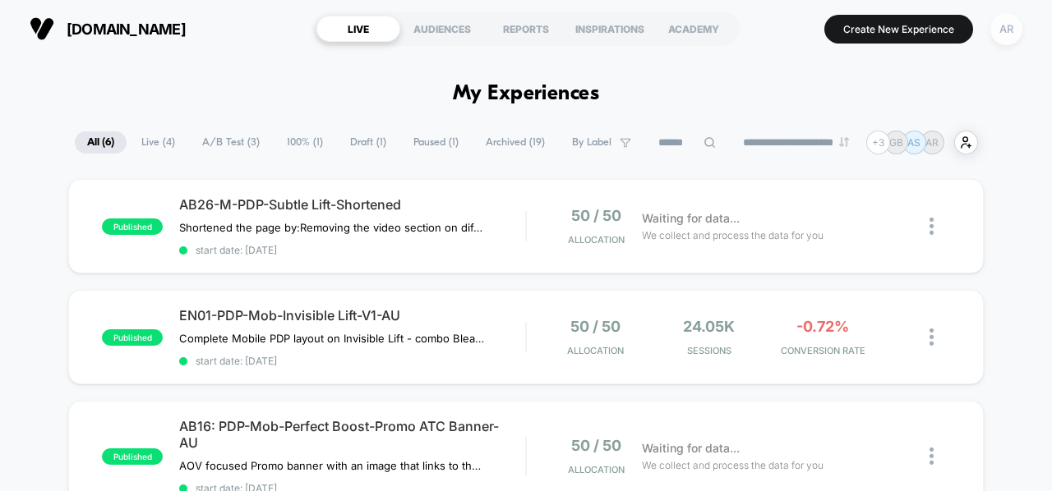
click at [1007, 34] on div "AR" at bounding box center [1006, 29] width 32 height 32
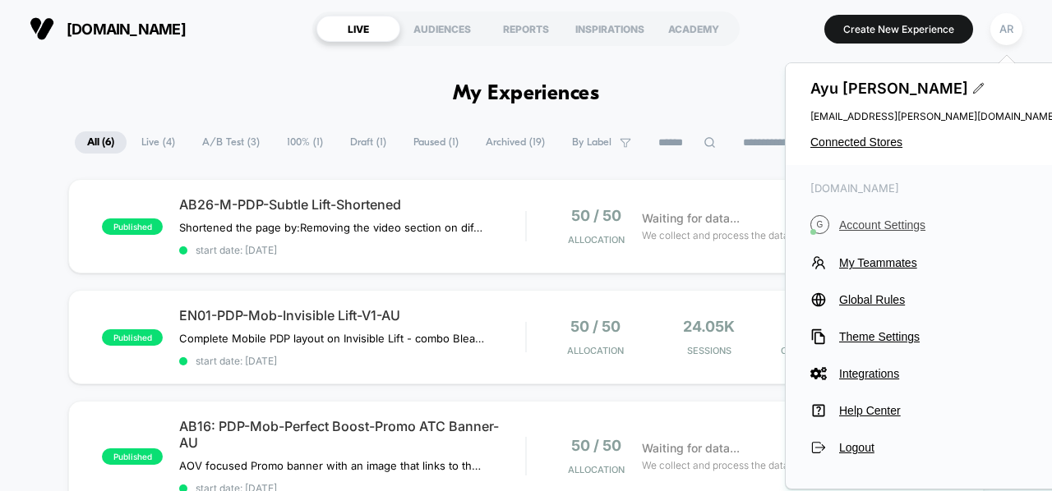
click at [873, 231] on button "G Account Settings" at bounding box center [933, 224] width 247 height 19
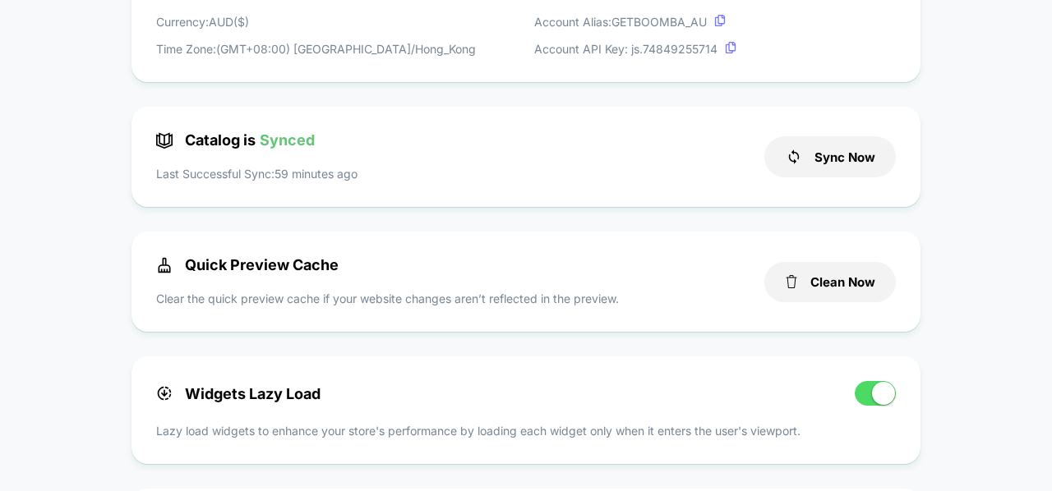
scroll to position [331, 0]
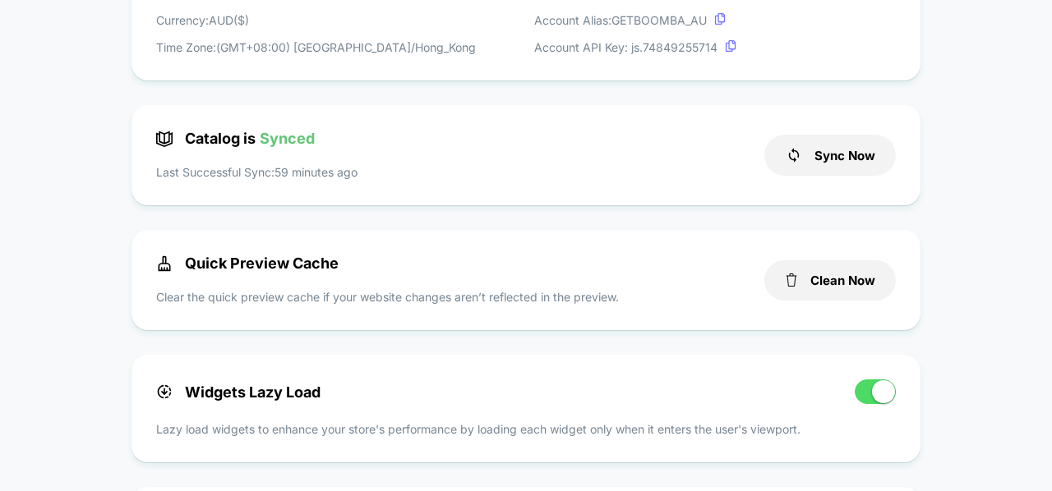
click at [826, 302] on div "Clean Now" at bounding box center [829, 280] width 131 height 51
click at [828, 288] on button "Clean Now" at bounding box center [829, 280] width 131 height 40
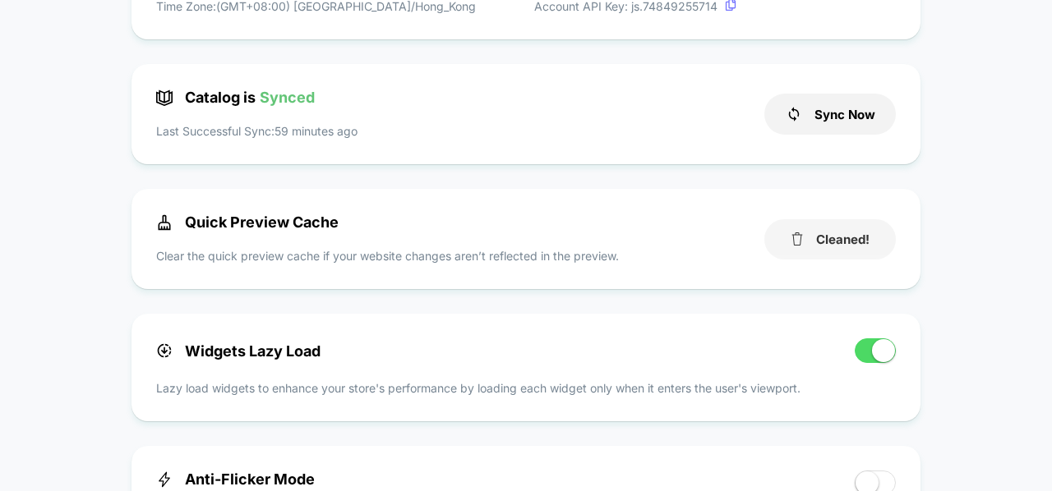
scroll to position [374, 0]
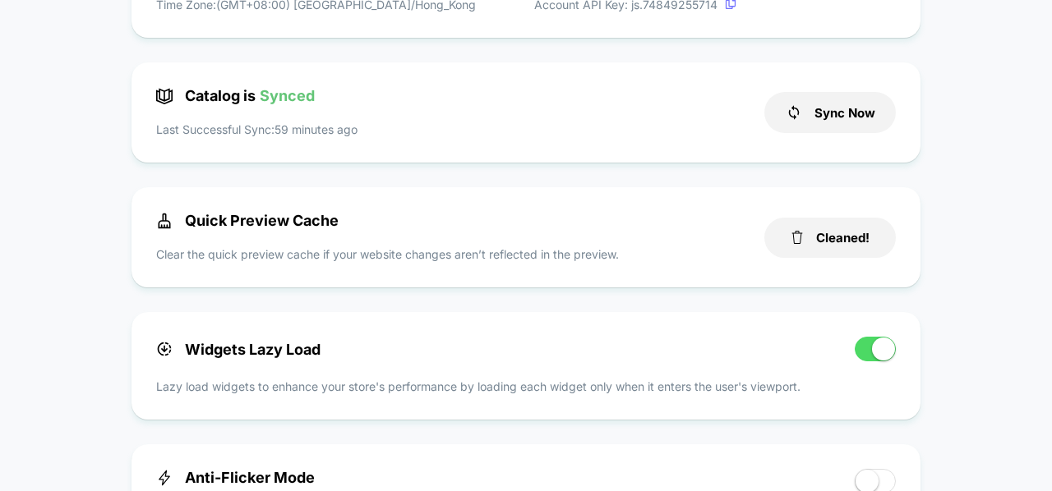
click at [878, 361] on span at bounding box center [883, 349] width 23 height 23
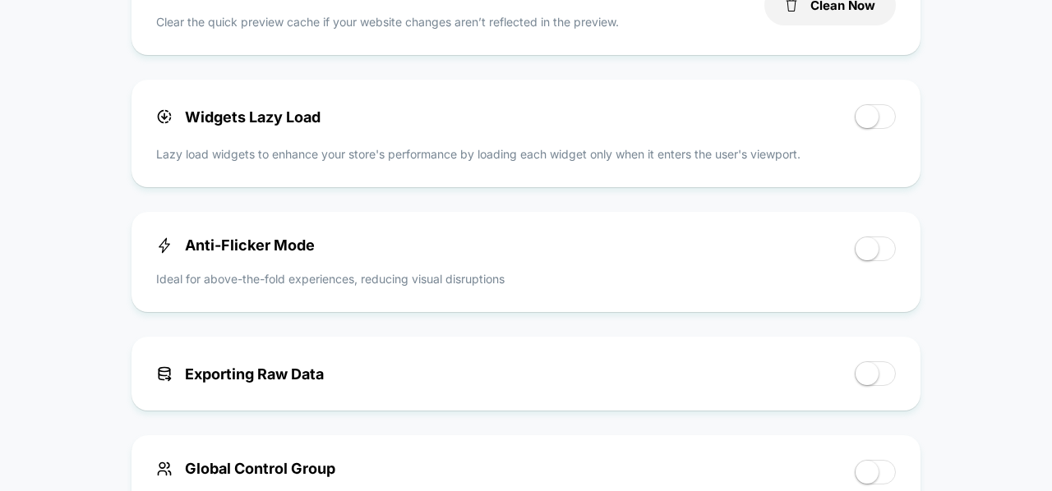
scroll to position [628, 0]
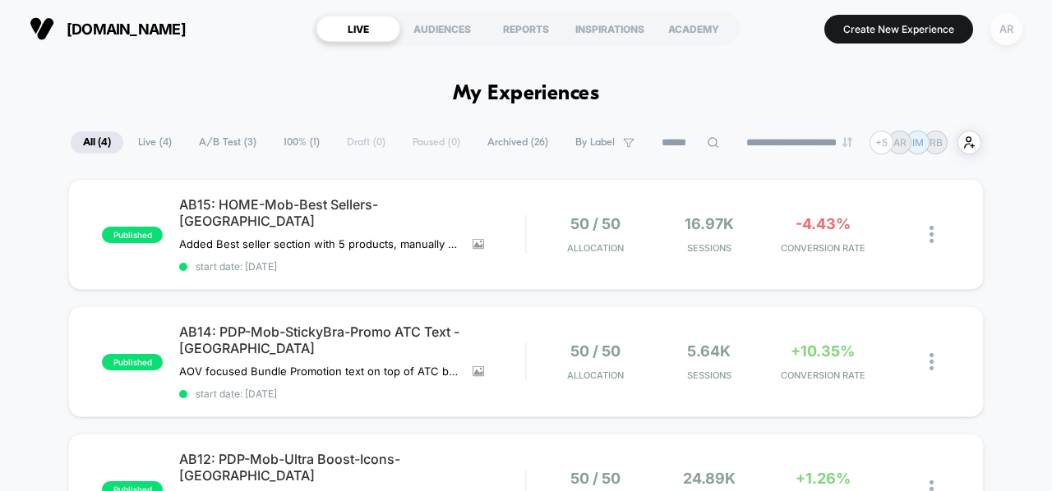
click at [1011, 28] on div "AR" at bounding box center [1006, 29] width 32 height 32
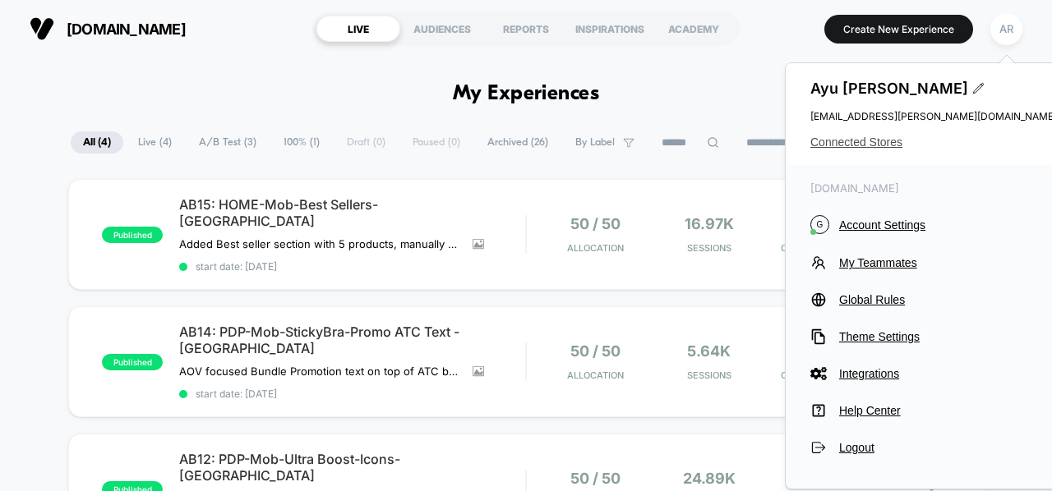
click at [883, 143] on span "Connected Stores" at bounding box center [933, 142] width 247 height 13
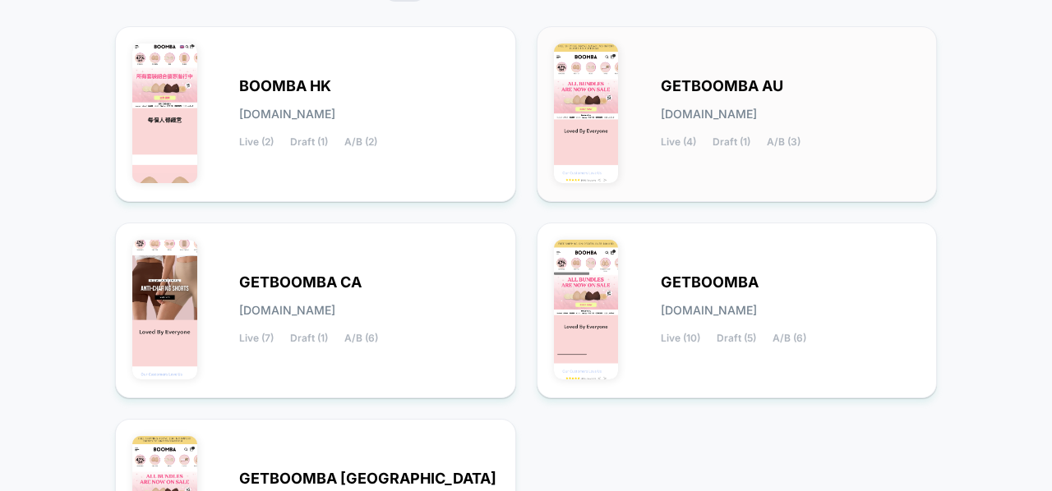
scroll to position [195, 0]
click at [620, 135] on div "GETBOOMBA AU getboomba-au.myshopify.com Live (4) Draft (1) A/B (3)" at bounding box center [737, 113] width 367 height 141
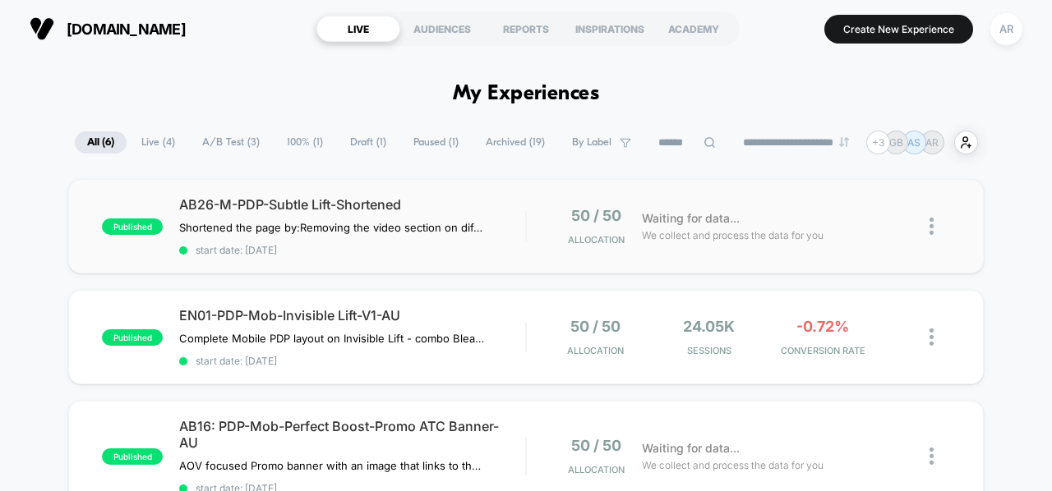
click at [929, 226] on img at bounding box center [931, 226] width 4 height 17
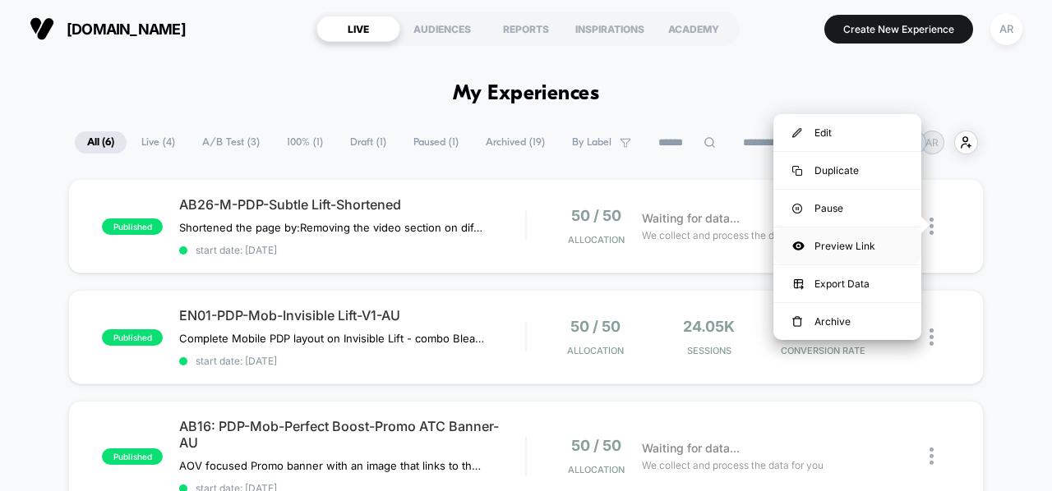
click at [894, 249] on div "Preview Link" at bounding box center [847, 246] width 148 height 37
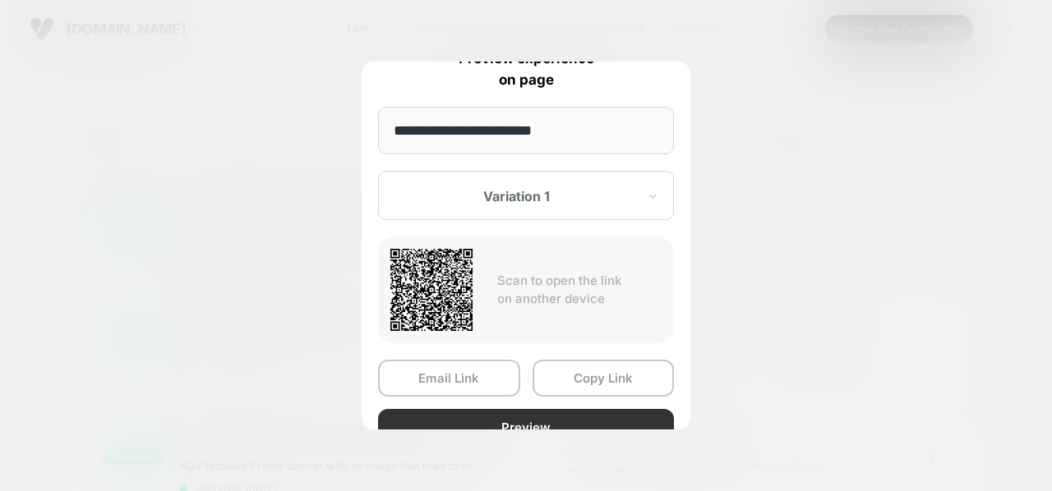
click at [497, 423] on button "Preview" at bounding box center [526, 427] width 296 height 37
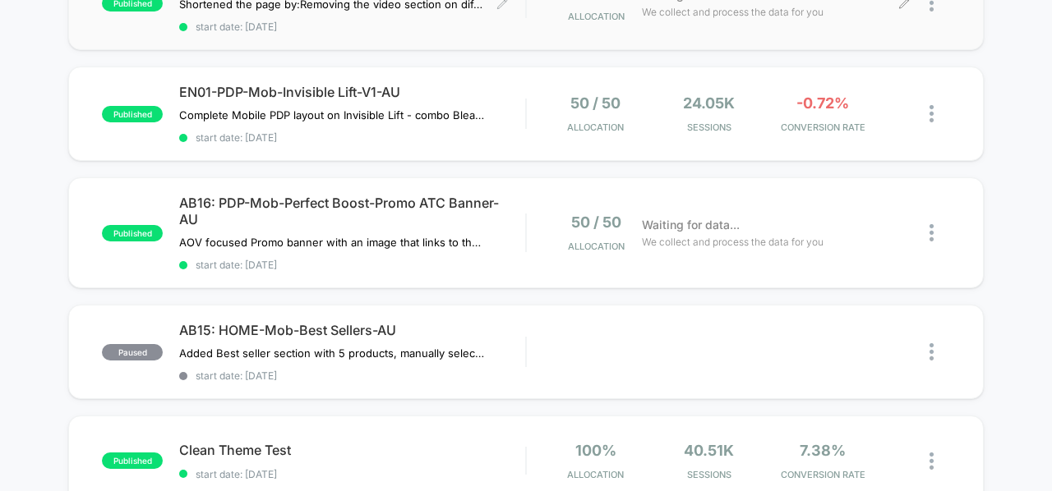
scroll to position [225, 0]
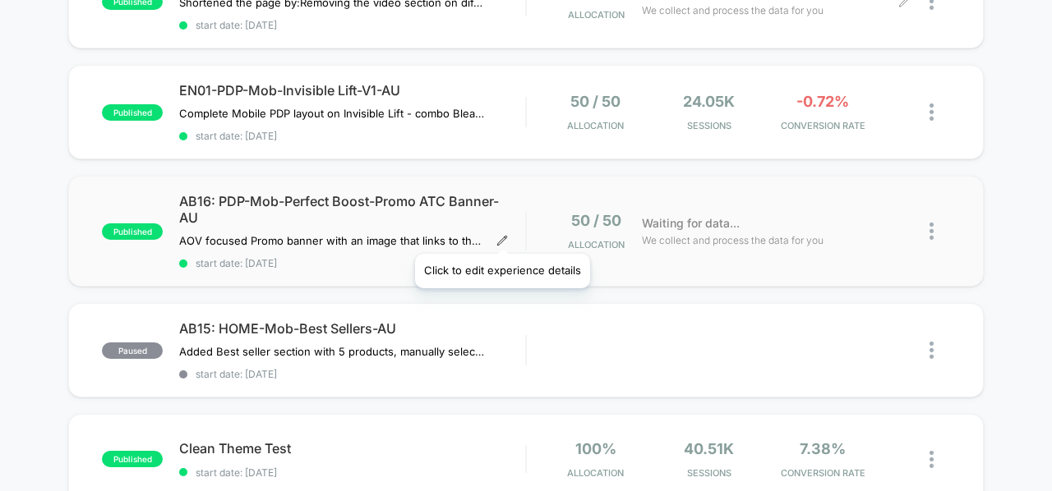
click at [501, 235] on icon at bounding box center [502, 241] width 12 height 12
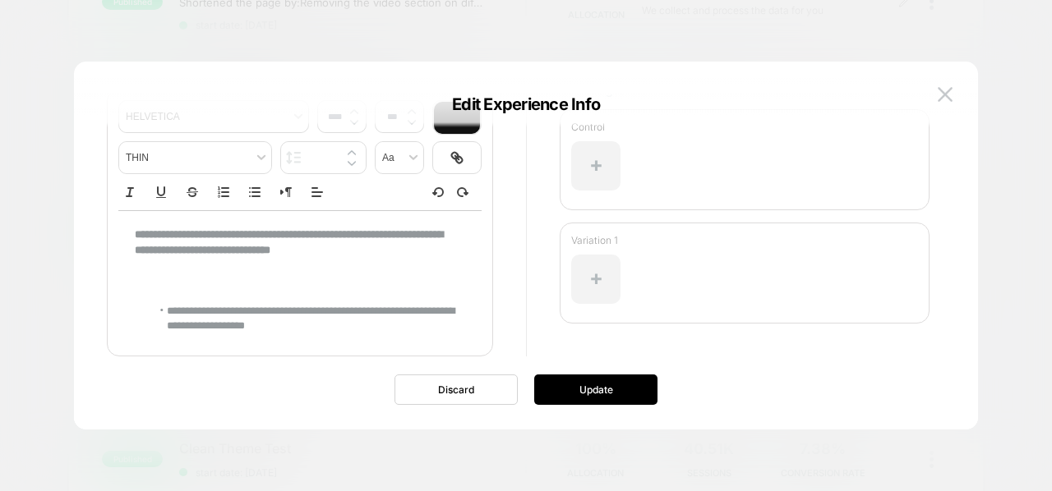
scroll to position [179, 0]
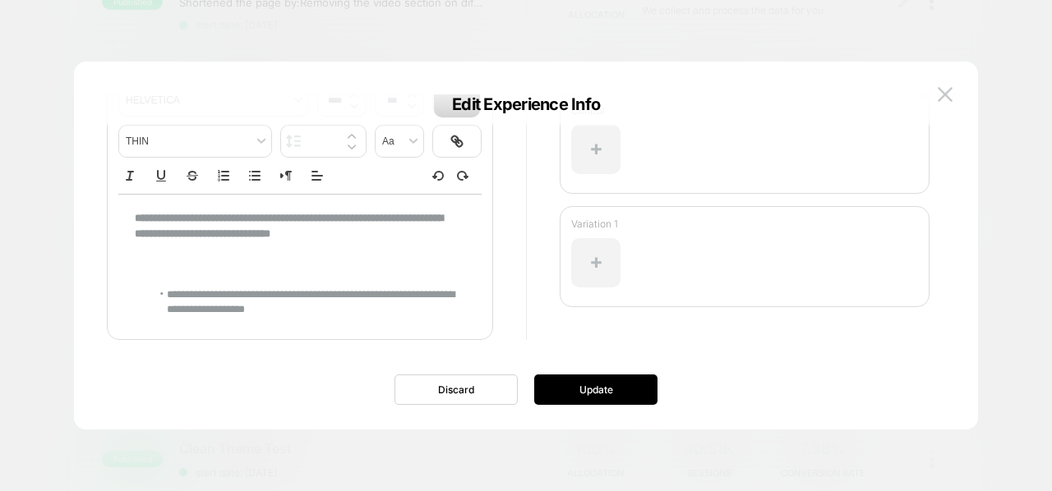
type input "****"
click at [420, 265] on p at bounding box center [294, 264] width 318 height 15
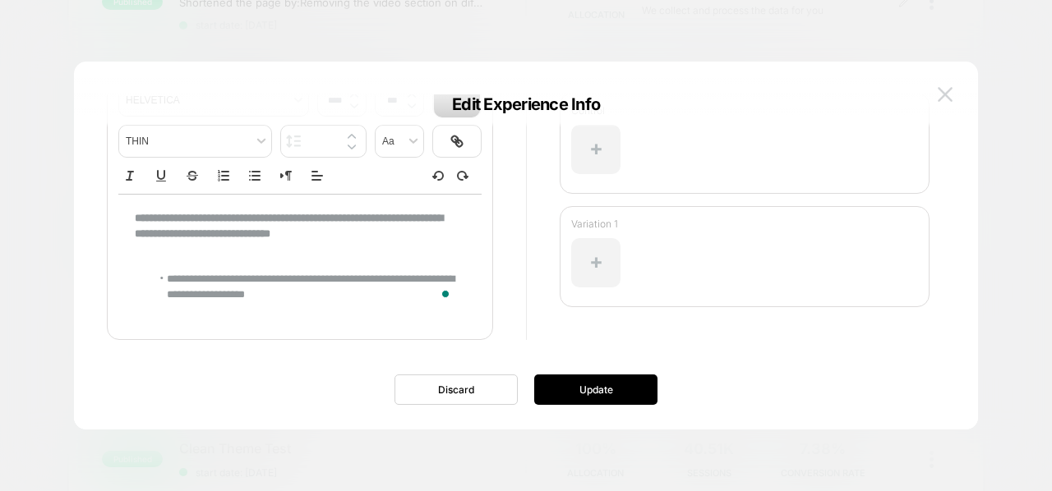
click at [941, 92] on img at bounding box center [945, 94] width 15 height 14
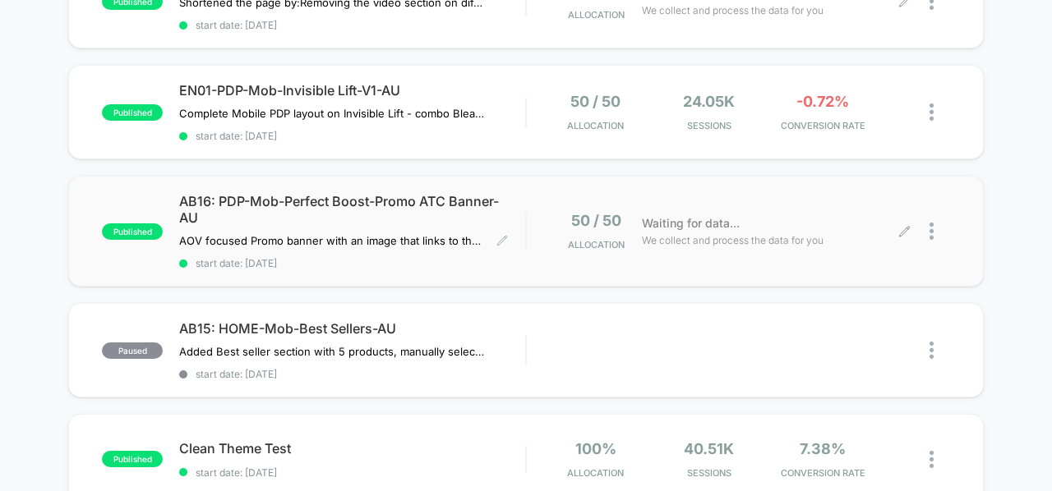
click at [935, 228] on div at bounding box center [939, 231] width 21 height 39
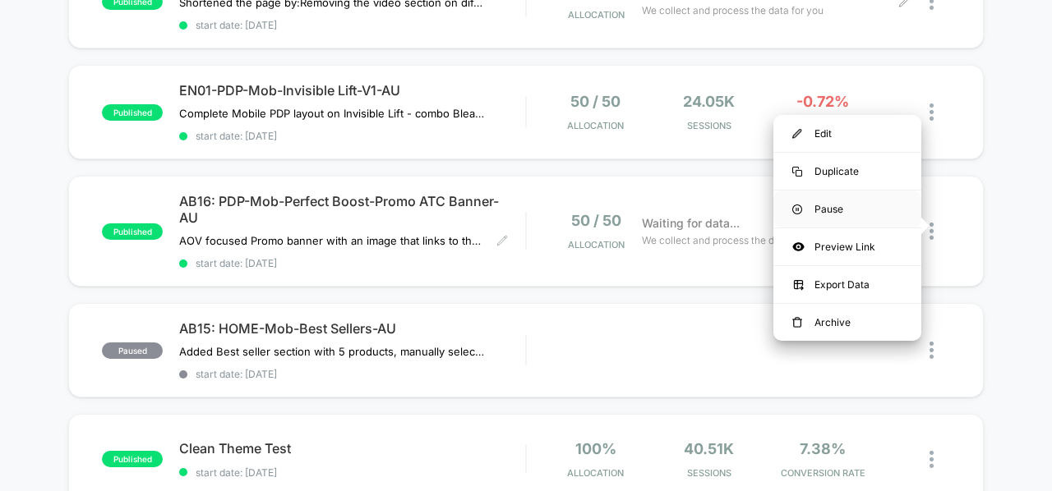
click at [856, 204] on div "Pause" at bounding box center [847, 209] width 148 height 37
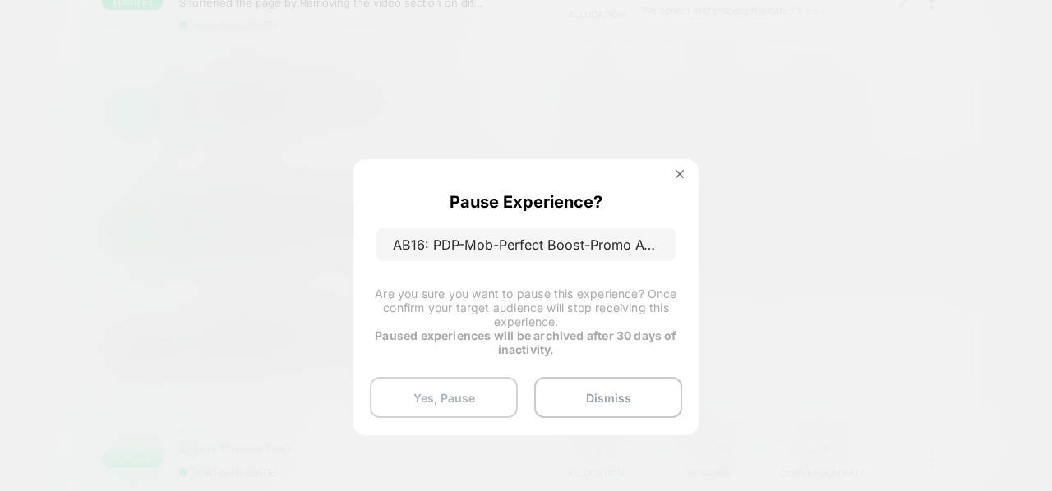
click at [450, 397] on button "Yes, Pause" at bounding box center [444, 397] width 148 height 41
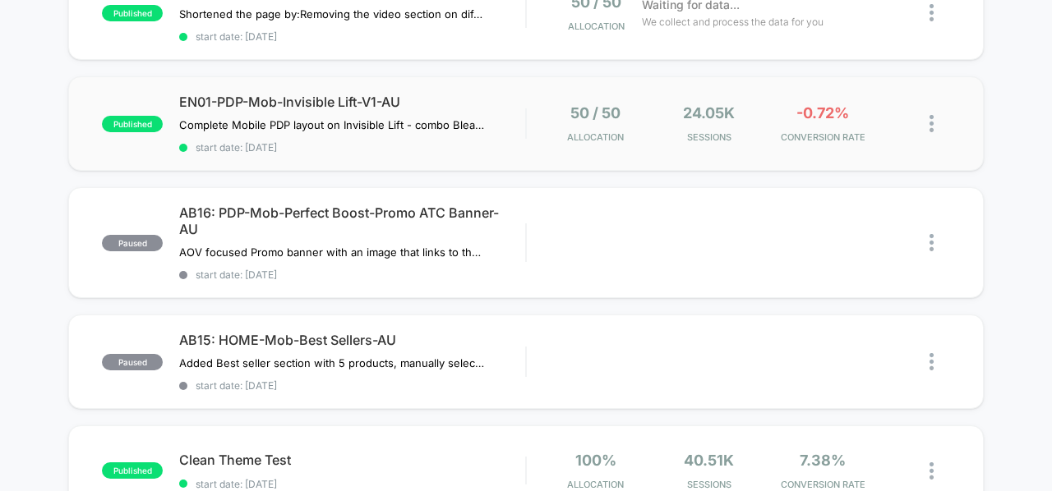
scroll to position [215, 0]
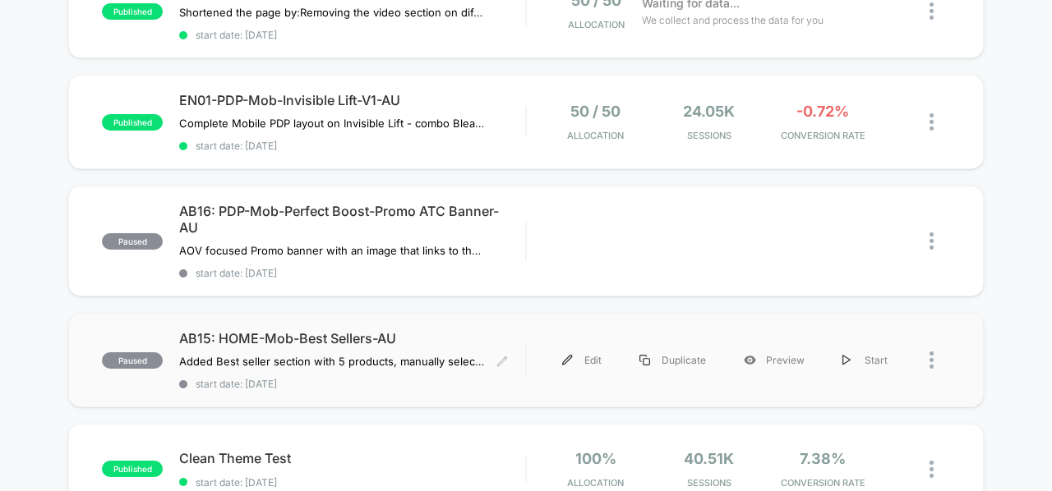
click at [396, 330] on span "AB15: HOME-Mob-Best Sellers-AU" at bounding box center [352, 338] width 346 height 16
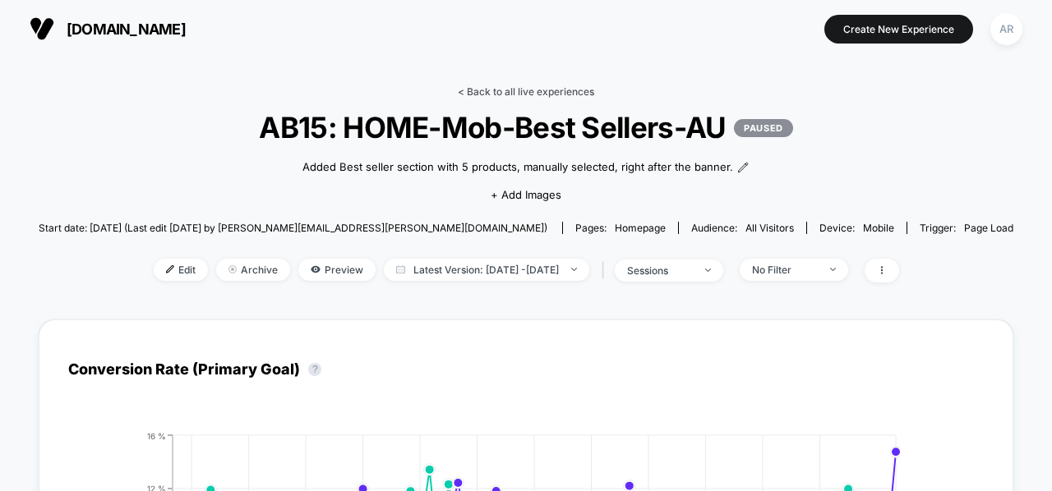
click at [462, 89] on link "< Back to all live experiences" at bounding box center [526, 91] width 136 height 12
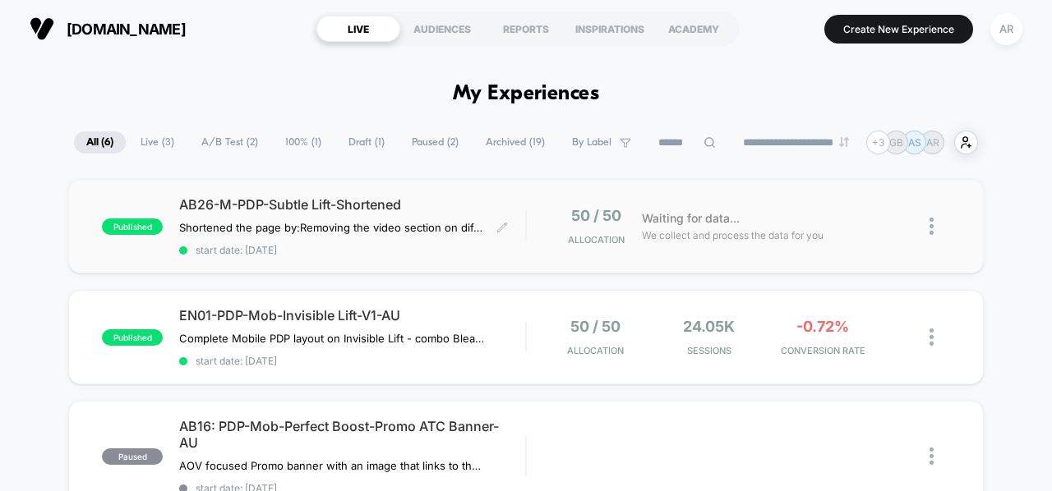
click at [505, 233] on div "AB26-M-PDP-Subtle Lift-Shortened Shortened the page by: Removing the video sect…" at bounding box center [352, 226] width 346 height 60
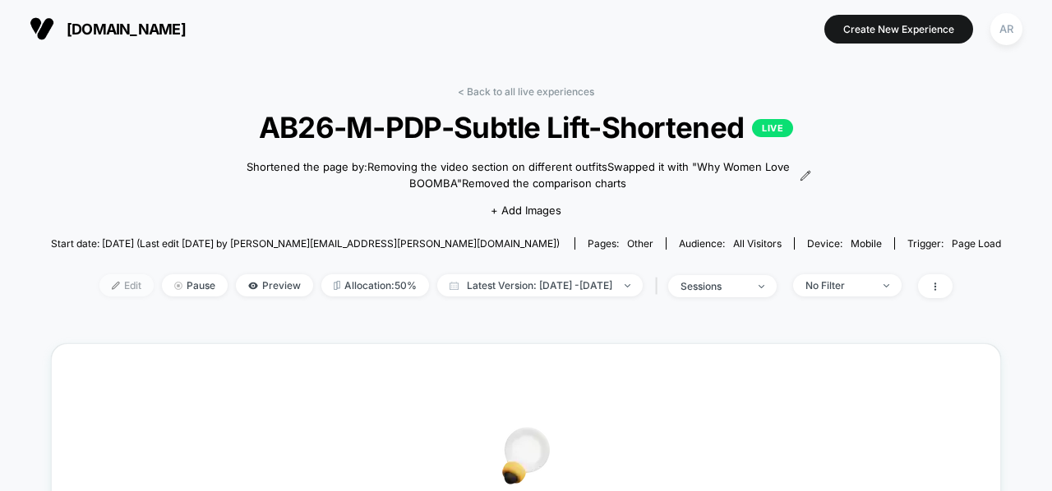
click at [101, 284] on span "Edit" at bounding box center [126, 285] width 54 height 22
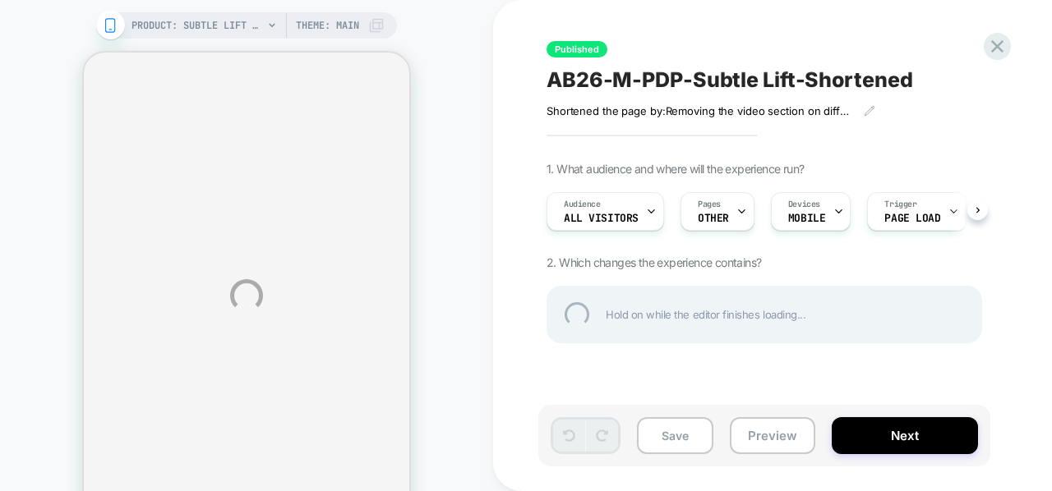
select select "**********"
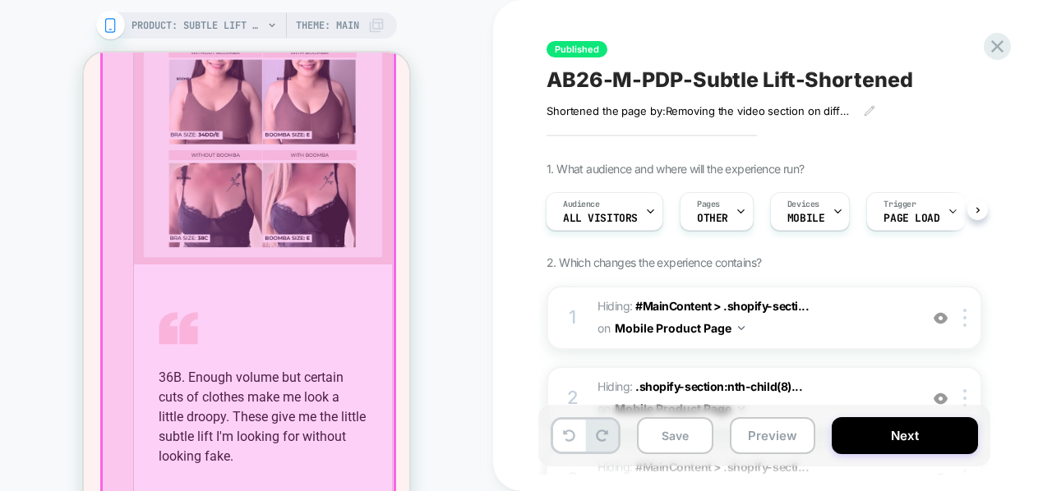
scroll to position [695, 0]
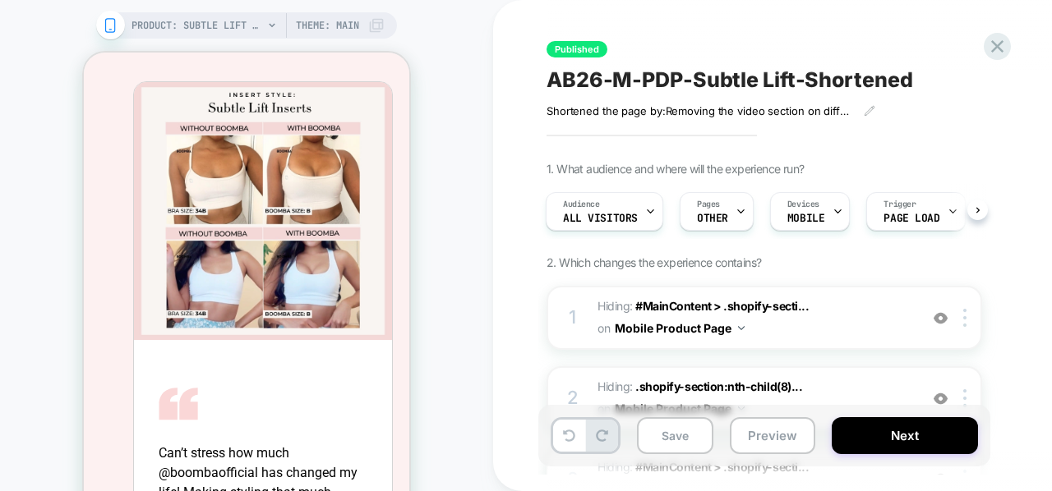
scroll to position [0, 0]
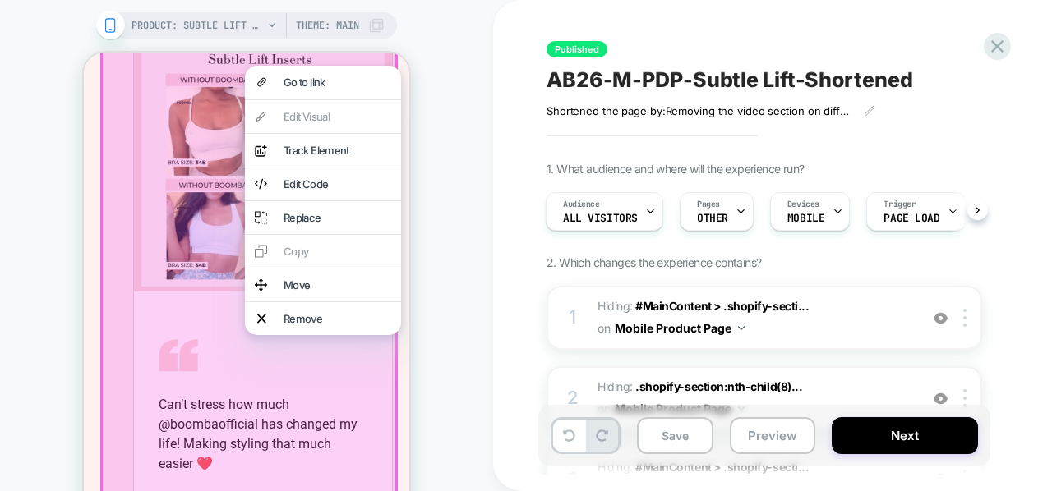
scroll to position [179, 0]
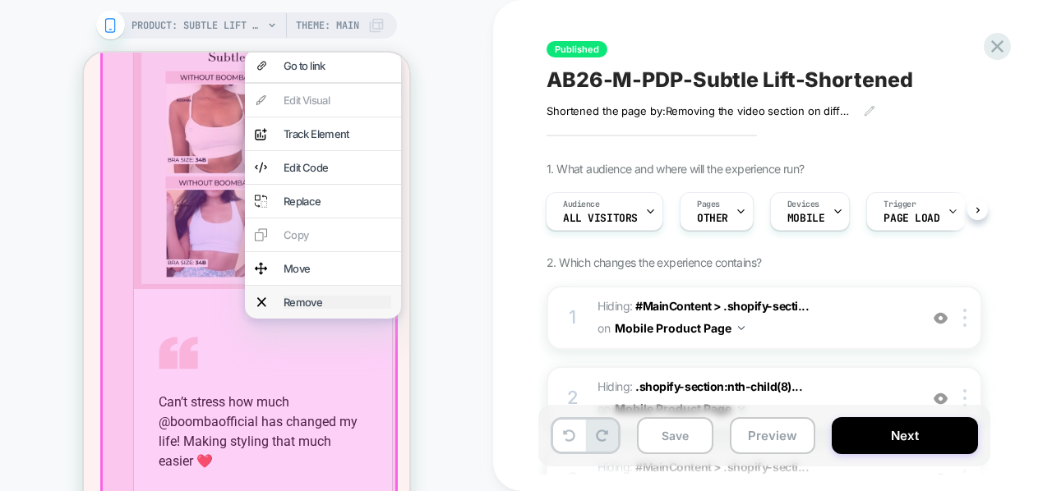
click at [332, 309] on div "Remove" at bounding box center [338, 302] width 108 height 13
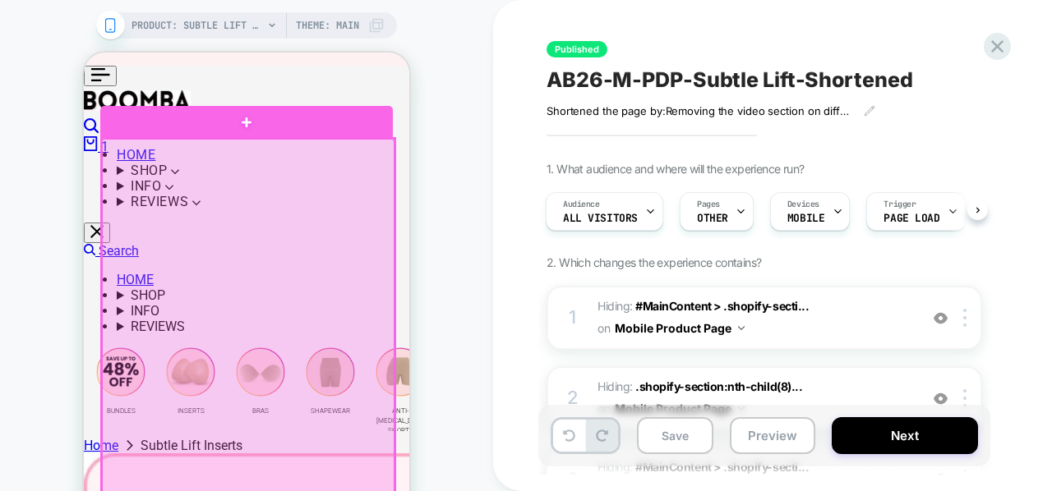
scroll to position [0, 0]
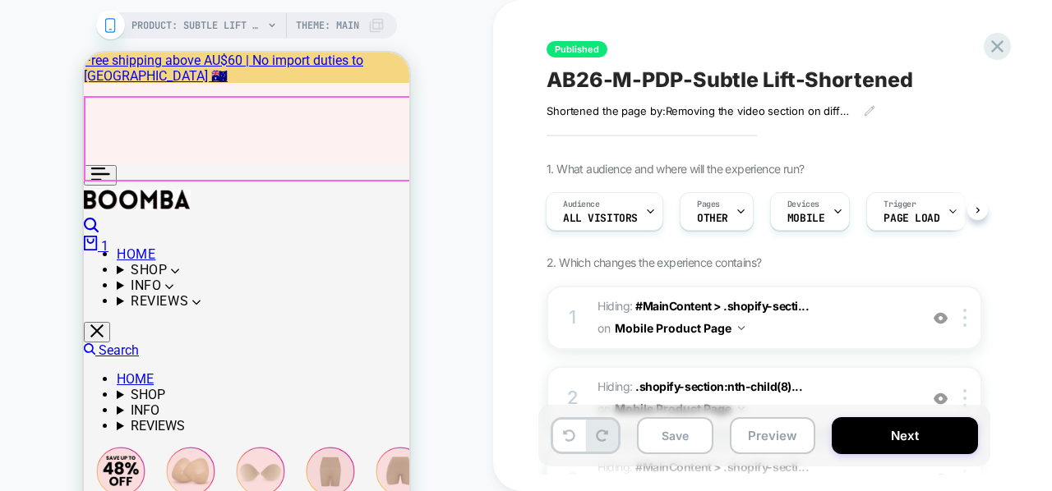
click at [362, 137] on div "See Why Women Everywhere Love BOOMBA! Can’t stress how much @boombaofficial has…" at bounding box center [246, 124] width 325 height 82
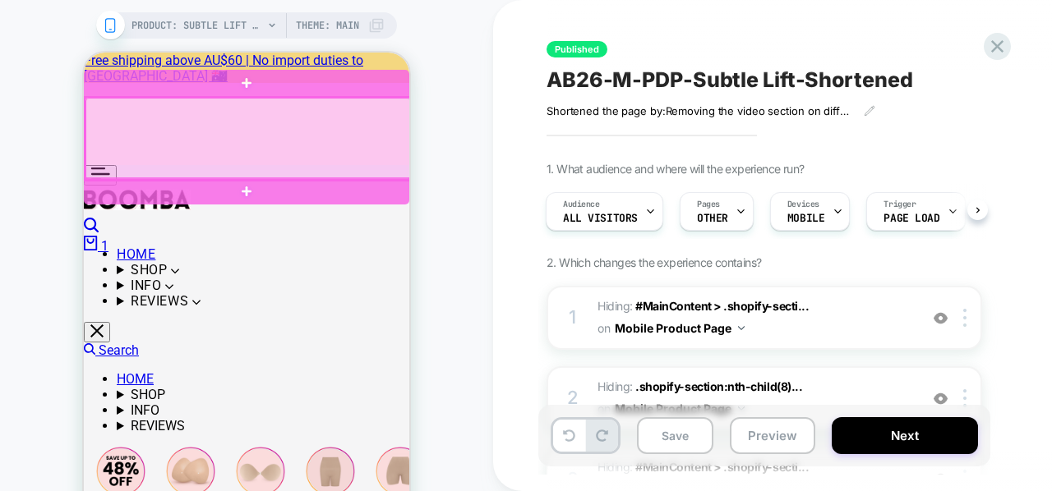
click at [345, 141] on div at bounding box center [247, 139] width 325 height 82
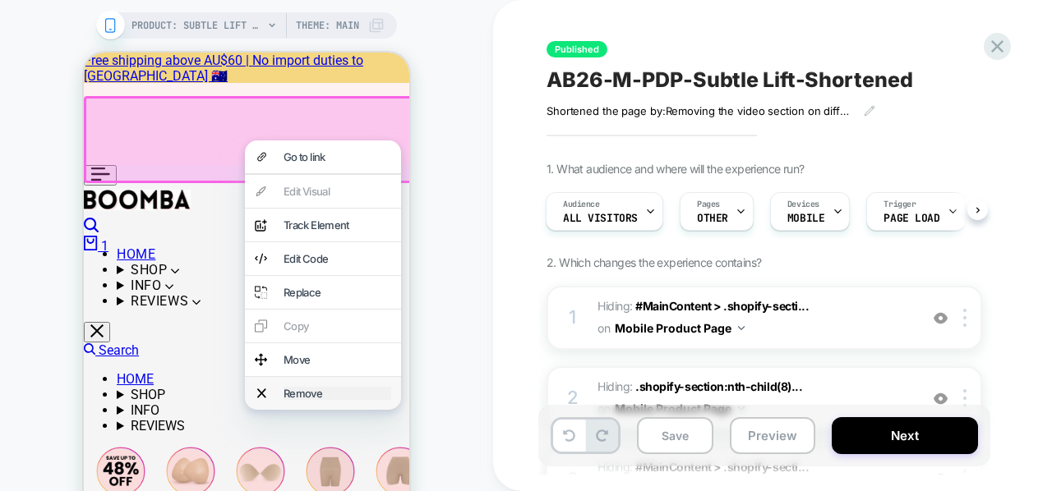
click at [315, 400] on div "Remove" at bounding box center [338, 393] width 108 height 13
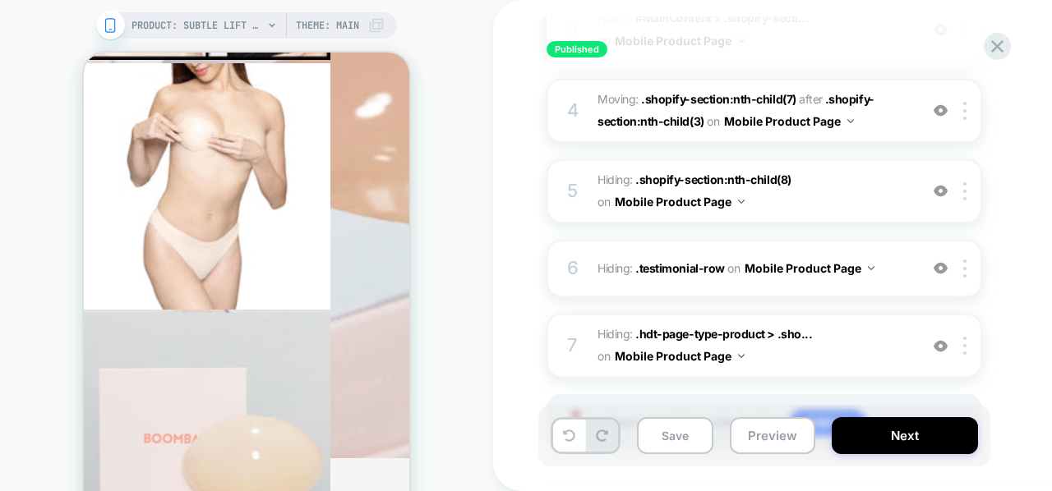
scroll to position [454, 0]
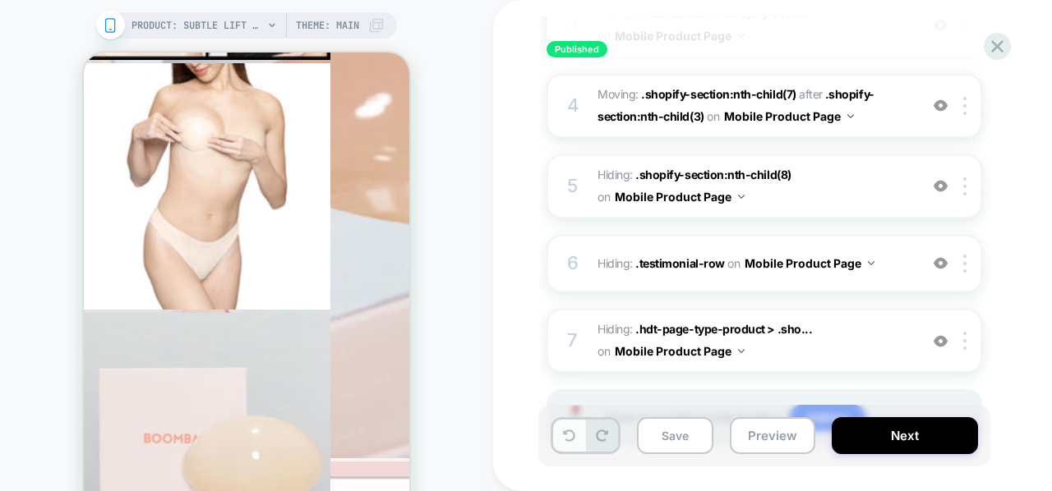
drag, startPoint x: 644, startPoint y: 362, endPoint x: 559, endPoint y: 437, distance: 114.1
click at [559, 437] on button at bounding box center [569, 436] width 32 height 32
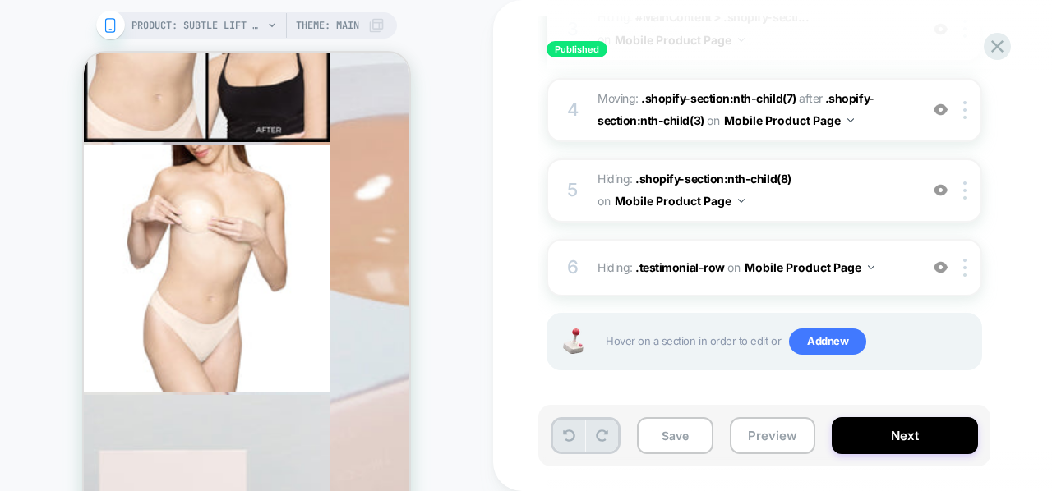
click at [559, 437] on button at bounding box center [569, 436] width 32 height 32
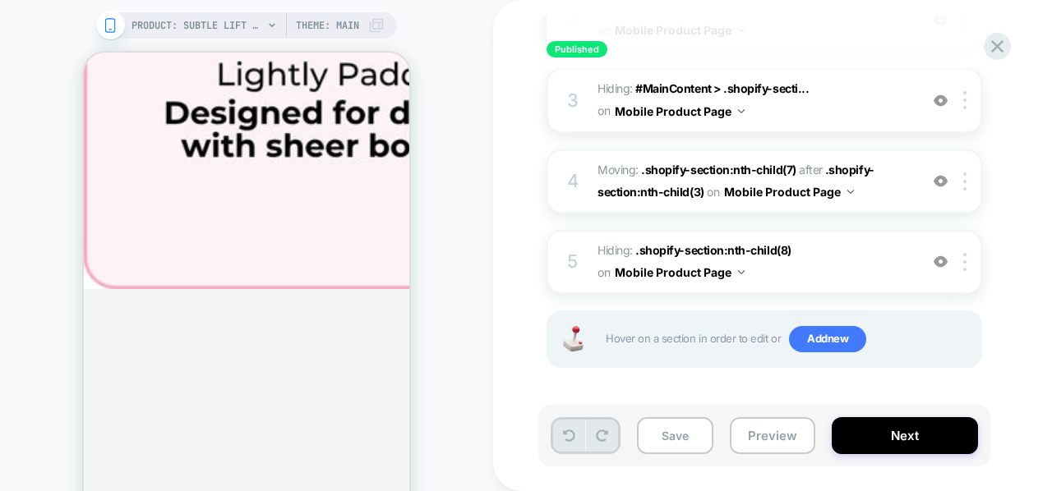
scroll to position [376, 0]
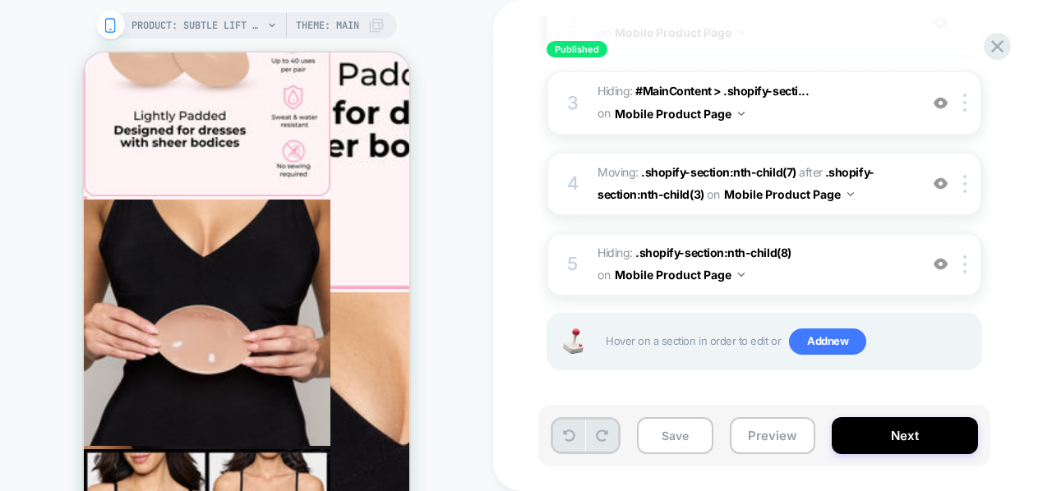
click at [559, 437] on button at bounding box center [569, 436] width 32 height 32
click at [997, 51] on icon at bounding box center [997, 46] width 22 height 22
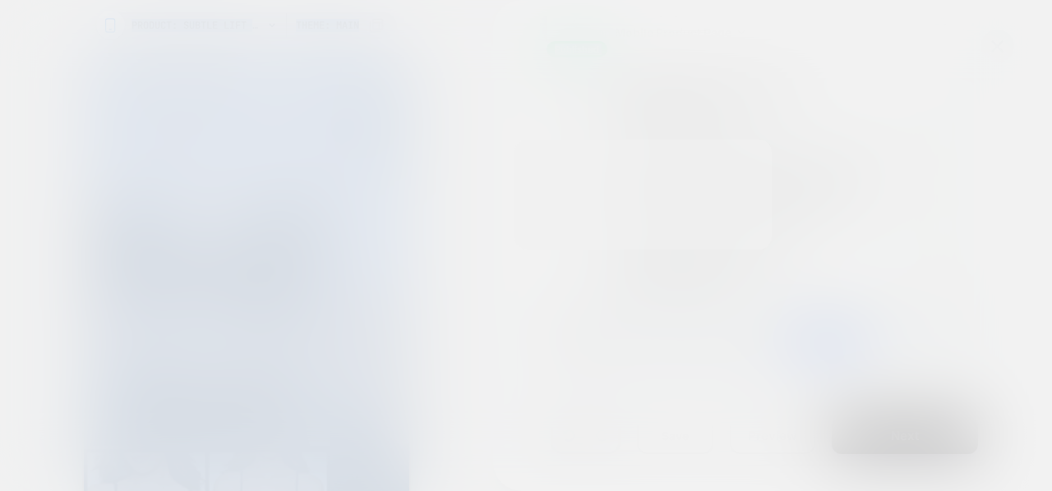
click at [997, 51] on div at bounding box center [526, 245] width 1052 height 491
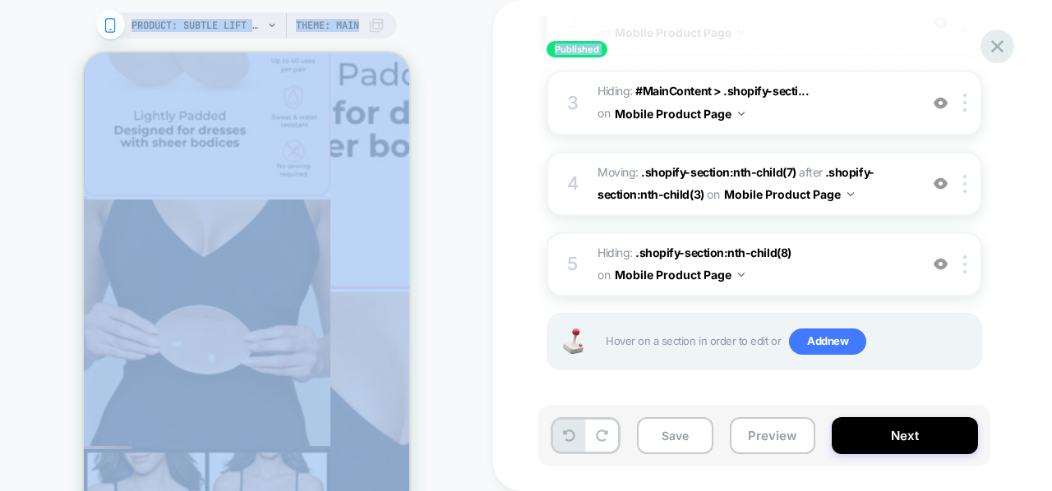
click at [997, 51] on icon at bounding box center [997, 46] width 22 height 22
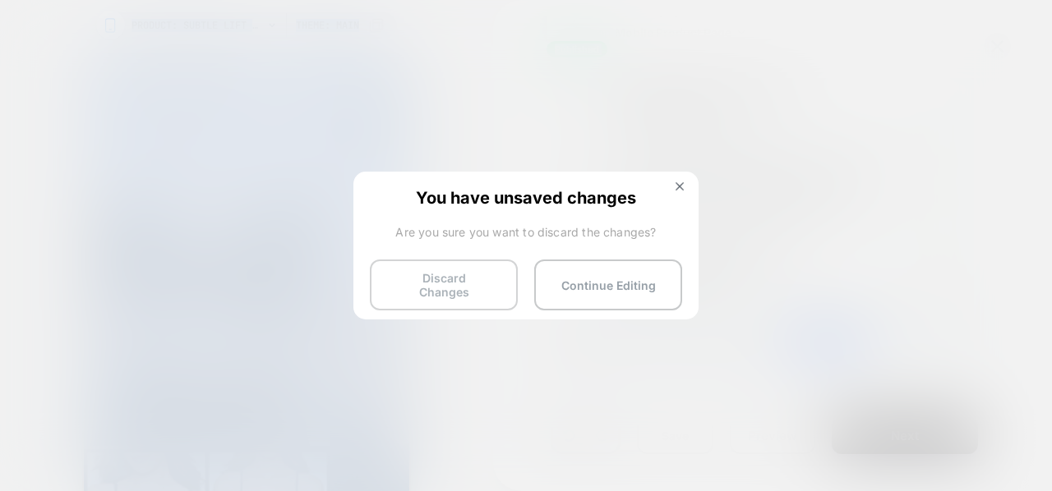
click at [484, 279] on button "Discard Changes" at bounding box center [444, 285] width 148 height 51
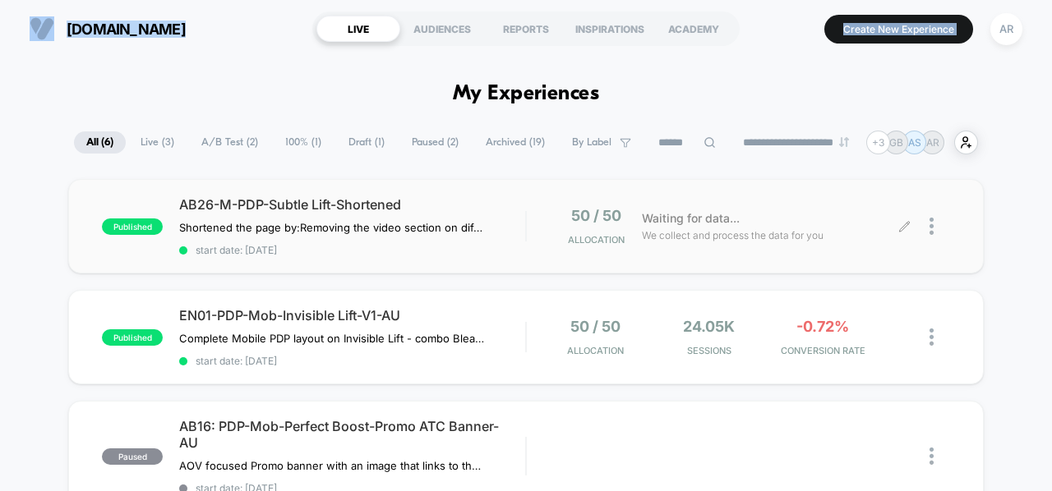
click at [935, 234] on div at bounding box center [939, 226] width 21 height 39
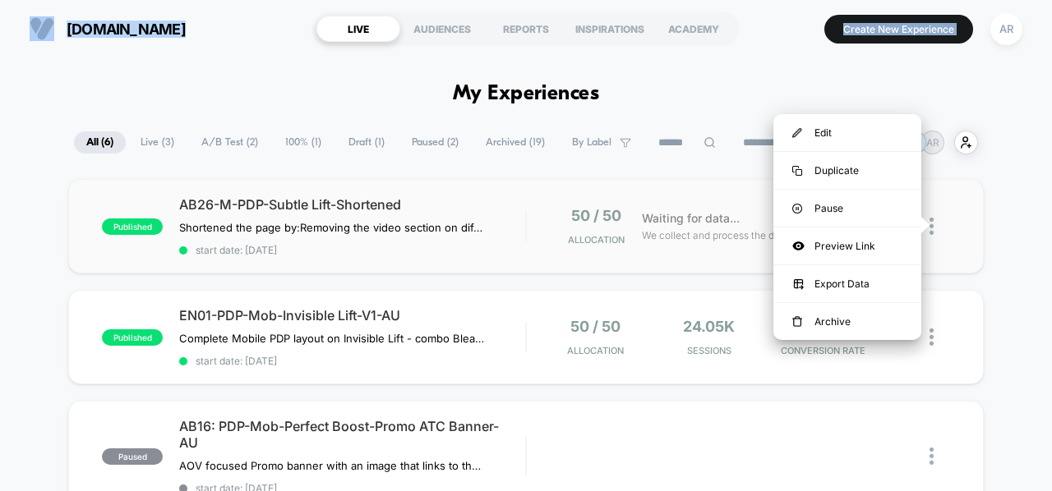
click at [932, 222] on img at bounding box center [931, 226] width 4 height 17
click at [935, 231] on div at bounding box center [939, 226] width 21 height 39
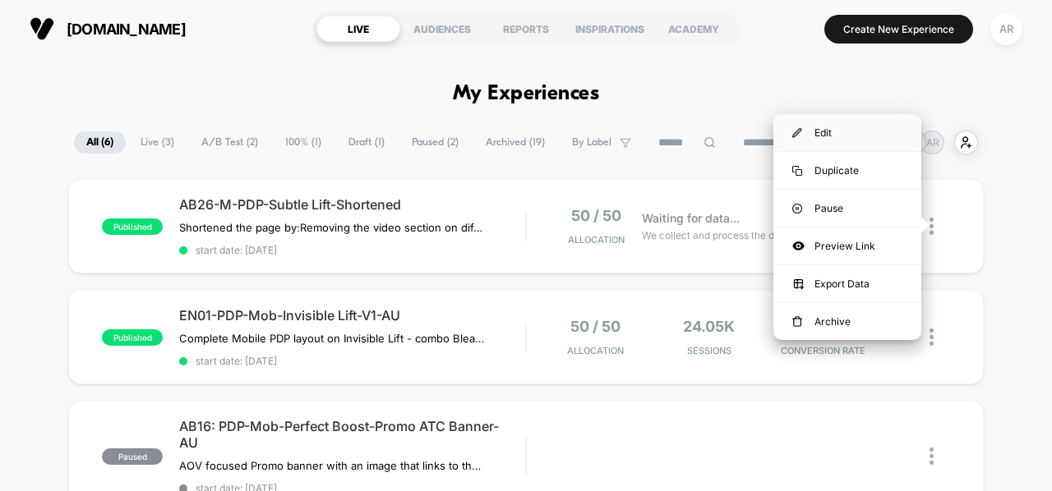
click at [837, 122] on div "Edit" at bounding box center [847, 132] width 148 height 37
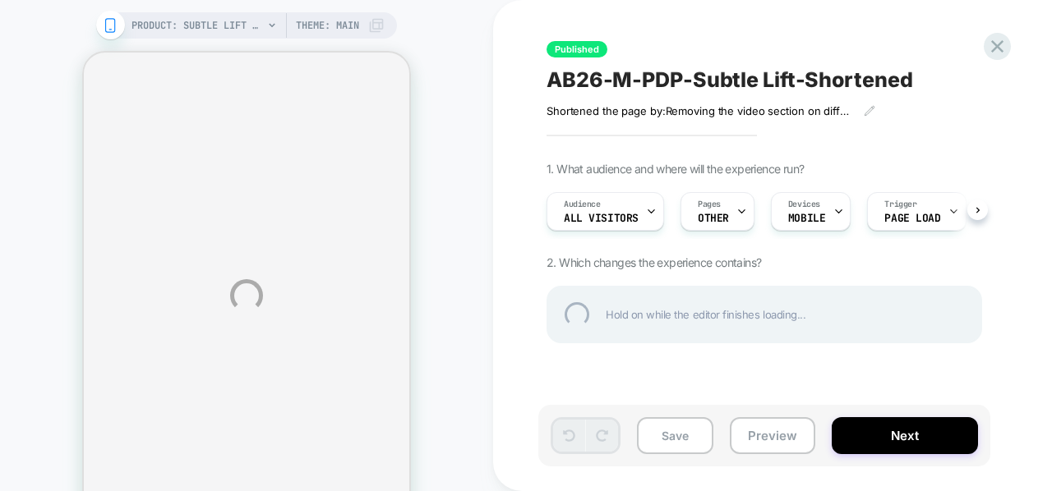
select select "**********"
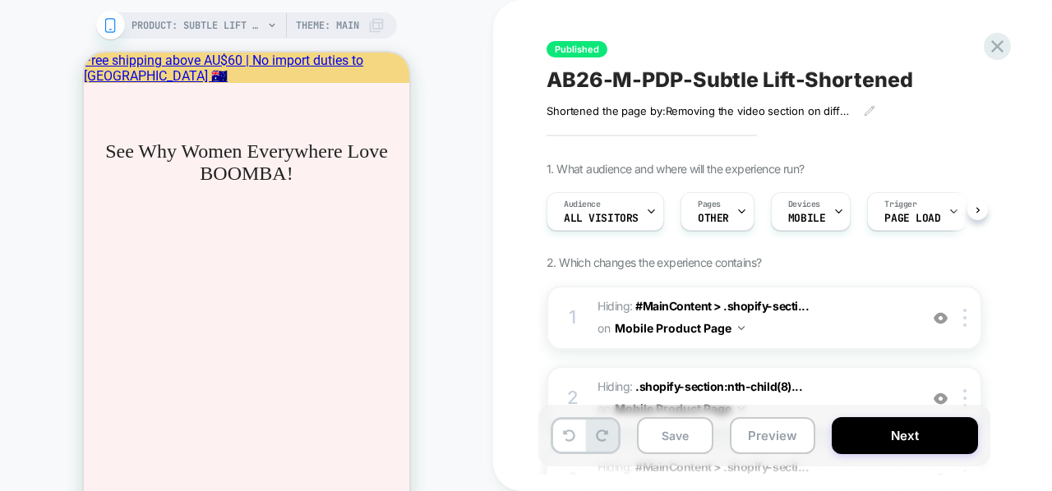
scroll to position [0, 1]
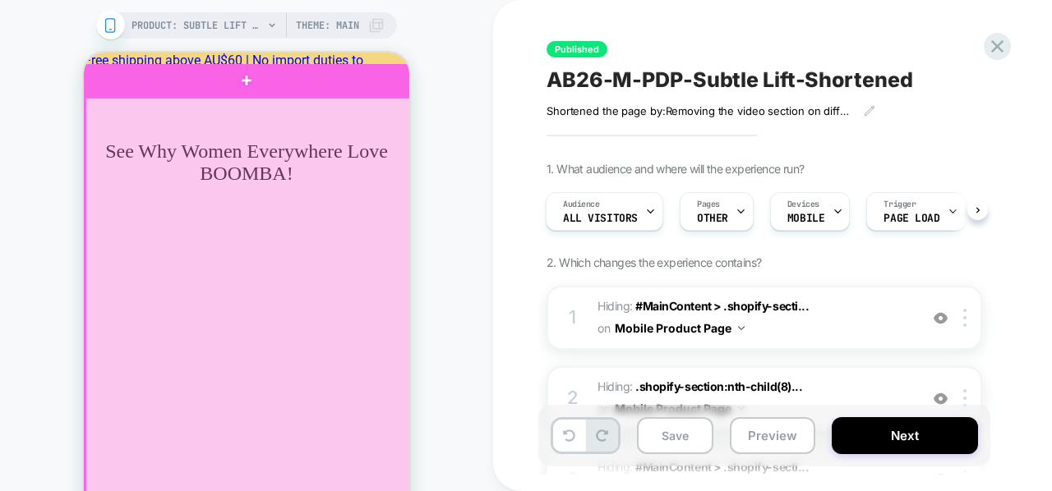
click at [372, 115] on div at bounding box center [247, 465] width 325 height 734
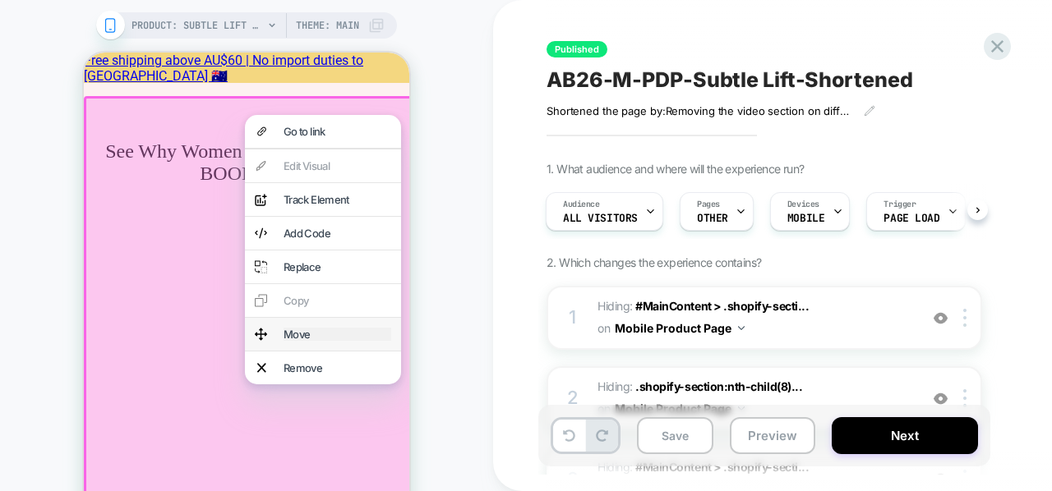
click at [318, 341] on div "Move" at bounding box center [338, 334] width 108 height 13
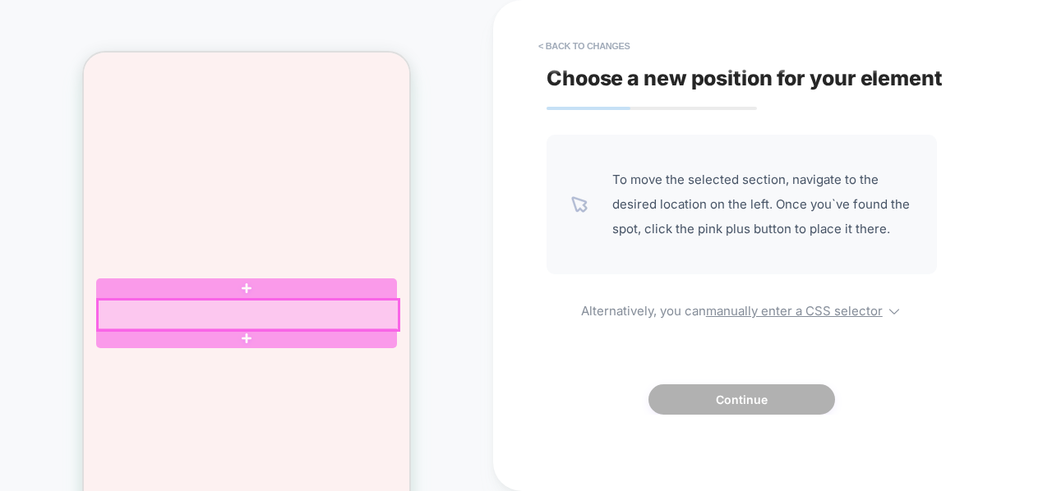
scroll to position [2993, 0]
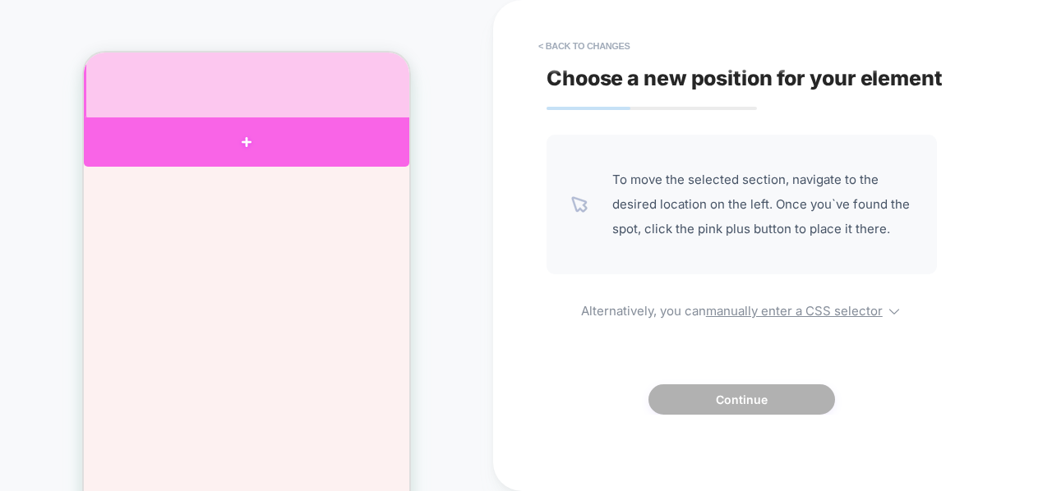
click at [363, 126] on div at bounding box center [246, 142] width 325 height 49
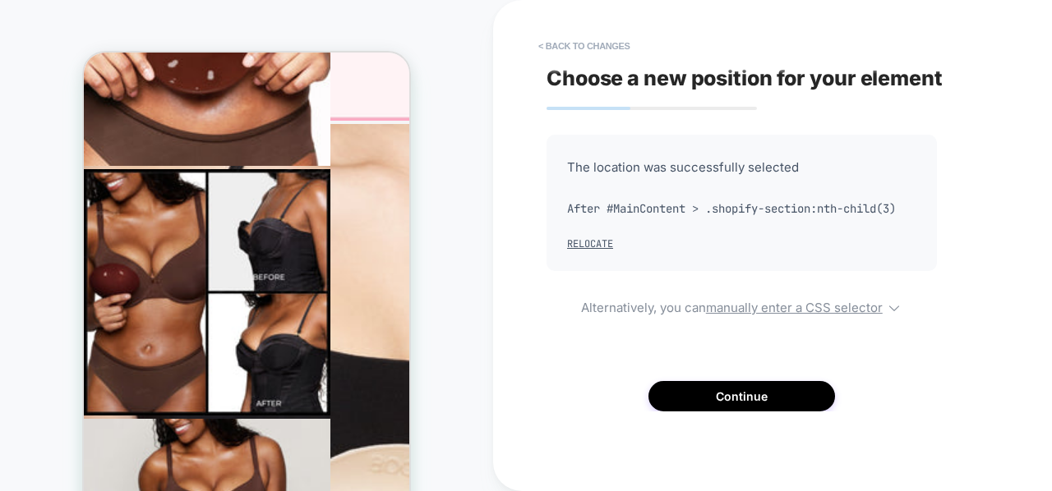
scroll to position [7615, 0]
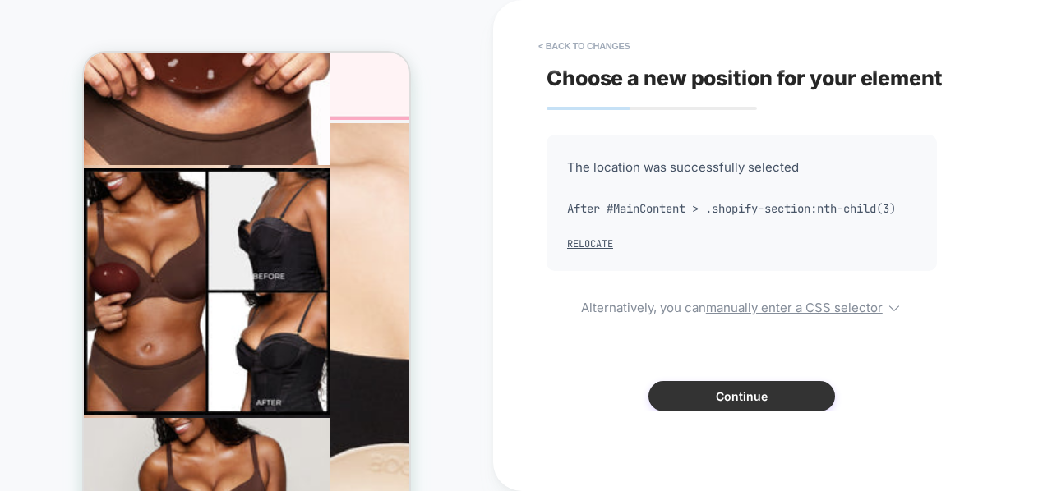
click at [713, 392] on button "Continue" at bounding box center [741, 396] width 187 height 30
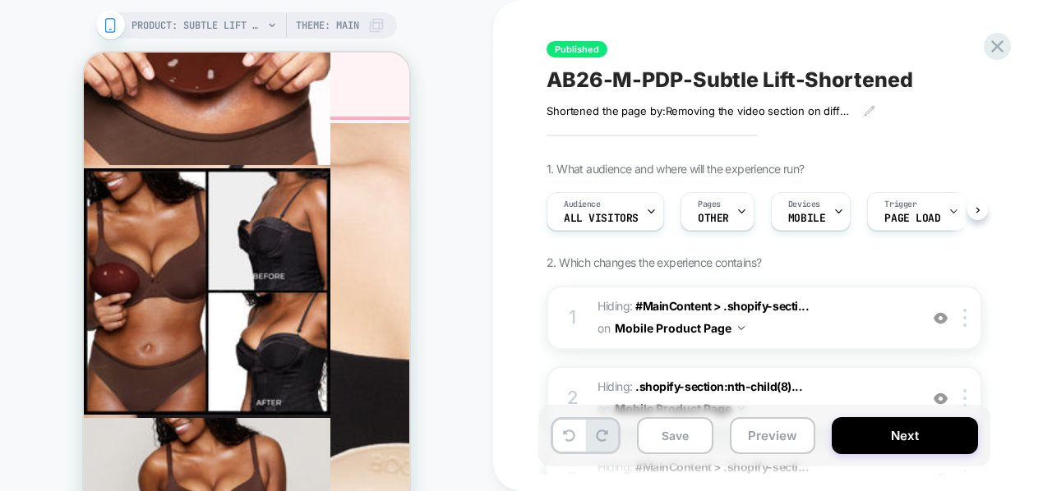
scroll to position [0, 1]
click at [867, 426] on button "Next" at bounding box center [905, 435] width 146 height 37
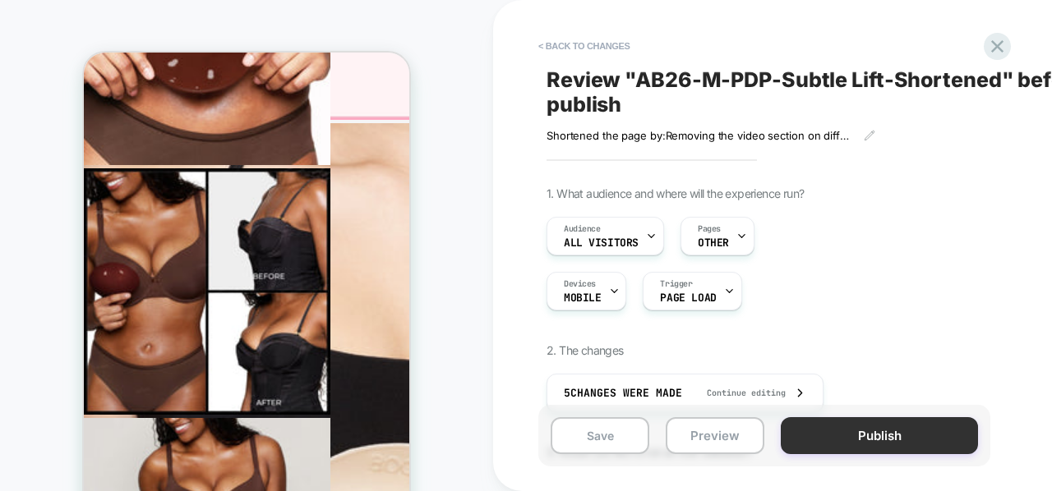
click at [855, 436] on button "Publish" at bounding box center [879, 435] width 197 height 37
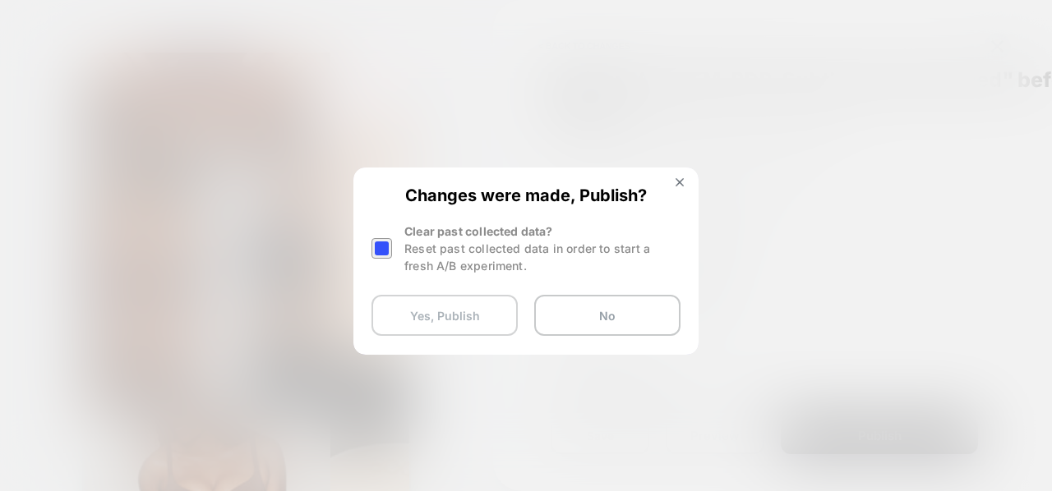
click at [478, 306] on button "Yes, Publish" at bounding box center [444, 315] width 146 height 41
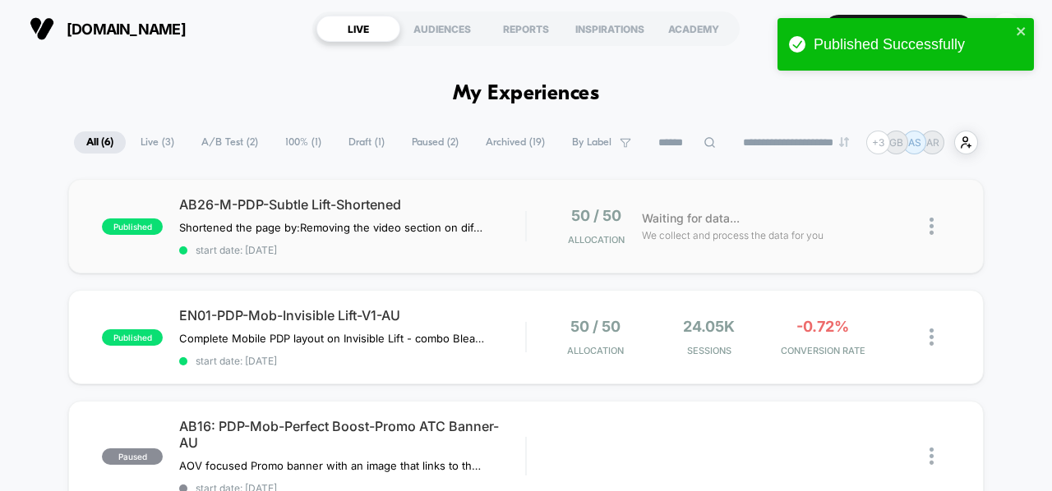
click at [932, 223] on img at bounding box center [931, 226] width 4 height 17
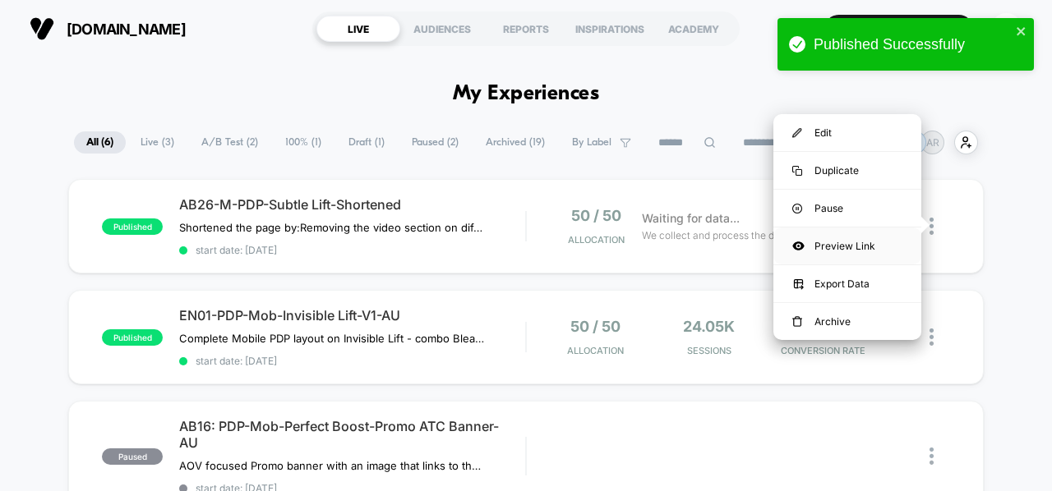
click at [836, 239] on div "Preview Link" at bounding box center [847, 246] width 148 height 37
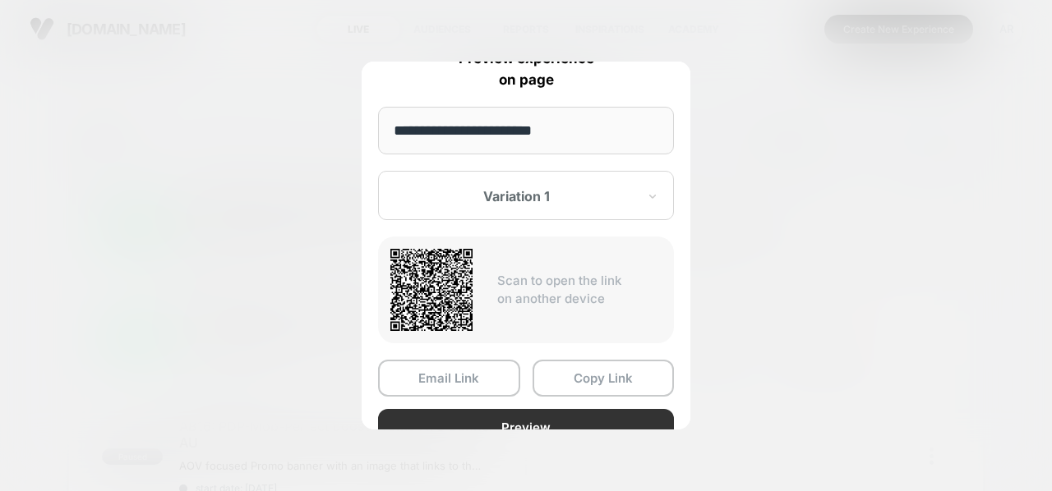
click at [467, 418] on button "Preview" at bounding box center [526, 427] width 296 height 37
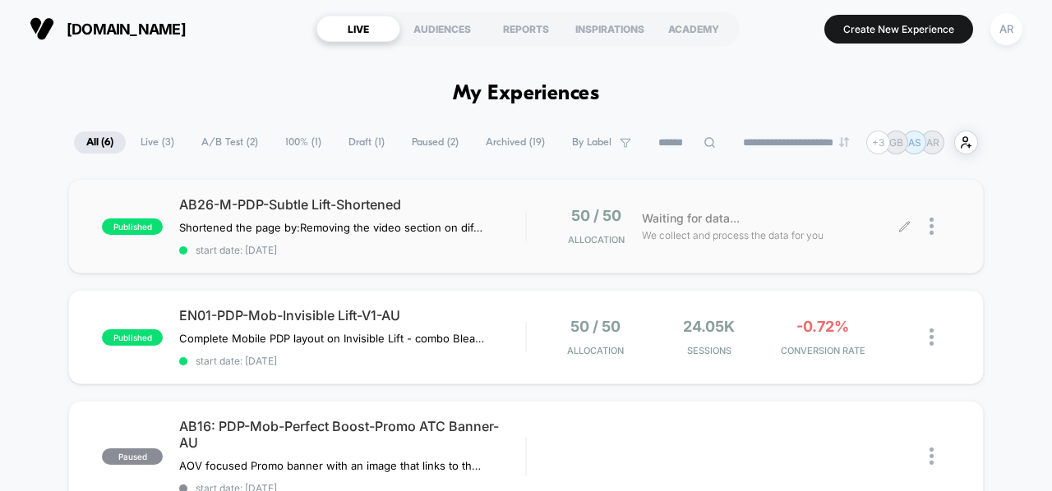
click at [904, 226] on icon at bounding box center [904, 226] width 10 height 10
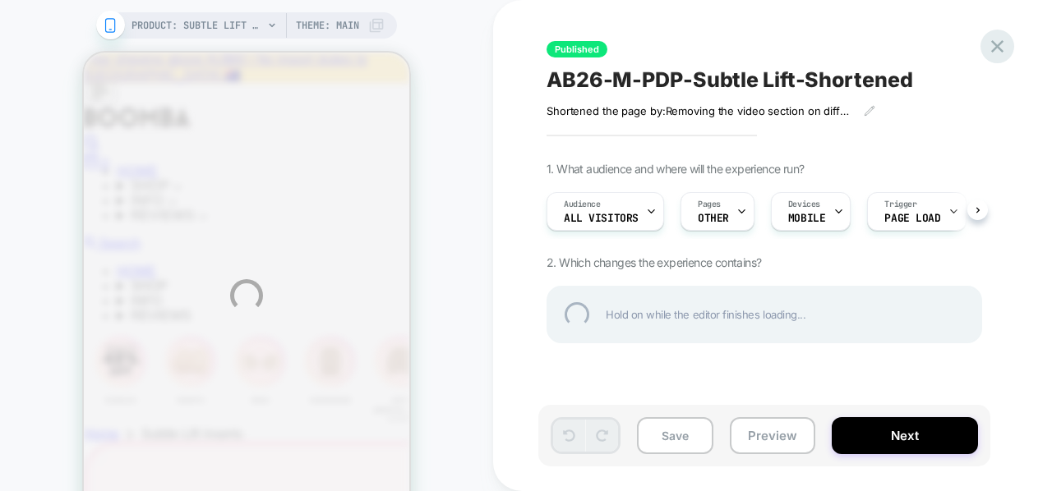
click at [1003, 43] on div at bounding box center [997, 47] width 34 height 34
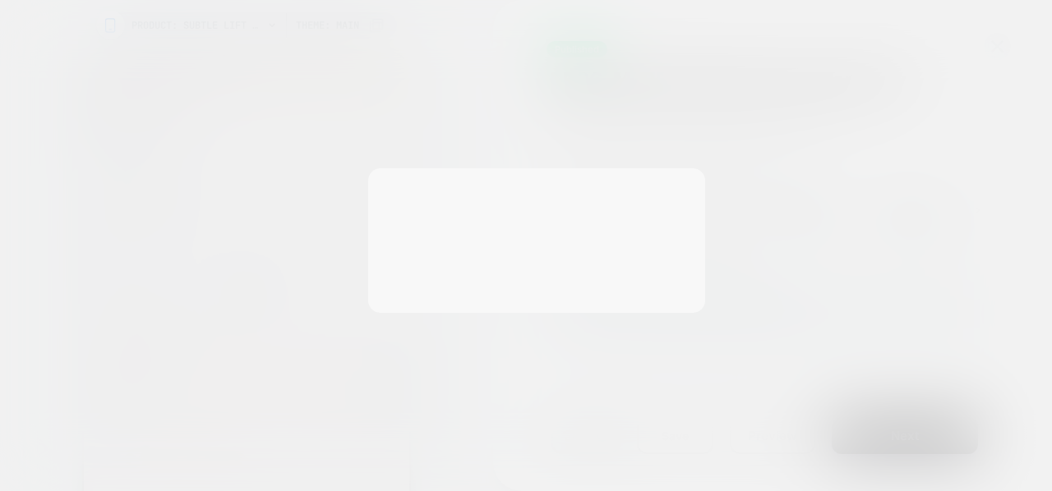
select select "**********"
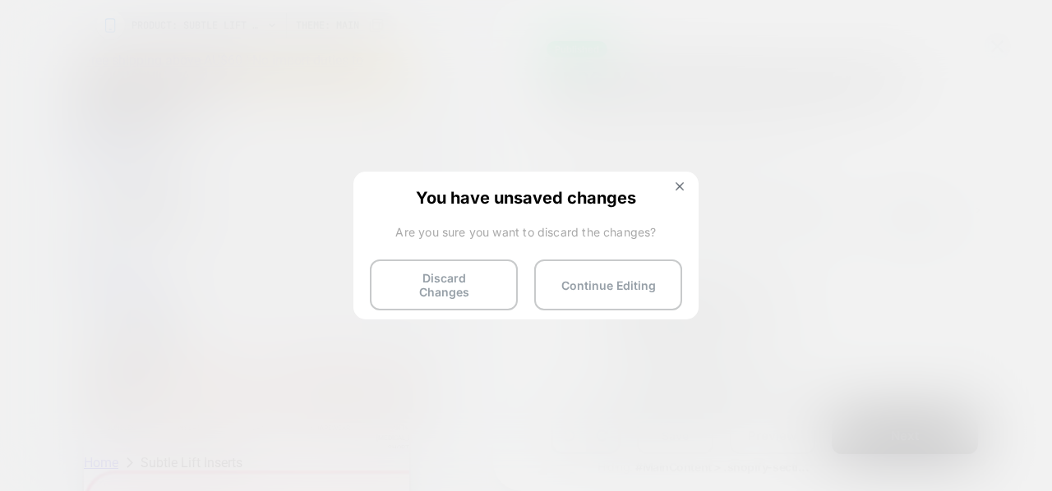
scroll to position [0, 1]
click at [682, 186] on img at bounding box center [679, 186] width 8 height 8
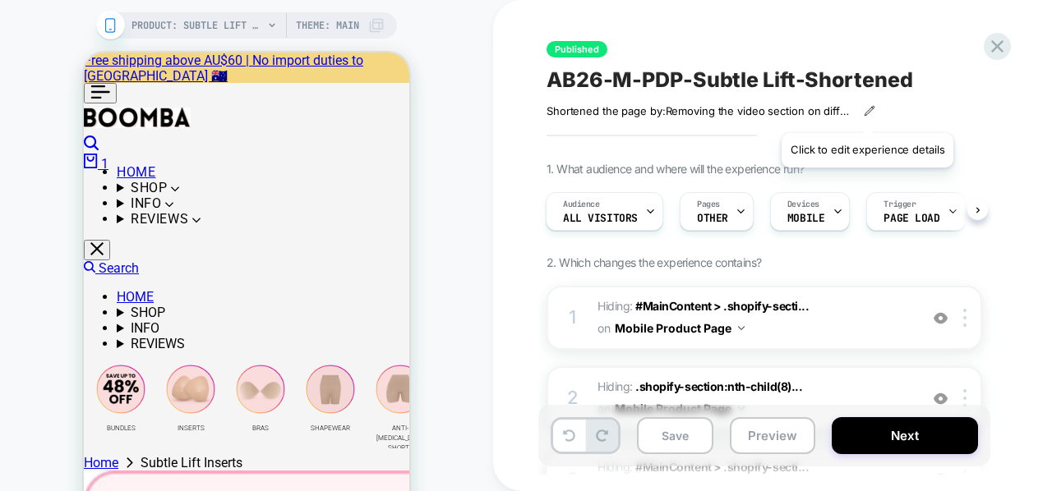
click at [866, 113] on icon at bounding box center [868, 110] width 9 height 9
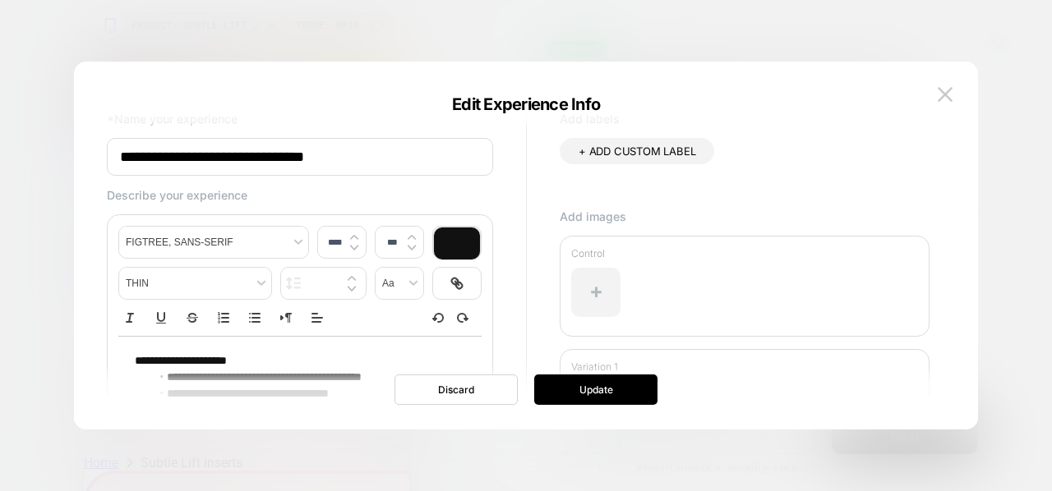
scroll to position [179, 0]
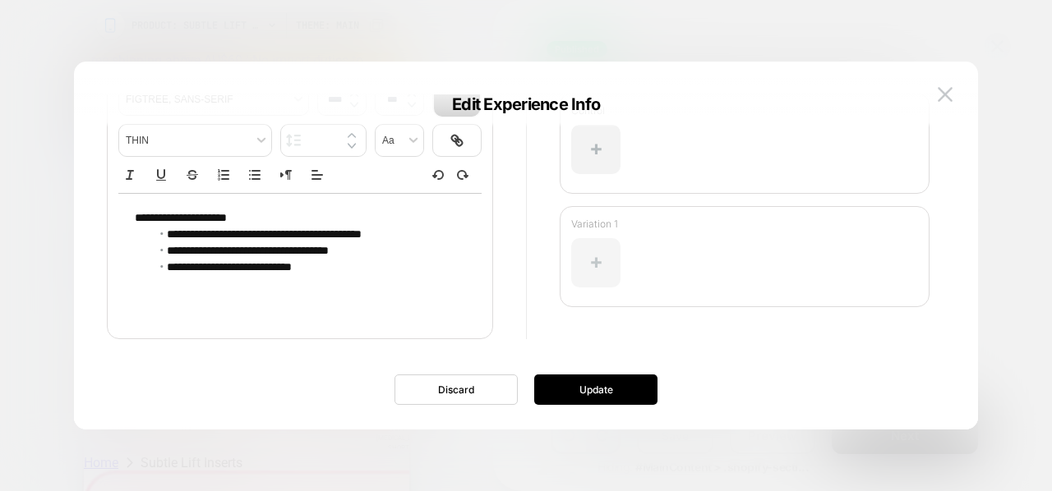
click at [608, 251] on div at bounding box center [595, 262] width 49 height 49
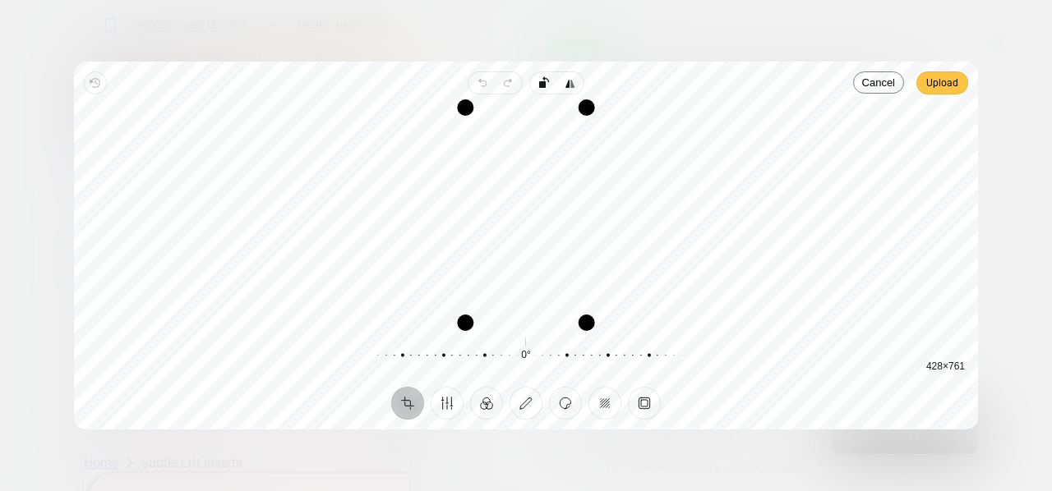
click at [934, 90] on span "Upload" at bounding box center [942, 83] width 32 height 20
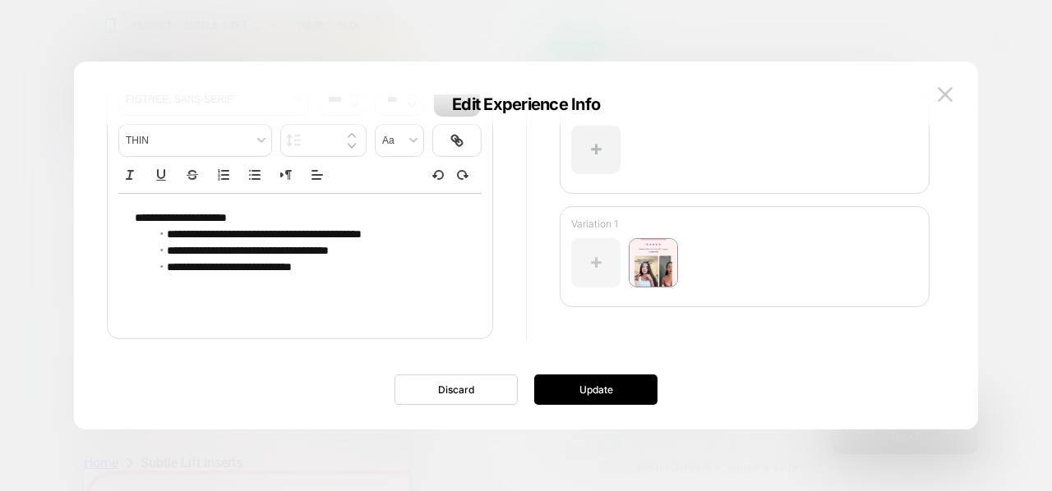
click at [580, 278] on div at bounding box center [595, 262] width 49 height 49
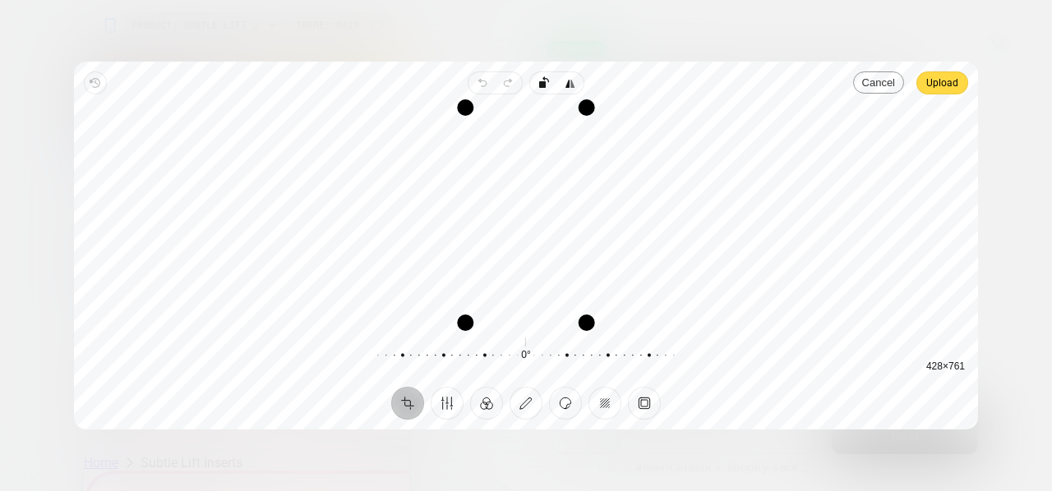
click at [874, 90] on button "Cancel" at bounding box center [878, 82] width 51 height 22
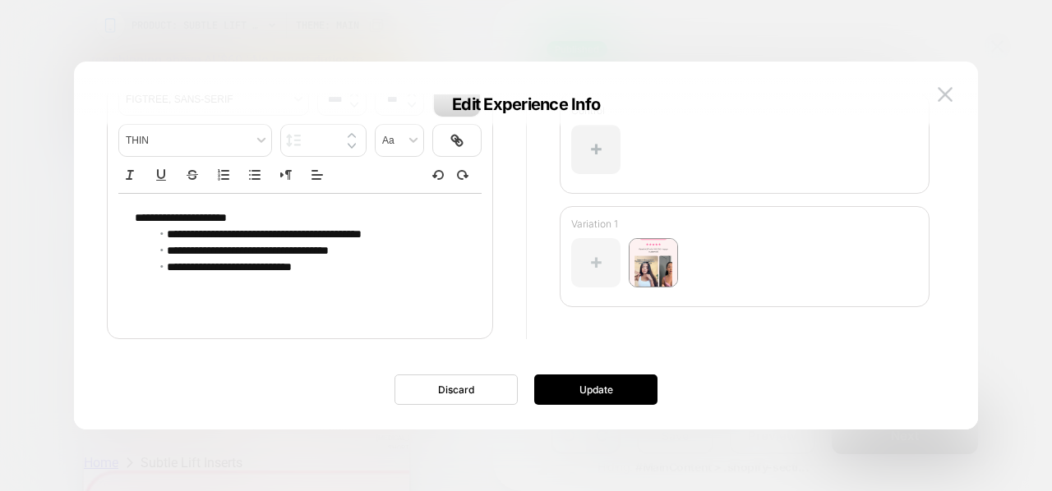
click at [602, 268] on div at bounding box center [595, 262] width 49 height 49
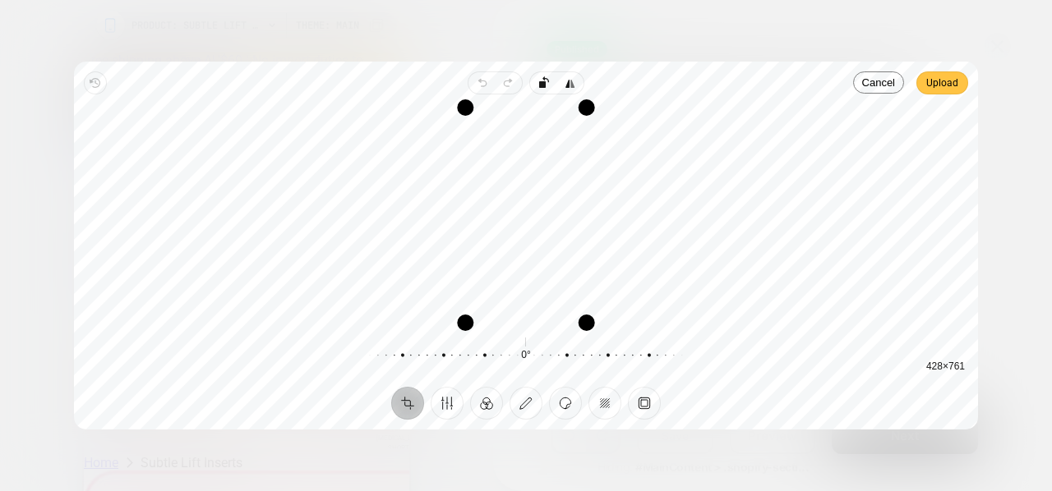
click at [927, 90] on span "Upload" at bounding box center [942, 83] width 32 height 20
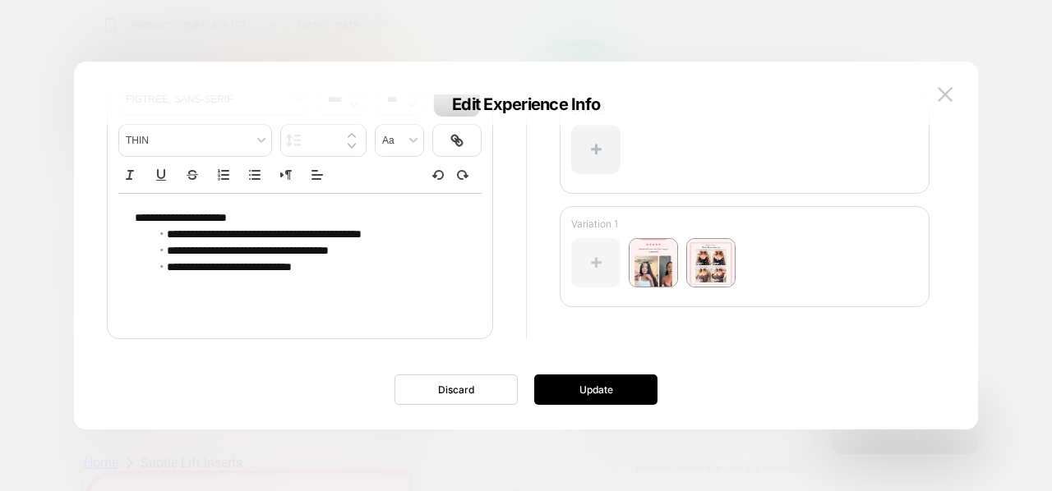
click at [585, 263] on div at bounding box center [595, 262] width 49 height 49
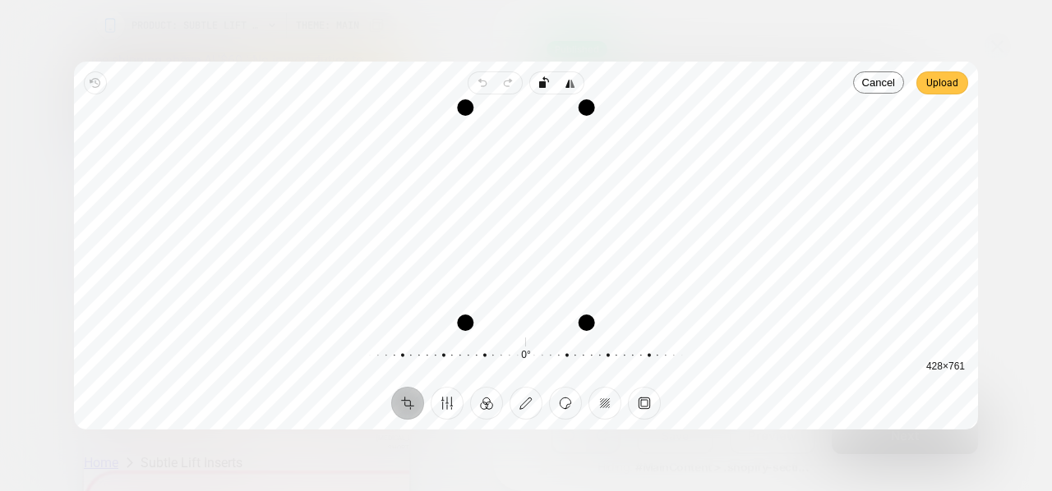
click at [960, 77] on button "Upload" at bounding box center [942, 82] width 52 height 23
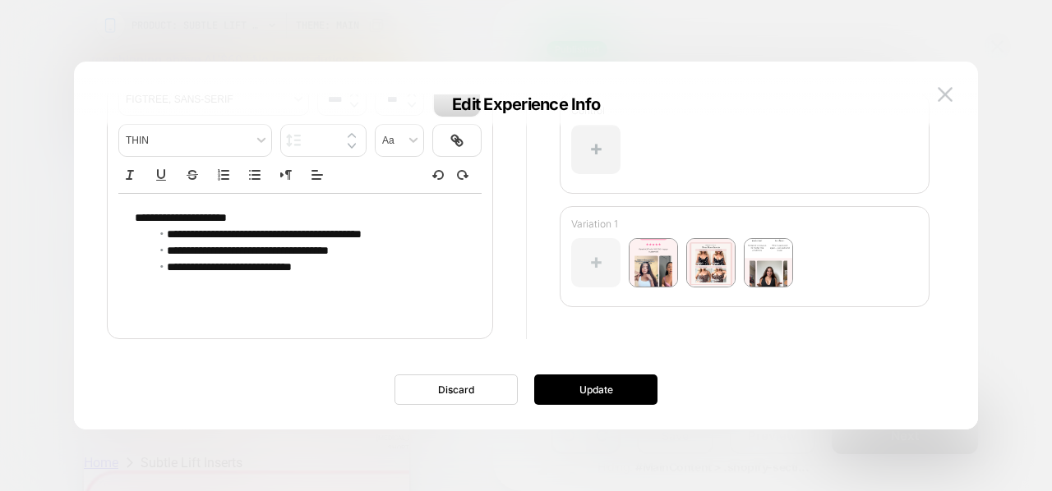
click at [611, 272] on div at bounding box center [595, 262] width 49 height 49
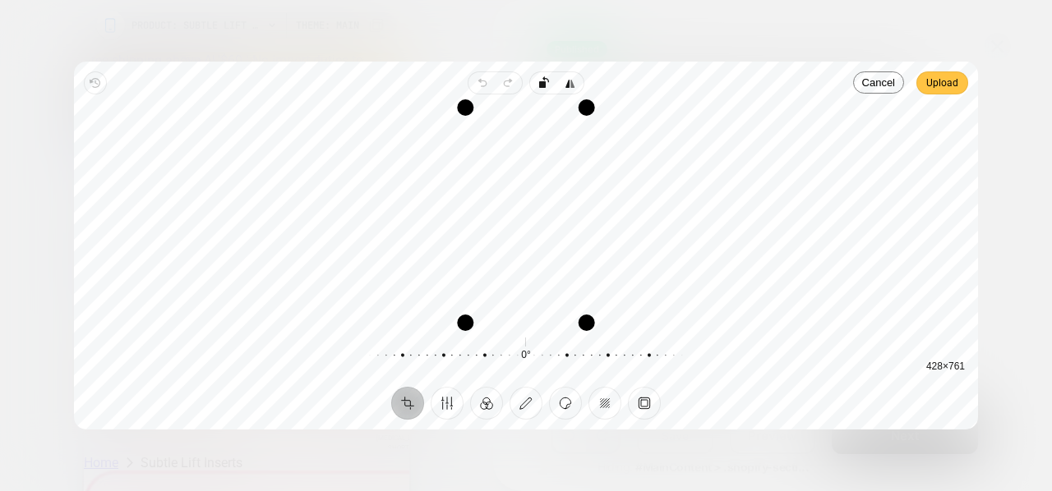
click at [950, 85] on span "Upload" at bounding box center [942, 83] width 32 height 20
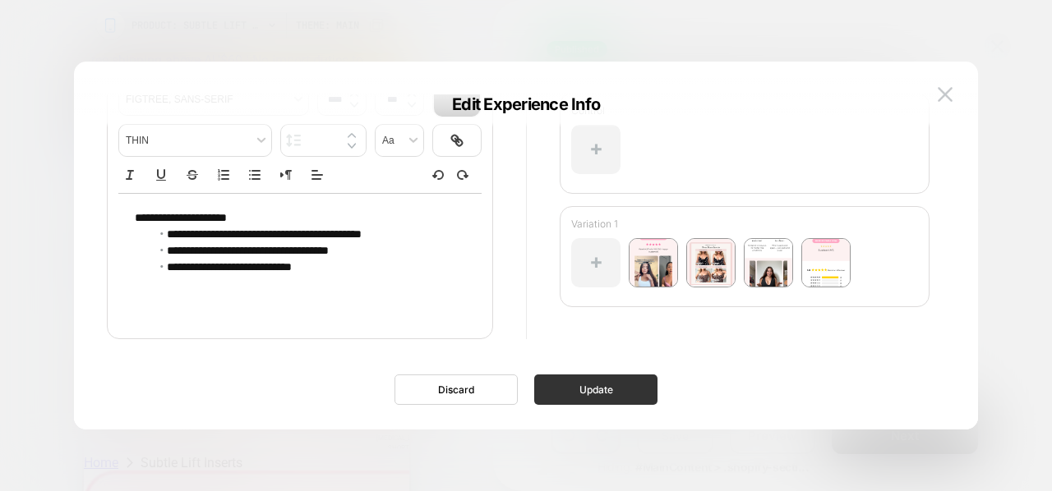
click at [633, 381] on button "Update" at bounding box center [595, 390] width 123 height 30
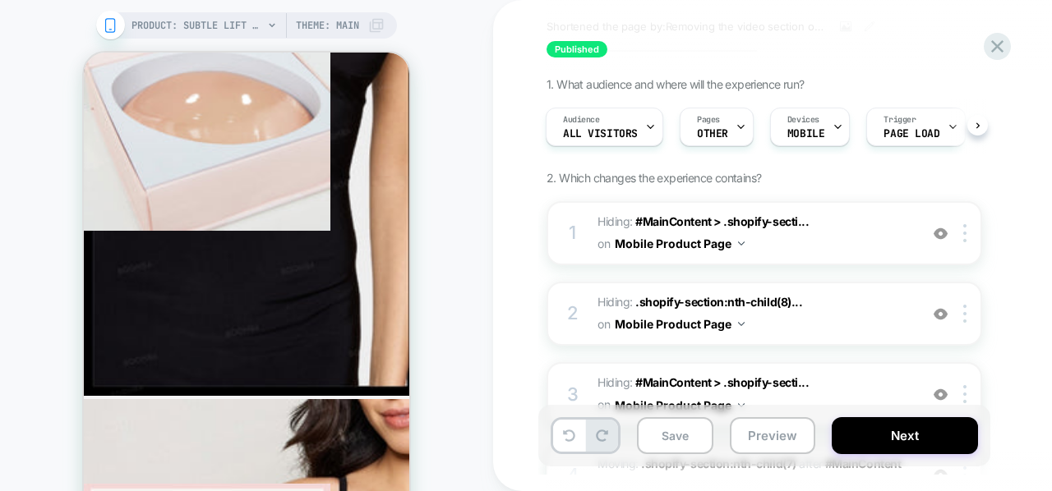
scroll to position [90, 0]
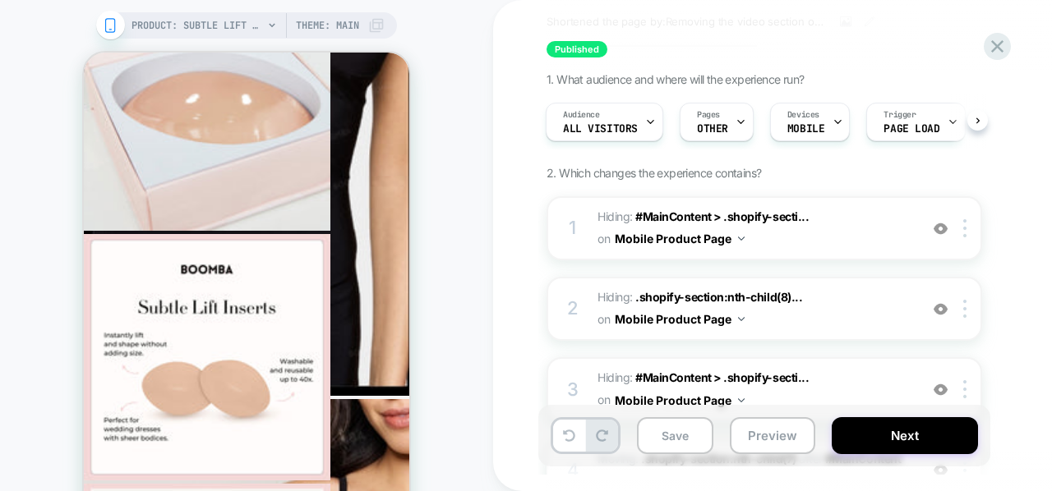
click at [922, 454] on div "Save Preview Next" at bounding box center [764, 436] width 452 height 62
click at [924, 427] on button "Next" at bounding box center [905, 435] width 146 height 37
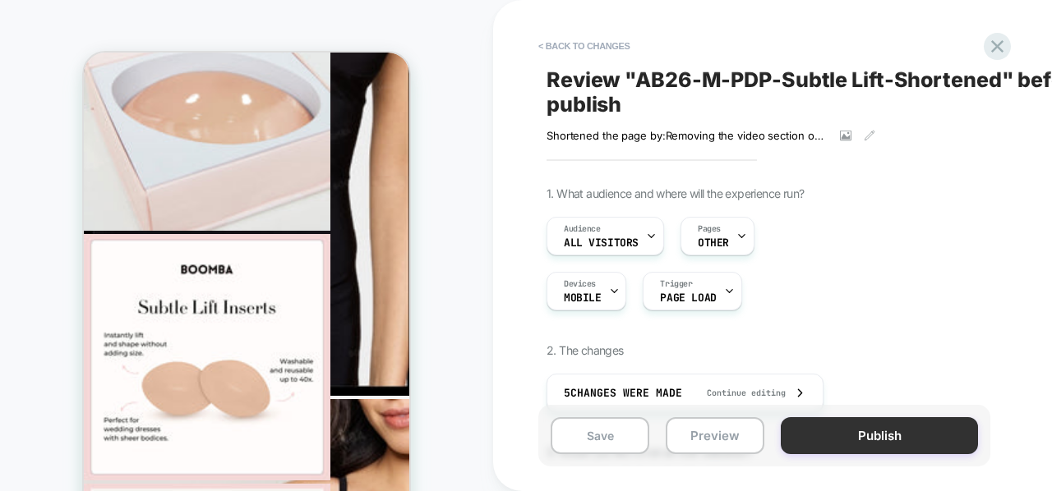
click at [920, 431] on button "Publish" at bounding box center [879, 435] width 197 height 37
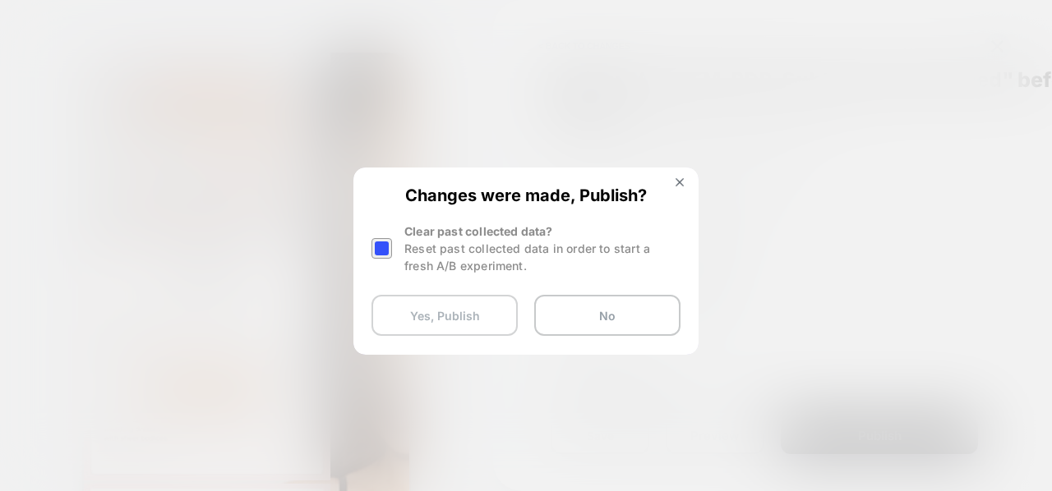
click at [455, 316] on button "Yes, Publish" at bounding box center [444, 315] width 146 height 41
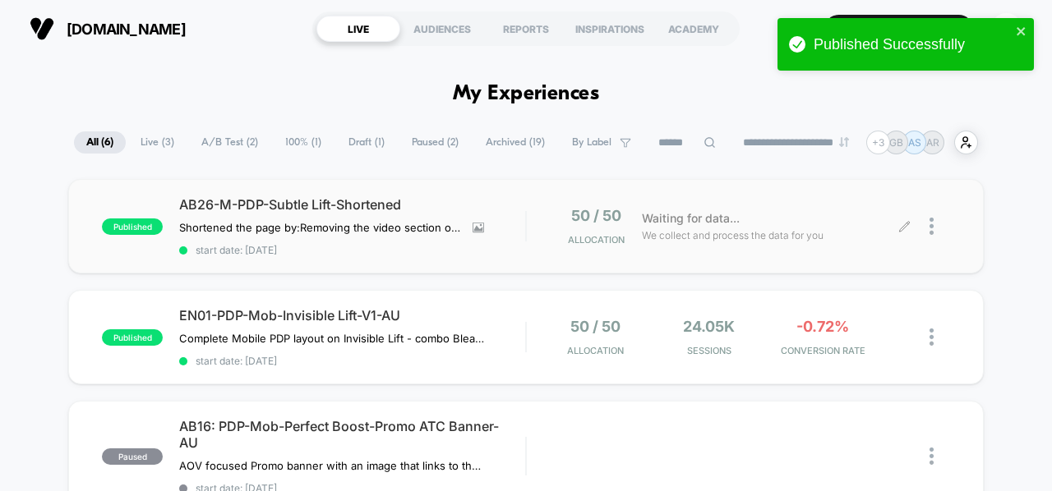
click at [938, 227] on div at bounding box center [939, 226] width 21 height 39
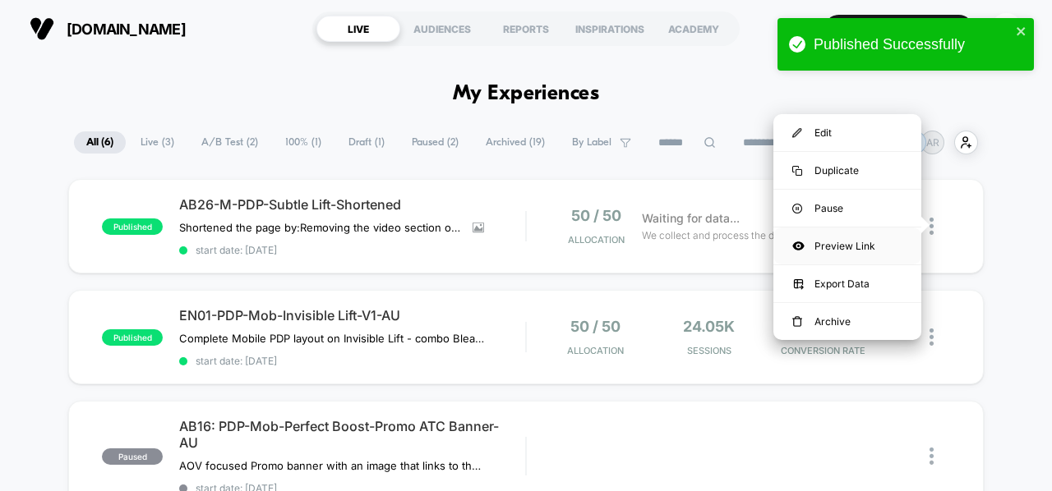
click at [879, 240] on div "Preview Link" at bounding box center [847, 246] width 148 height 37
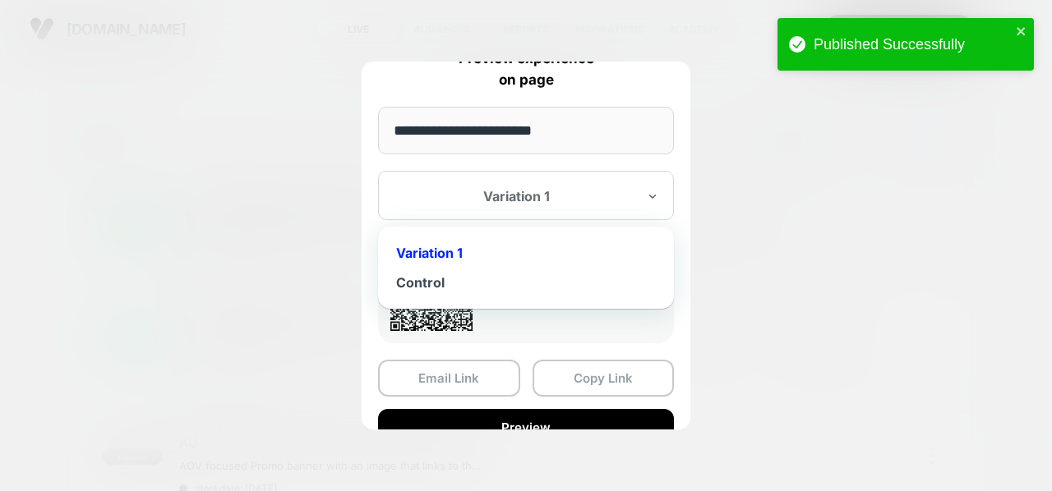
click at [566, 213] on div "Variation 1" at bounding box center [526, 195] width 296 height 49
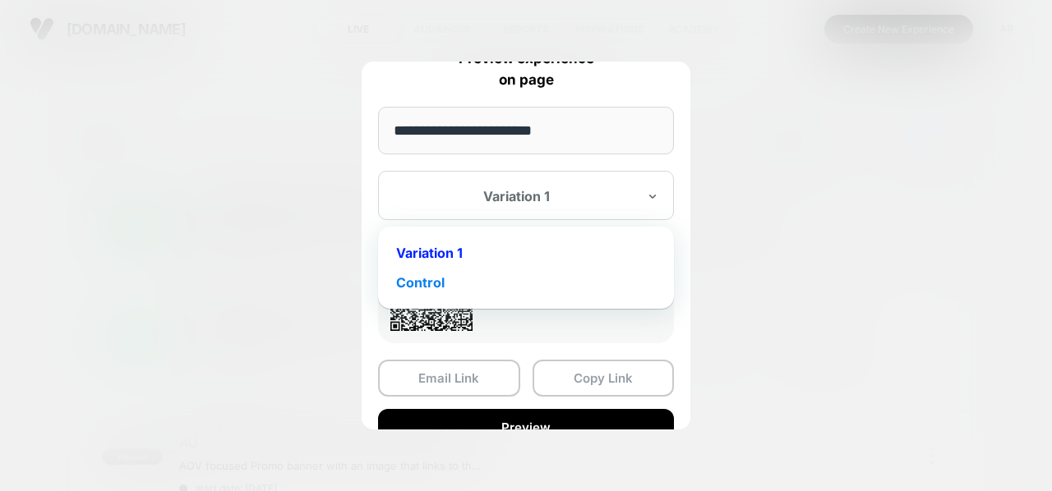
click at [552, 270] on div "Control" at bounding box center [525, 283] width 279 height 30
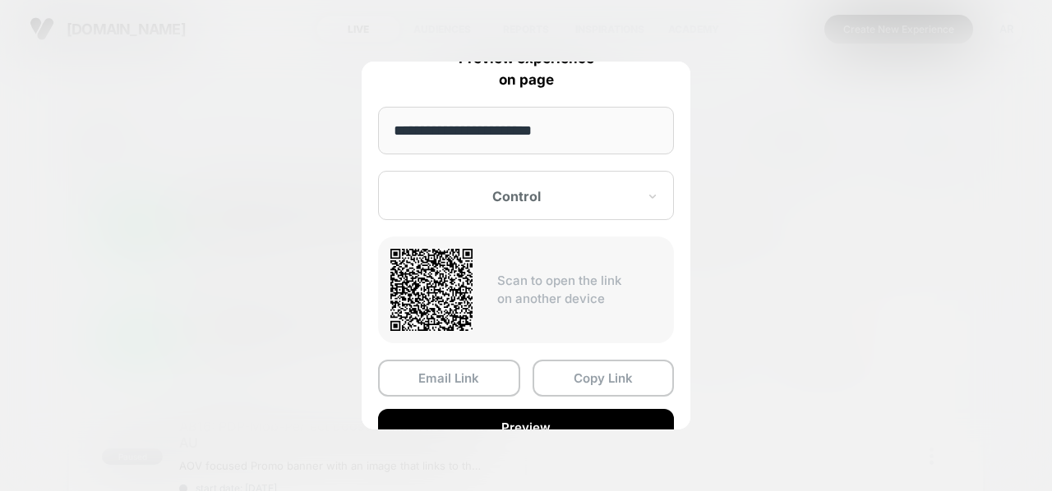
click at [491, 430] on div at bounding box center [526, 245] width 1052 height 491
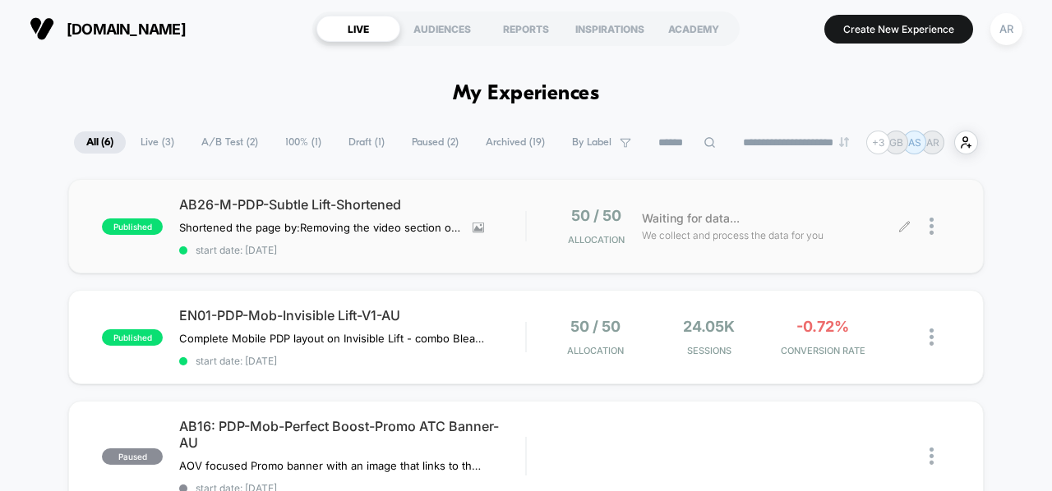
click at [934, 228] on div at bounding box center [939, 226] width 21 height 39
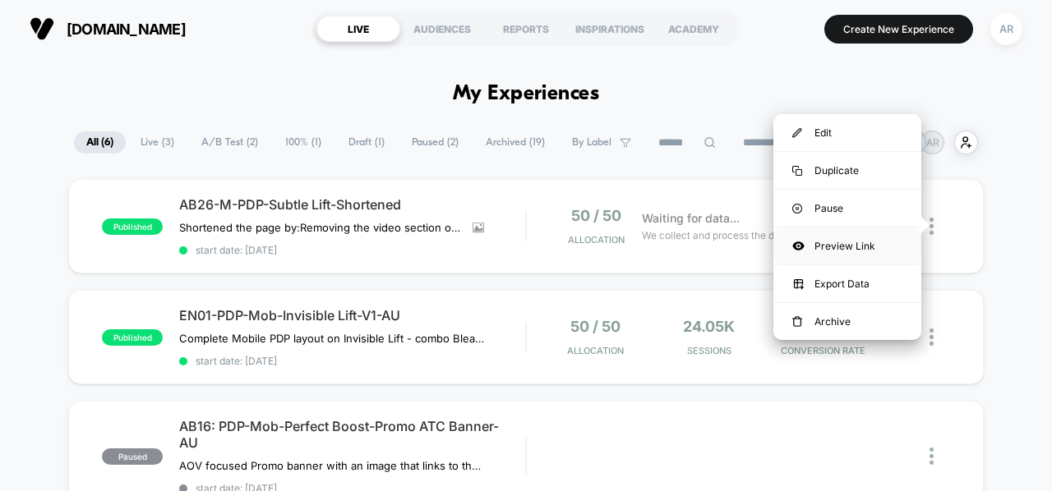
click at [871, 235] on div "Preview Link" at bounding box center [847, 246] width 148 height 37
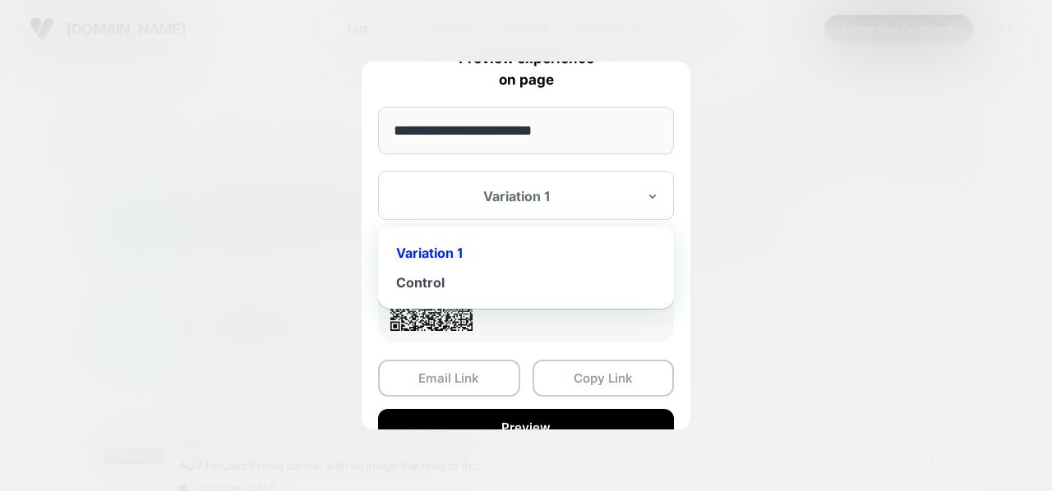
click at [537, 179] on div "Variation 1" at bounding box center [526, 195] width 296 height 49
click at [470, 272] on div "Control" at bounding box center [525, 283] width 279 height 30
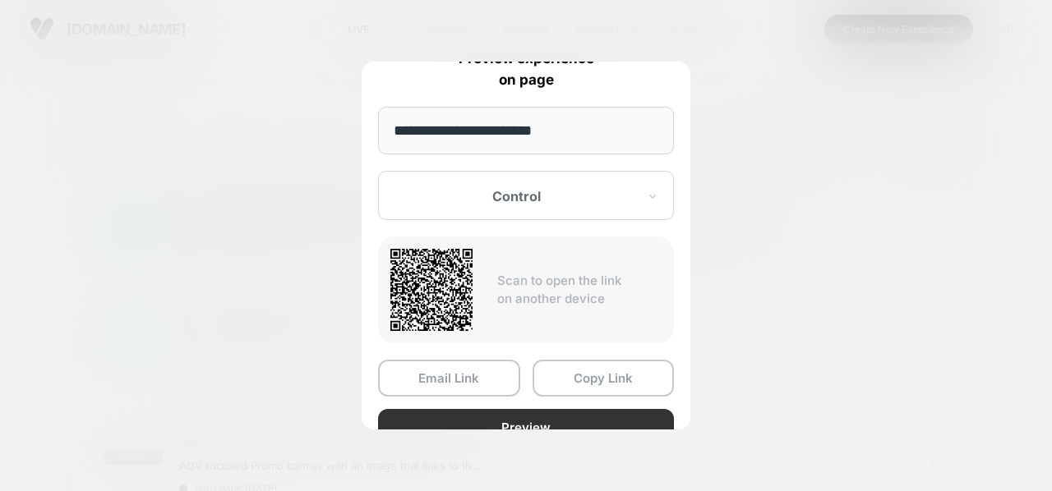
click at [471, 416] on button "Preview" at bounding box center [526, 427] width 296 height 37
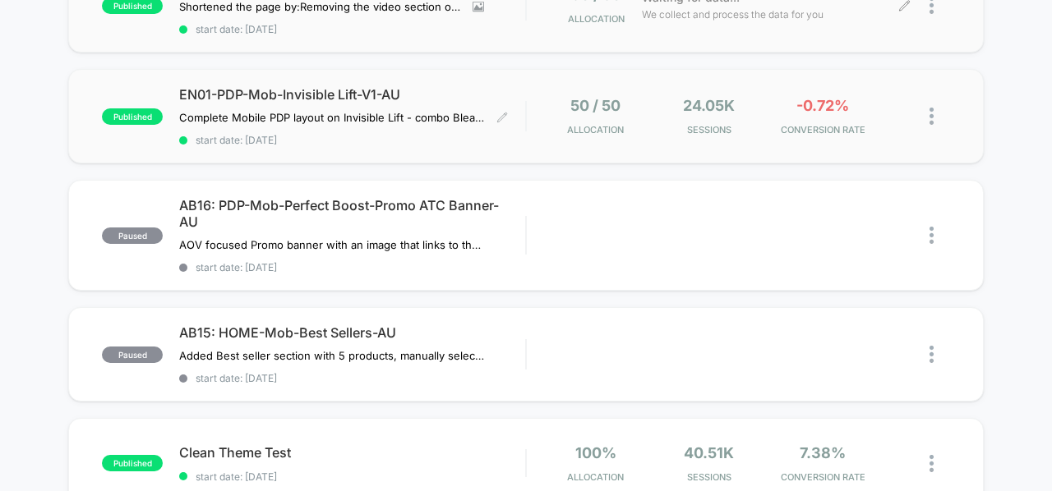
scroll to position [219, 0]
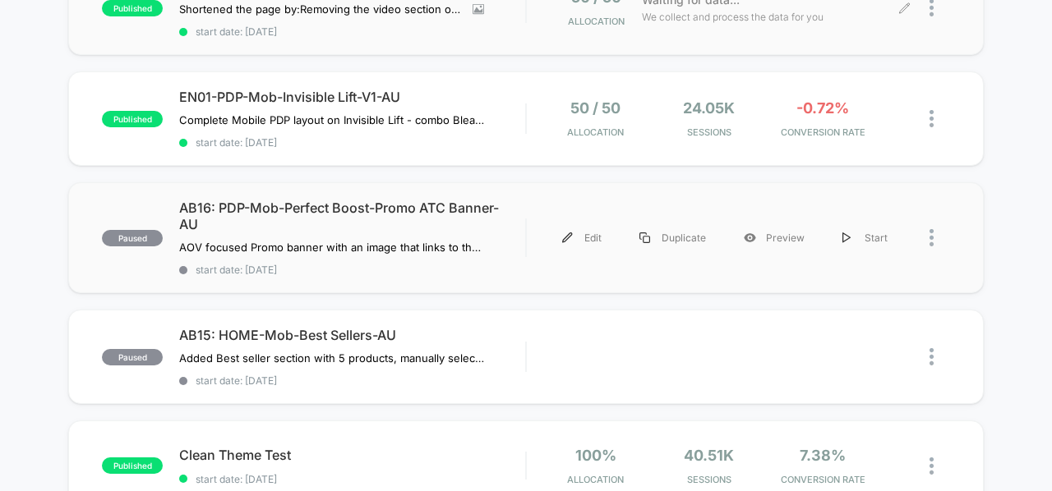
click at [528, 199] on div "paused AB16: PDP-Mob-Perfect Boost-Promo ATC Banner-AU AOV focused Promo banner…" at bounding box center [525, 237] width 915 height 111
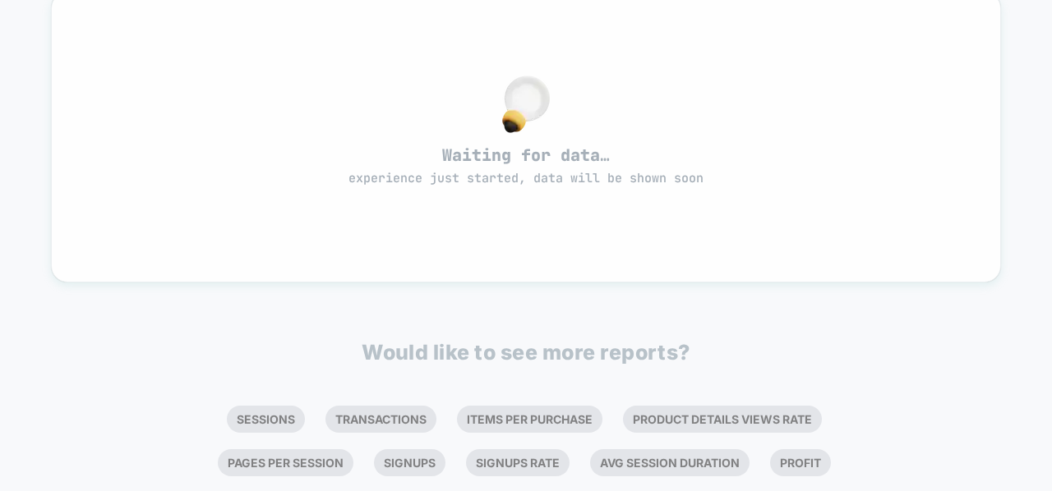
scroll to position [84, 0]
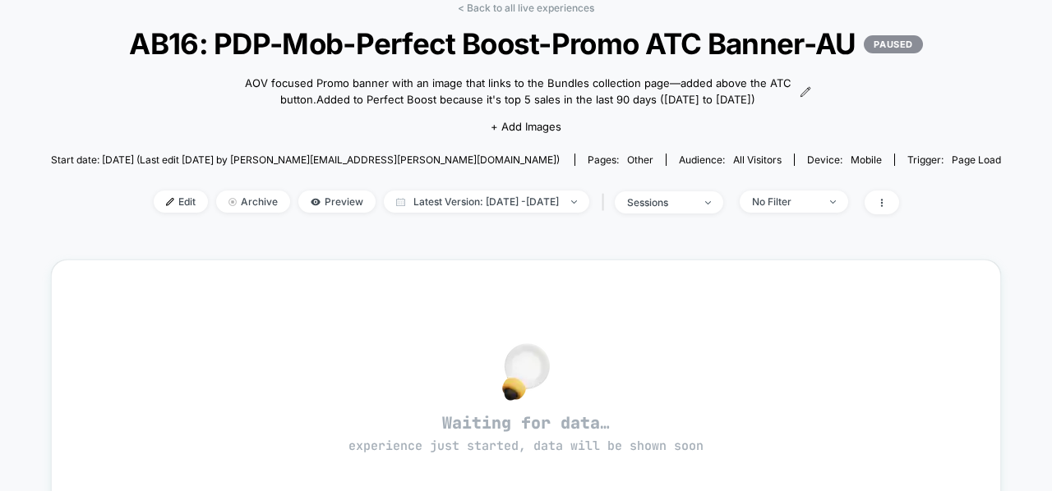
click at [153, 214] on div "Edit Archive Preview Latest Version: [DATE] - [DATE] | sessions No Filter" at bounding box center [526, 203] width 950 height 24
click at [156, 213] on span "Edit" at bounding box center [181, 202] width 54 height 22
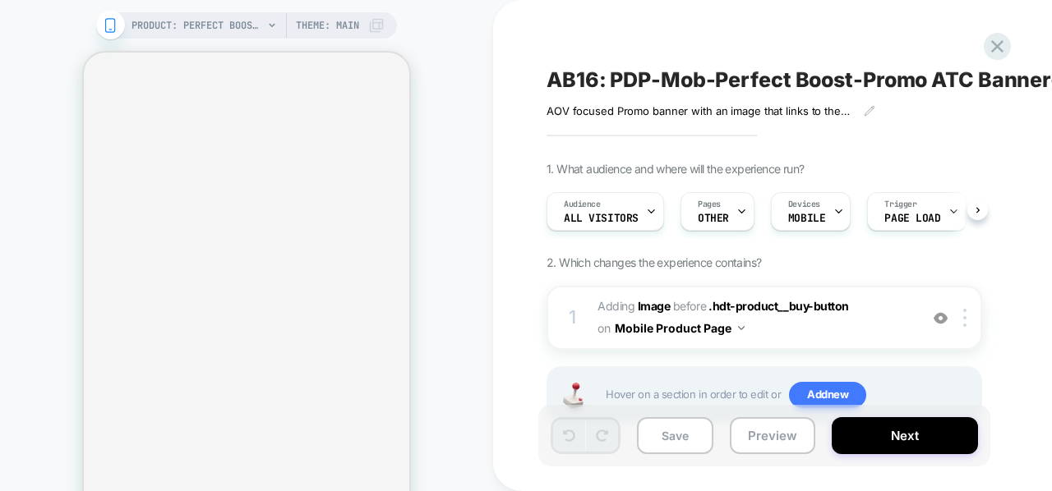
scroll to position [0, 1]
select select "**********"
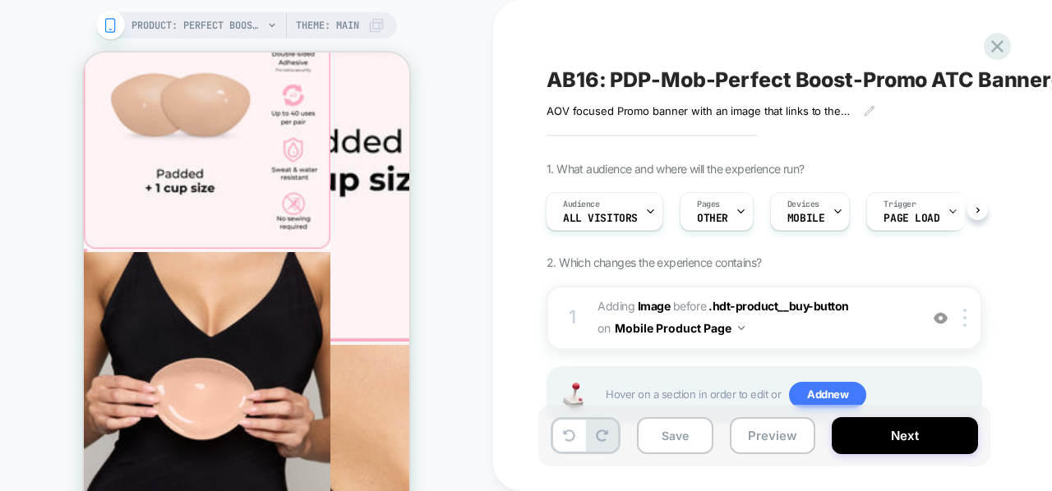
scroll to position [783, 0]
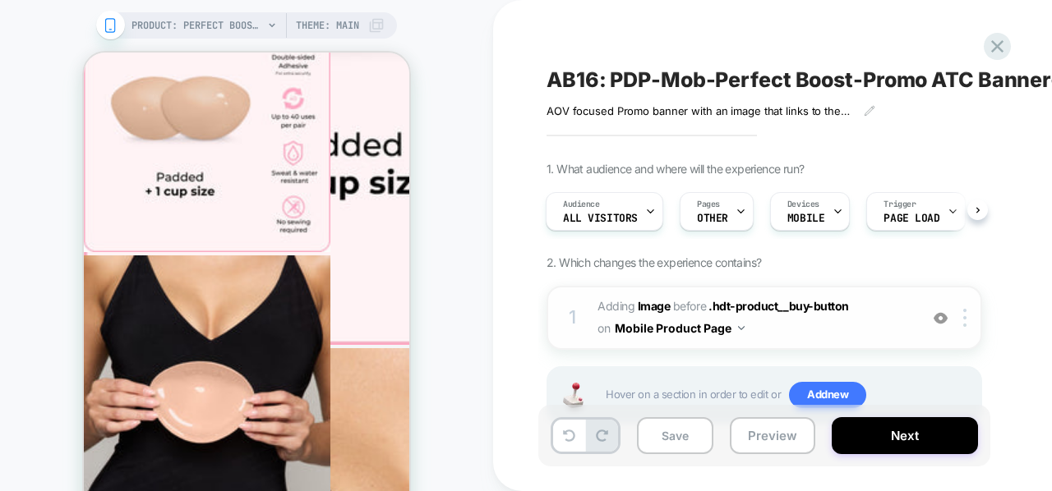
click at [735, 316] on button "Mobile Product Page" at bounding box center [680, 328] width 130 height 24
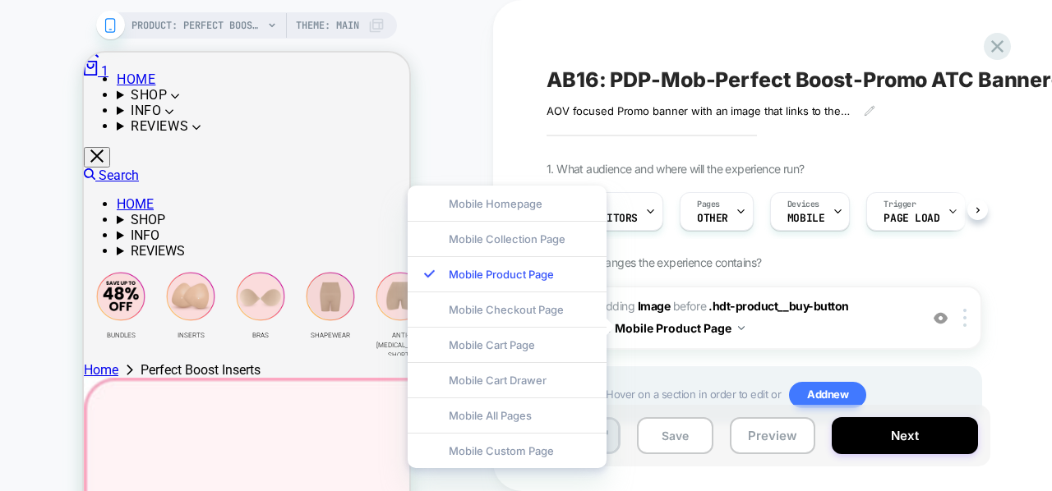
scroll to position [0, 0]
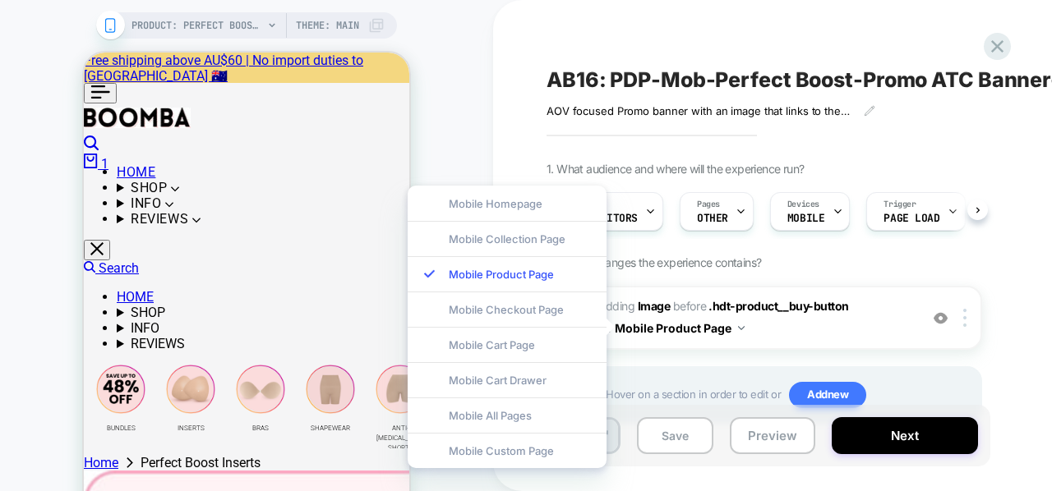
click at [999, 141] on div "AB16: PDP-Mob-Perfect Boost-Promo ATC Banner-AU AOV focused Promo banner with a…" at bounding box center [846, 245] width 616 height 459
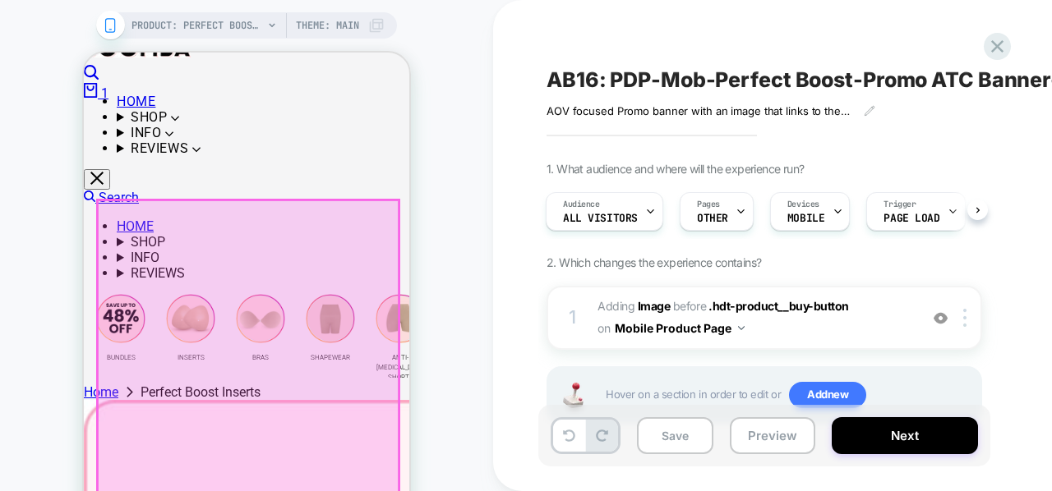
scroll to position [72, 0]
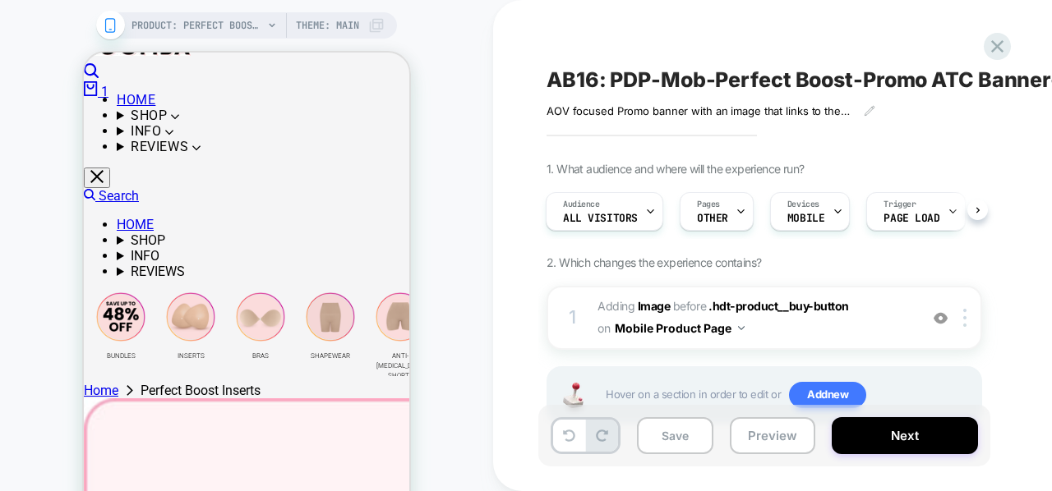
click at [682, 87] on span "AB16: PDP-Mob-Perfect Boost-Promo ATC Banner-AU" at bounding box center [817, 79] width 543 height 25
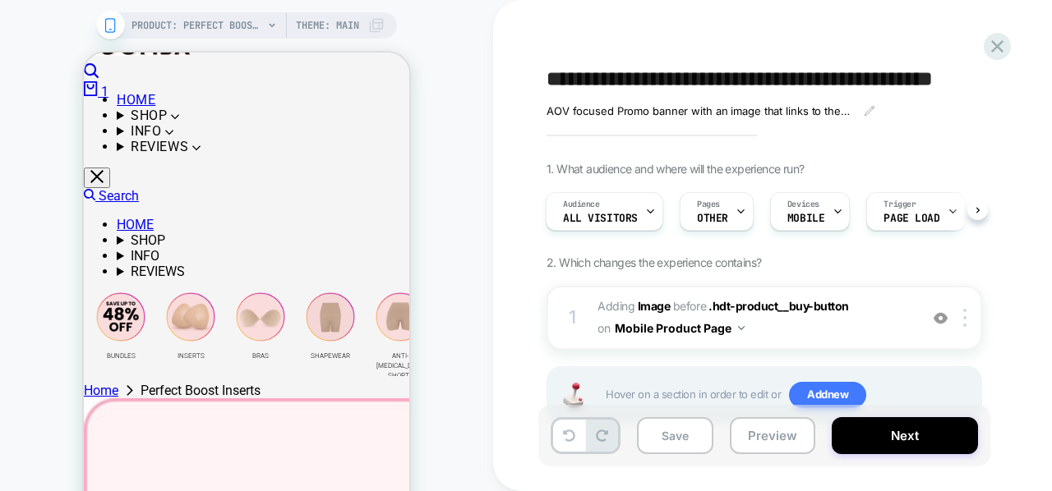
click at [685, 80] on textarea "**********" at bounding box center [819, 79] width 546 height 25
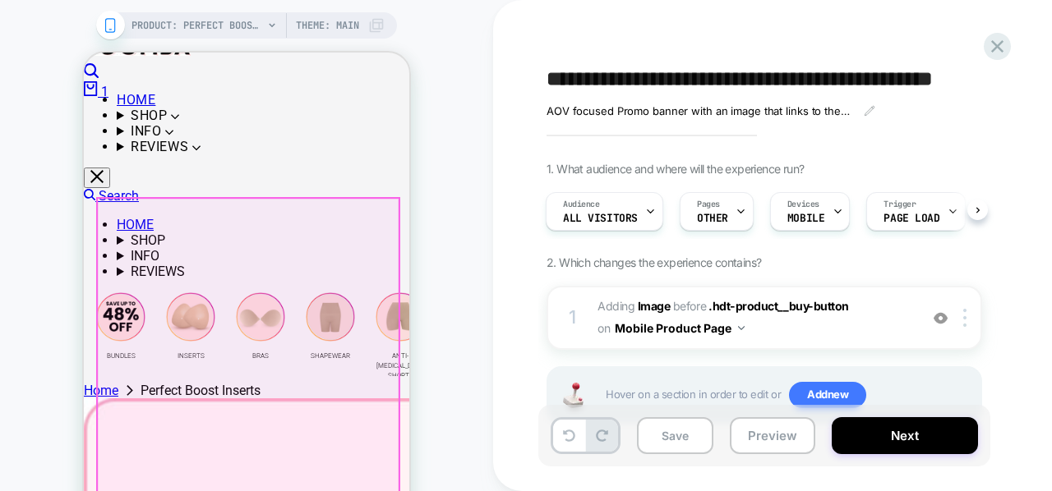
scroll to position [302, 0]
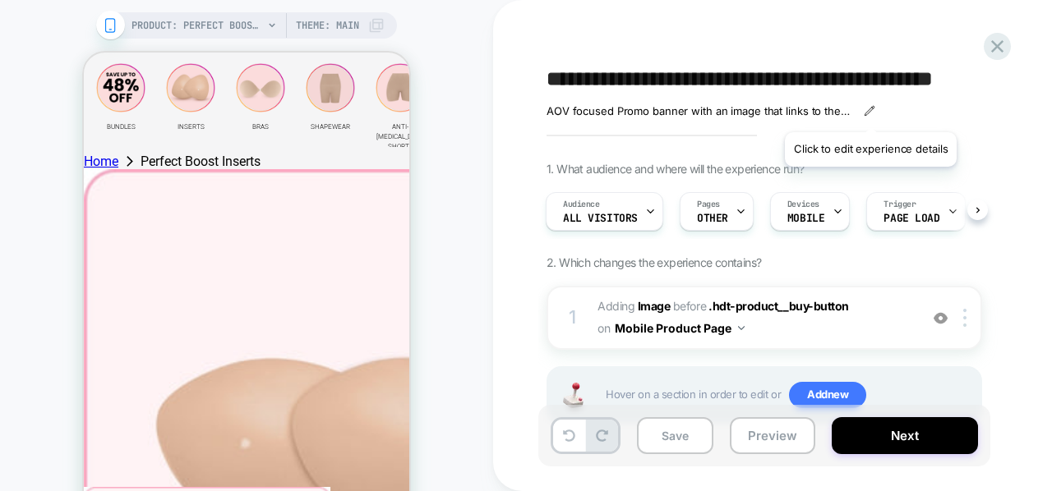
click at [869, 112] on icon at bounding box center [868, 110] width 9 height 9
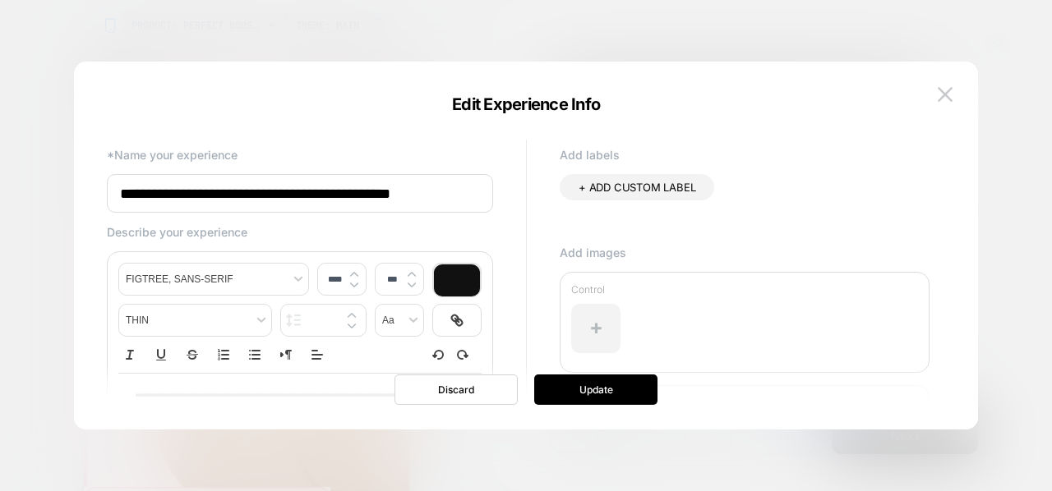
scroll to position [179, 0]
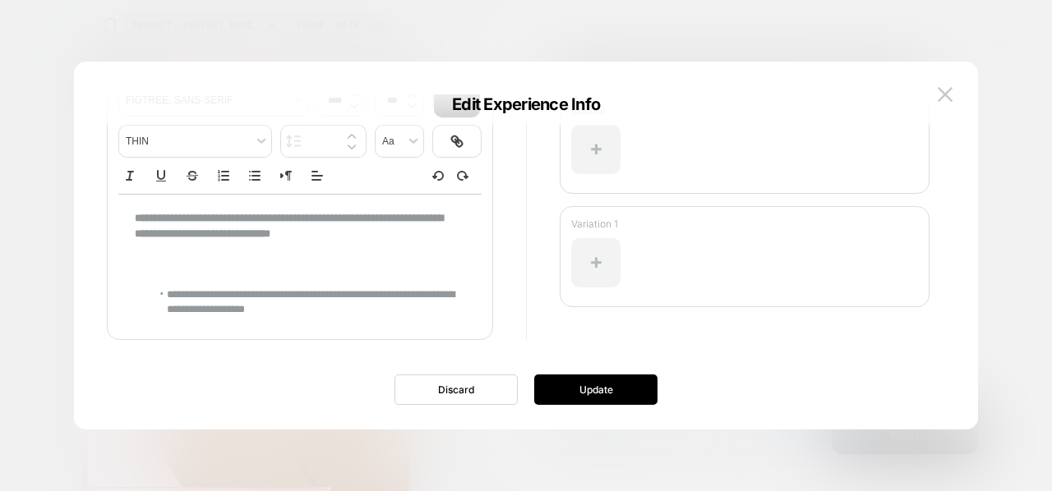
click at [356, 288] on li "**********" at bounding box center [302, 303] width 302 height 30
type input "****"
click at [355, 270] on p "To enrich screen reader interactions, please activate Accessibility in Grammarl…" at bounding box center [294, 264] width 318 height 15
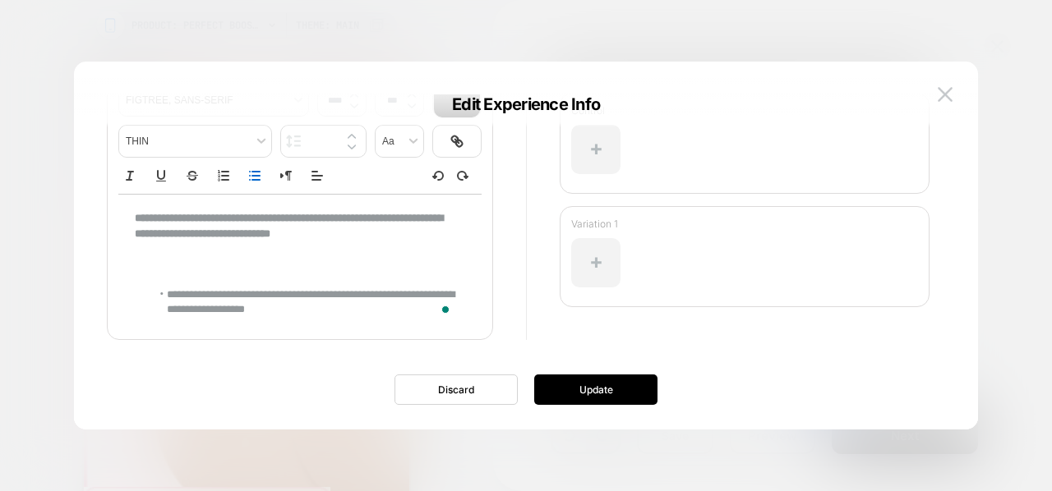
click at [335, 295] on li "**********" at bounding box center [302, 303] width 302 height 30
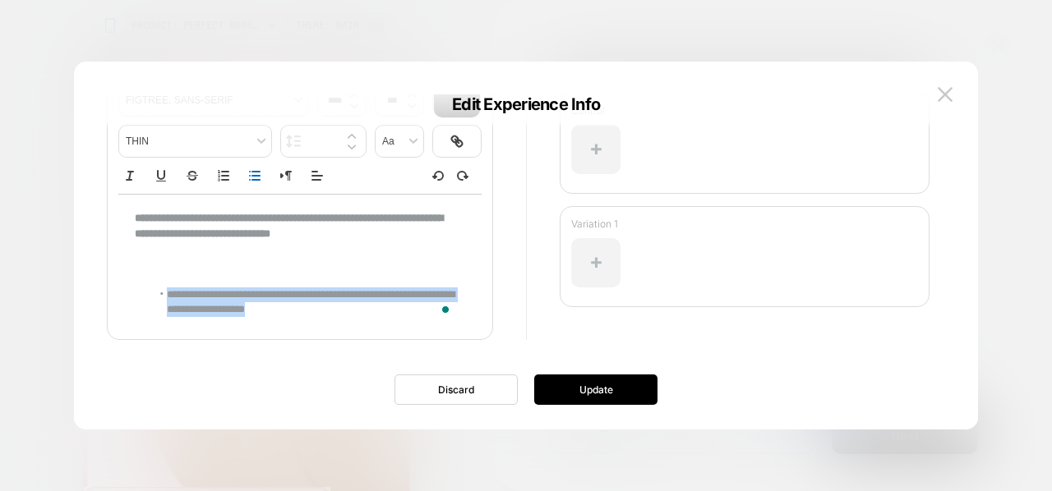
click at [335, 295] on li "**********" at bounding box center [302, 303] width 302 height 30
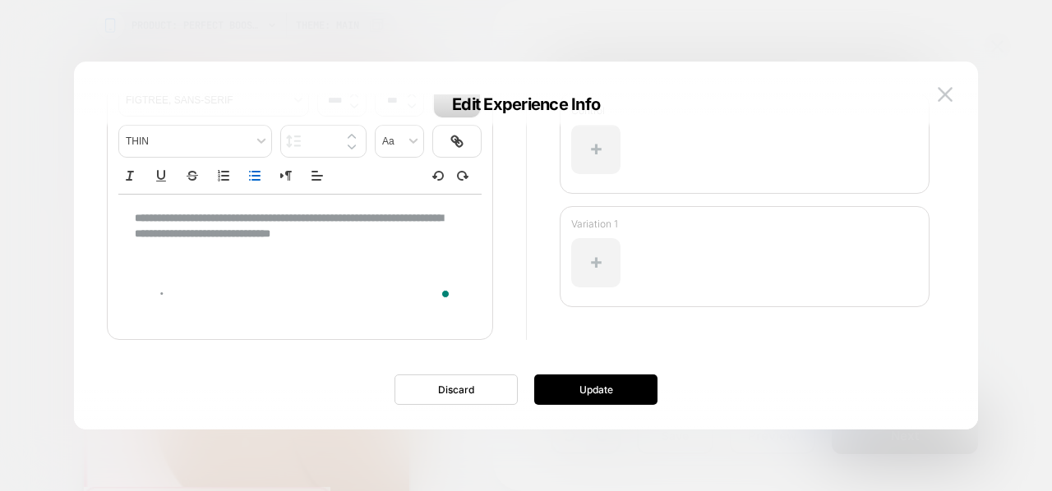
scroll to position [179, 0]
click at [934, 90] on button at bounding box center [945, 94] width 25 height 25
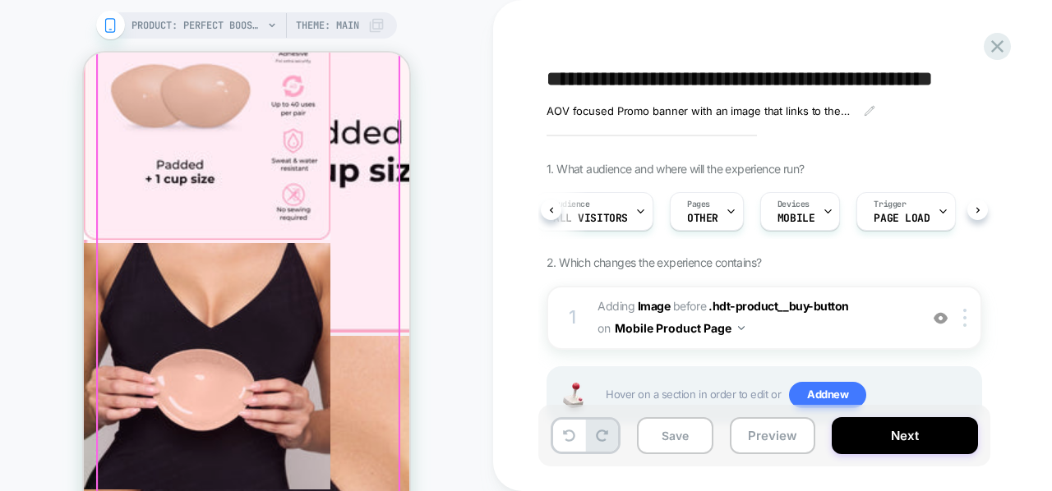
scroll to position [800, 0]
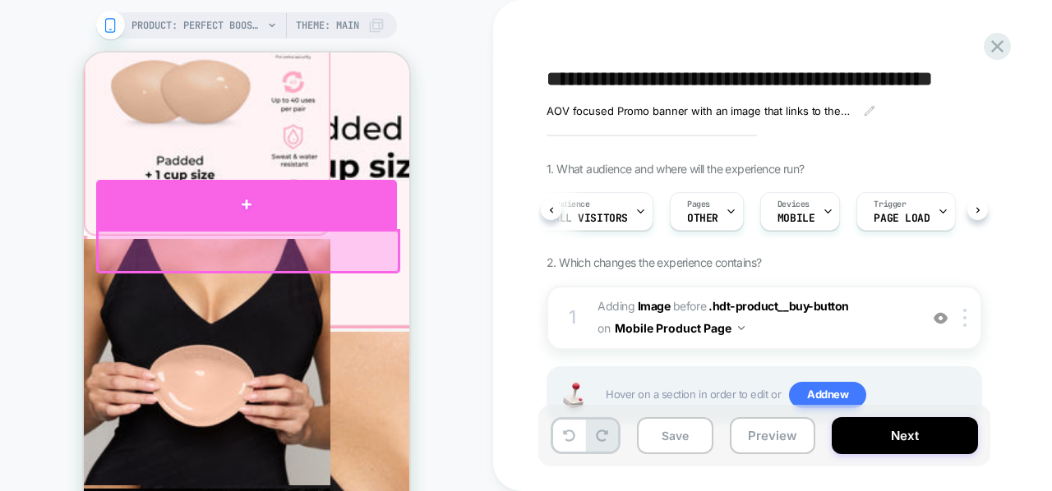
click at [327, 216] on div at bounding box center [246, 204] width 301 height 49
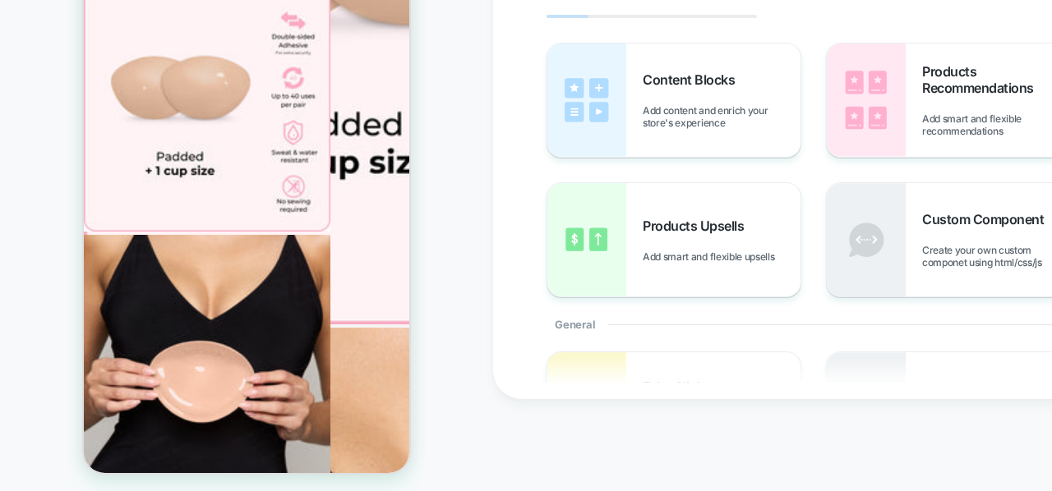
scroll to position [705, 0]
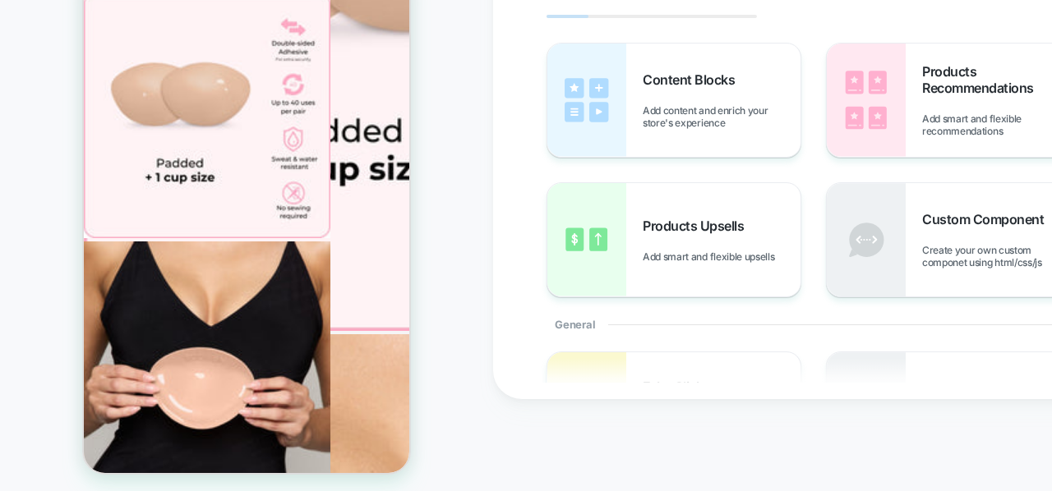
click at [460, 298] on div "PRODUCT: Perfect Boost Inserts PRODUCT: Perfect Boost Inserts Theme: MAIN" at bounding box center [246, 203] width 493 height 559
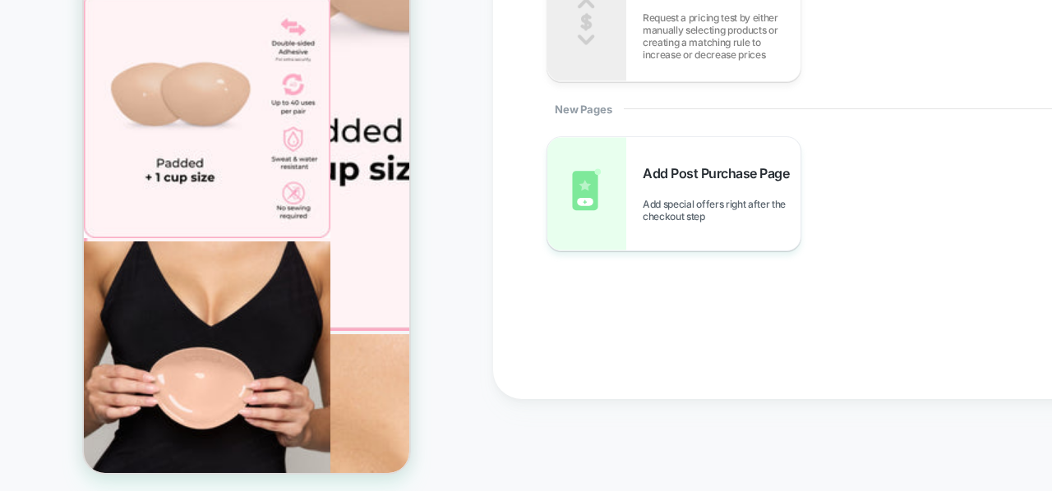
scroll to position [0, 0]
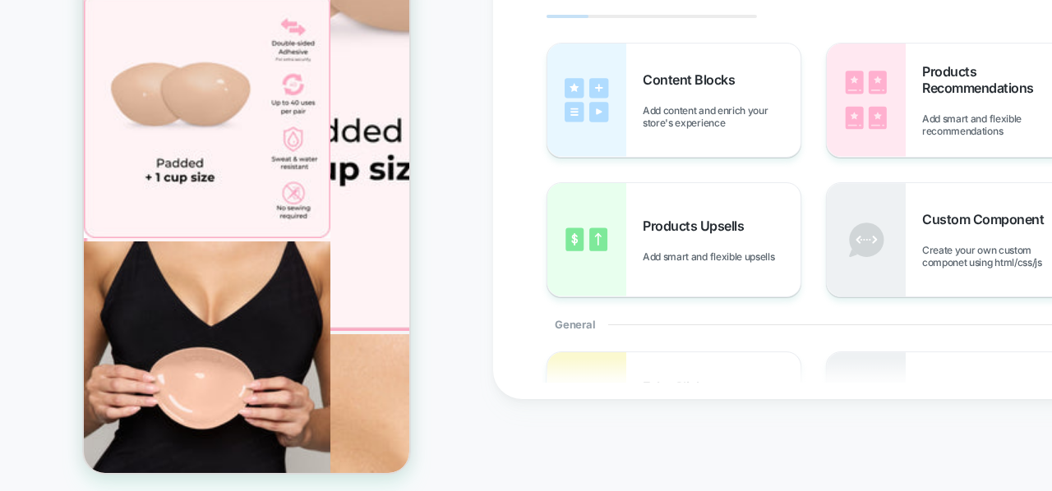
click at [536, 260] on div "< Back to changes 1. What would you like to add? Content Blocks Add content and…" at bounding box center [854, 153] width 723 height 491
drag, startPoint x: 295, startPoint y: 297, endPoint x: 723, endPoint y: 86, distance: 477.0
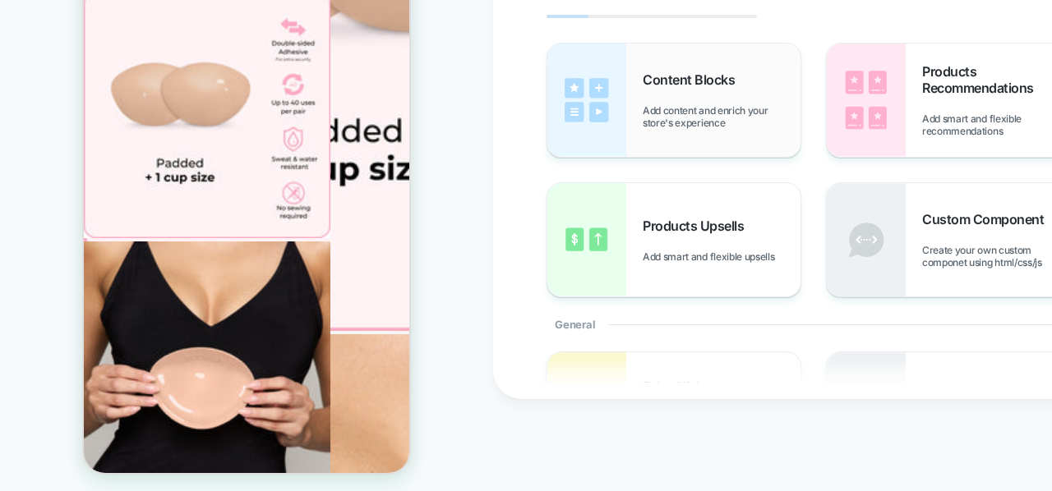
click at [677, 48] on div "Content Blocks Add content and enrich your store's experience" at bounding box center [673, 100] width 253 height 113
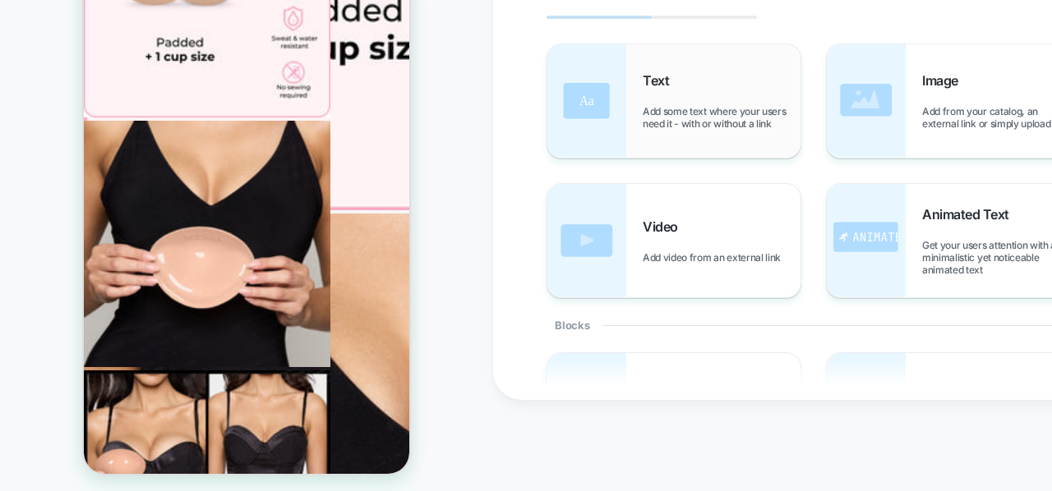
scroll to position [829, 0]
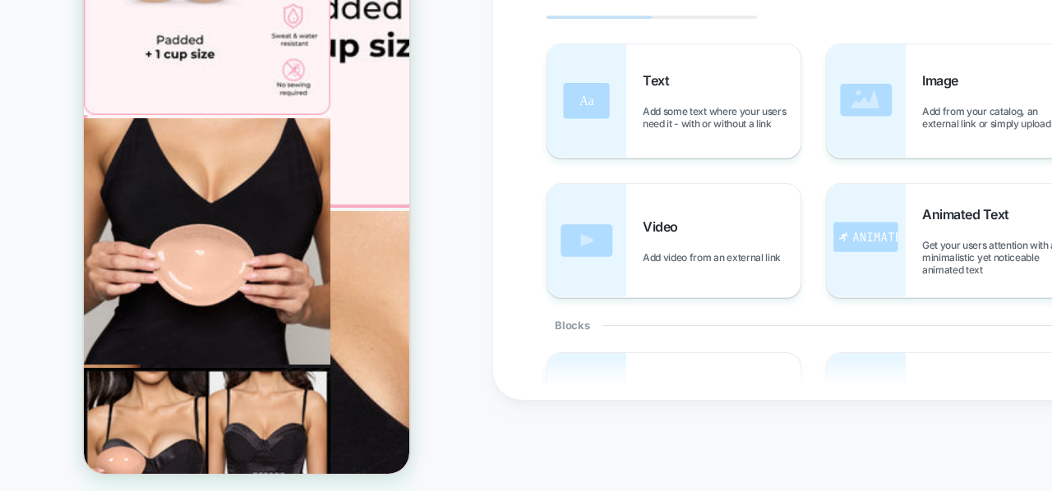
drag, startPoint x: 615, startPoint y: 25, endPoint x: 615, endPoint y: 12, distance: 12.3
click at [615, 12] on div "2. Choose a template Text Add some text where your users need it - with or with…" at bounding box center [846, 154] width 616 height 459
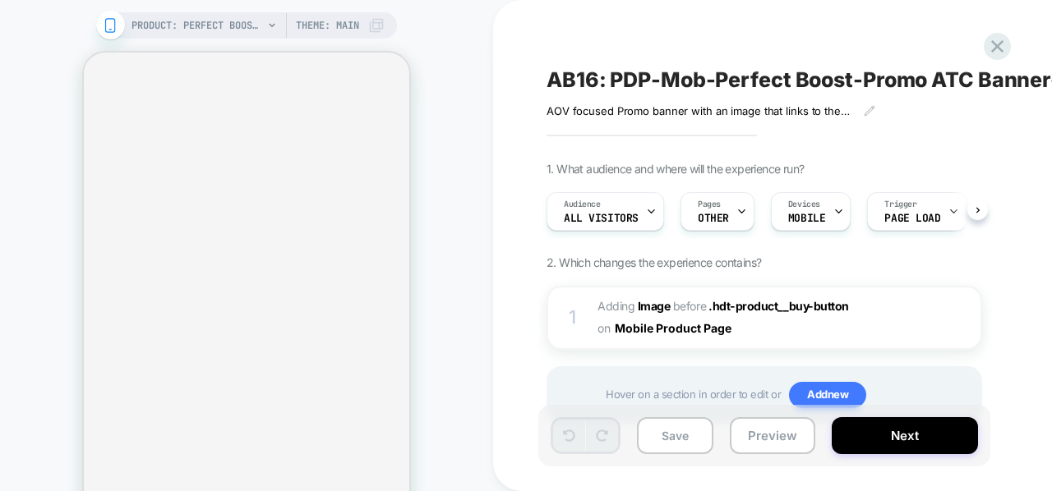
scroll to position [0, 1]
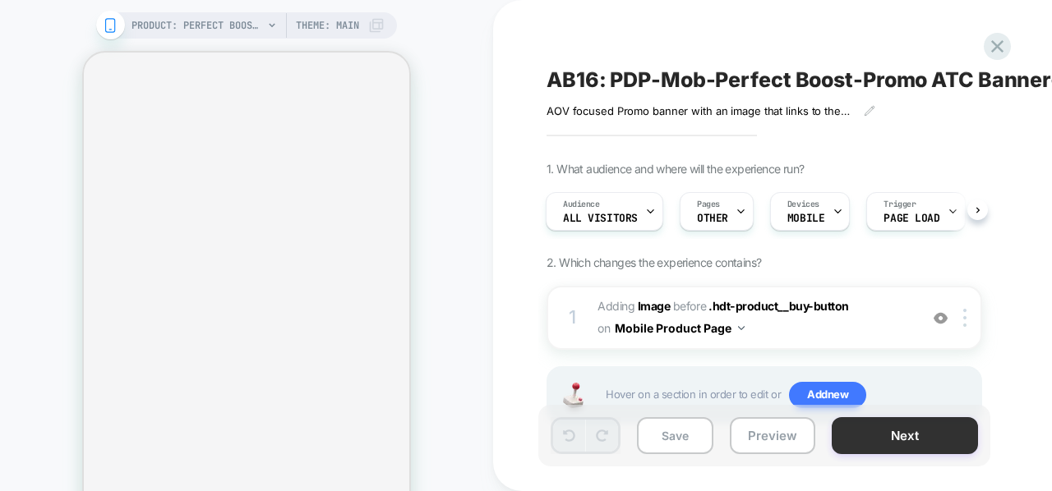
select select "**********"
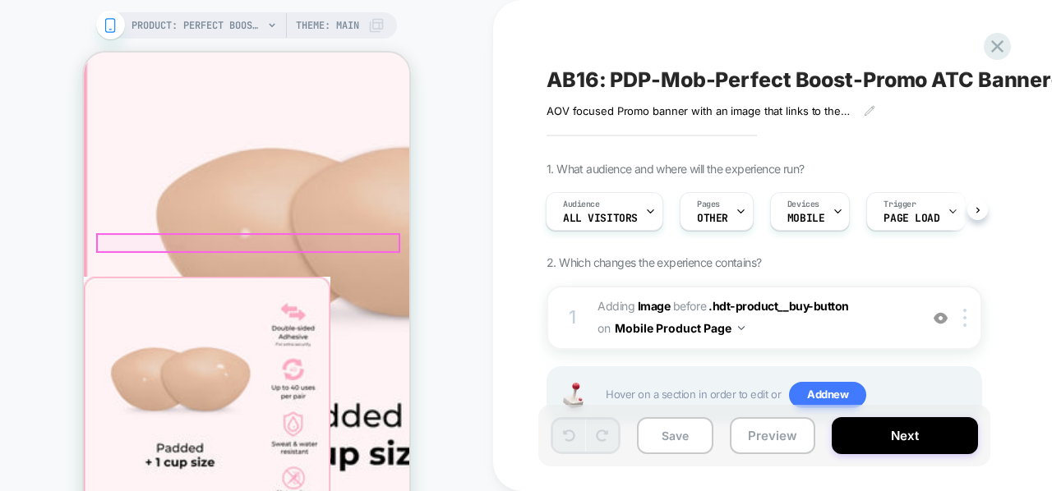
scroll to position [715, 0]
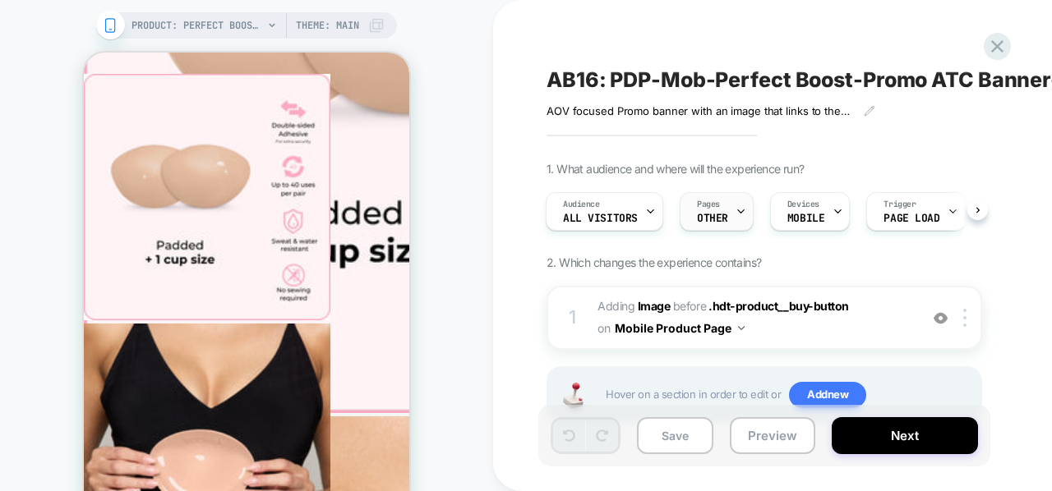
click at [721, 221] on span "OTHER" at bounding box center [712, 219] width 31 height 12
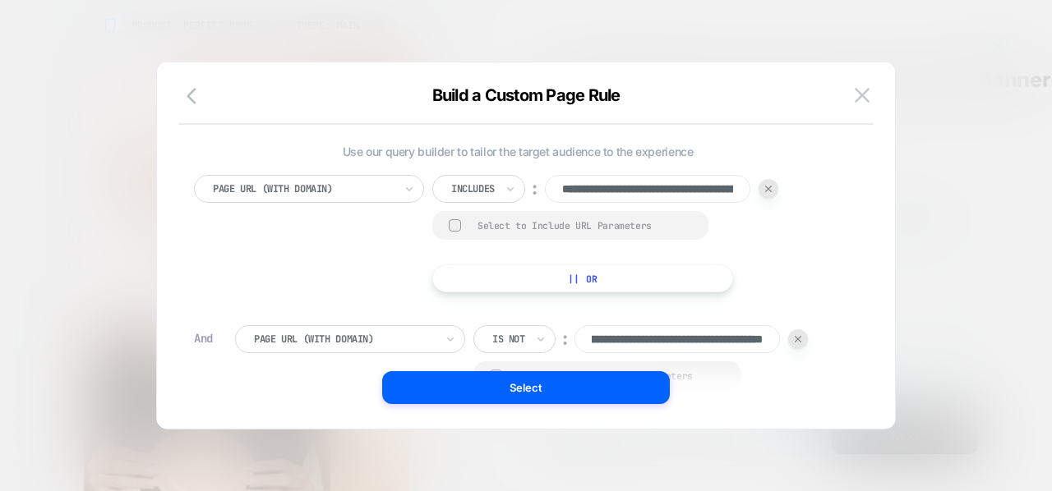
scroll to position [0, 0]
click at [771, 183] on div at bounding box center [768, 189] width 20 height 20
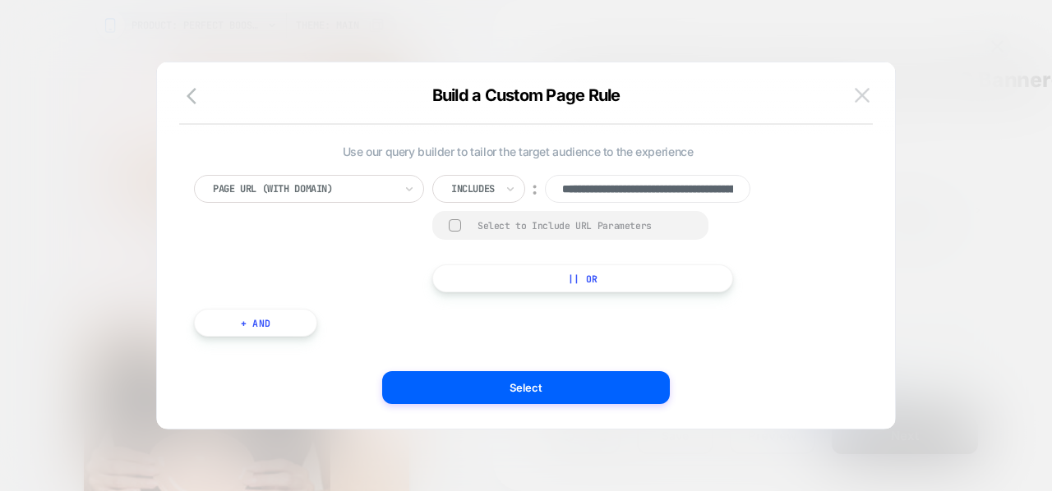
click at [868, 95] on img at bounding box center [862, 95] width 15 height 14
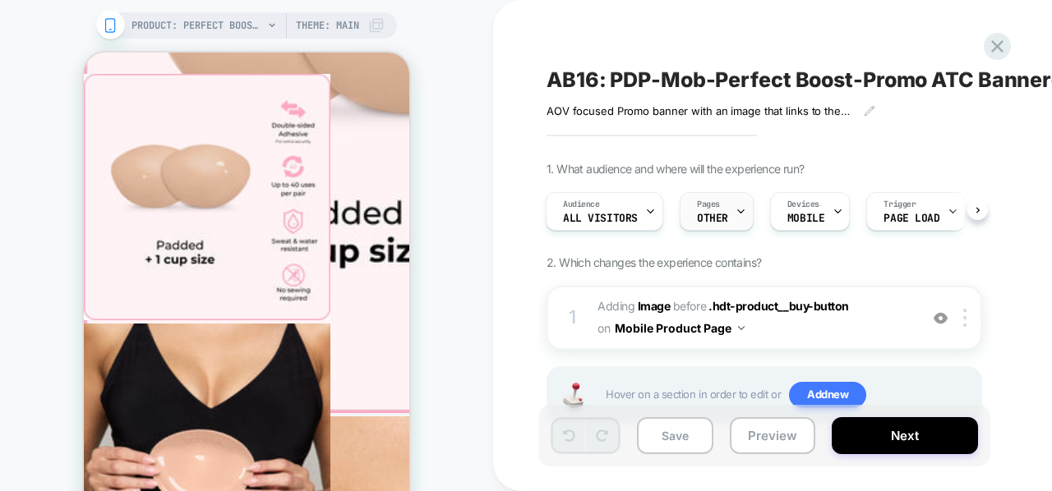
click at [718, 210] on div "Pages OTHER" at bounding box center [712, 211] width 64 height 37
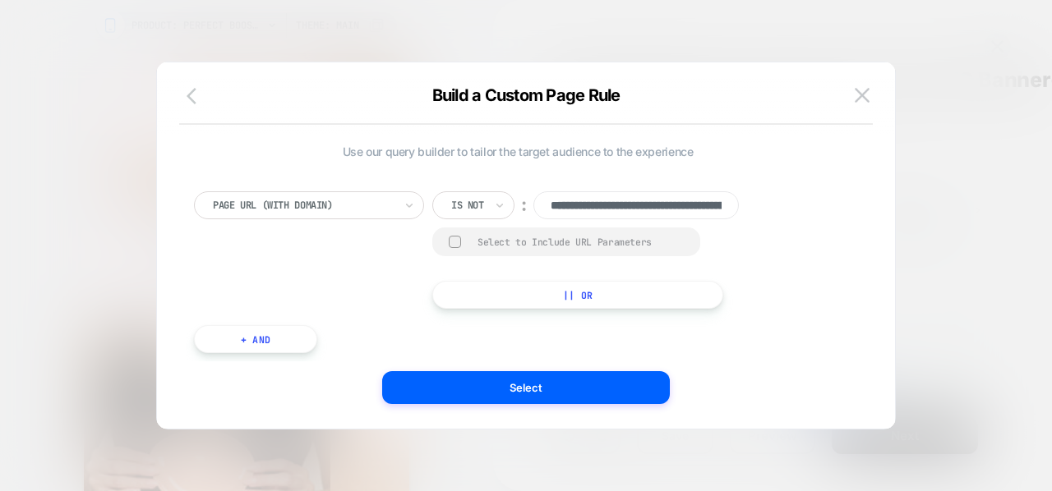
click at [191, 101] on icon "button" at bounding box center [197, 96] width 20 height 20
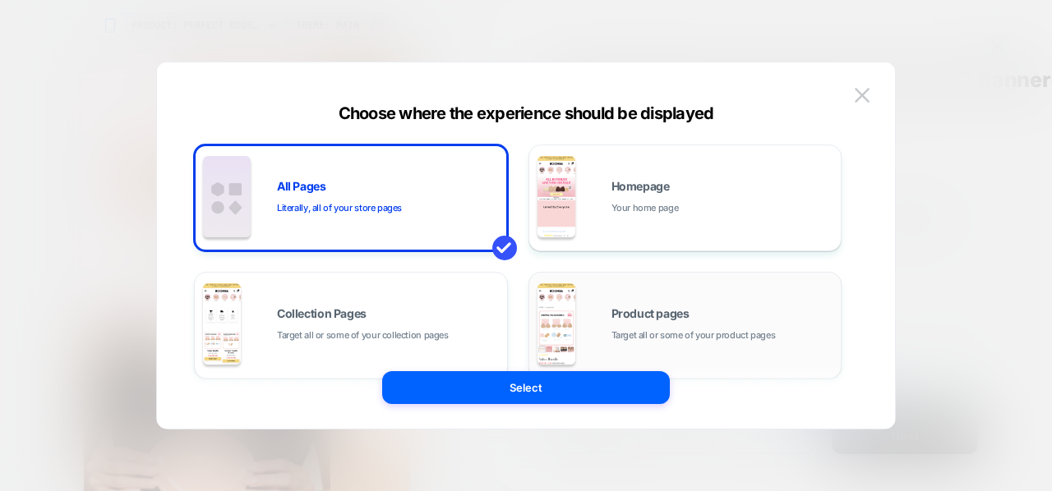
click at [626, 313] on span "Product pages" at bounding box center [650, 314] width 78 height 12
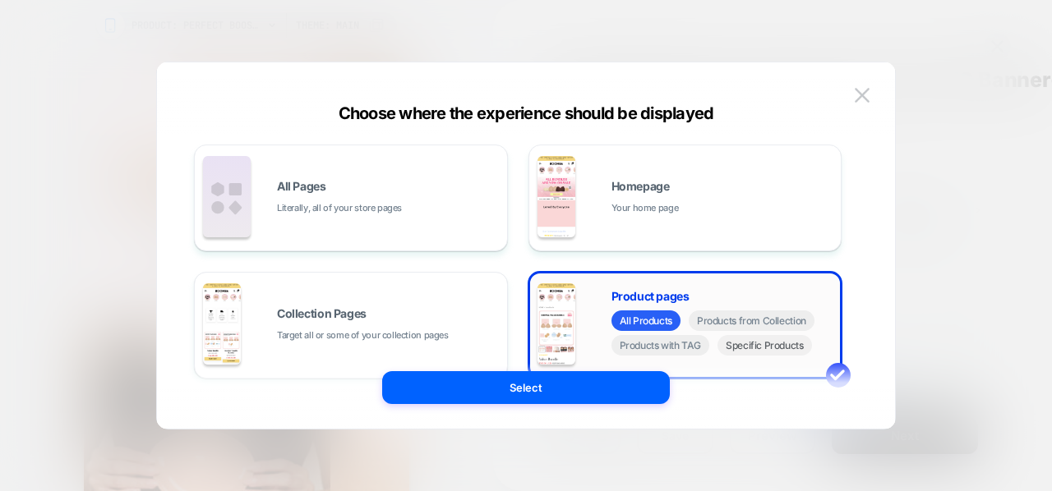
click at [734, 353] on span "Specific Products" at bounding box center [764, 345] width 95 height 21
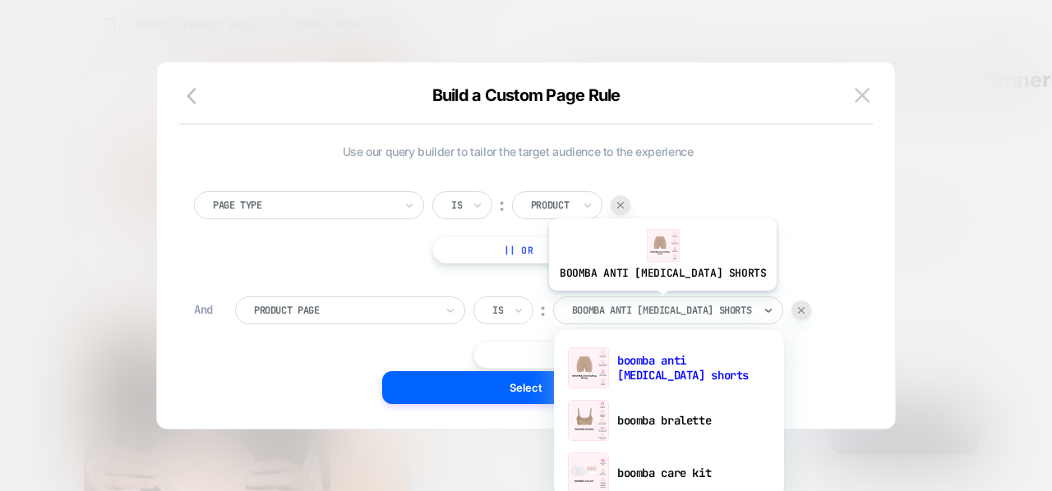
click at [638, 303] on div at bounding box center [662, 310] width 181 height 15
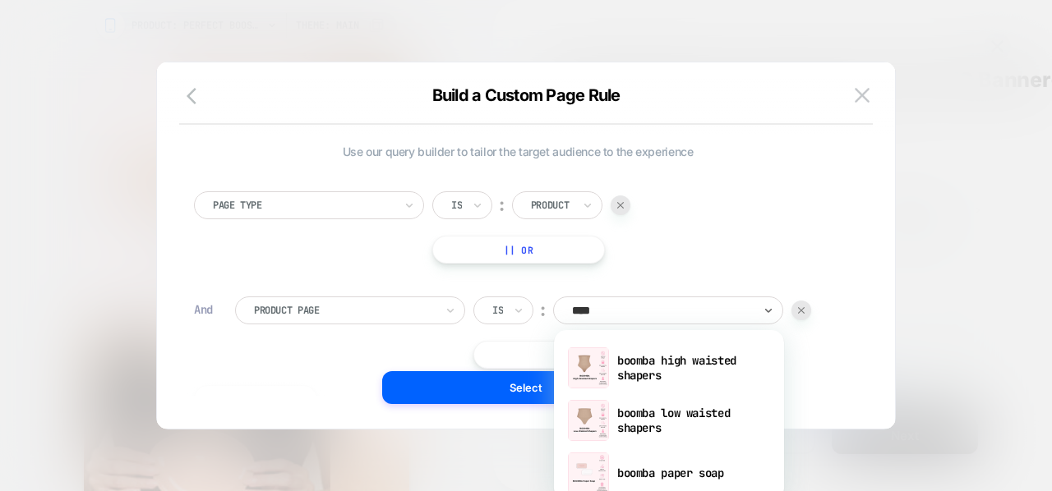
type input "*****"
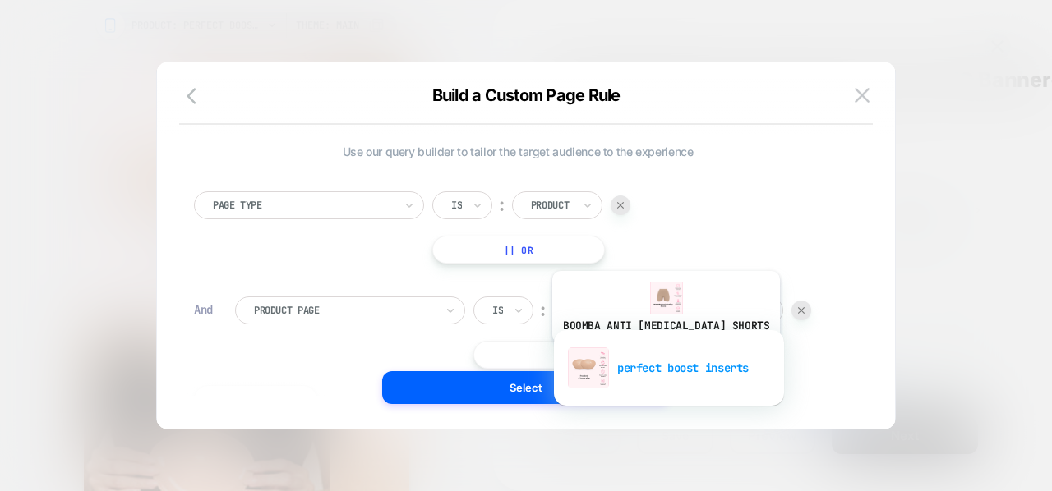
click at [642, 355] on div "perfect boost inserts" at bounding box center [669, 368] width 214 height 53
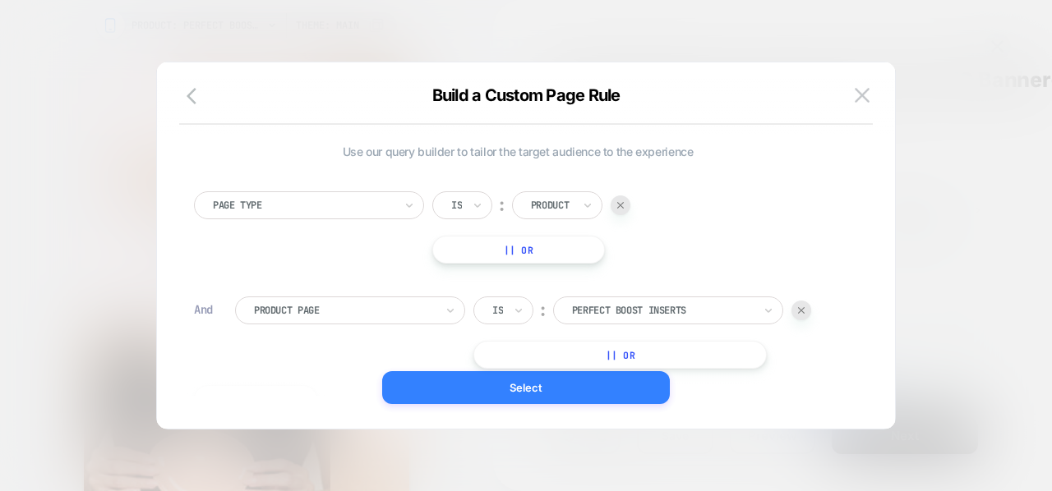
click at [602, 386] on button "Select" at bounding box center [526, 387] width 288 height 33
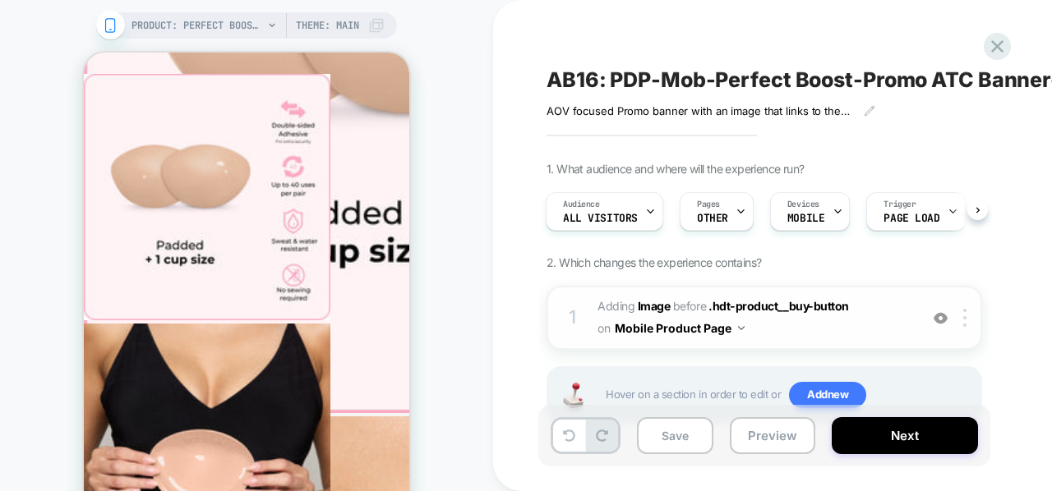
scroll to position [54, 0]
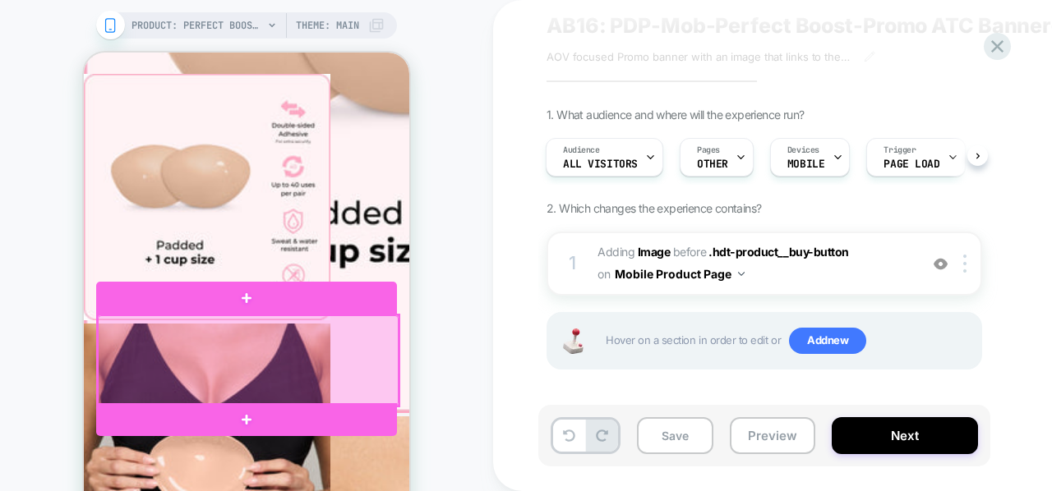
click at [323, 325] on div at bounding box center [248, 361] width 301 height 90
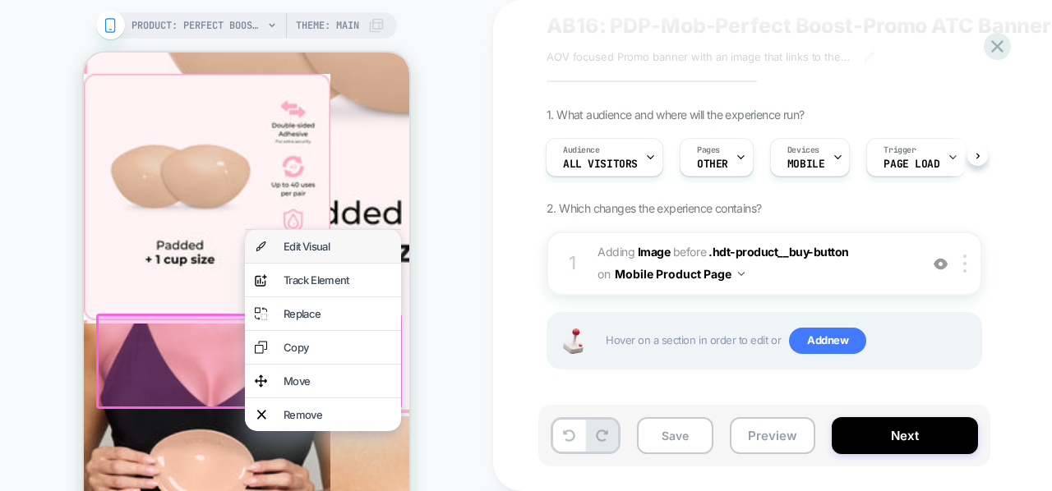
click at [333, 259] on div "Edit Visual" at bounding box center [323, 246] width 156 height 33
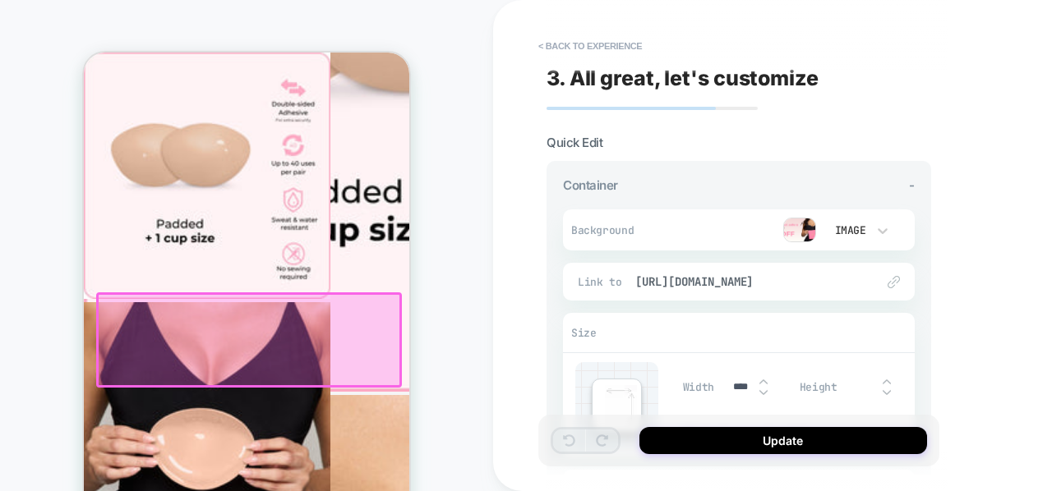
scroll to position [91, 0]
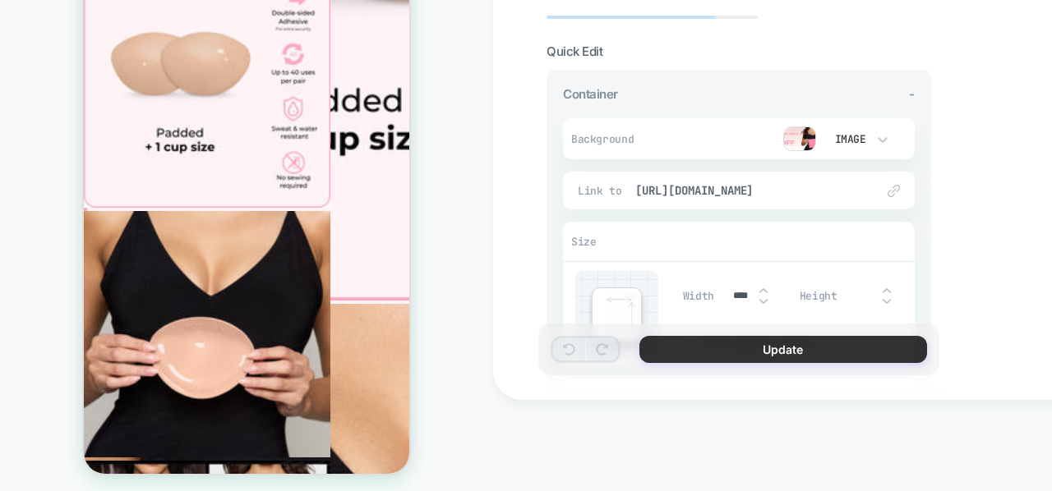
click at [740, 351] on button "Update" at bounding box center [783, 349] width 288 height 27
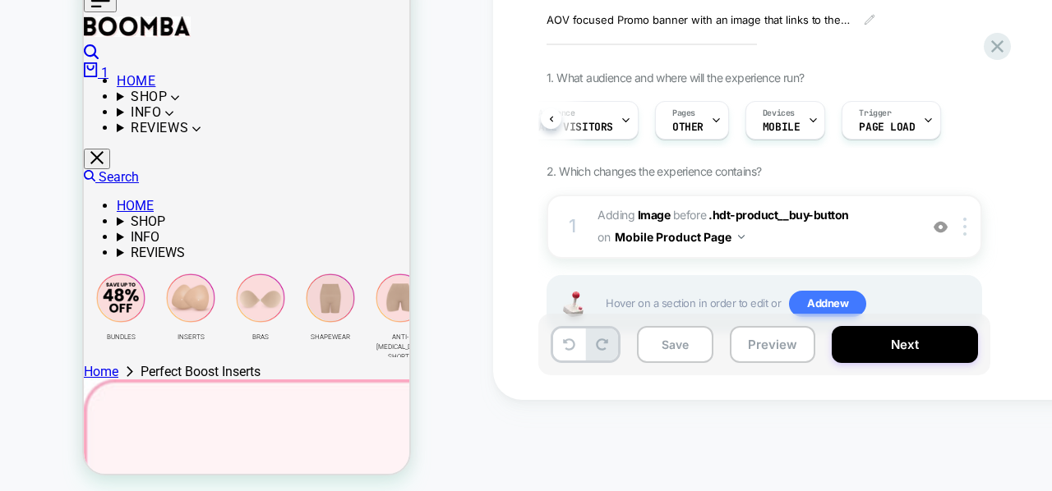
scroll to position [0, 29]
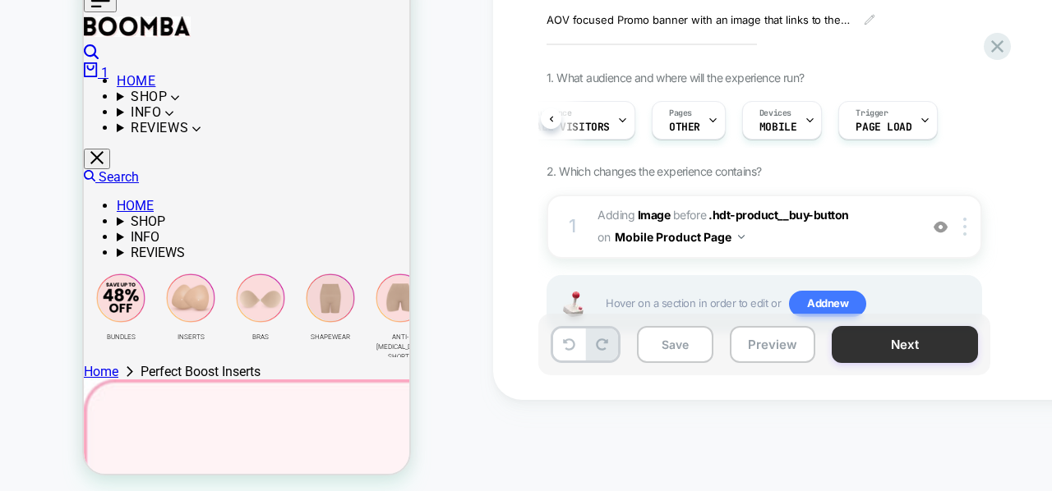
click at [902, 353] on button "Next" at bounding box center [905, 344] width 146 height 37
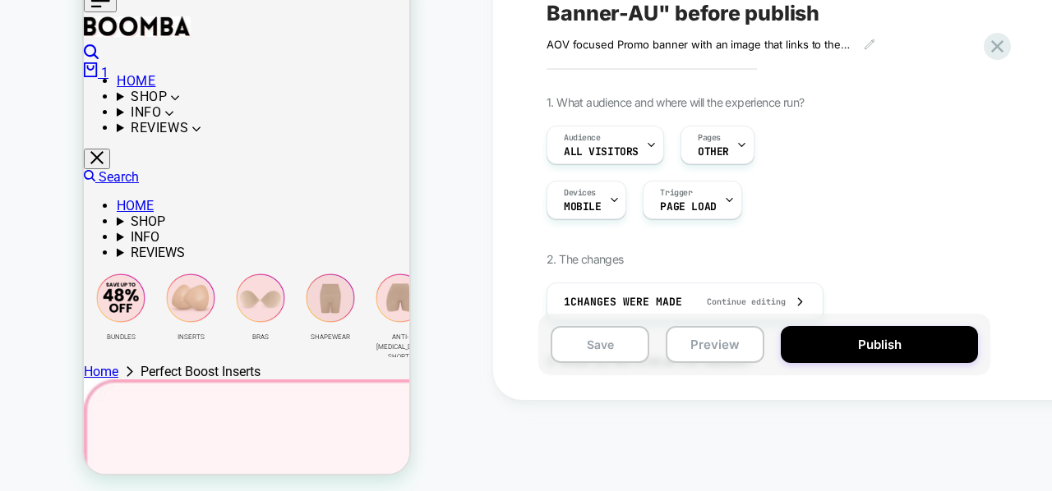
scroll to position [0, 2]
click at [872, 32] on div "AOV focused Promo banner with an image that links to the Bundles collection pag…" at bounding box center [726, 37] width 360 height 25
click at [871, 39] on icon at bounding box center [870, 45] width 12 height 12
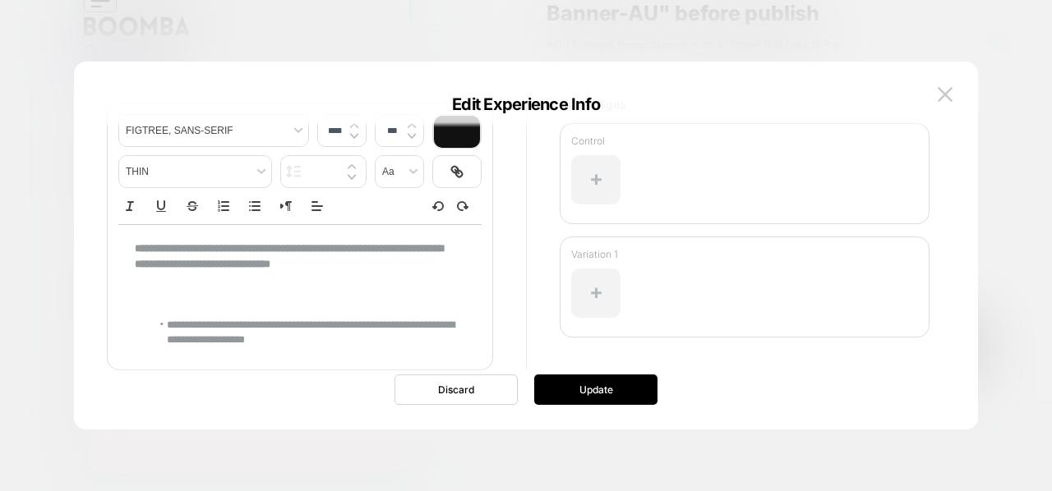
scroll to position [172, 0]
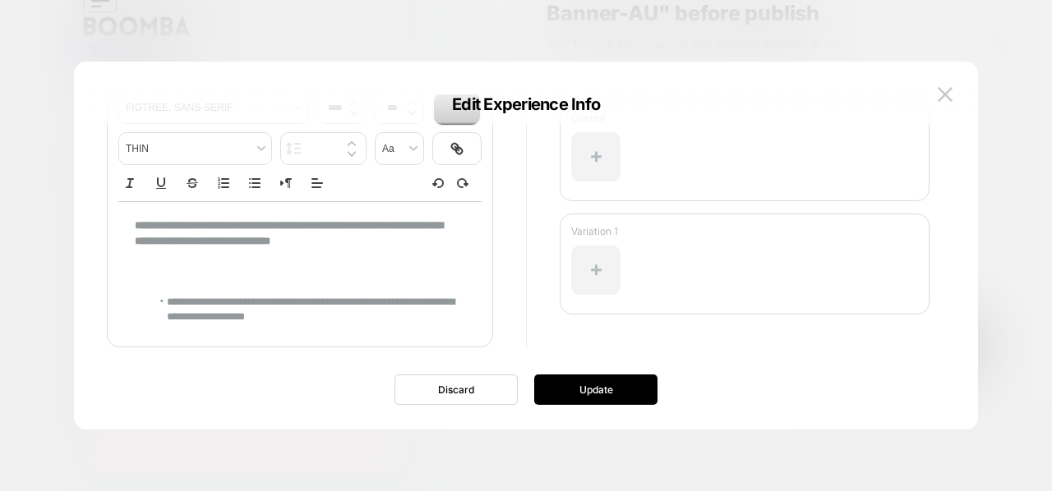
click at [301, 316] on li "**********" at bounding box center [302, 310] width 302 height 30
type input "****"
click at [301, 316] on li "**********" at bounding box center [302, 310] width 302 height 30
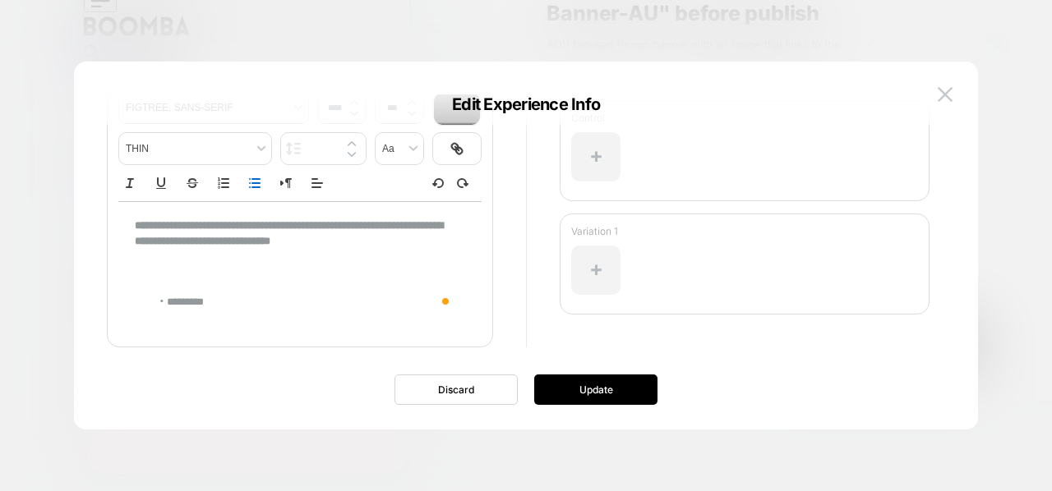
scroll to position [172, 0]
click at [620, 389] on button "Update" at bounding box center [595, 390] width 123 height 30
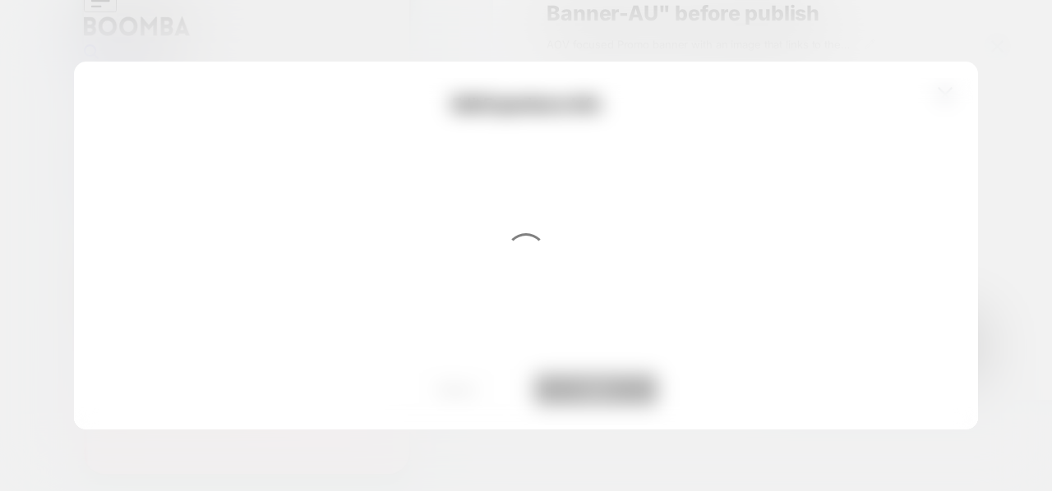
scroll to position [0, 0]
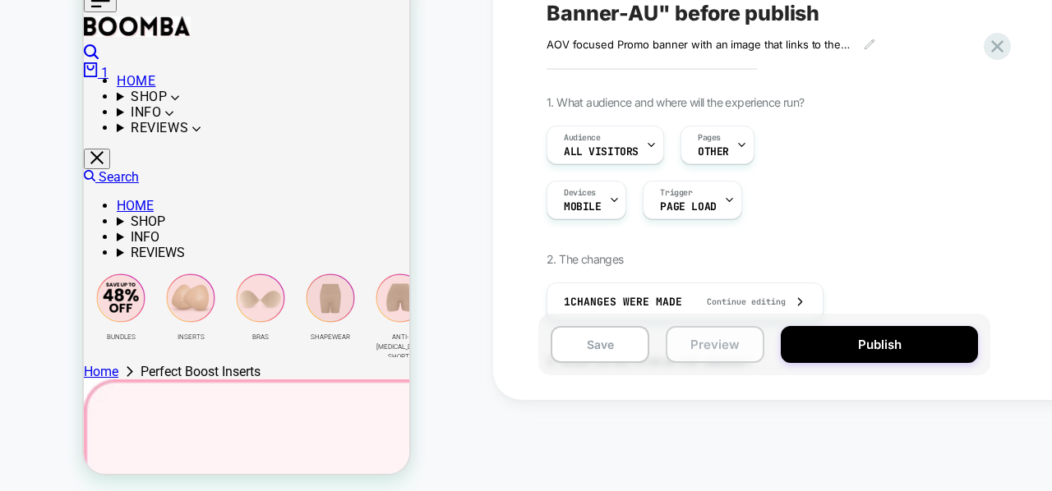
click at [734, 353] on button "Preview" at bounding box center [715, 344] width 99 height 37
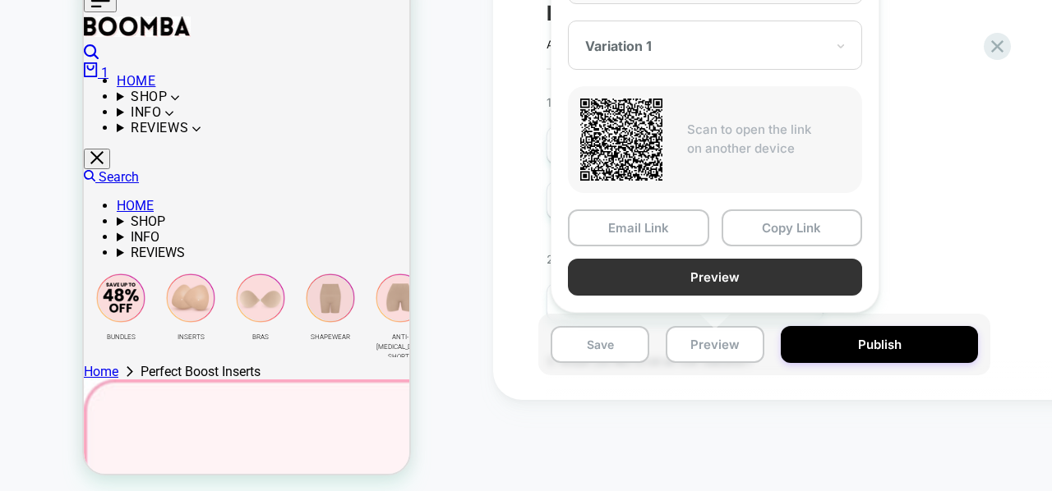
click at [703, 270] on button "Preview" at bounding box center [715, 277] width 294 height 37
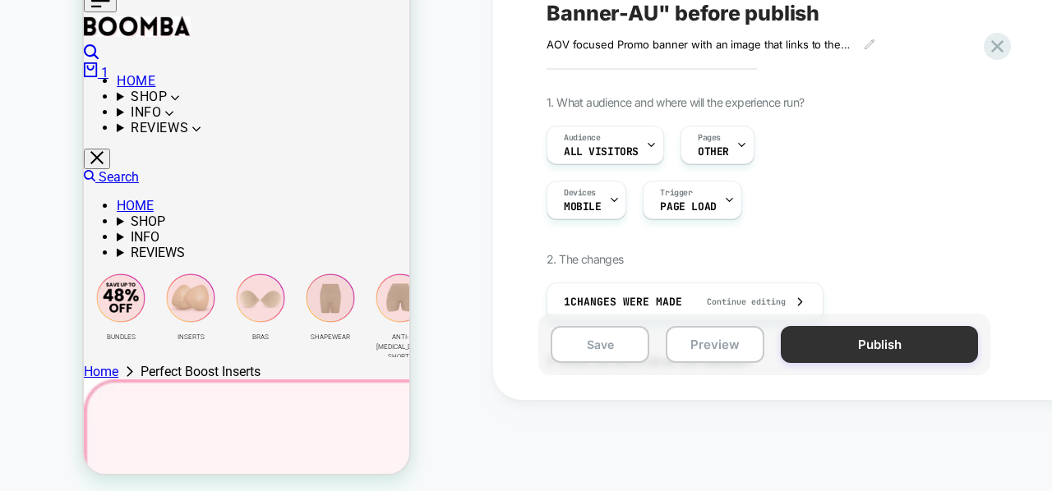
click at [902, 335] on button "Publish" at bounding box center [879, 344] width 197 height 37
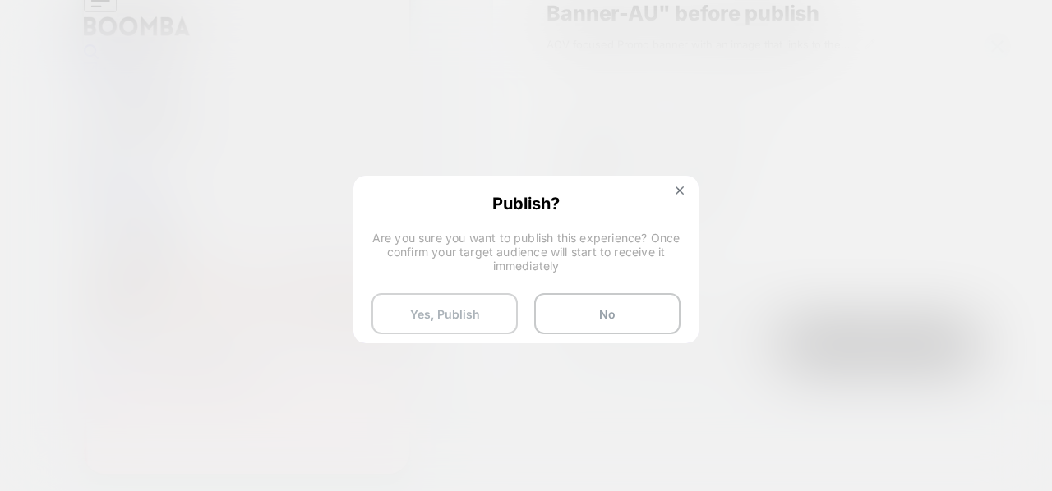
click at [463, 310] on button "Yes, Publish" at bounding box center [444, 313] width 146 height 41
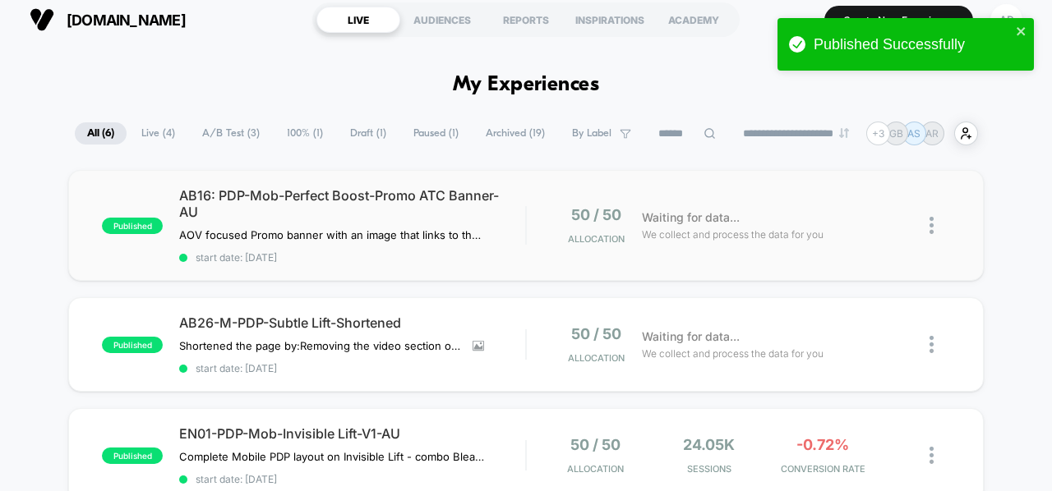
scroll to position [12, 0]
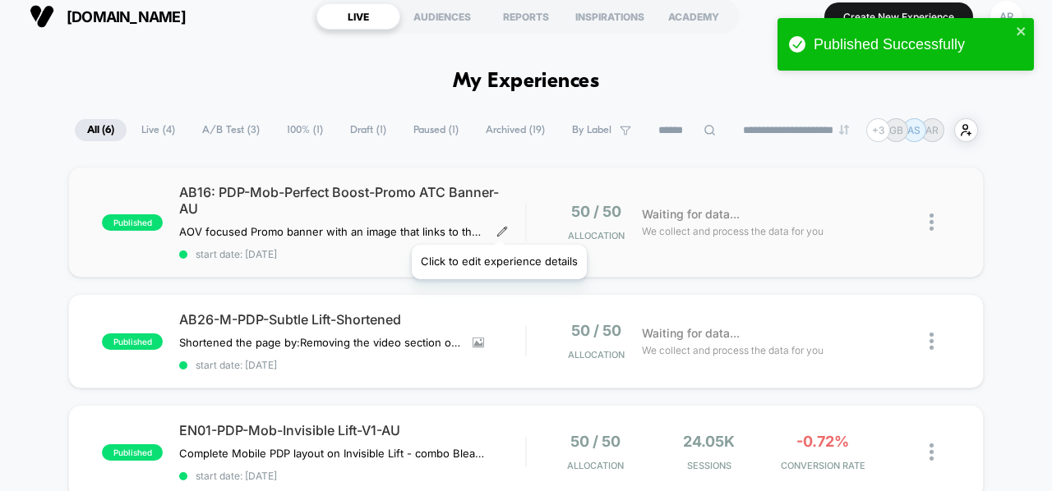
click at [498, 226] on icon at bounding box center [502, 232] width 12 height 12
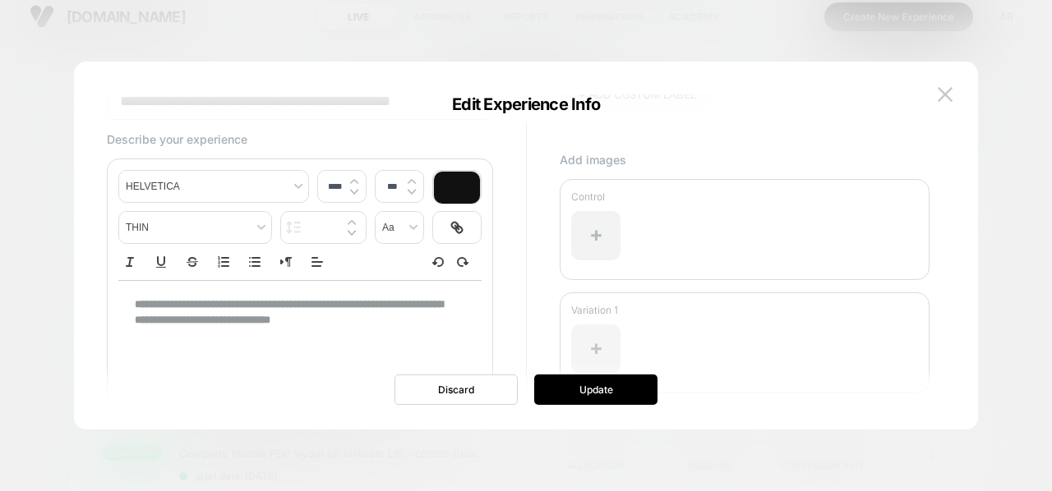
scroll to position [0, 0]
click at [592, 334] on div at bounding box center [595, 349] width 49 height 49
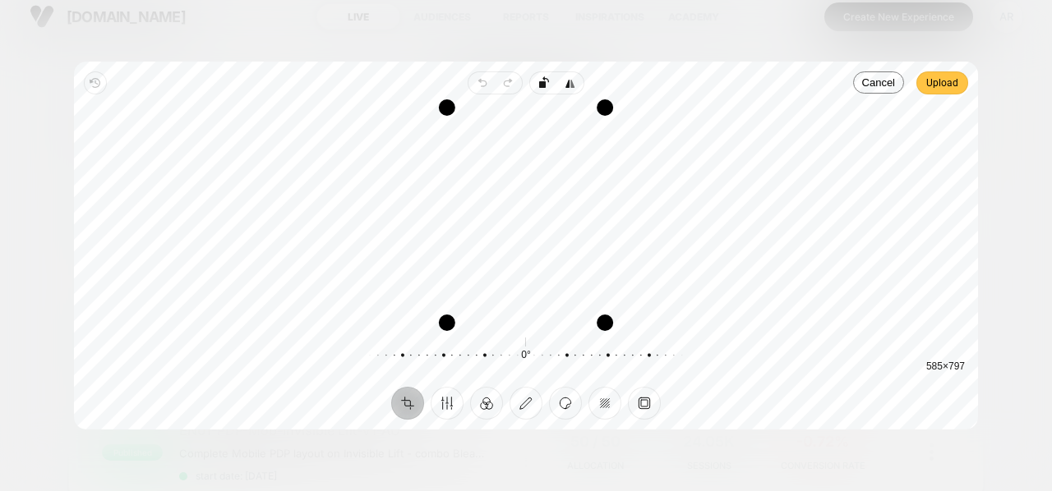
click at [940, 76] on span "Upload" at bounding box center [942, 83] width 32 height 20
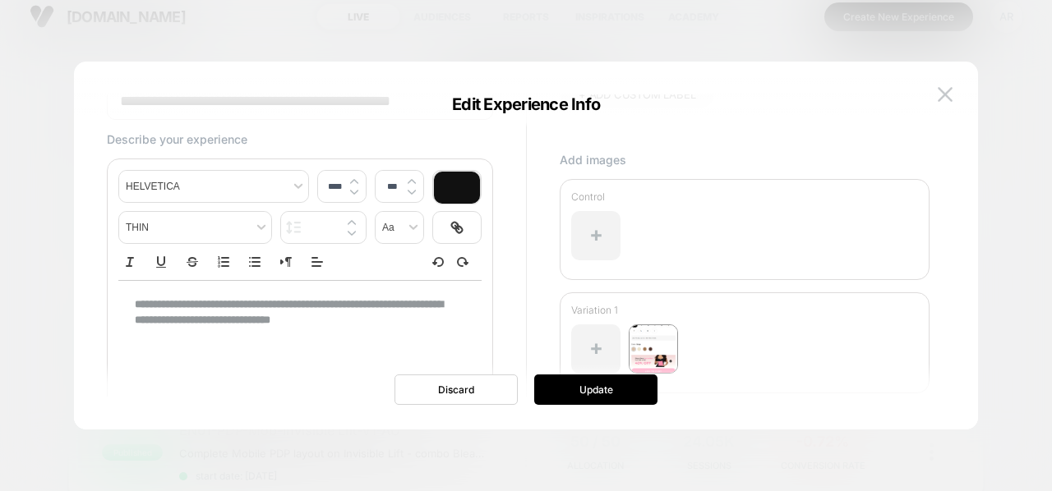
scroll to position [179, 0]
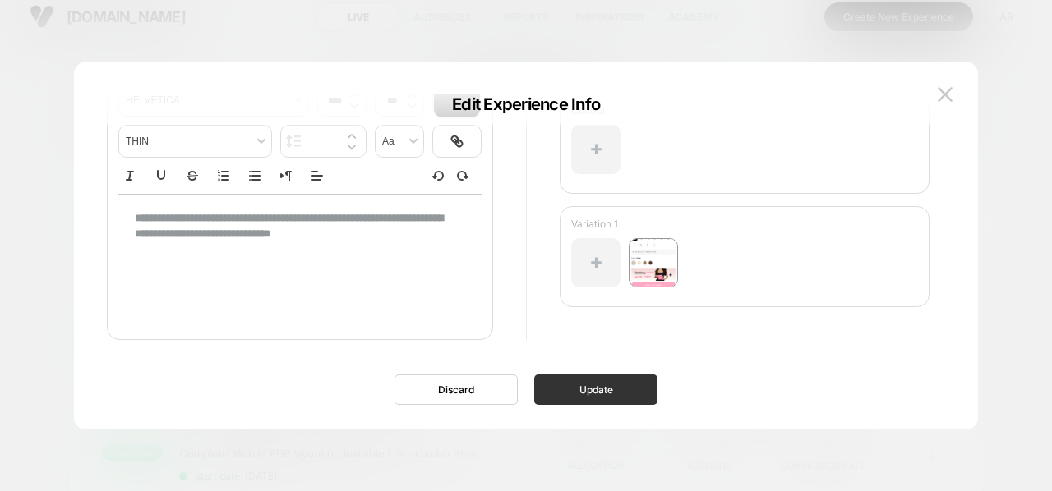
click at [620, 394] on button "Update" at bounding box center [595, 390] width 123 height 30
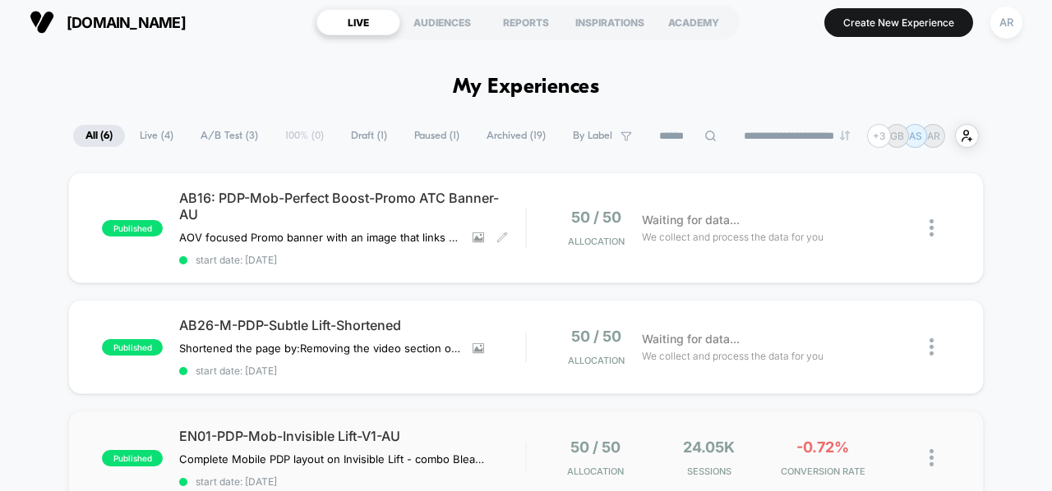
scroll to position [0, 0]
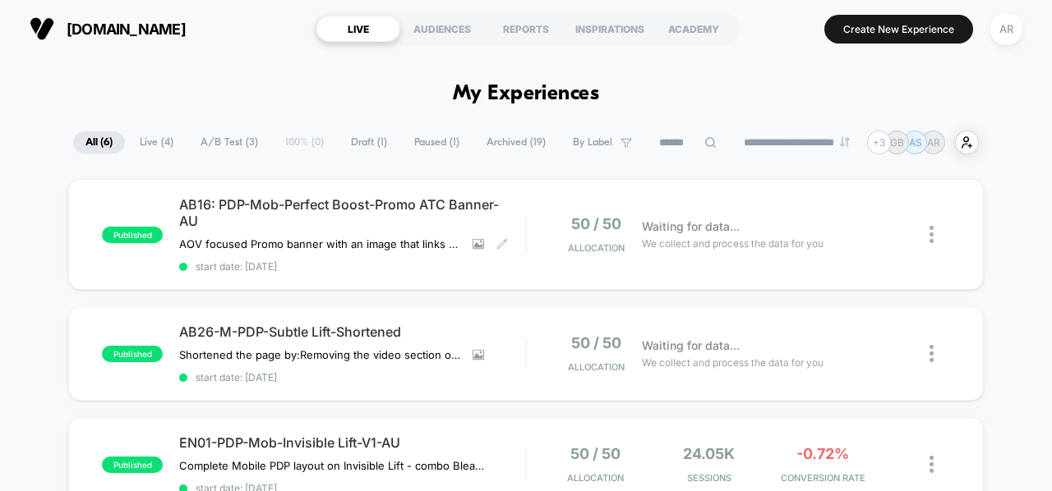
click at [152, 143] on span "Live ( 4 )" at bounding box center [156, 142] width 58 height 22
